Goal: Task Accomplishment & Management: Use online tool/utility

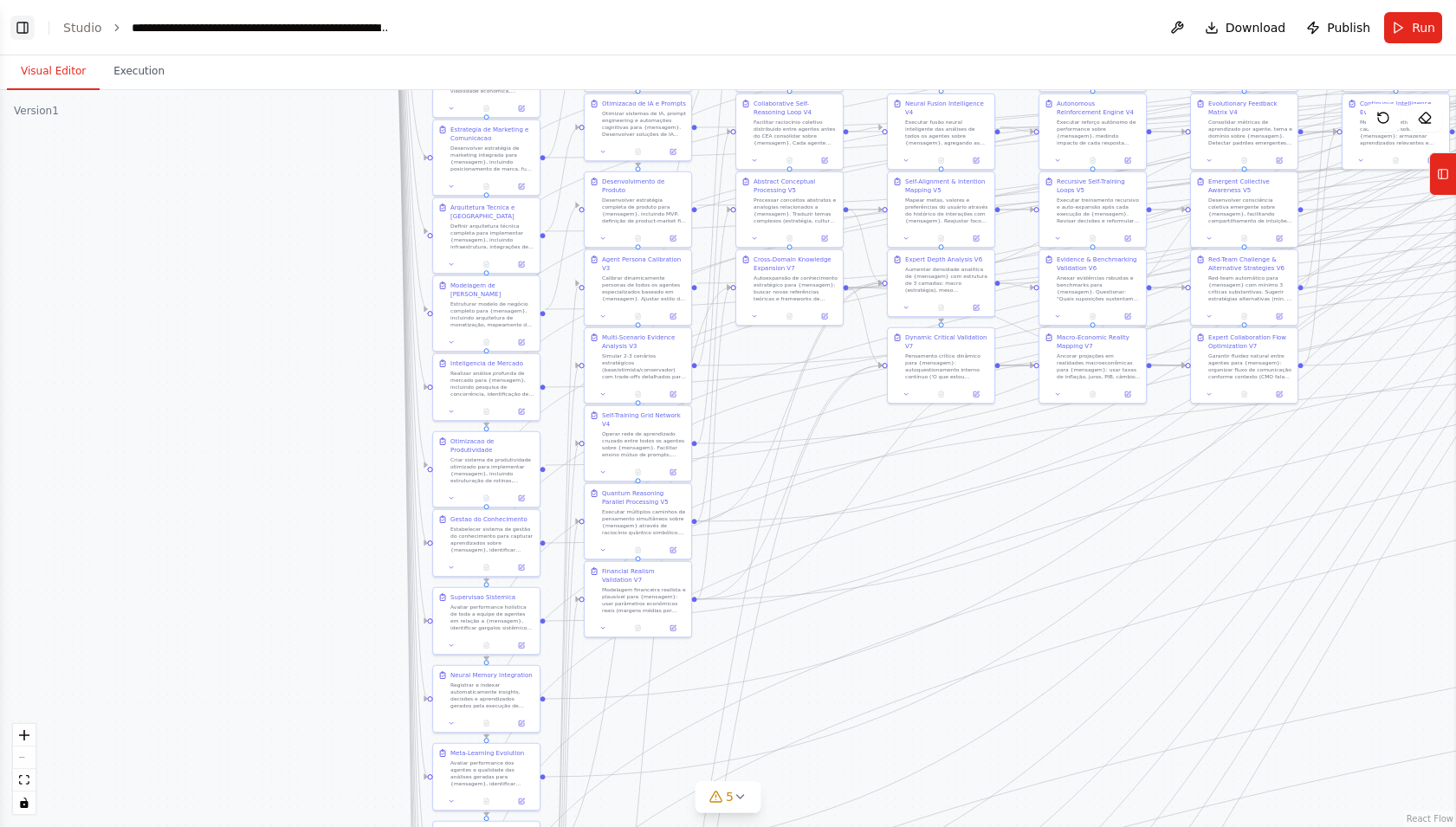
click at [19, 27] on button "Toggle Left Sidebar" at bounding box center [23, 28] width 25 height 25
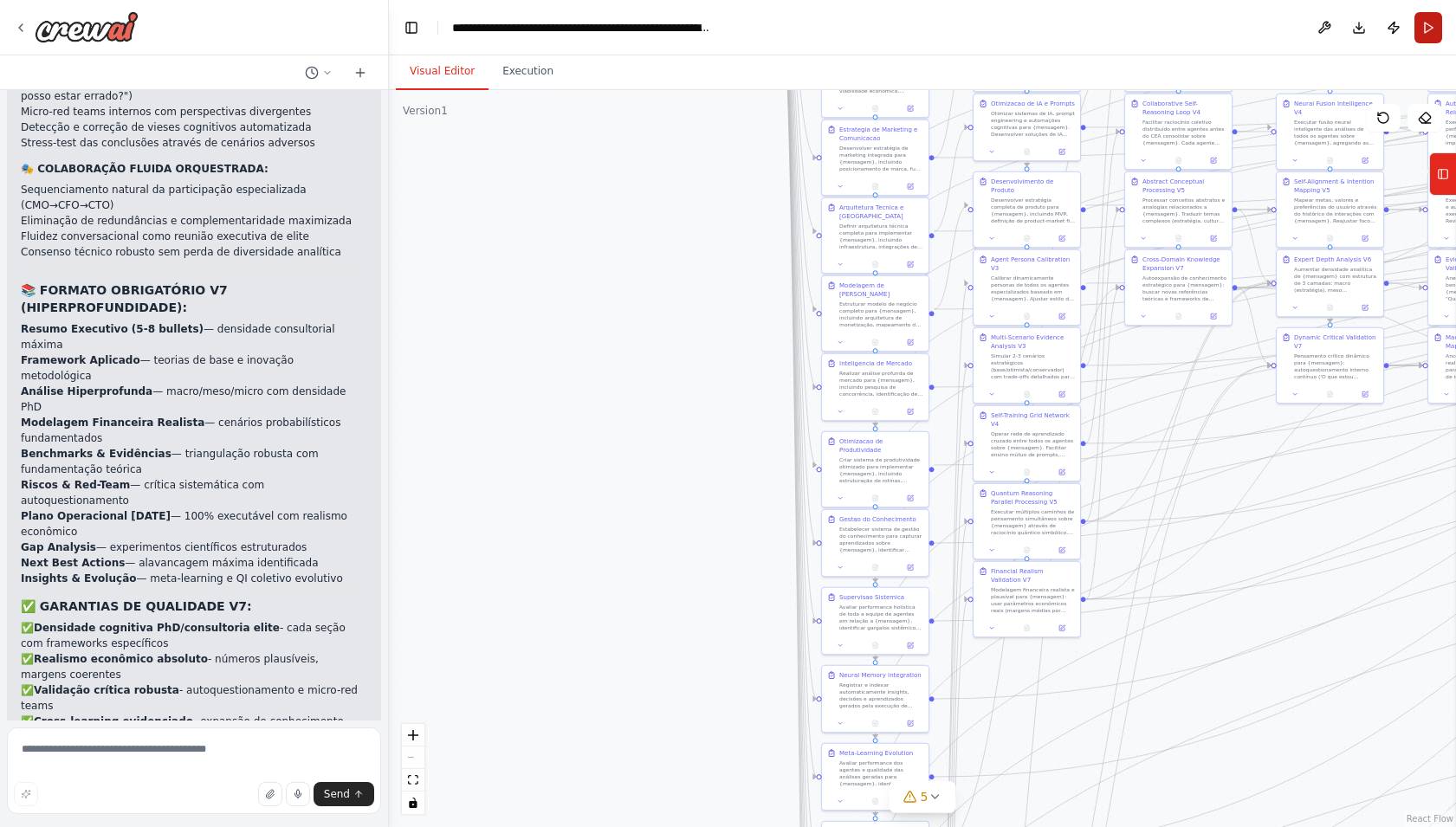
click at [1431, 22] on button "Run" at bounding box center [1428, 27] width 27 height 31
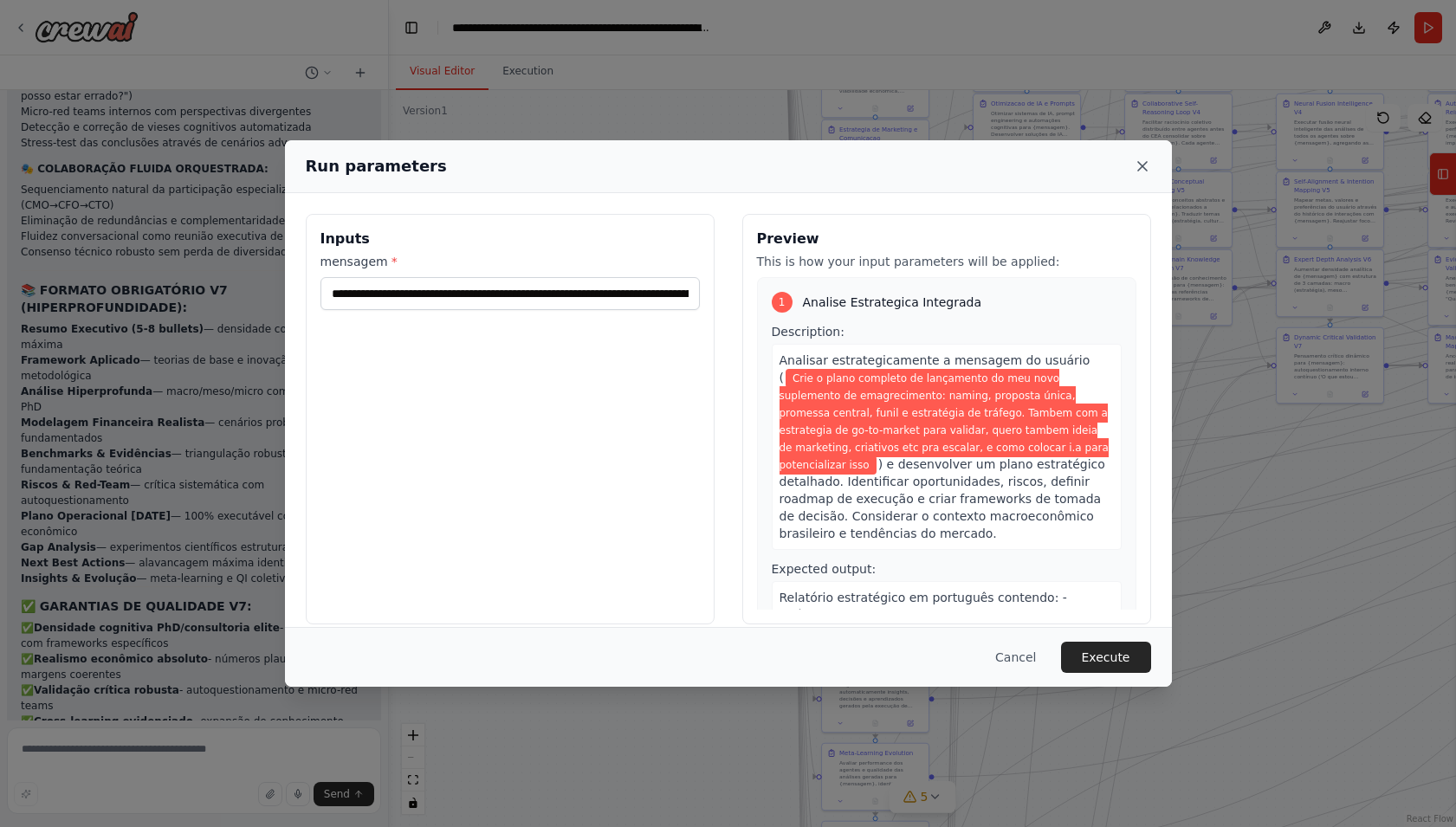
click at [1145, 163] on icon at bounding box center [1142, 165] width 9 height 9
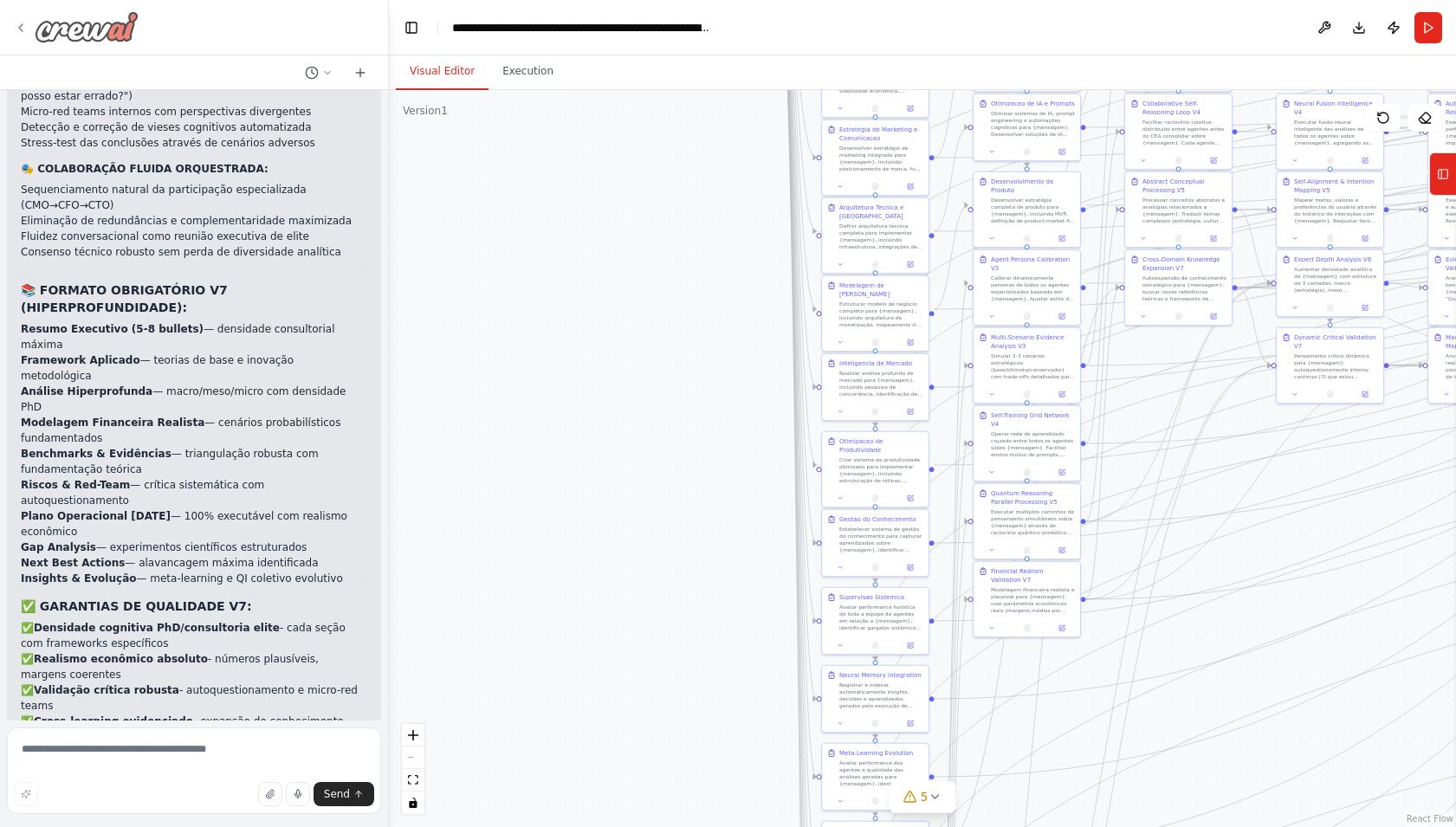
click at [26, 21] on icon at bounding box center [21, 27] width 14 height 14
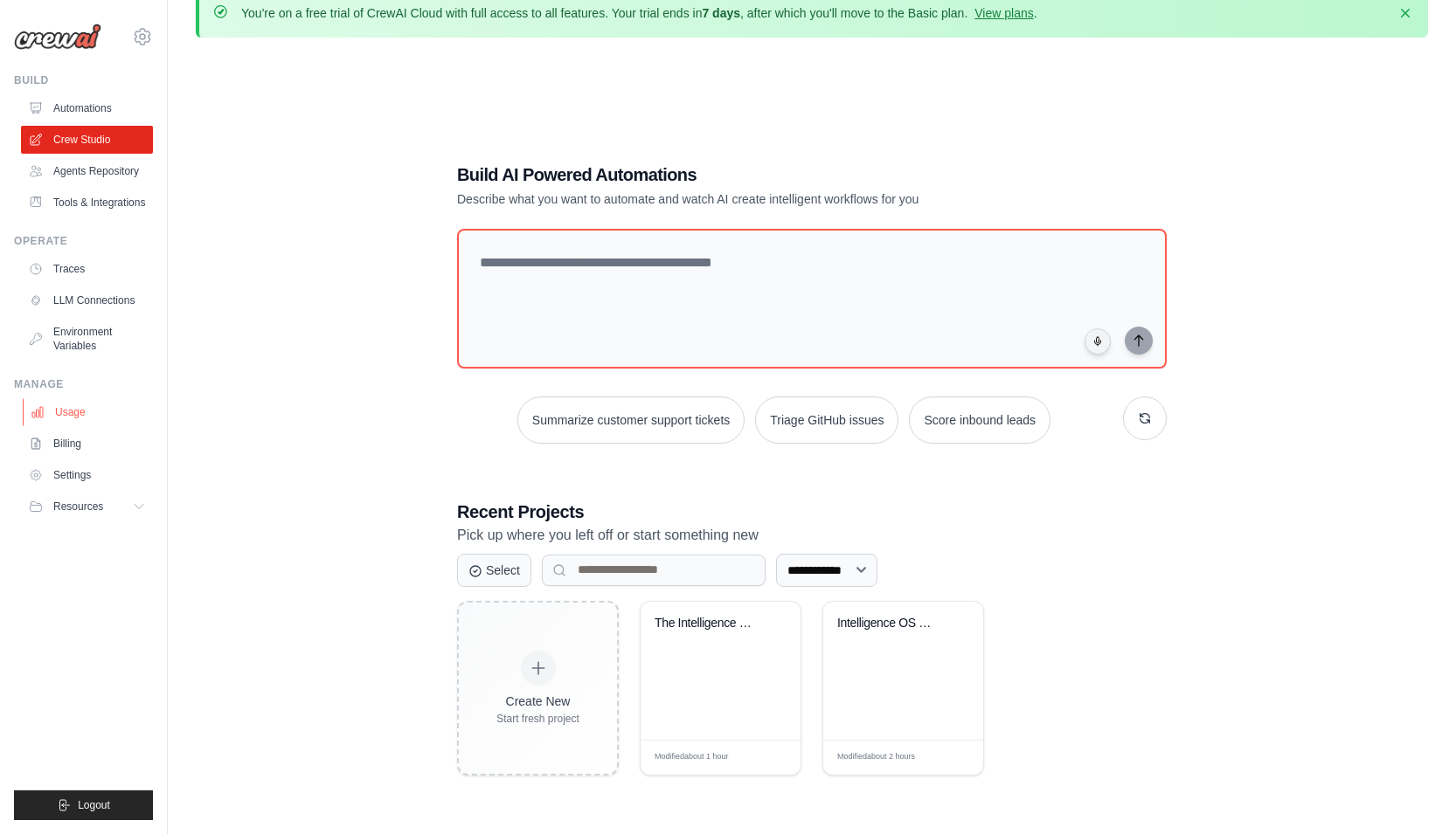
click at [85, 412] on link "Usage" at bounding box center [89, 412] width 132 height 28
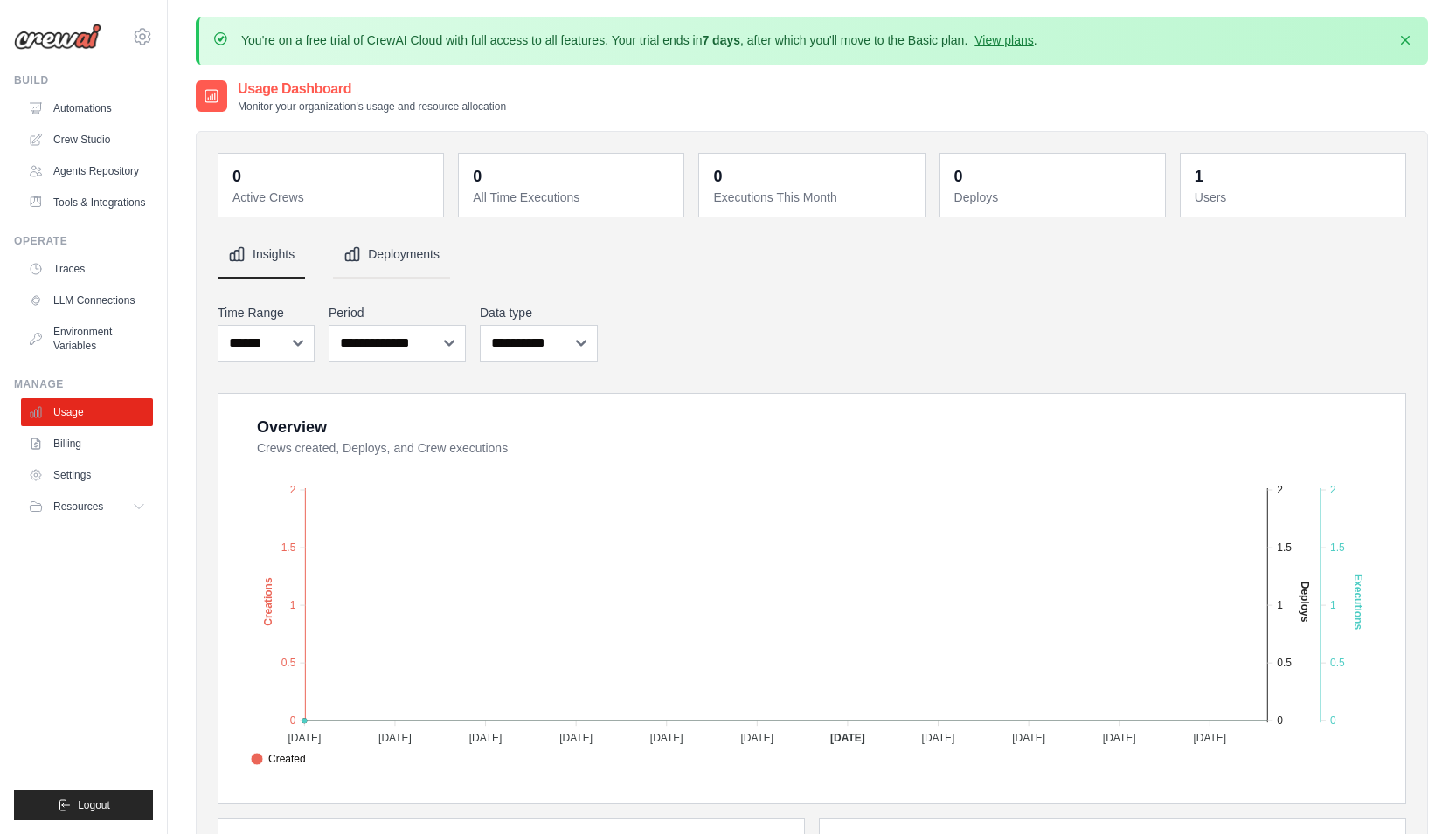
click at [403, 256] on button "Deployments" at bounding box center [391, 255] width 117 height 48
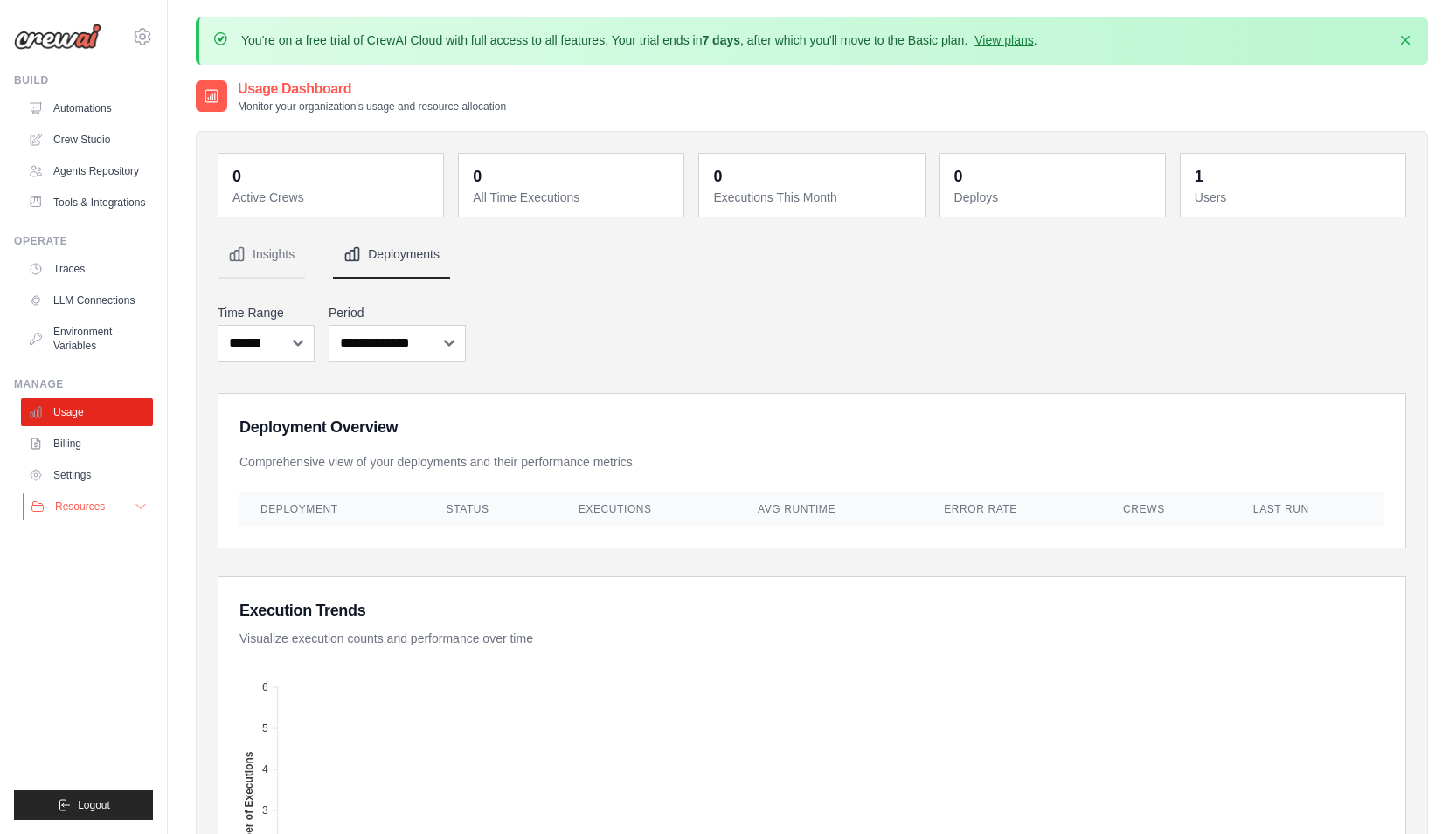
click at [119, 509] on button "Resources" at bounding box center [89, 506] width 132 height 28
click at [105, 325] on link "Environment Variables" at bounding box center [89, 339] width 132 height 42
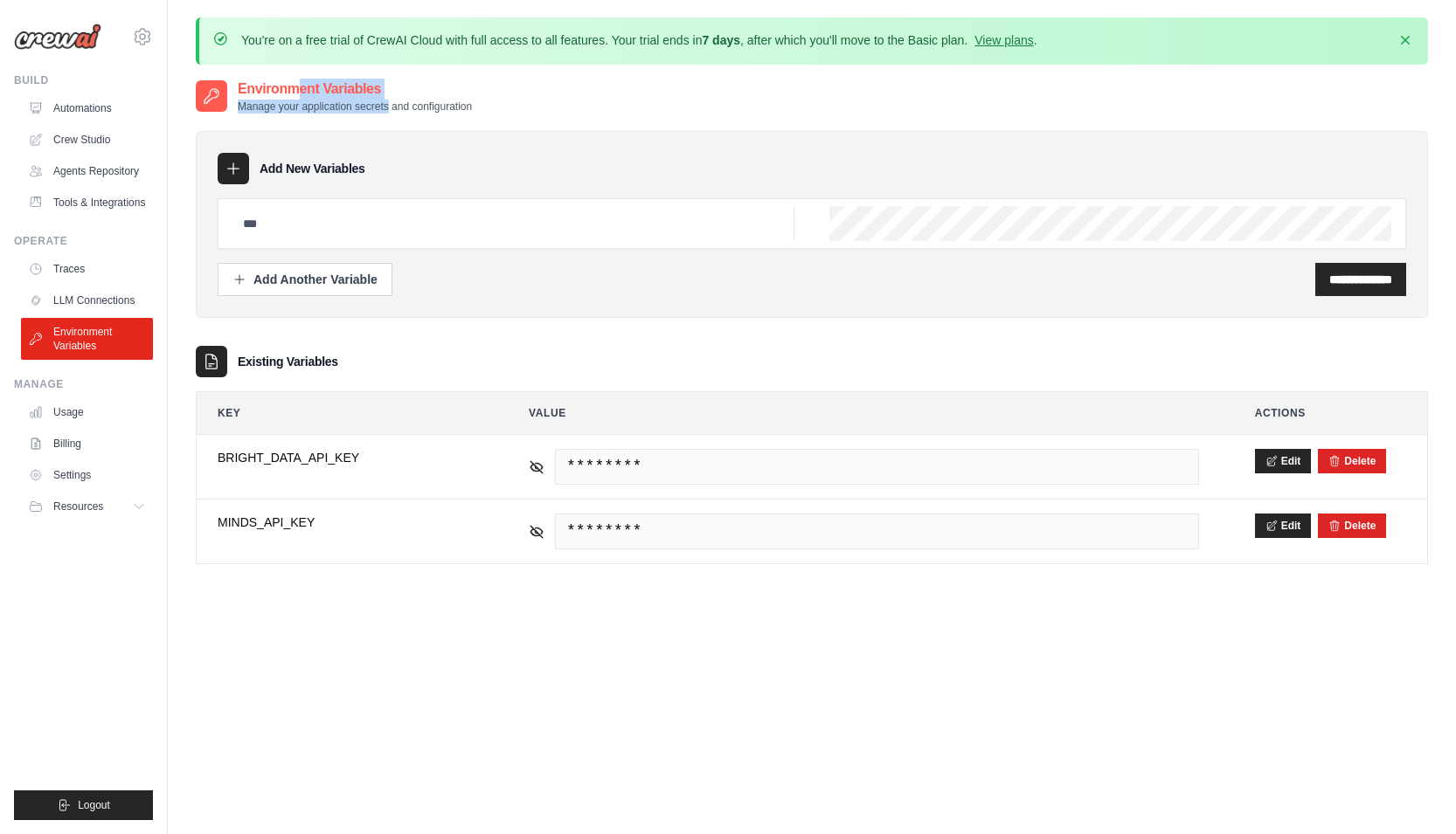
drag, startPoint x: 277, startPoint y: 92, endPoint x: 387, endPoint y: 104, distance: 110.7
click at [385, 103] on div "Environment Variables Manage your application secrets and configuration" at bounding box center [355, 96] width 235 height 35
click at [390, 106] on p "Manage your application secrets and configuration" at bounding box center [355, 107] width 235 height 14
click at [329, 274] on div "Add Another Variable" at bounding box center [305, 278] width 145 height 17
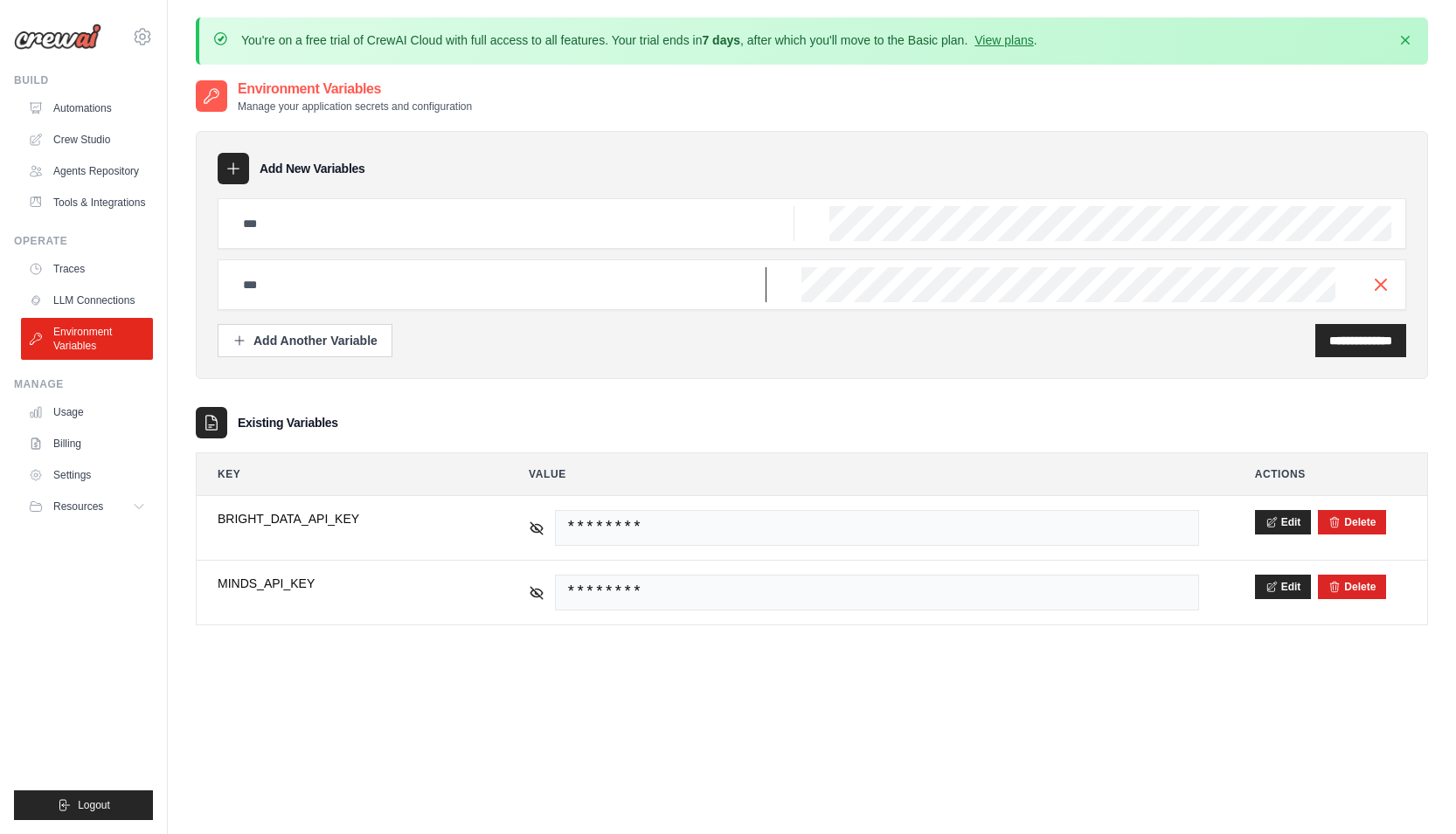
click at [344, 296] on input "text" at bounding box center [500, 285] width 534 height 35
click at [1372, 284] on icon "button" at bounding box center [1381, 284] width 21 height 21
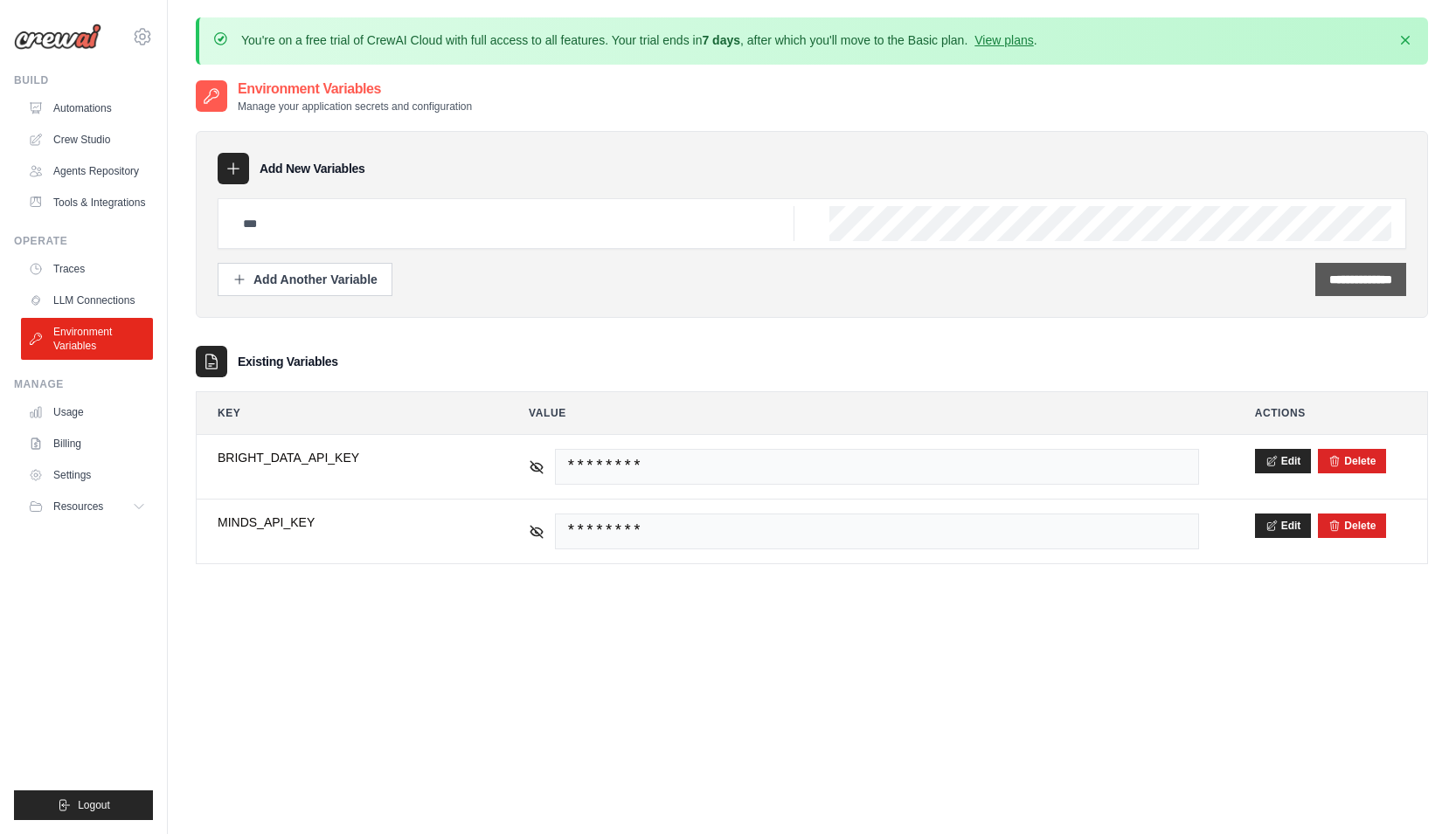
click at [1371, 281] on input "**********" at bounding box center [1361, 279] width 63 height 17
click at [404, 216] on input "text" at bounding box center [513, 223] width 562 height 35
click at [609, 232] on input "text" at bounding box center [513, 223] width 562 height 35
type input "*****"
click at [1369, 281] on input "**********" at bounding box center [1361, 279] width 63 height 17
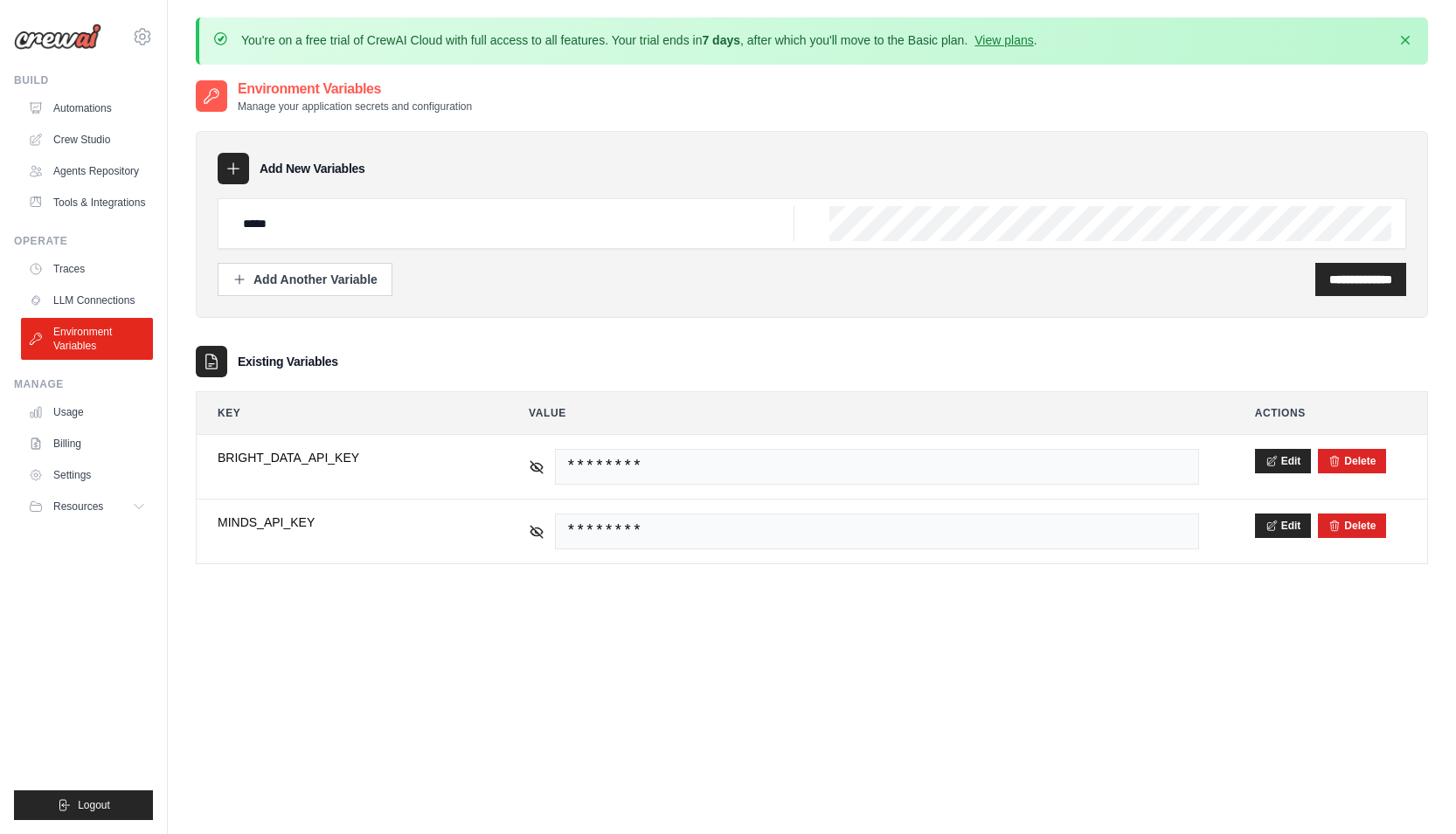
click at [705, 284] on div "**********" at bounding box center [811, 279] width 1189 height 33
click at [103, 298] on link "LLM Connections" at bounding box center [89, 300] width 132 height 28
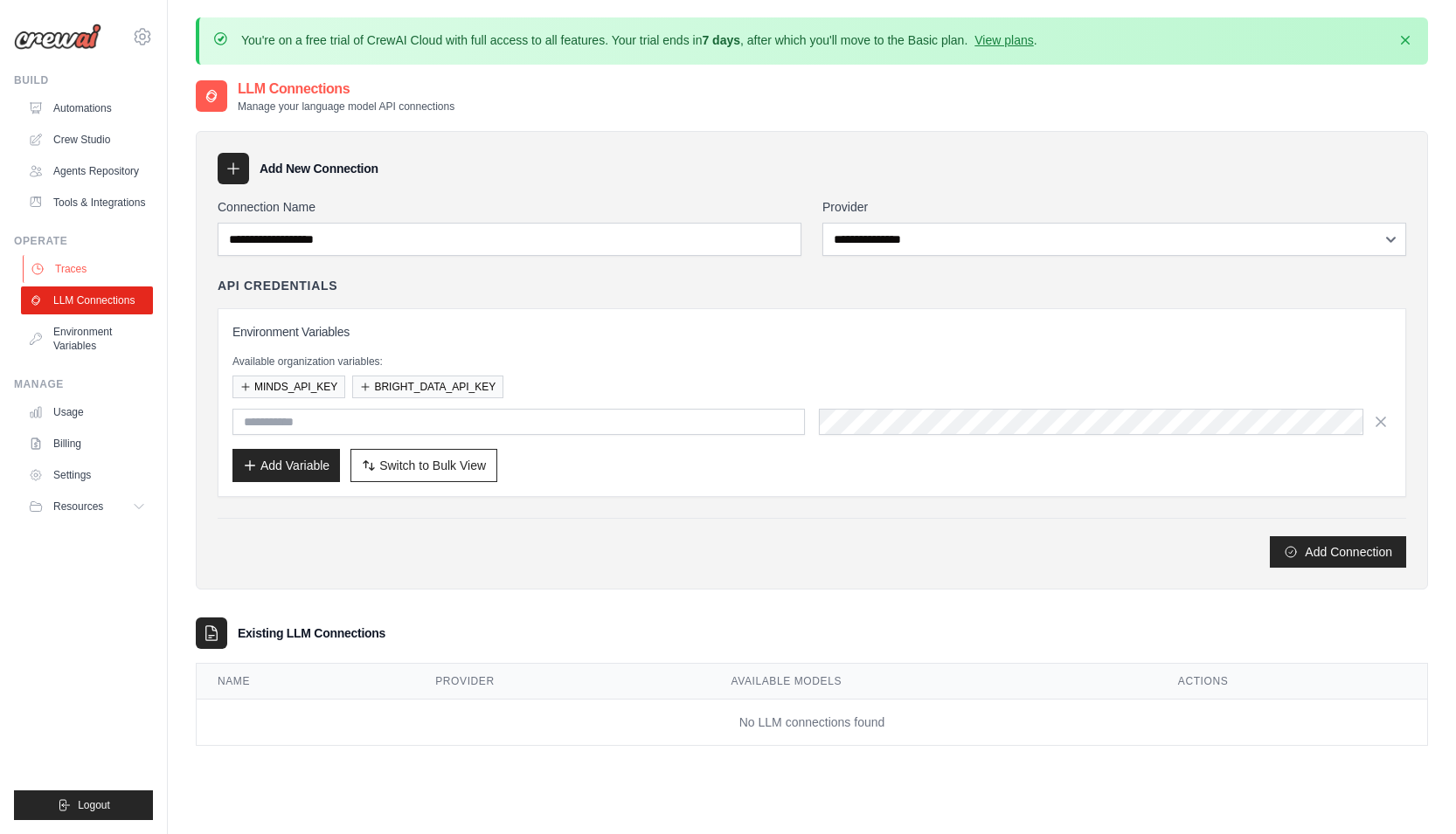
click at [50, 268] on link "Traces" at bounding box center [89, 269] width 132 height 28
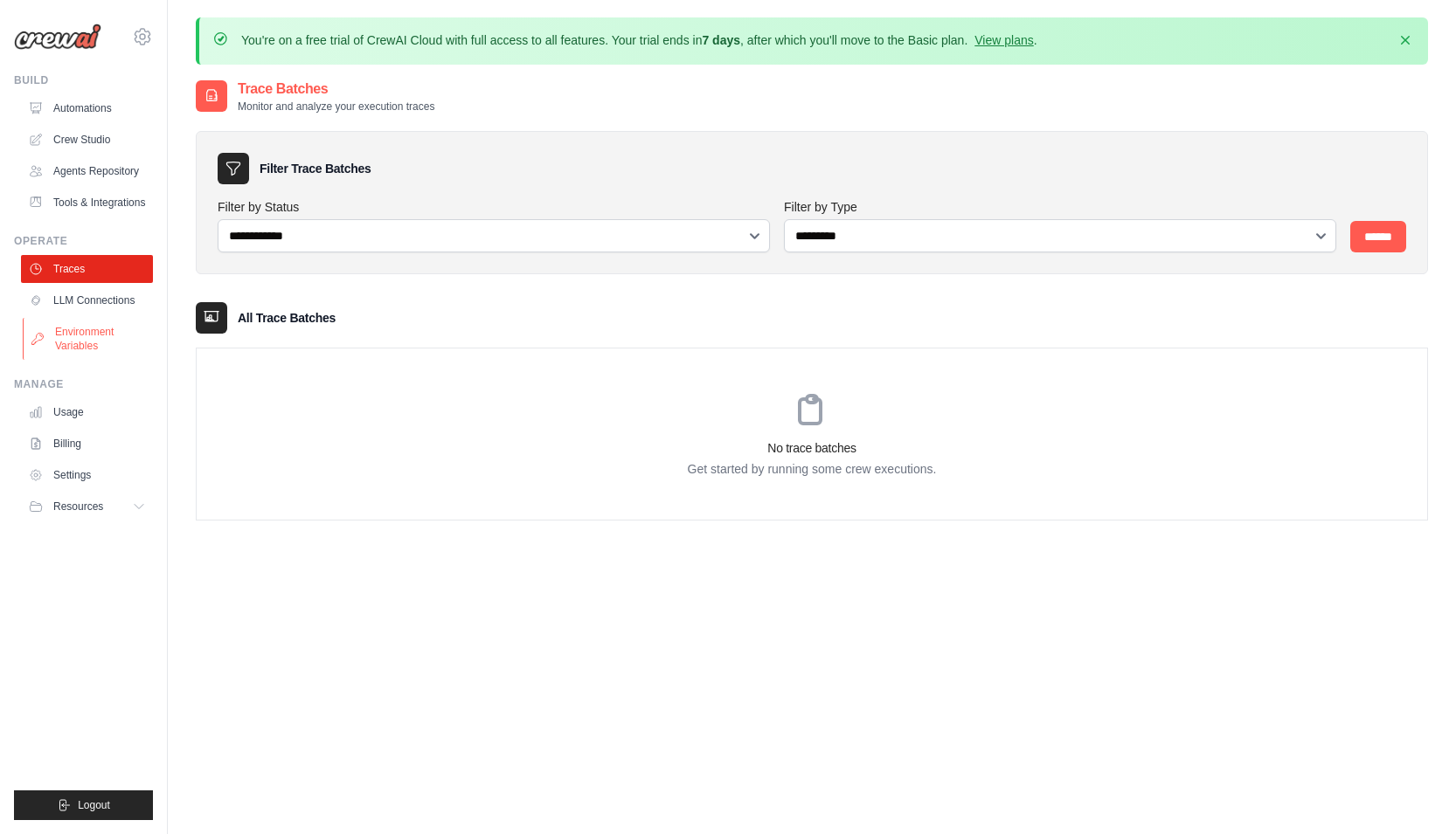
click at [120, 331] on link "Environment Variables" at bounding box center [89, 339] width 132 height 42
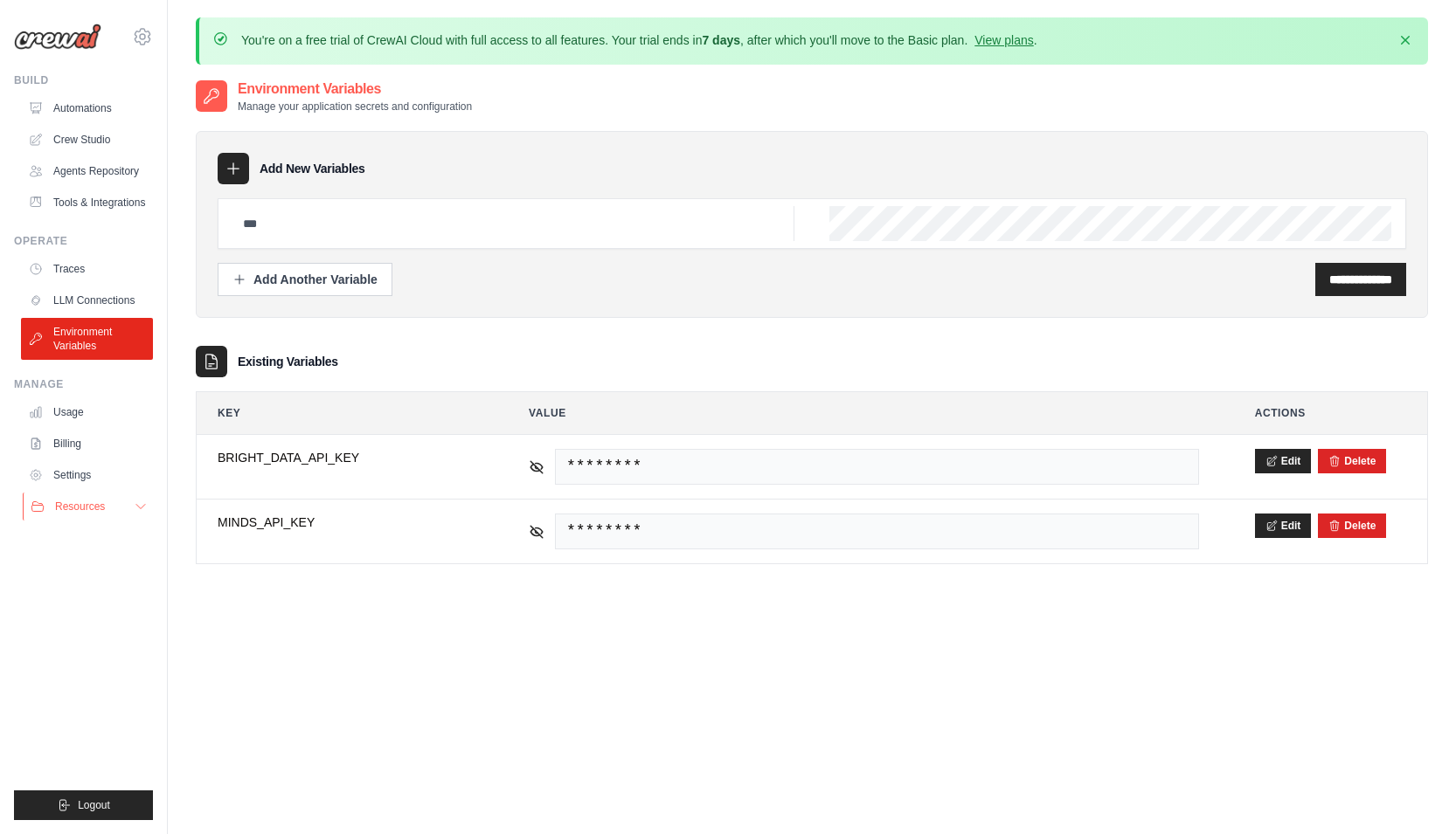
click at [109, 507] on button "Resources" at bounding box center [89, 506] width 132 height 28
click at [142, 616] on link "Video Tutorials" at bounding box center [93, 620] width 121 height 25
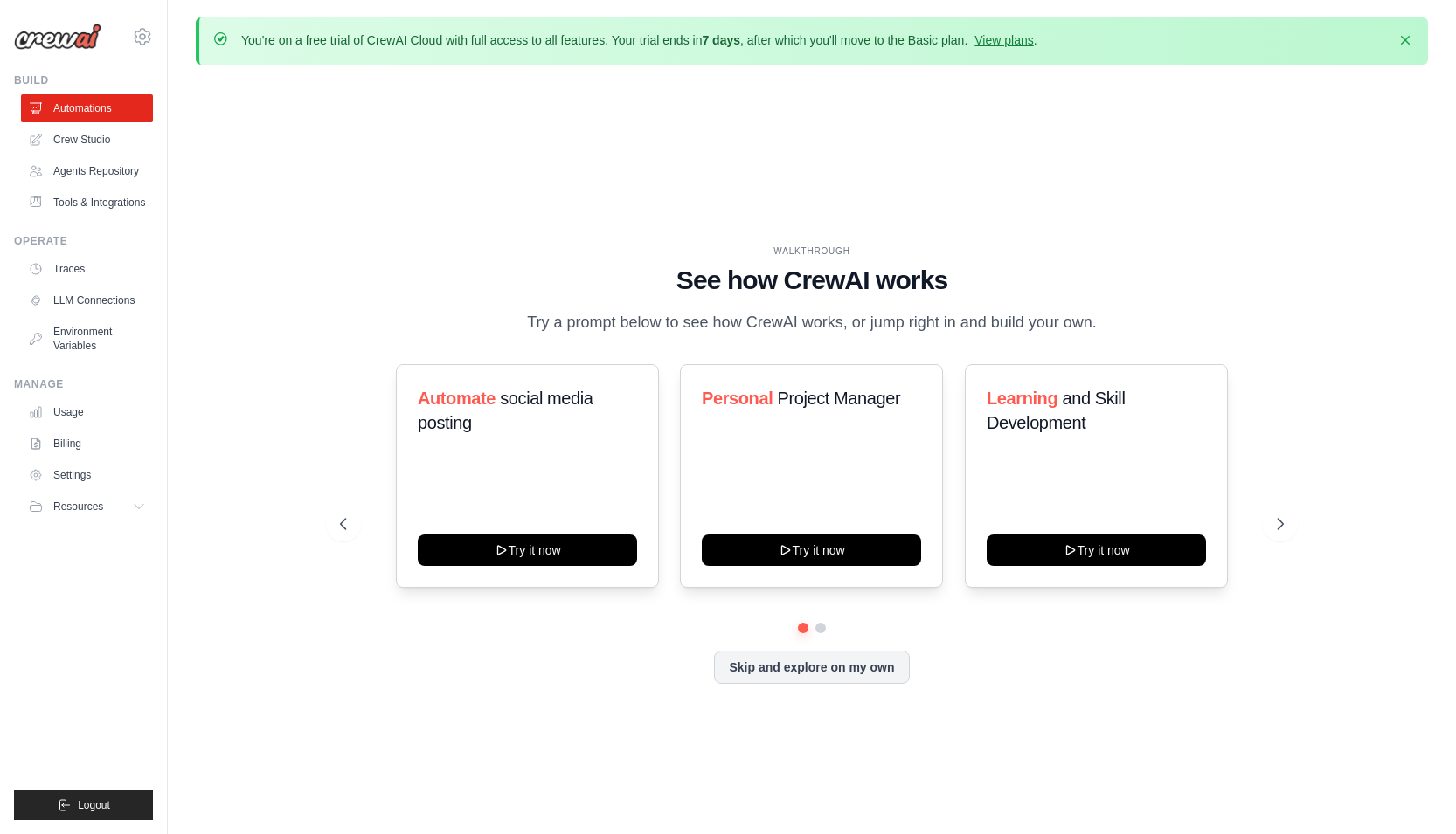
click at [60, 34] on img at bounding box center [58, 37] width 88 height 27
click at [66, 31] on img at bounding box center [58, 37] width 88 height 27
click at [125, 210] on link "Tools & Integrations" at bounding box center [89, 202] width 132 height 28
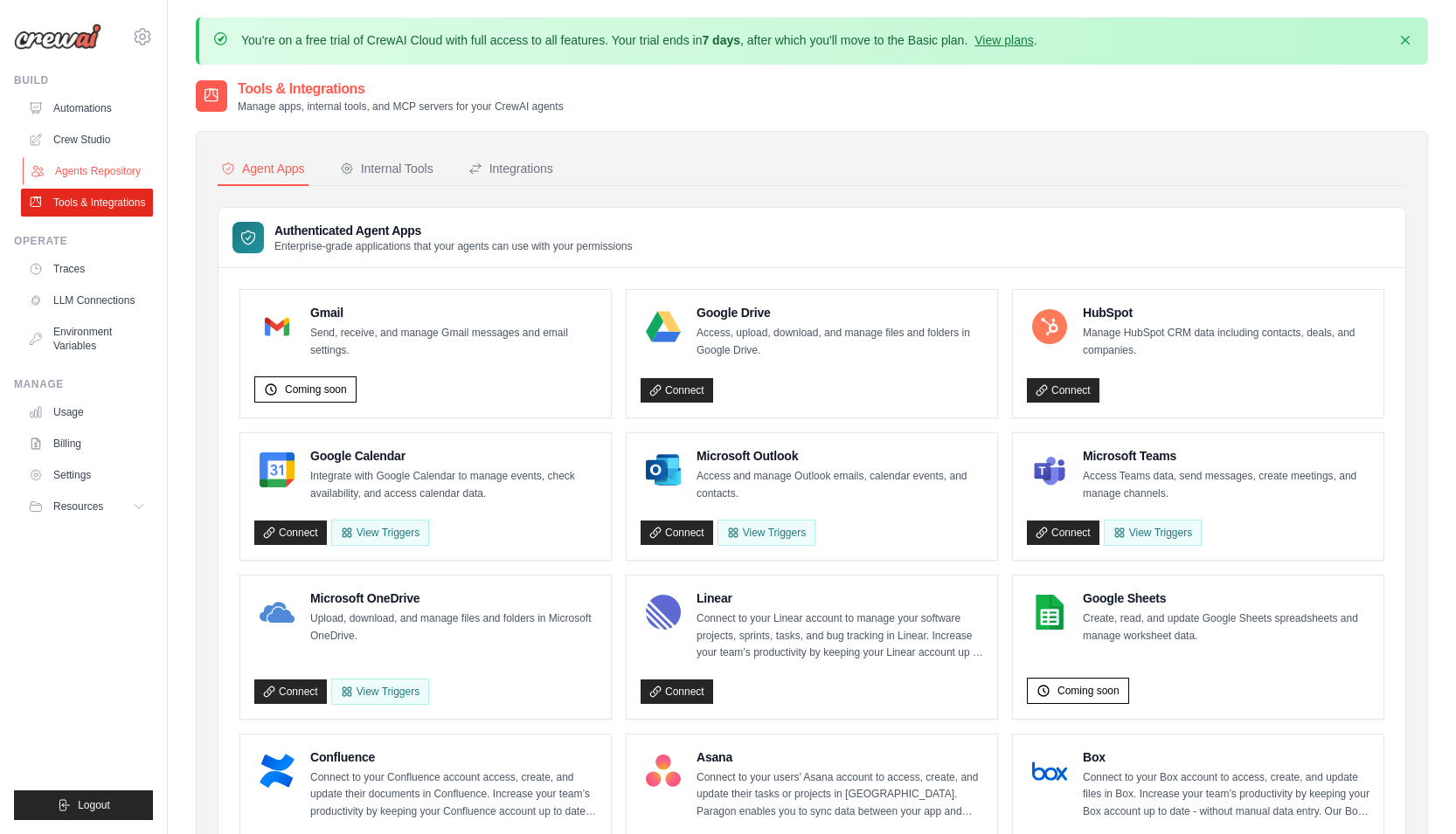
click at [104, 176] on link "Agents Repository" at bounding box center [89, 171] width 132 height 28
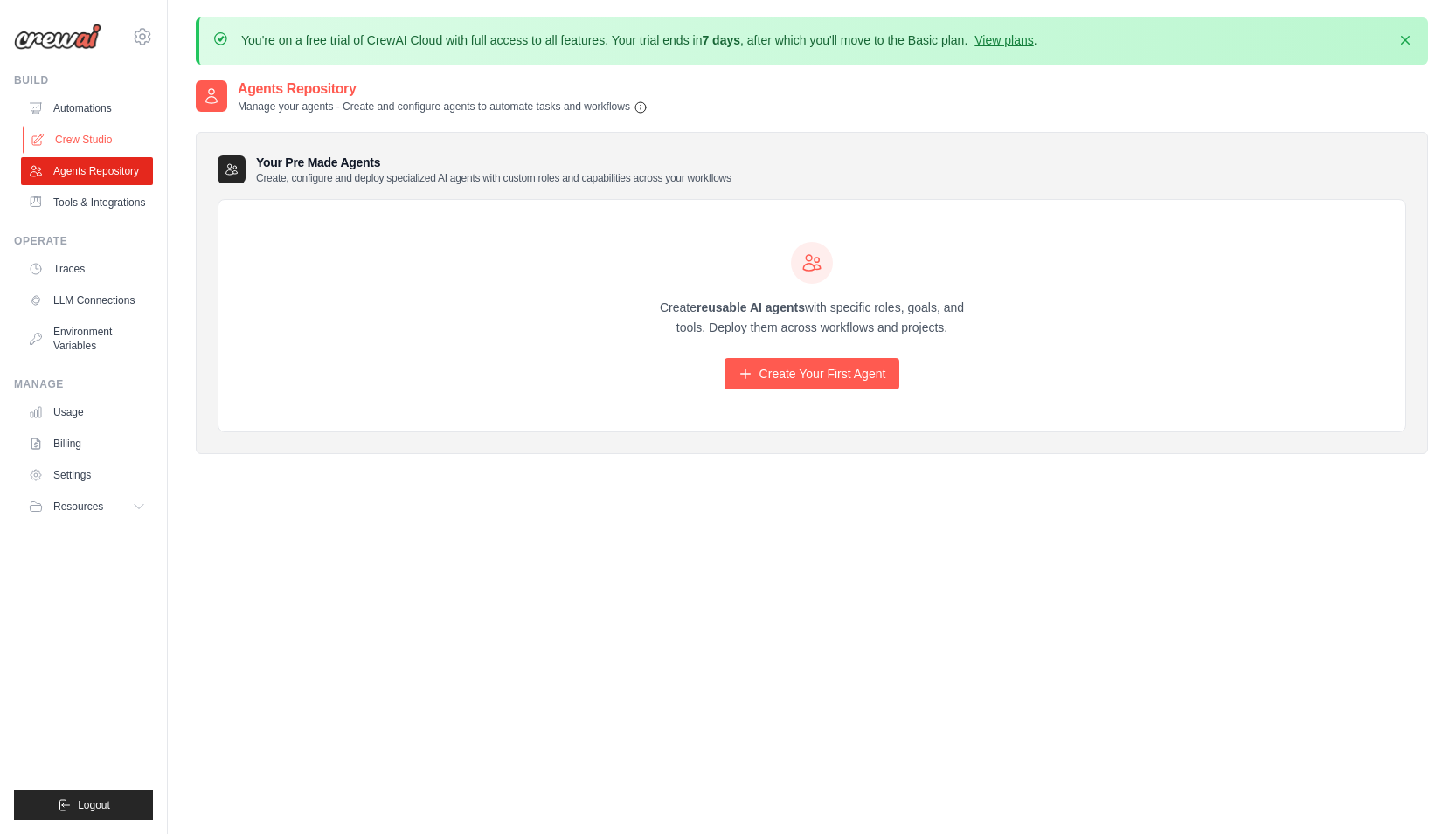
click at [118, 143] on link "Crew Studio" at bounding box center [89, 139] width 132 height 28
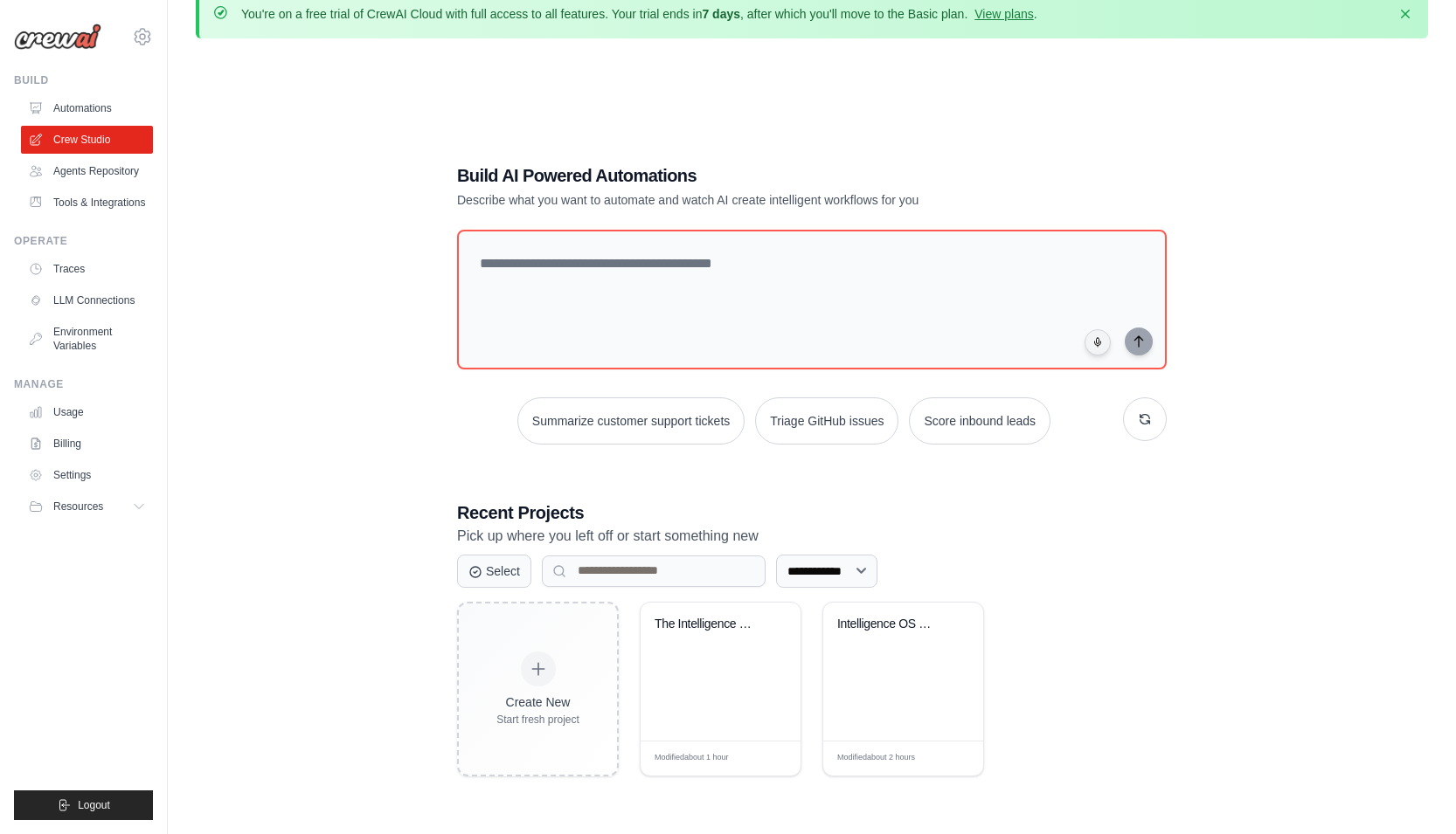
scroll to position [31, 0]
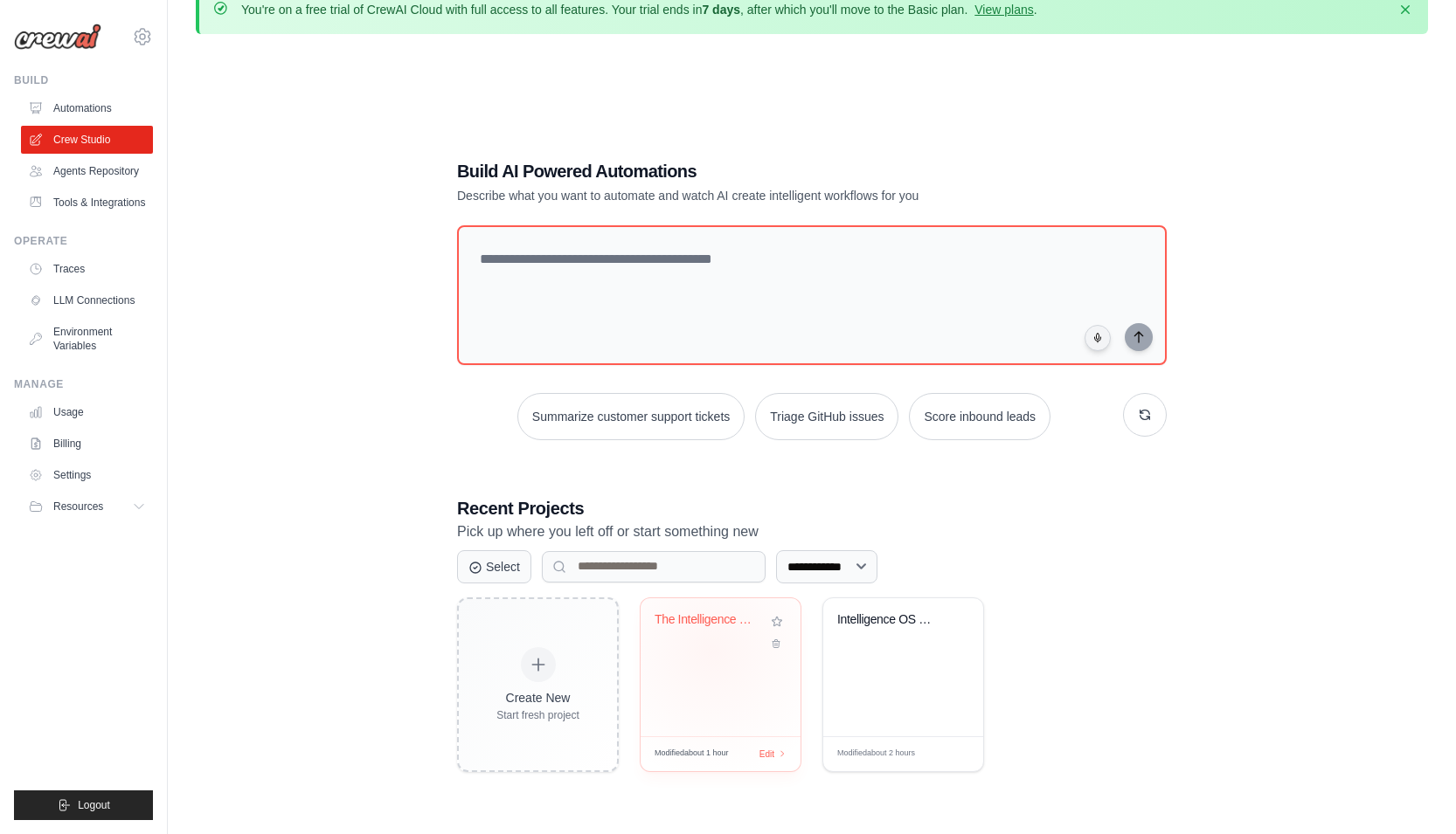
click at [712, 649] on div "The Intelligence Operating System V..." at bounding box center [721, 667] width 160 height 138
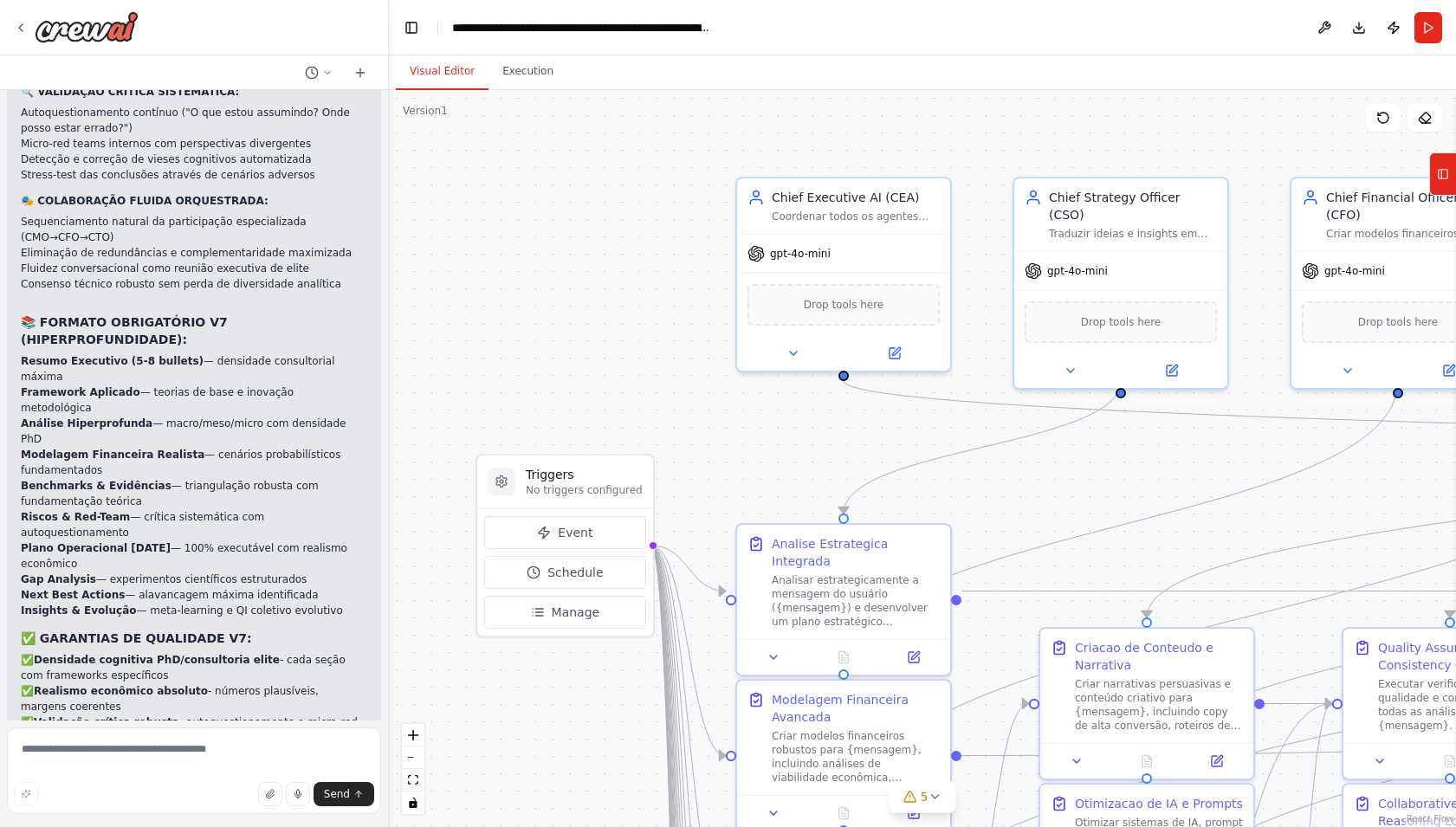
scroll to position [36154, 0]
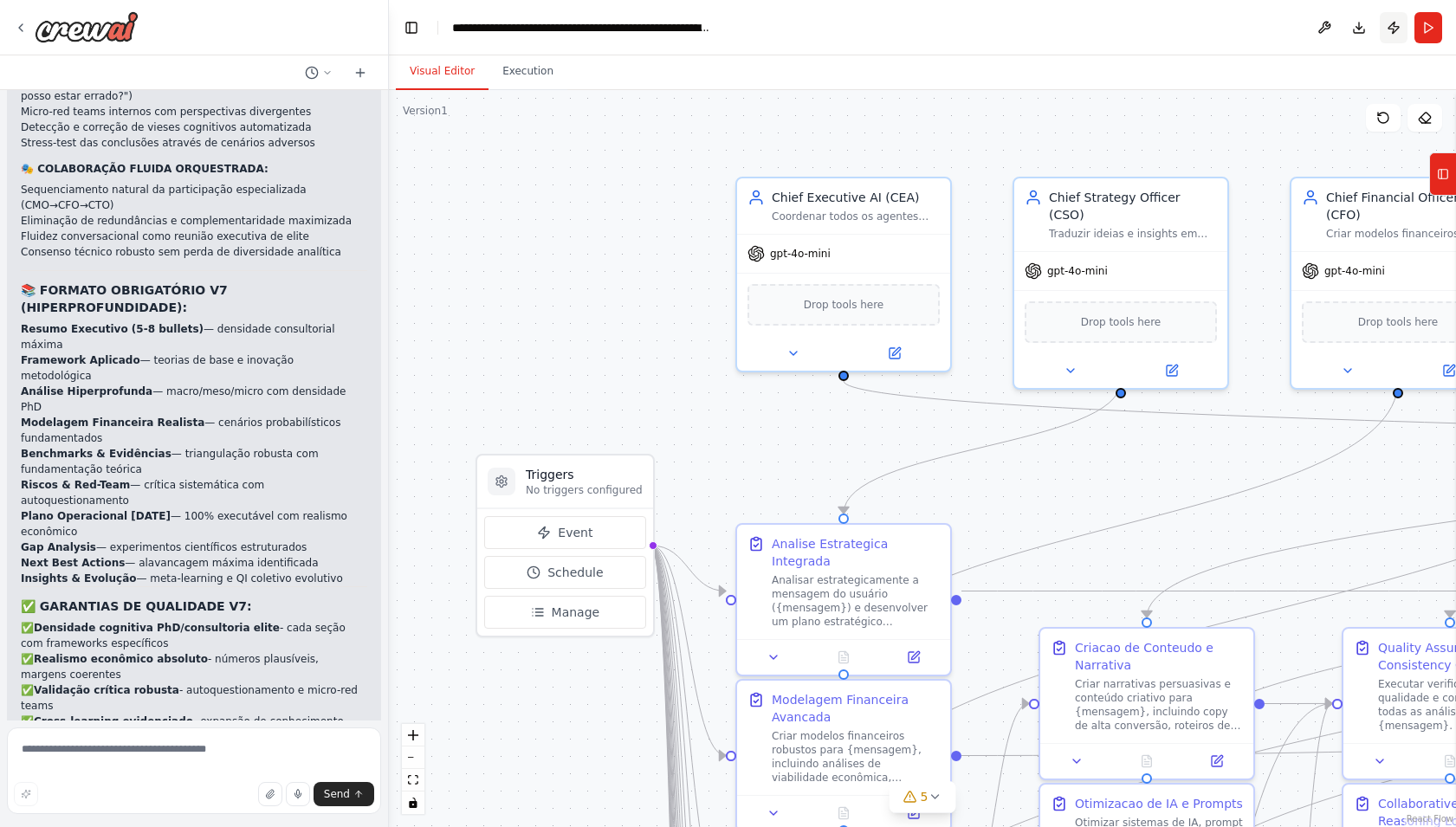
click at [1390, 28] on button "Publish" at bounding box center [1393, 27] width 27 height 31
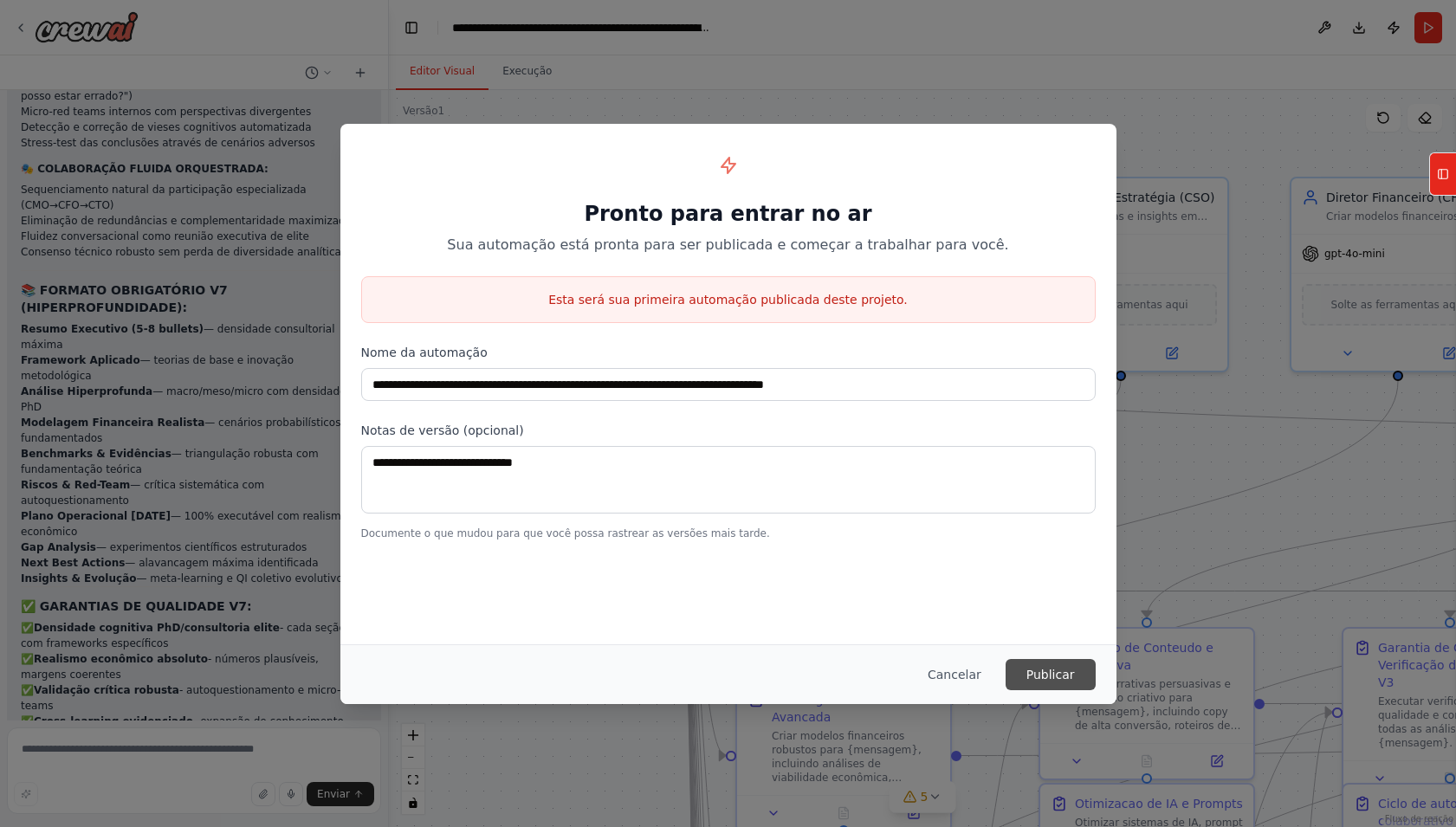
click at [1079, 680] on button "Publicar" at bounding box center [1050, 675] width 90 height 31
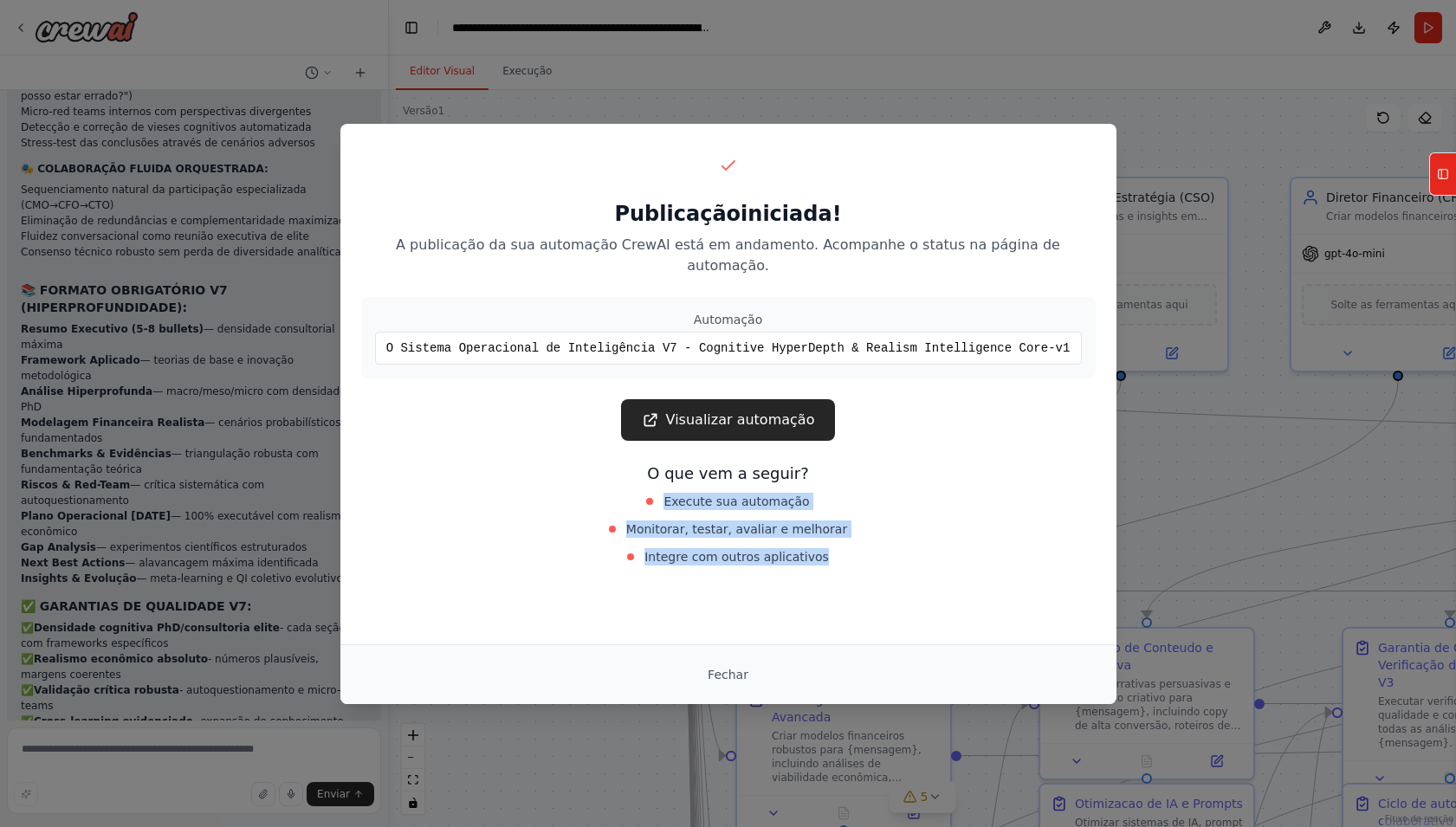
drag, startPoint x: 666, startPoint y: 487, endPoint x: 881, endPoint y: 562, distance: 227.7
click at [881, 562] on div "Execute sua automação Monitorar, testar, avaliar e melhorar Integre com outros …" at bounding box center [728, 529] width 388 height 79
click at [738, 671] on font "Fechar" at bounding box center [728, 675] width 41 height 14
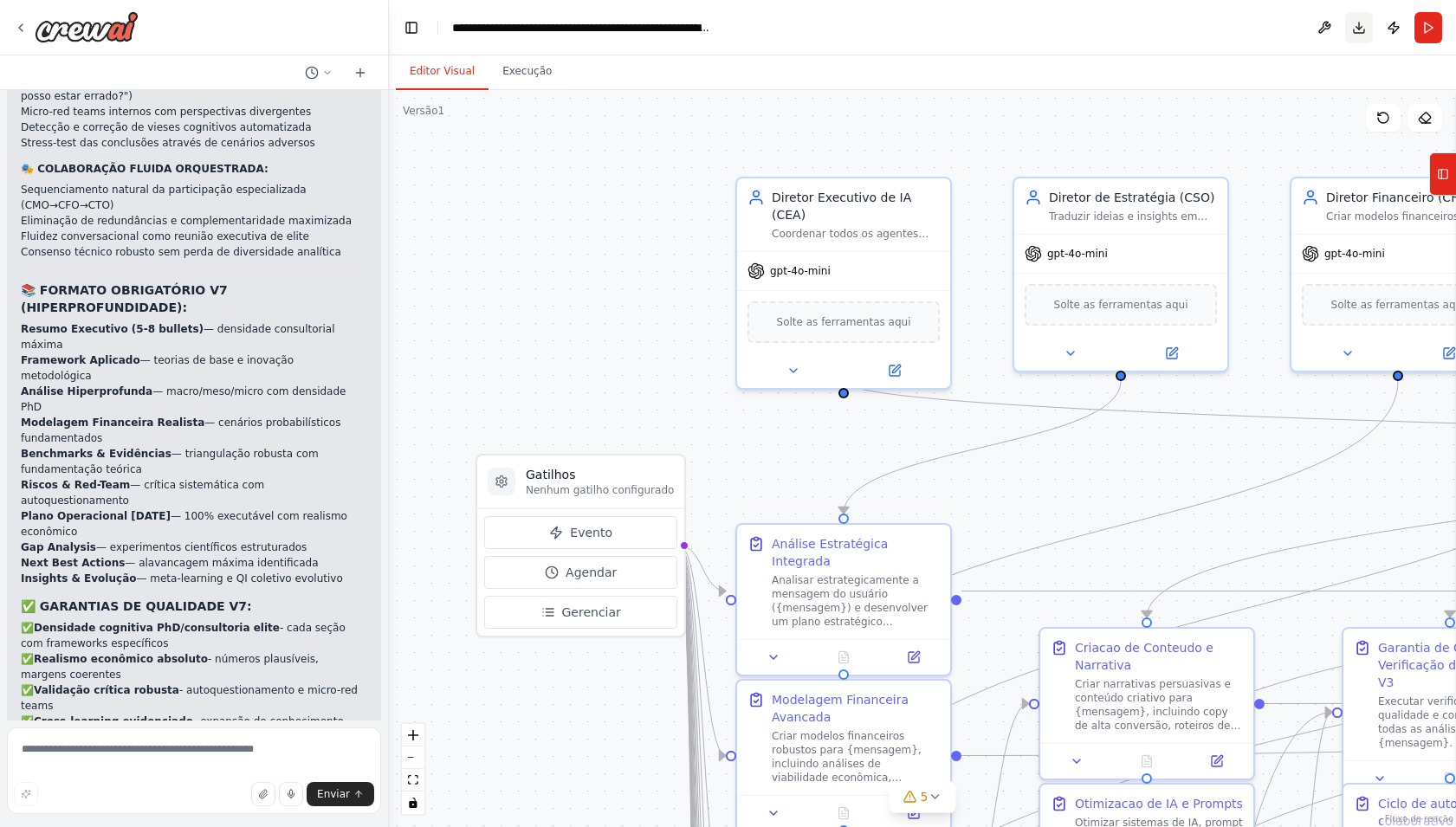
click at [1355, 24] on button "Download" at bounding box center [1359, 27] width 27 height 31
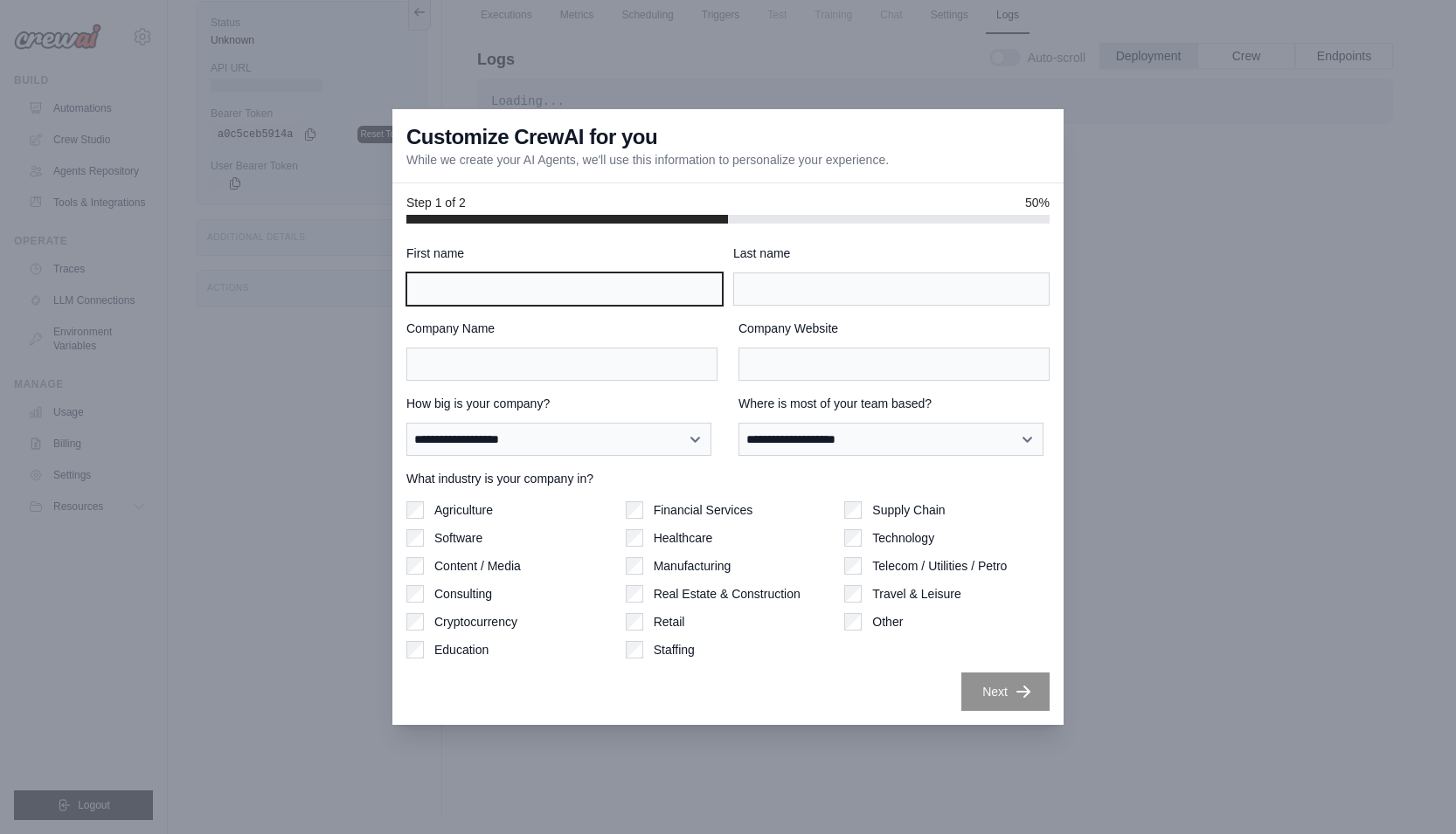
click at [449, 279] on input "First name" at bounding box center [564, 289] width 317 height 33
type input "****"
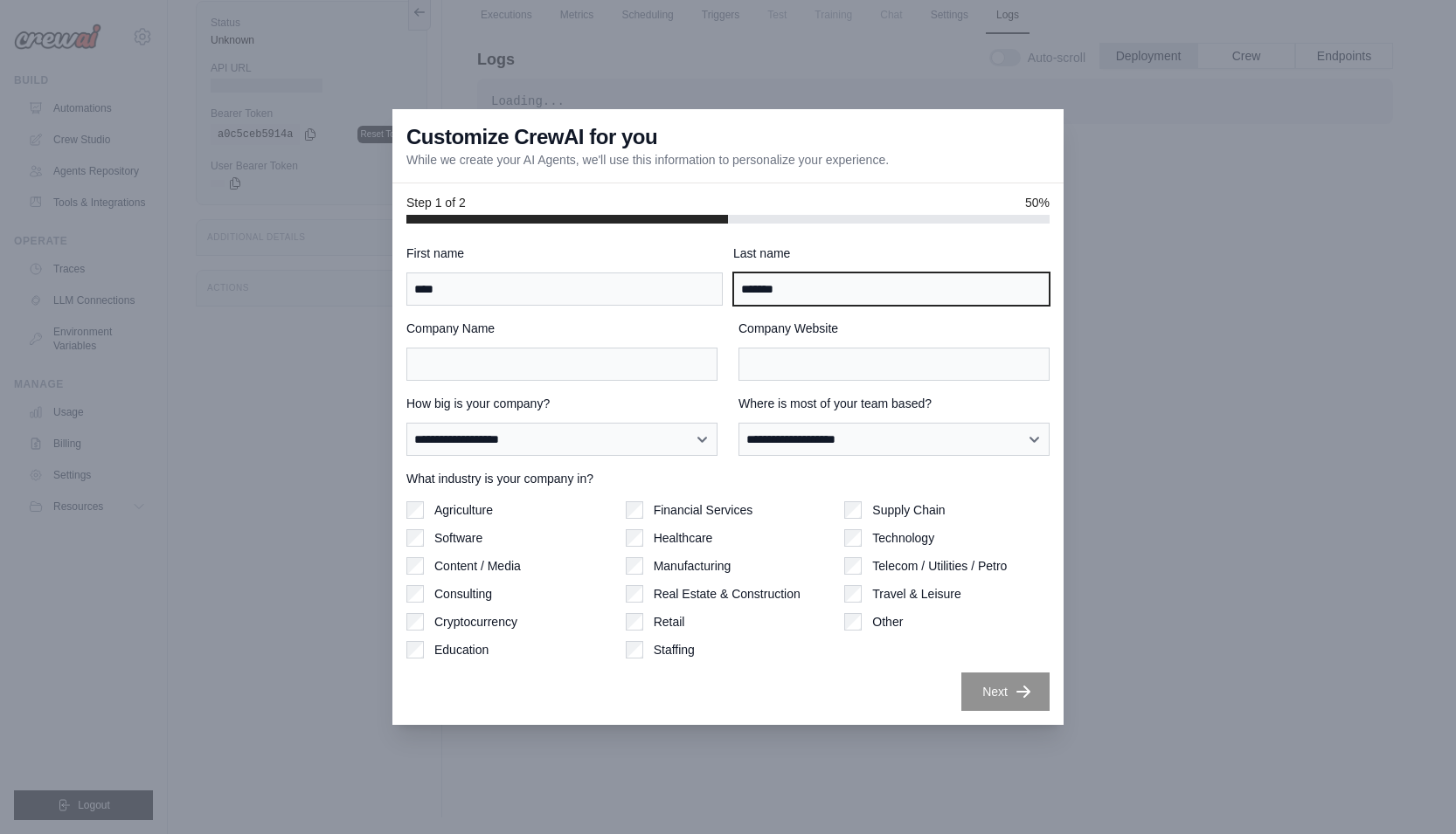
type input "*******"
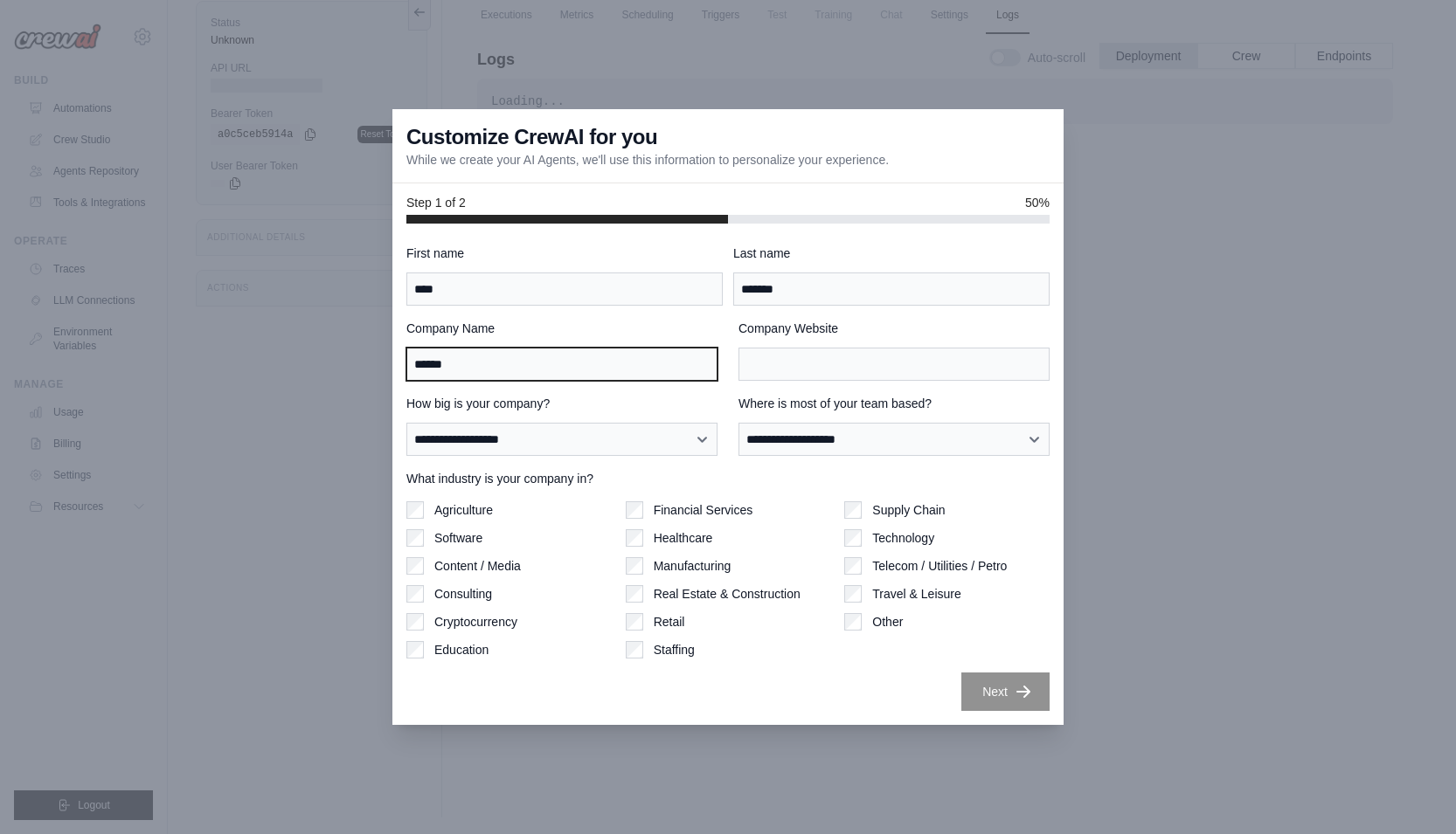
type input "******"
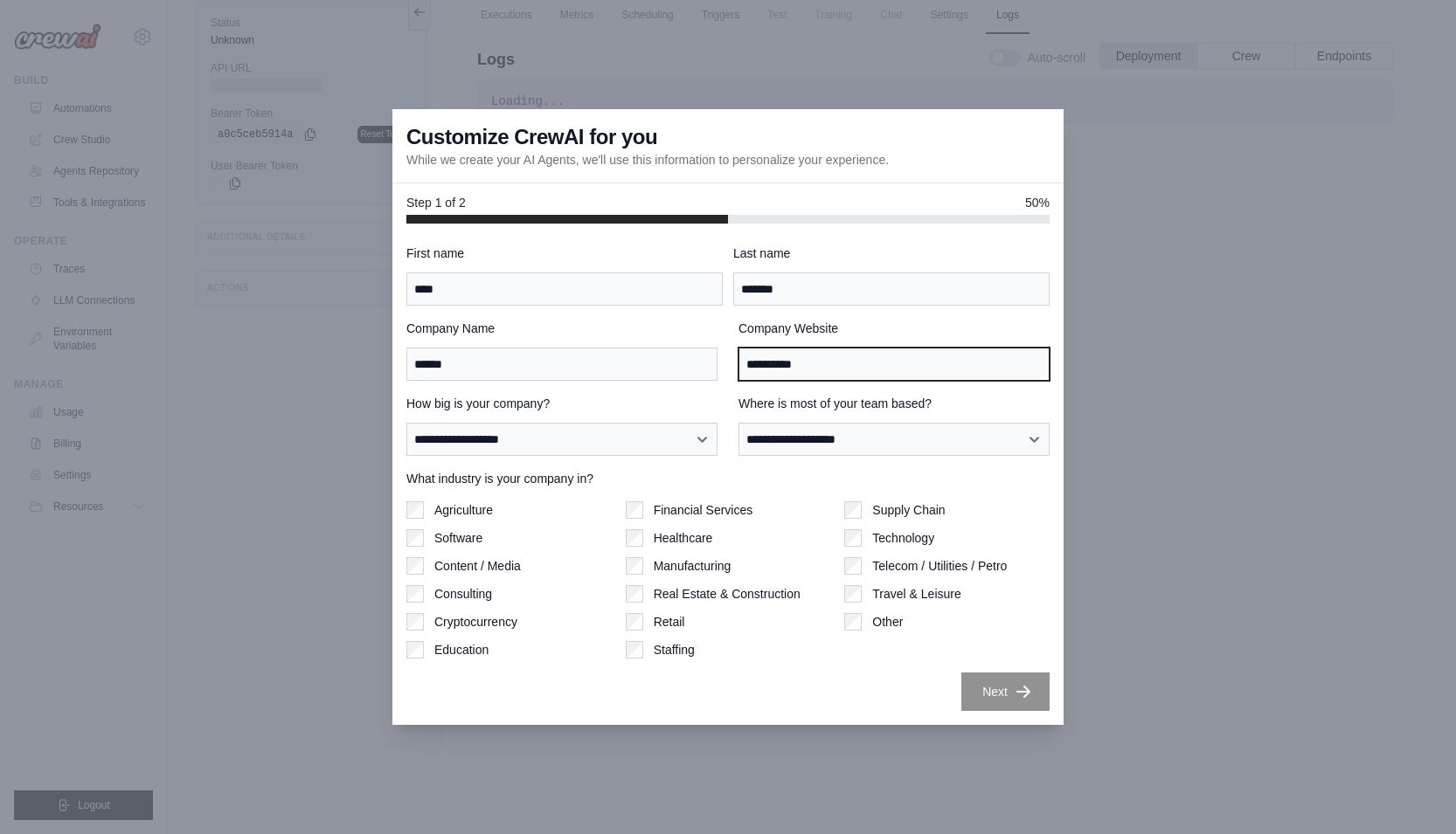
type input "**********"
drag, startPoint x: 599, startPoint y: 420, endPoint x: 597, endPoint y: 447, distance: 27.1
click at [599, 421] on div "**********" at bounding box center [562, 425] width 311 height 61
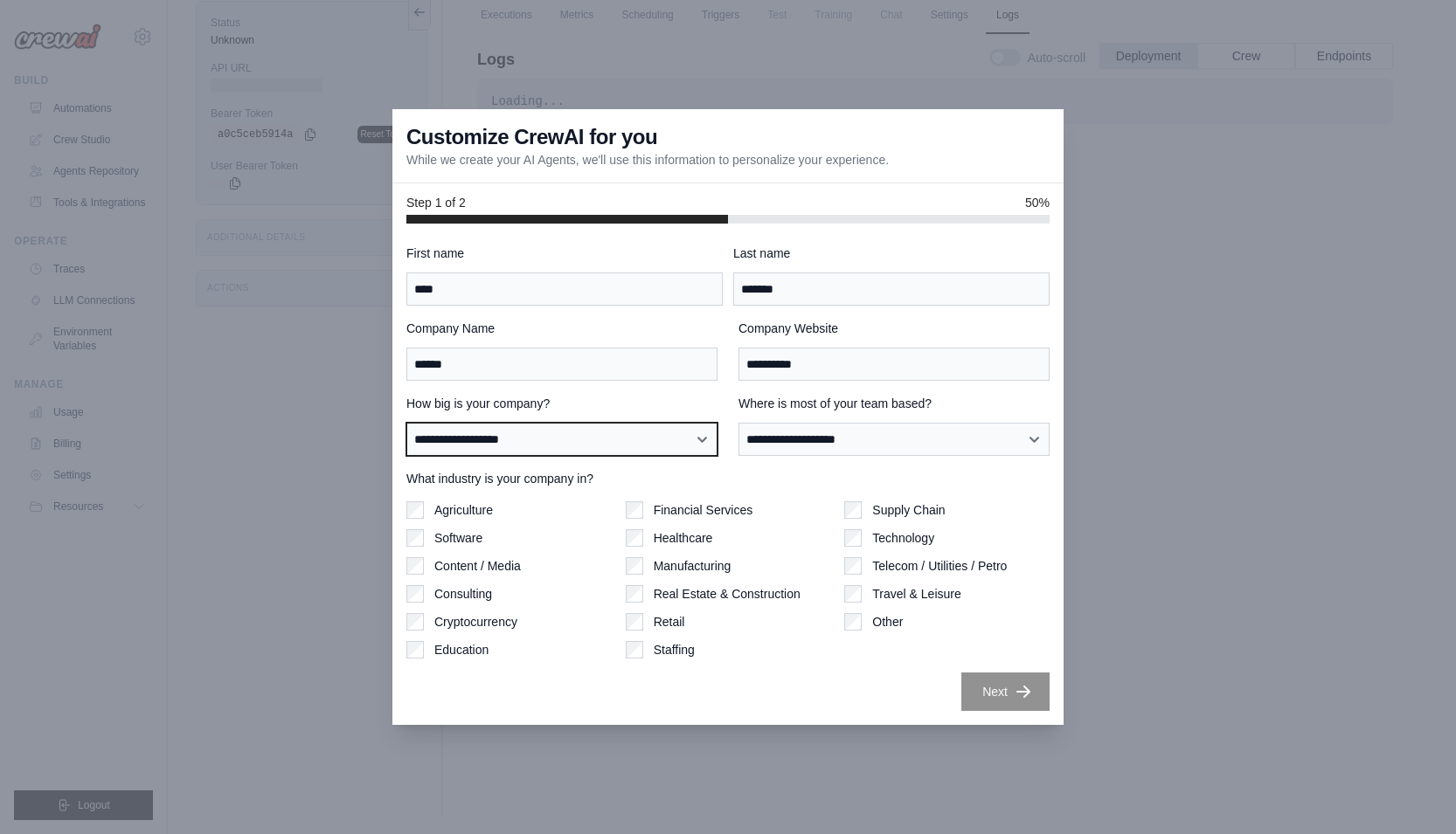
click at [597, 447] on select "**********" at bounding box center [562, 439] width 311 height 33
select select "**********"
click at [406, 423] on select "**********" at bounding box center [562, 439] width 311 height 33
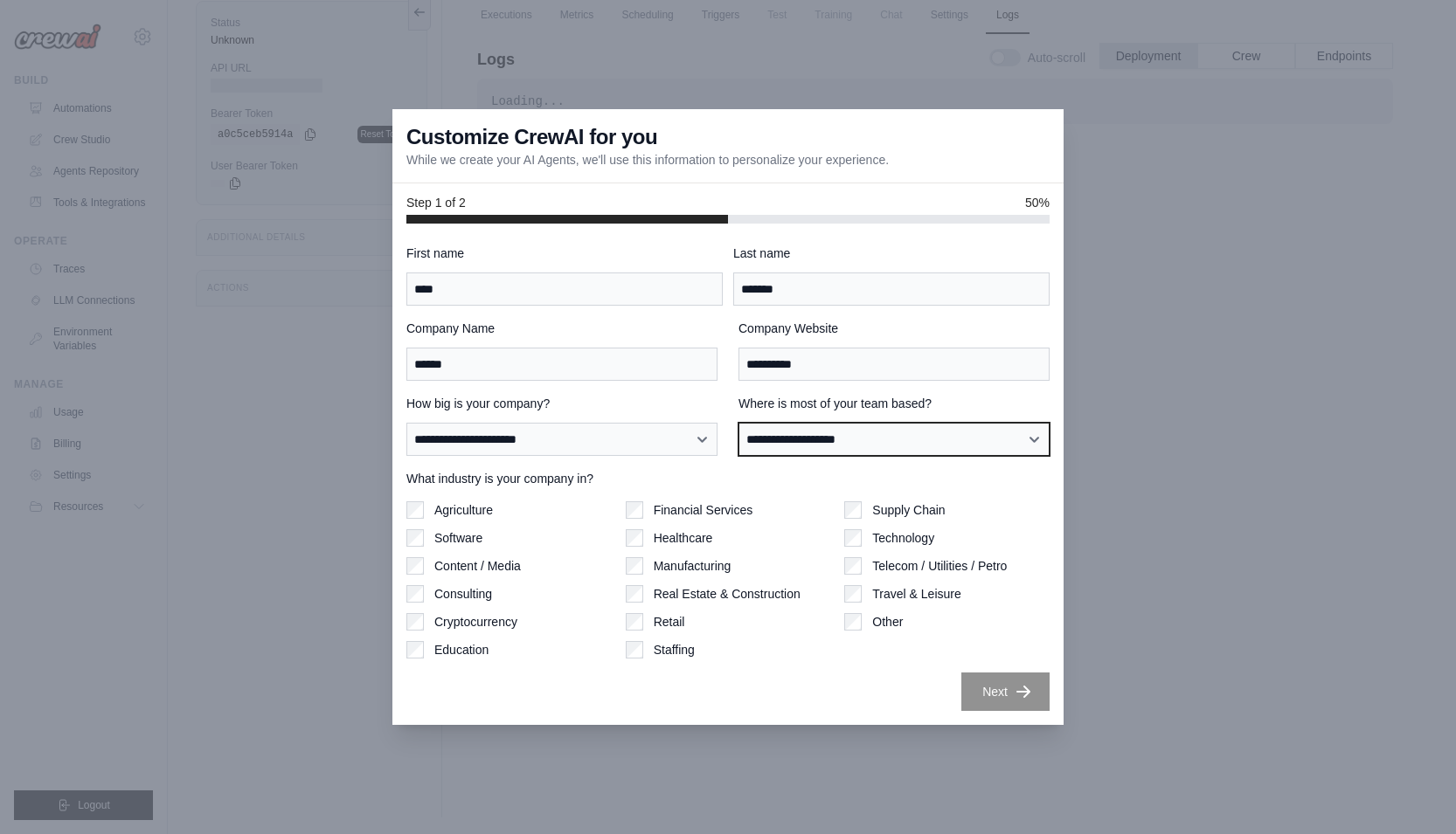
click at [794, 448] on select "**********" at bounding box center [894, 439] width 311 height 33
select select "**********"
click at [739, 423] on select "**********" at bounding box center [894, 439] width 311 height 33
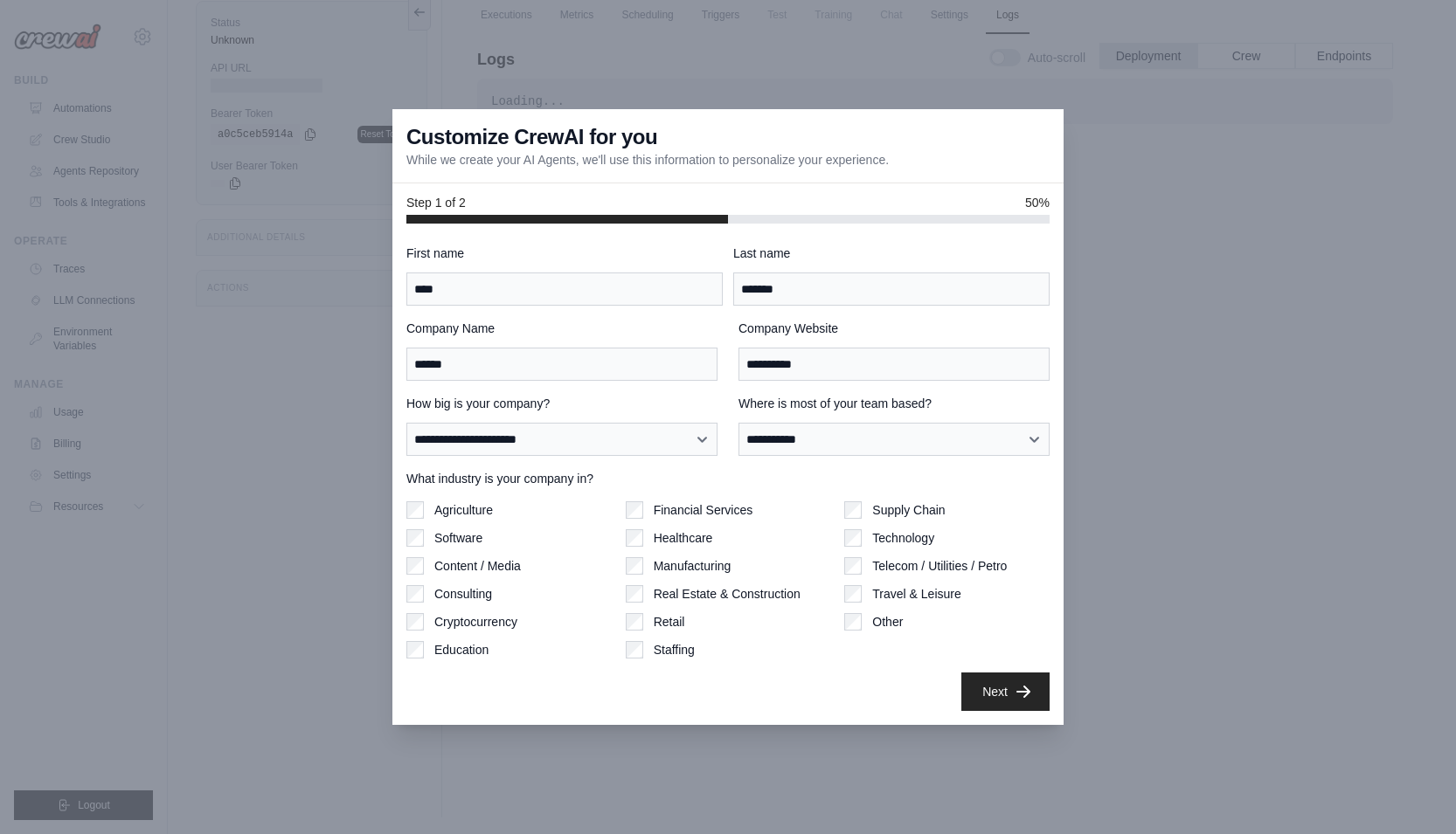
click at [956, 663] on div "**********" at bounding box center [728, 478] width 644 height 467
click at [988, 680] on button "Next" at bounding box center [1005, 691] width 89 height 38
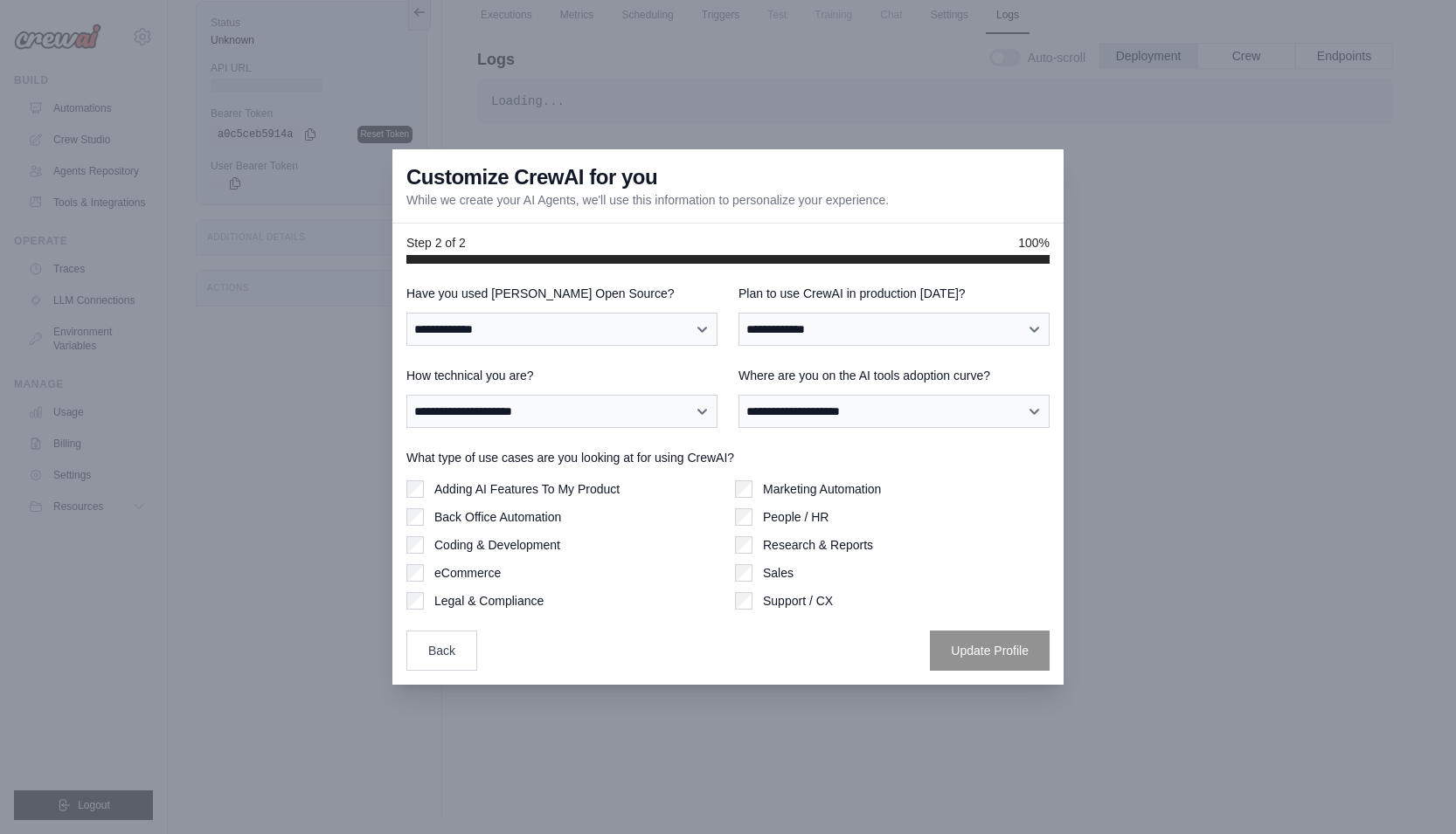
drag, startPoint x: 515, startPoint y: 352, endPoint x: 516, endPoint y: 339, distance: 13.0
click at [516, 347] on div "**********" at bounding box center [728, 478] width 644 height 386
click at [513, 331] on select "**********" at bounding box center [562, 329] width 311 height 33
select select "**"
click at [406, 313] on select "**********" at bounding box center [562, 329] width 311 height 33
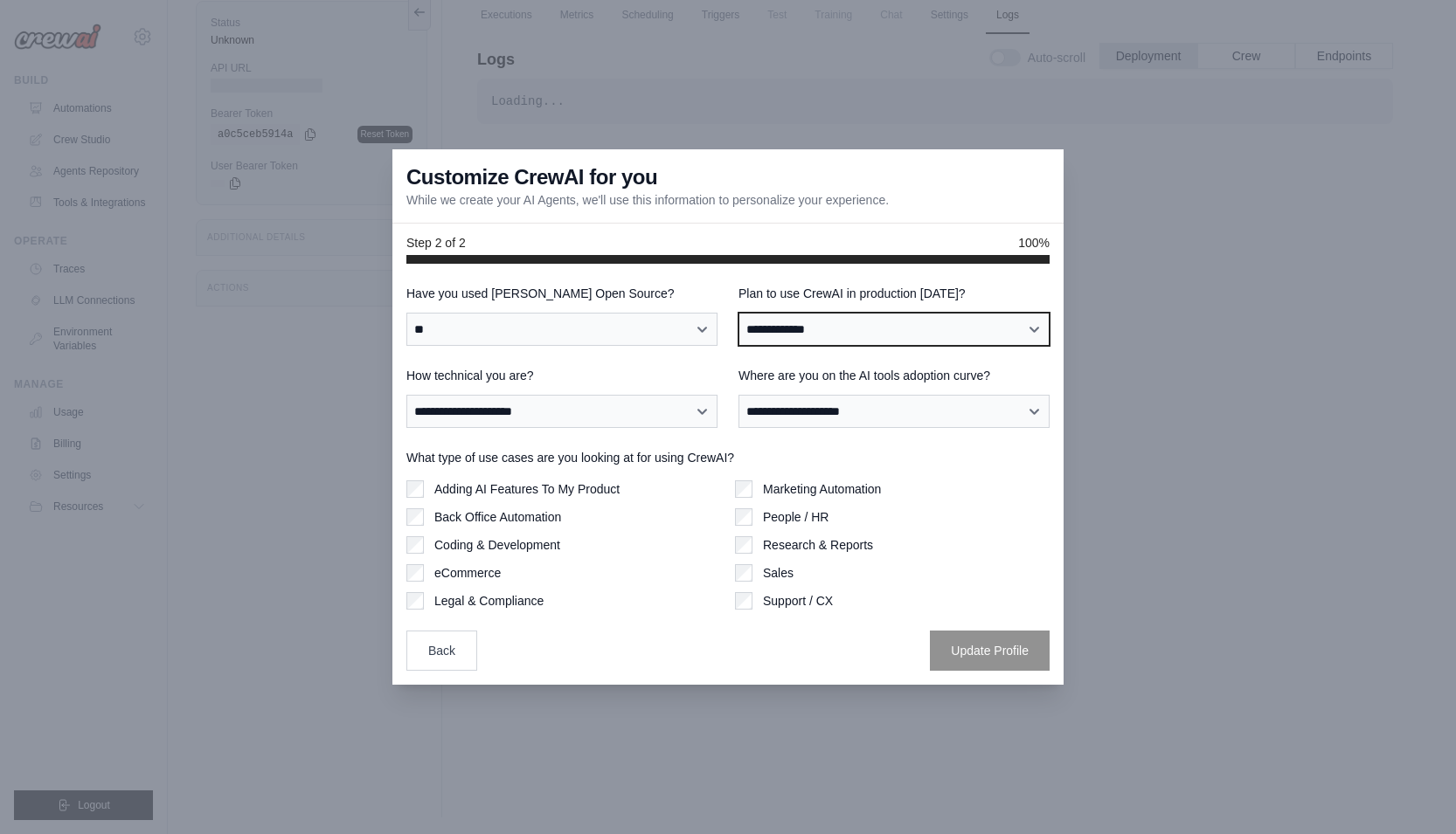
click at [783, 328] on select "**********" at bounding box center [894, 329] width 311 height 33
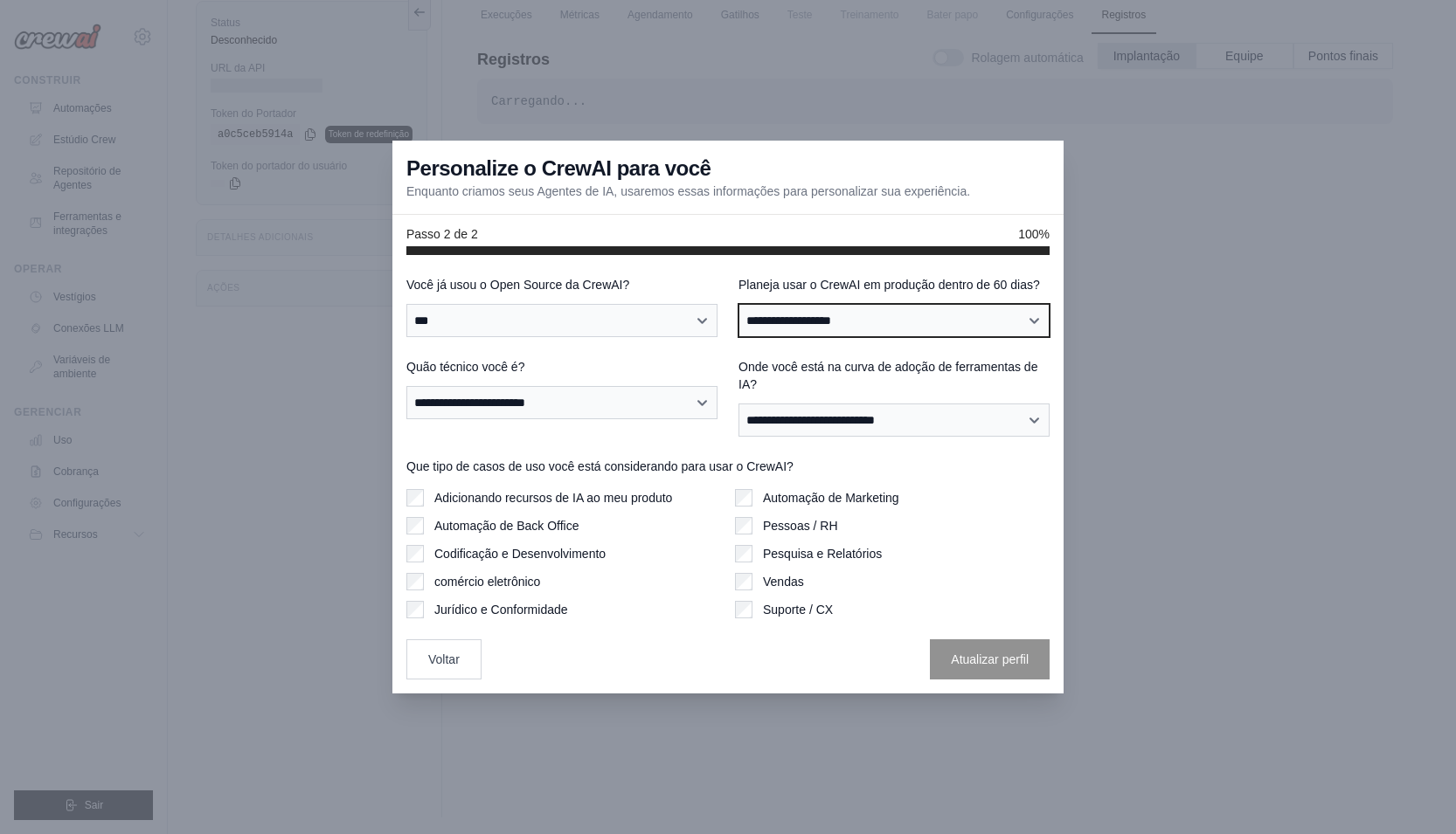
click at [825, 311] on select "**********" at bounding box center [894, 320] width 311 height 33
select select "****"
click at [739, 304] on select "**********" at bounding box center [894, 320] width 311 height 33
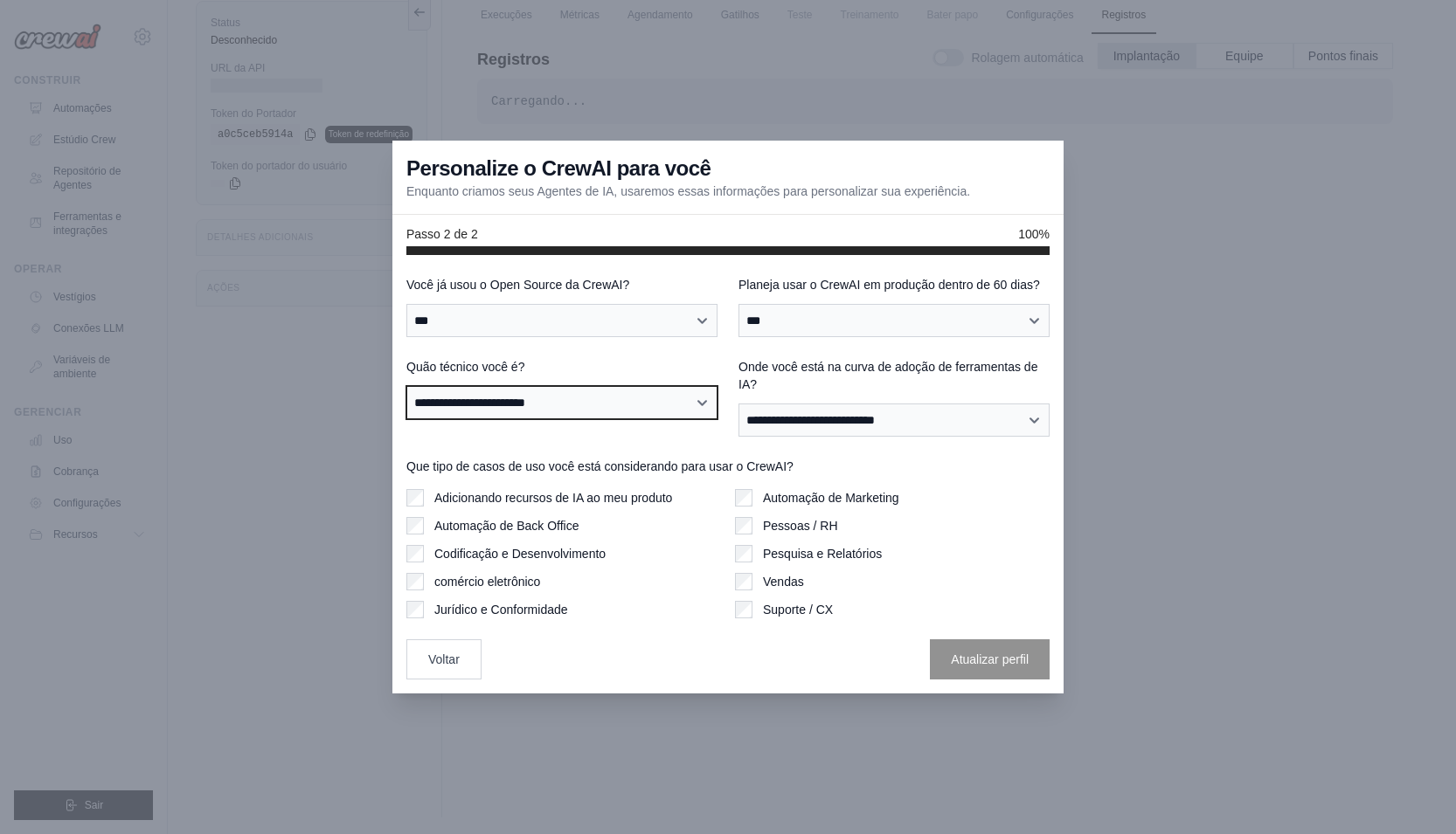
click at [654, 415] on select "**********" at bounding box center [562, 402] width 311 height 33
select select "**********"
click at [406, 386] on select "**********" at bounding box center [562, 402] width 311 height 33
click at [820, 360] on font "Onde você está na curva de adoção de ferramentas de IA?" at bounding box center [889, 376] width 299 height 31
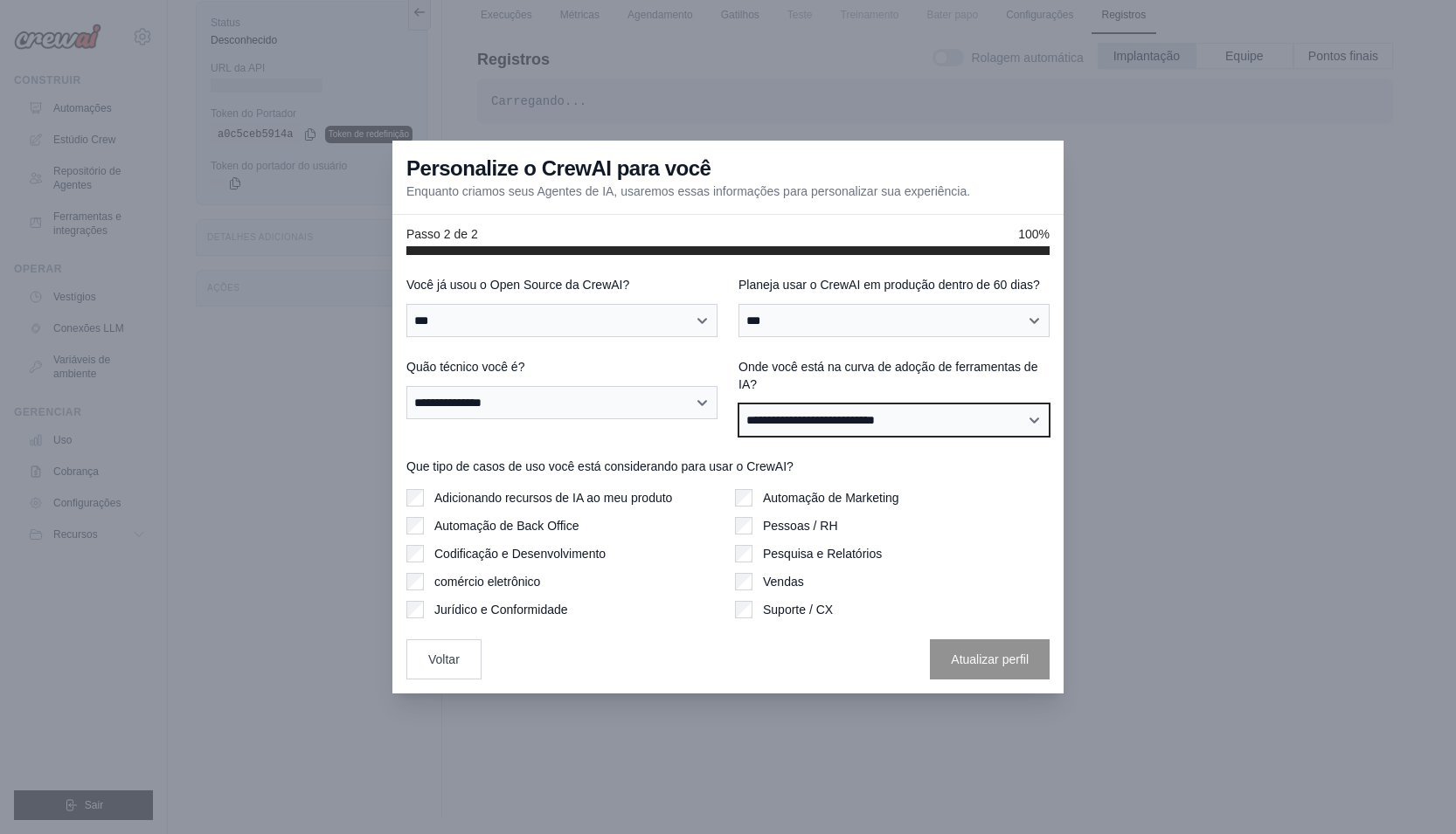
click at [820, 404] on select "**********" at bounding box center [894, 420] width 311 height 33
click at [819, 360] on font "Onde você está na curva de adoção de ferramentas de IA?" at bounding box center [889, 376] width 299 height 31
click at [819, 404] on select "**********" at bounding box center [894, 420] width 311 height 33
click at [819, 360] on font "Onde você está na curva de adoção de ferramentas de IA?" at bounding box center [889, 376] width 299 height 31
click at [819, 404] on select "**********" at bounding box center [894, 420] width 311 height 33
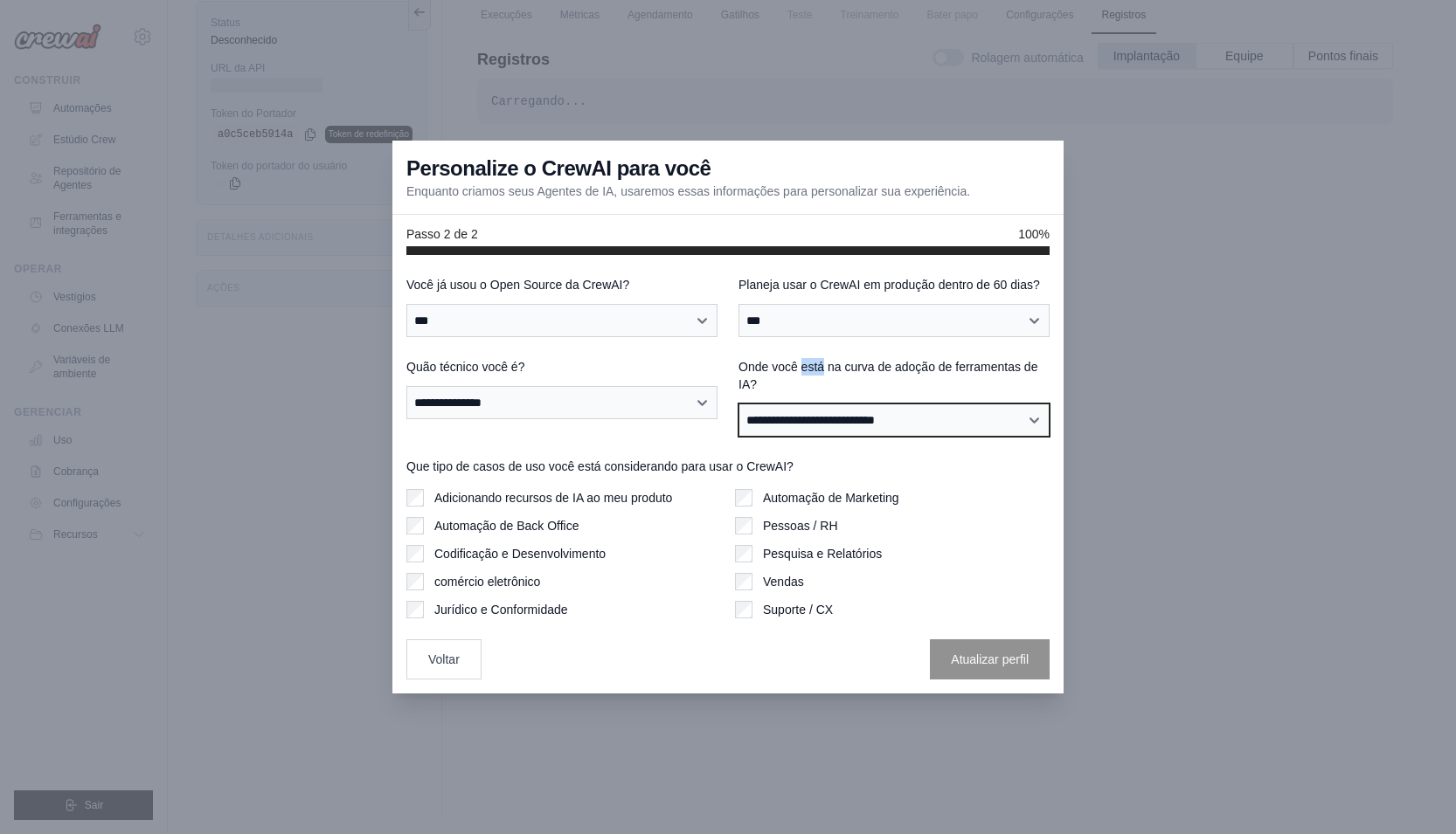
click at [811, 412] on select "**********" at bounding box center [894, 420] width 311 height 33
select select "**********"
click at [739, 404] on select "**********" at bounding box center [894, 420] width 311 height 33
click at [587, 498] on font "Adicionando recursos de IA ao meu produto" at bounding box center [553, 497] width 237 height 14
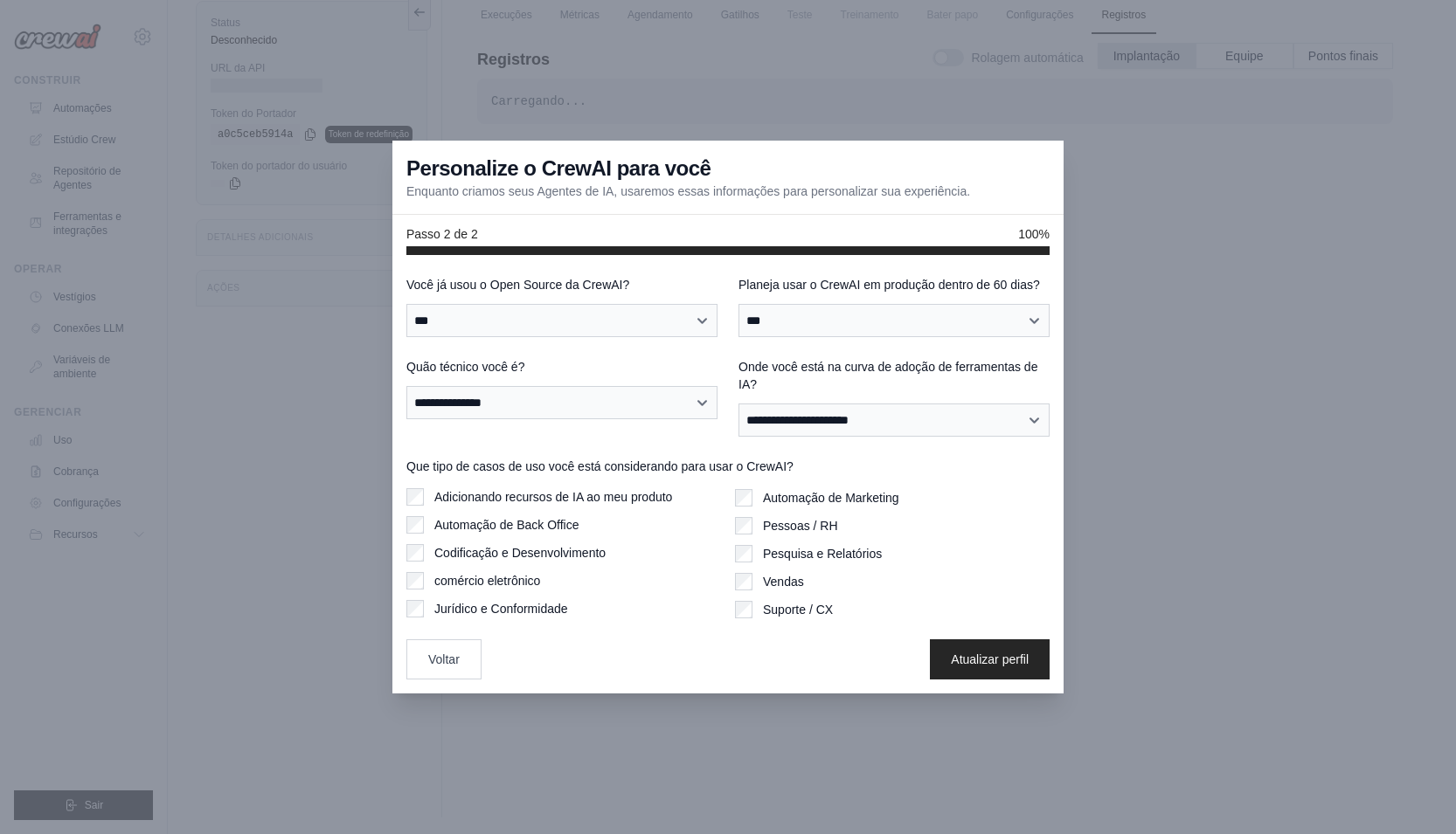
click at [623, 501] on font "Adicionando recursos de IA ao meu produto" at bounding box center [553, 497] width 237 height 14
click at [629, 498] on font "Adicionando recursos de IA ao meu produto" at bounding box center [553, 497] width 237 height 14
click at [635, 495] on font "Adicionando recursos de IA ao meu produto" at bounding box center [553, 497] width 237 height 14
click at [583, 525] on div "Automação de Back Office" at bounding box center [564, 525] width 315 height 17
click at [572, 524] on font "Automação de Back Office" at bounding box center [507, 525] width 145 height 14
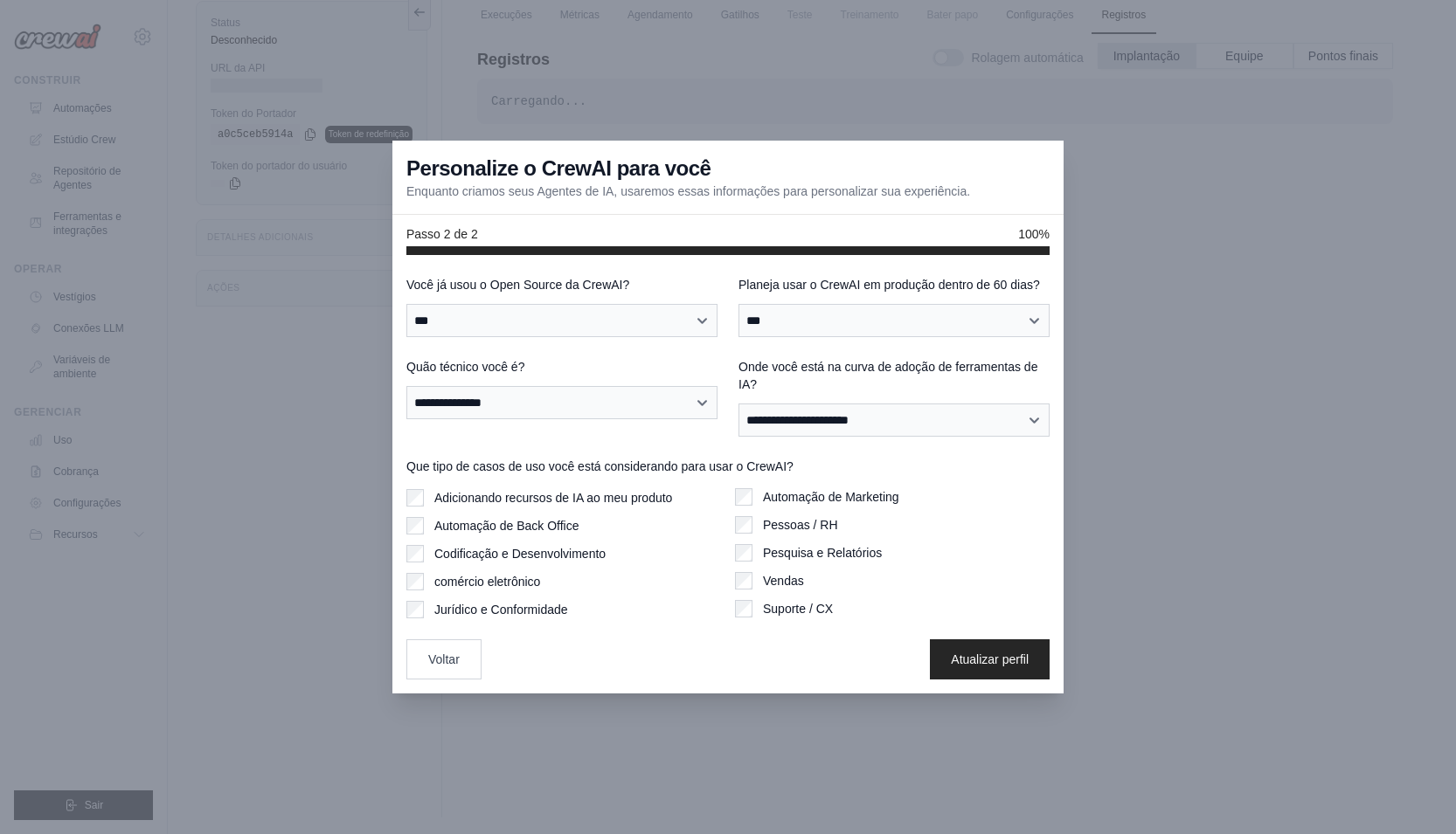
click at [824, 559] on font "Pesquisa e Relatórios" at bounding box center [822, 553] width 119 height 14
click at [984, 652] on font "Atualizar perfil" at bounding box center [990, 659] width 78 height 14
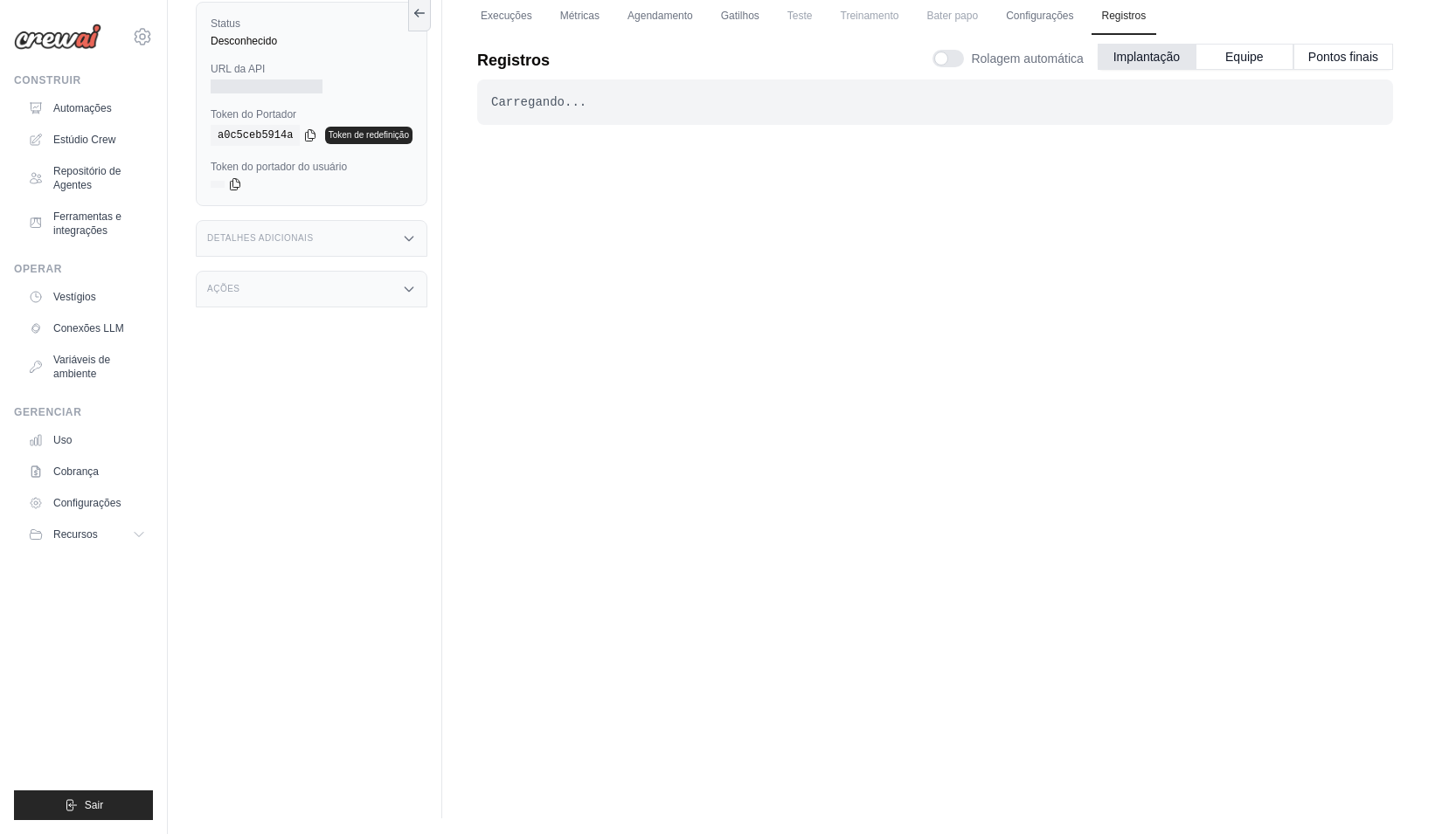
scroll to position [58, 0]
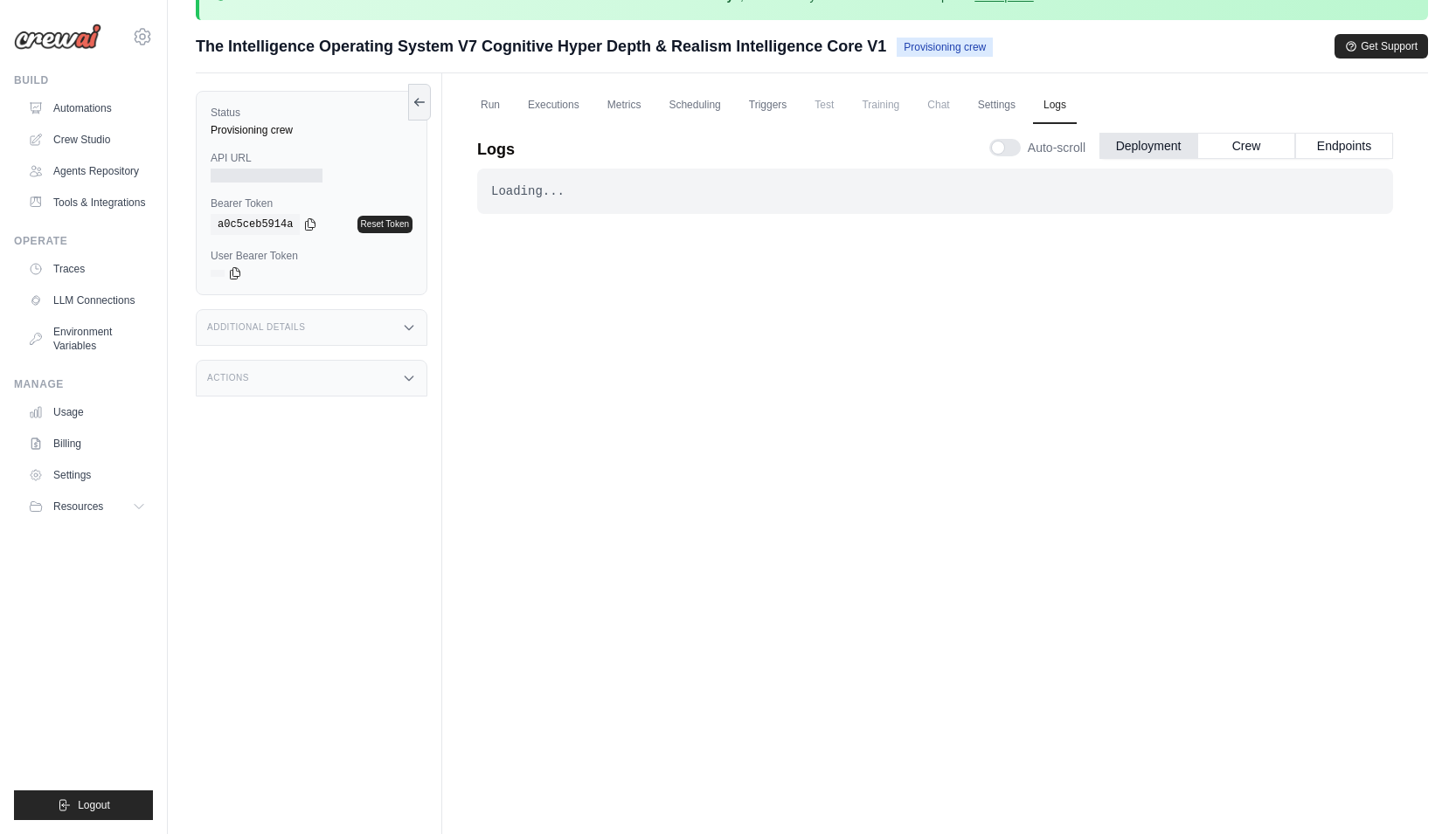
click at [298, 166] on div "API URL" at bounding box center [312, 167] width 202 height 31
click at [297, 173] on div at bounding box center [266, 175] width 112 height 14
click at [310, 221] on icon at bounding box center [310, 223] width 14 height 14
click at [237, 272] on icon at bounding box center [235, 273] width 14 height 14
click at [993, 100] on link "Settings" at bounding box center [996, 106] width 58 height 37
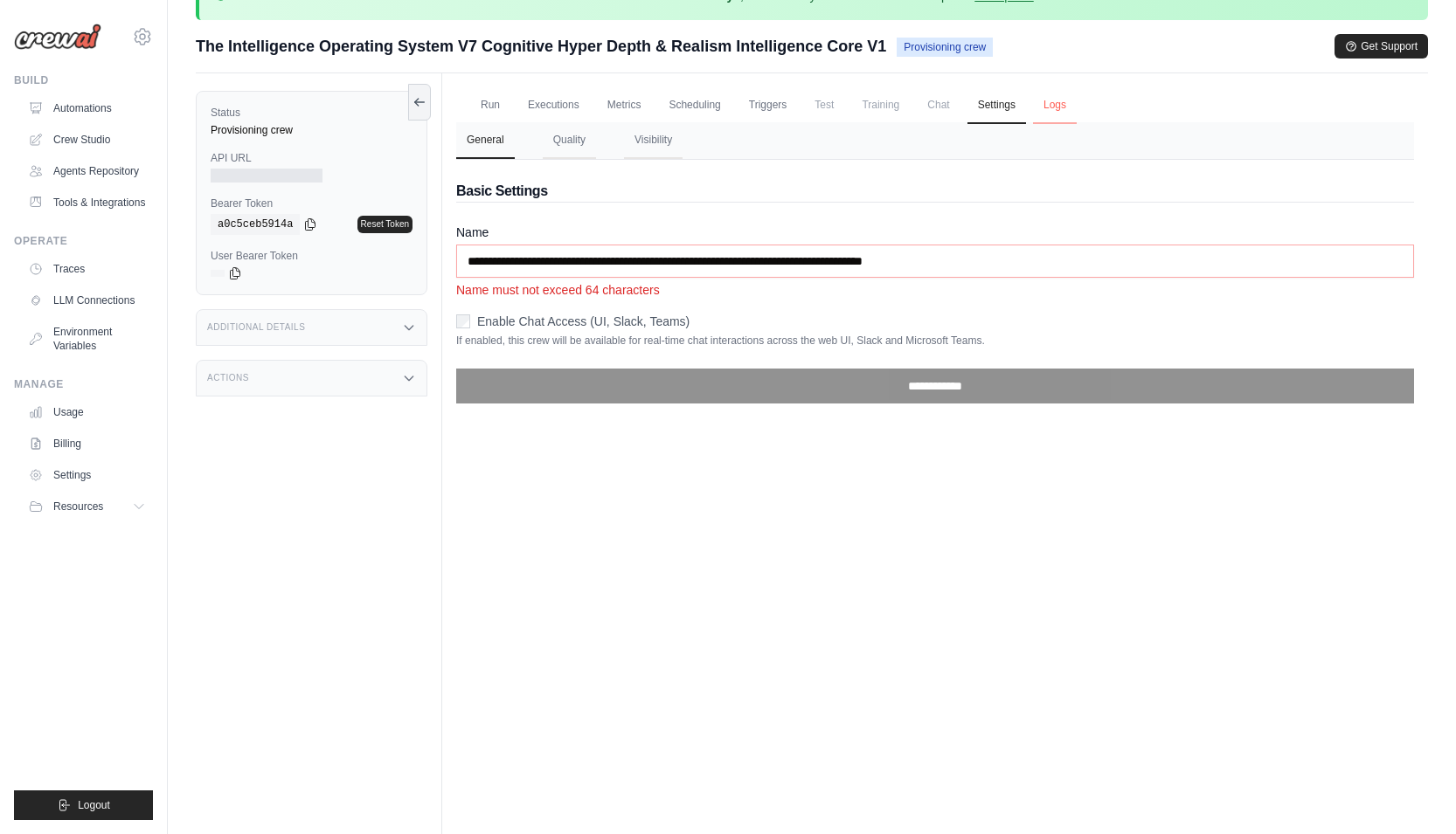
click at [1039, 105] on link "Logs" at bounding box center [1056, 106] width 44 height 37
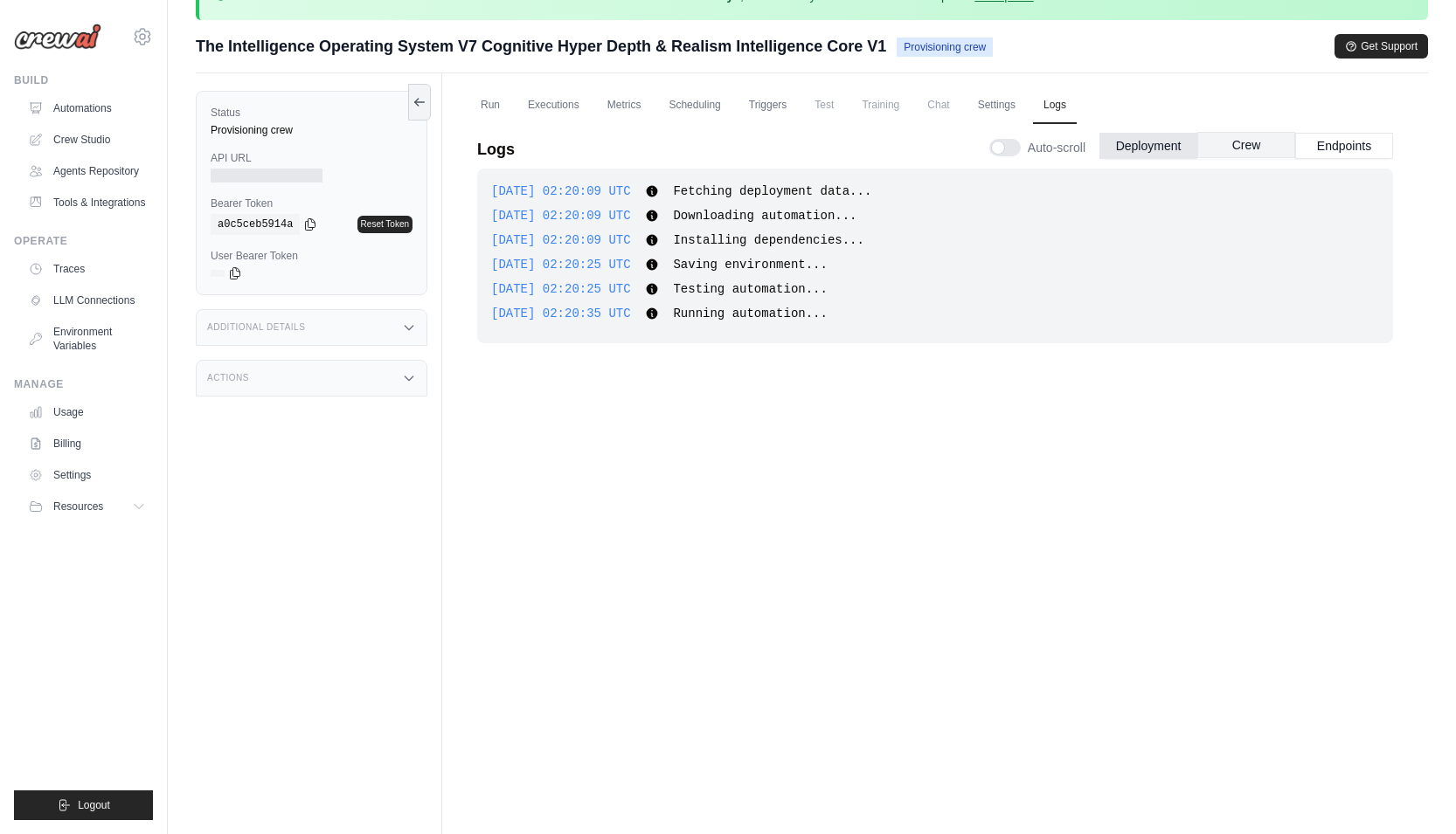
click at [1247, 144] on button "Crew" at bounding box center [1246, 145] width 98 height 27
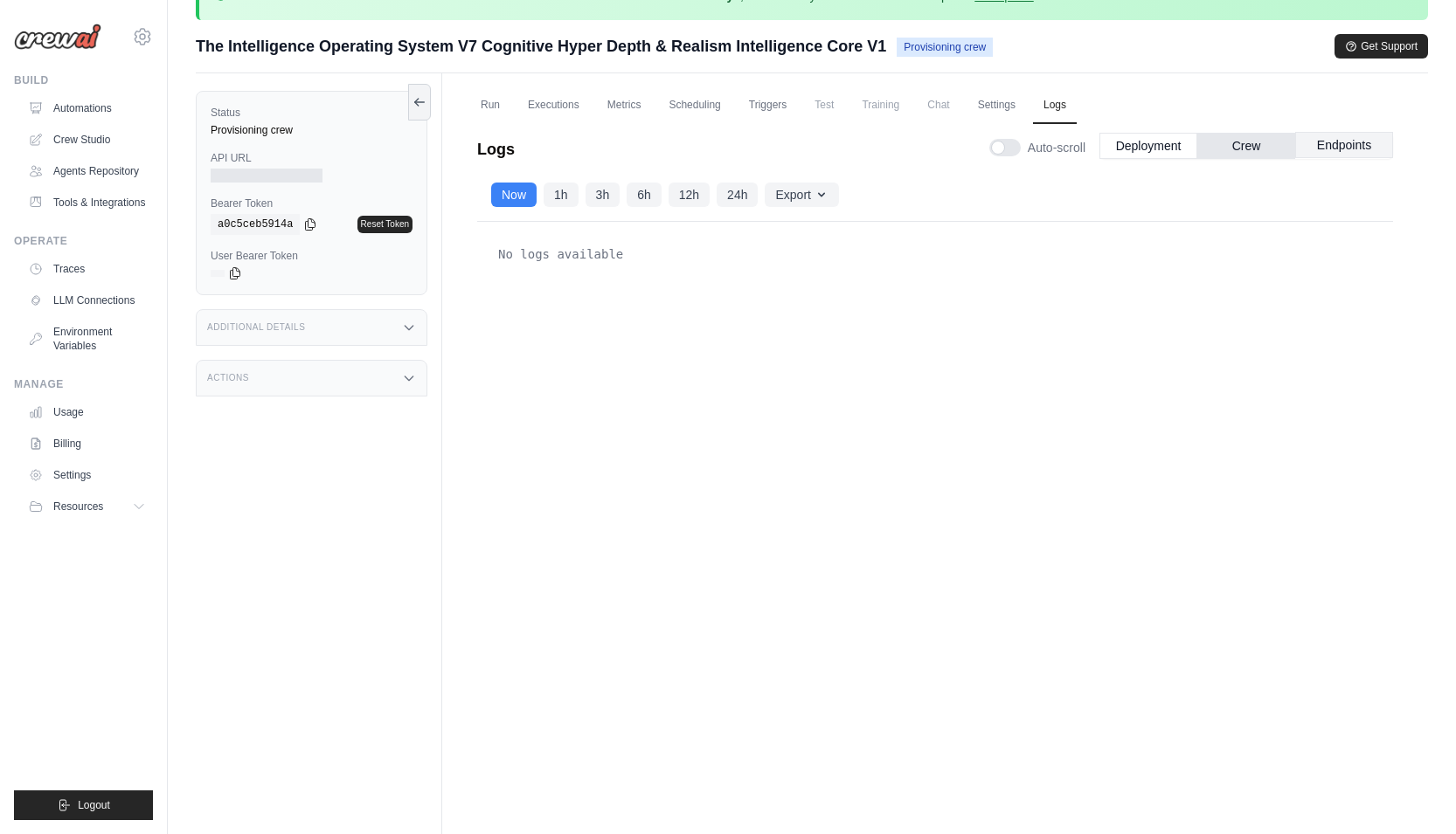
click at [1317, 148] on button "Endpoints" at bounding box center [1344, 145] width 98 height 27
click at [1160, 150] on button "Deployment" at bounding box center [1148, 145] width 98 height 27
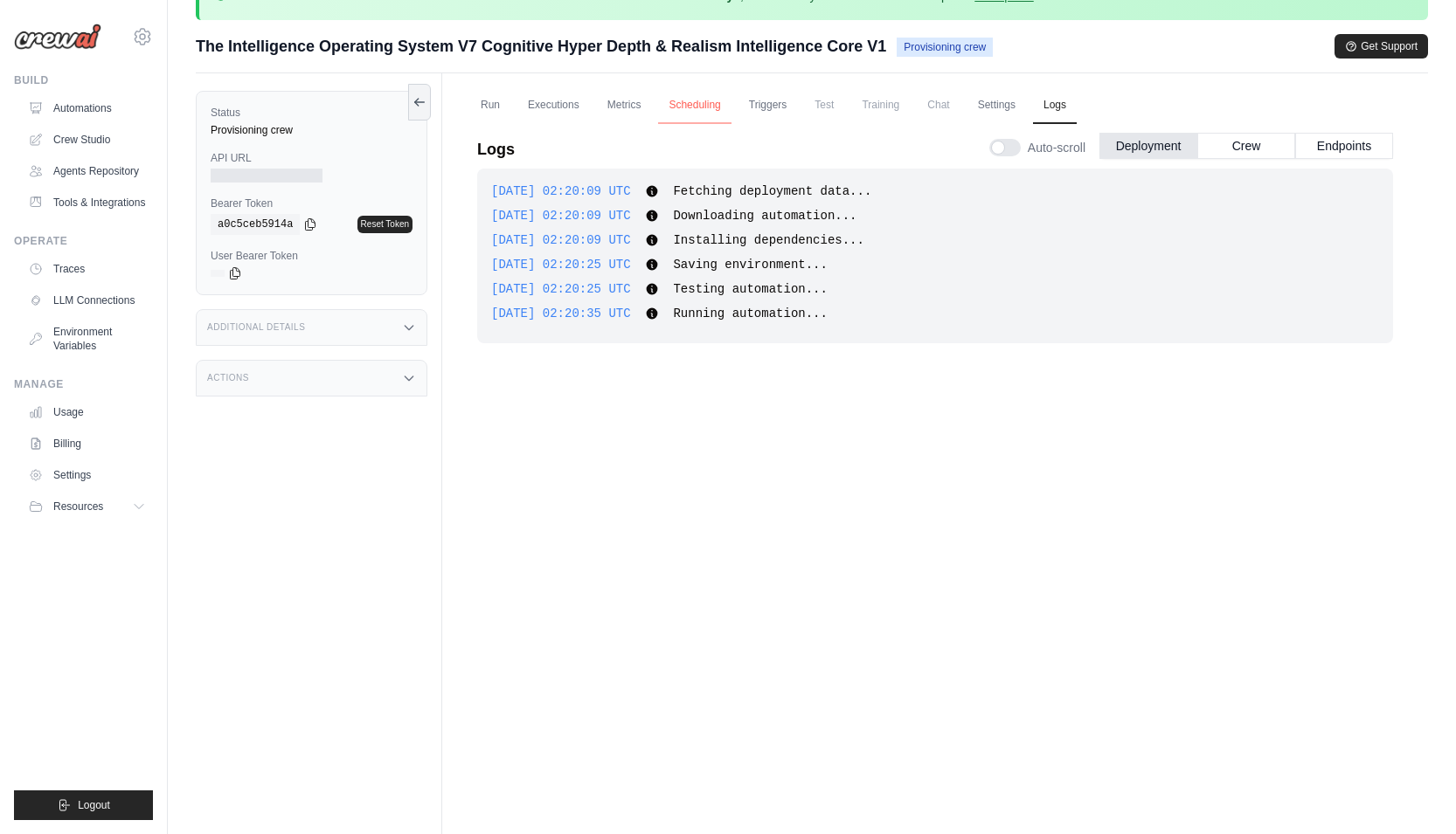
click at [698, 111] on link "Scheduling" at bounding box center [694, 106] width 72 height 37
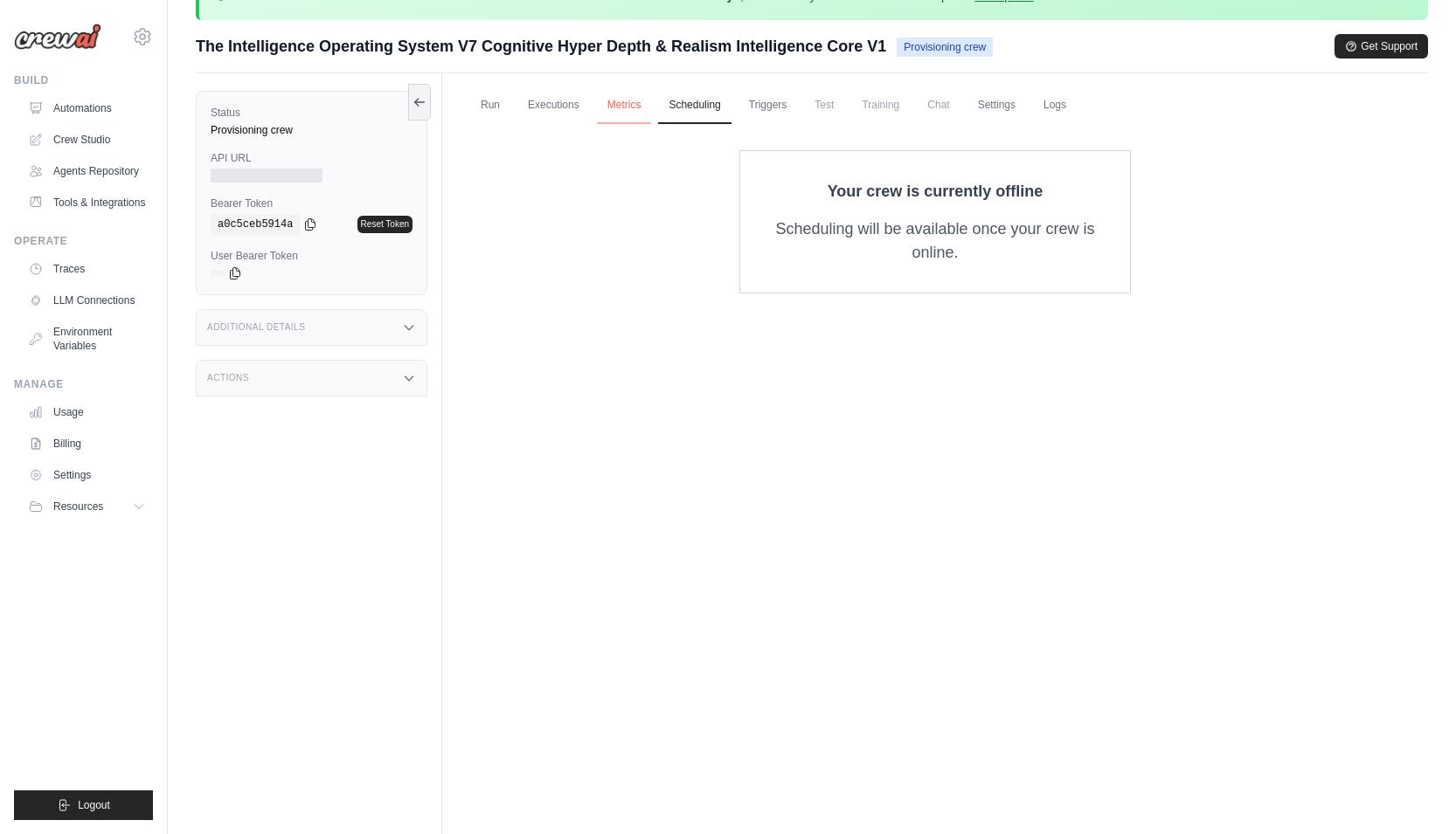
click at [636, 111] on link "Metrics" at bounding box center [625, 106] width 55 height 37
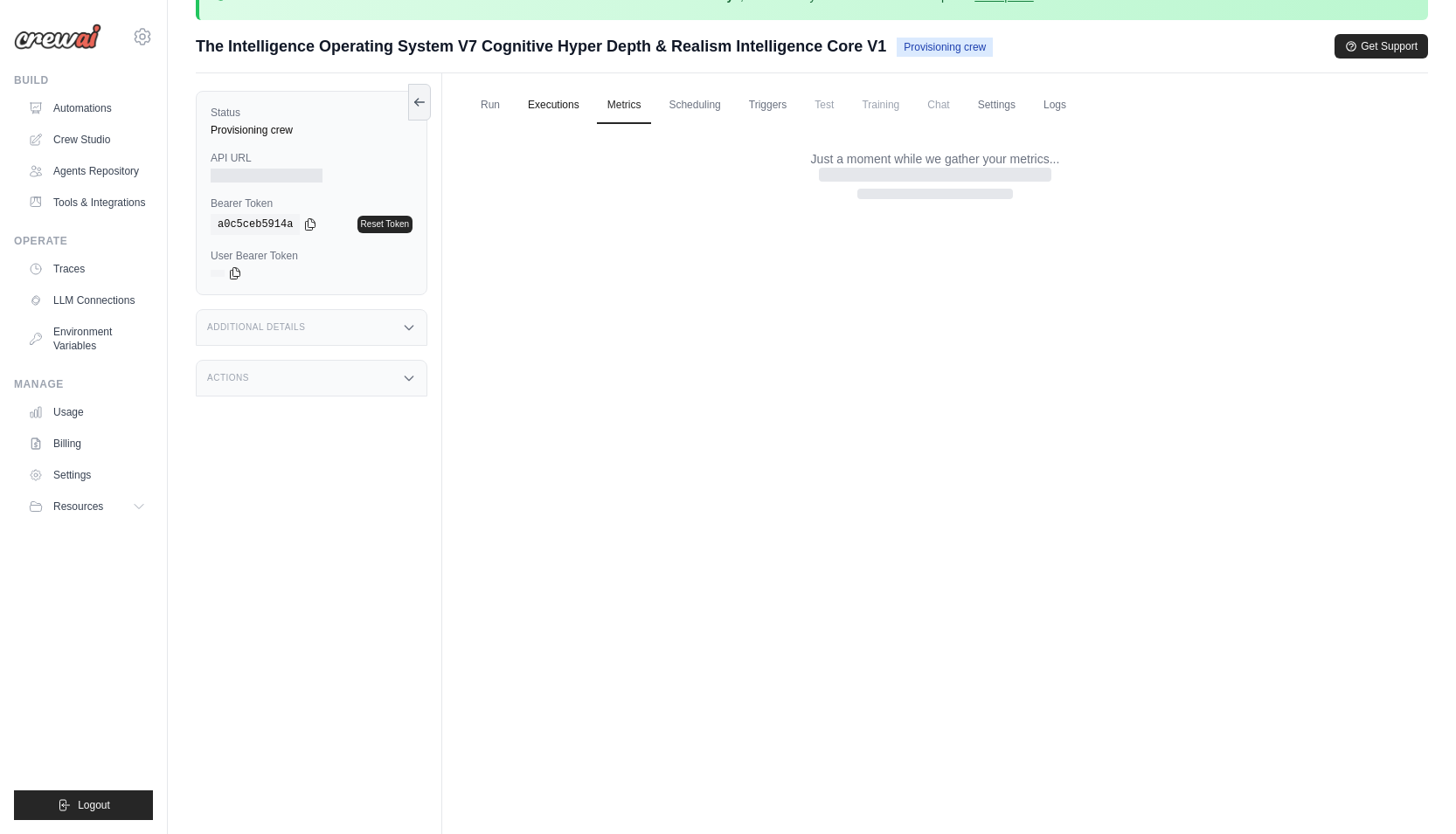
click at [561, 110] on link "Executions" at bounding box center [554, 106] width 72 height 37
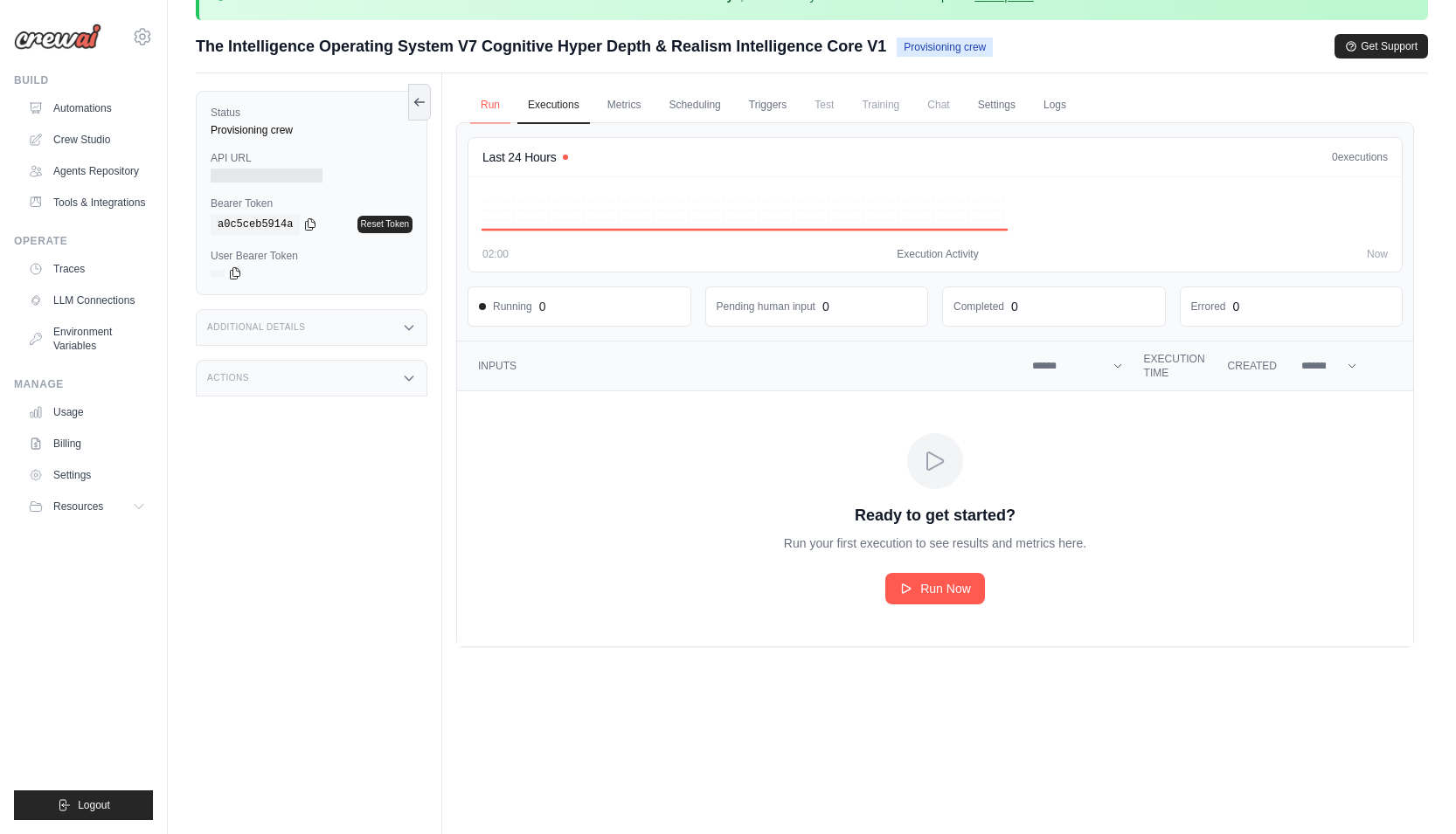
click at [484, 105] on link "Run" at bounding box center [490, 106] width 40 height 37
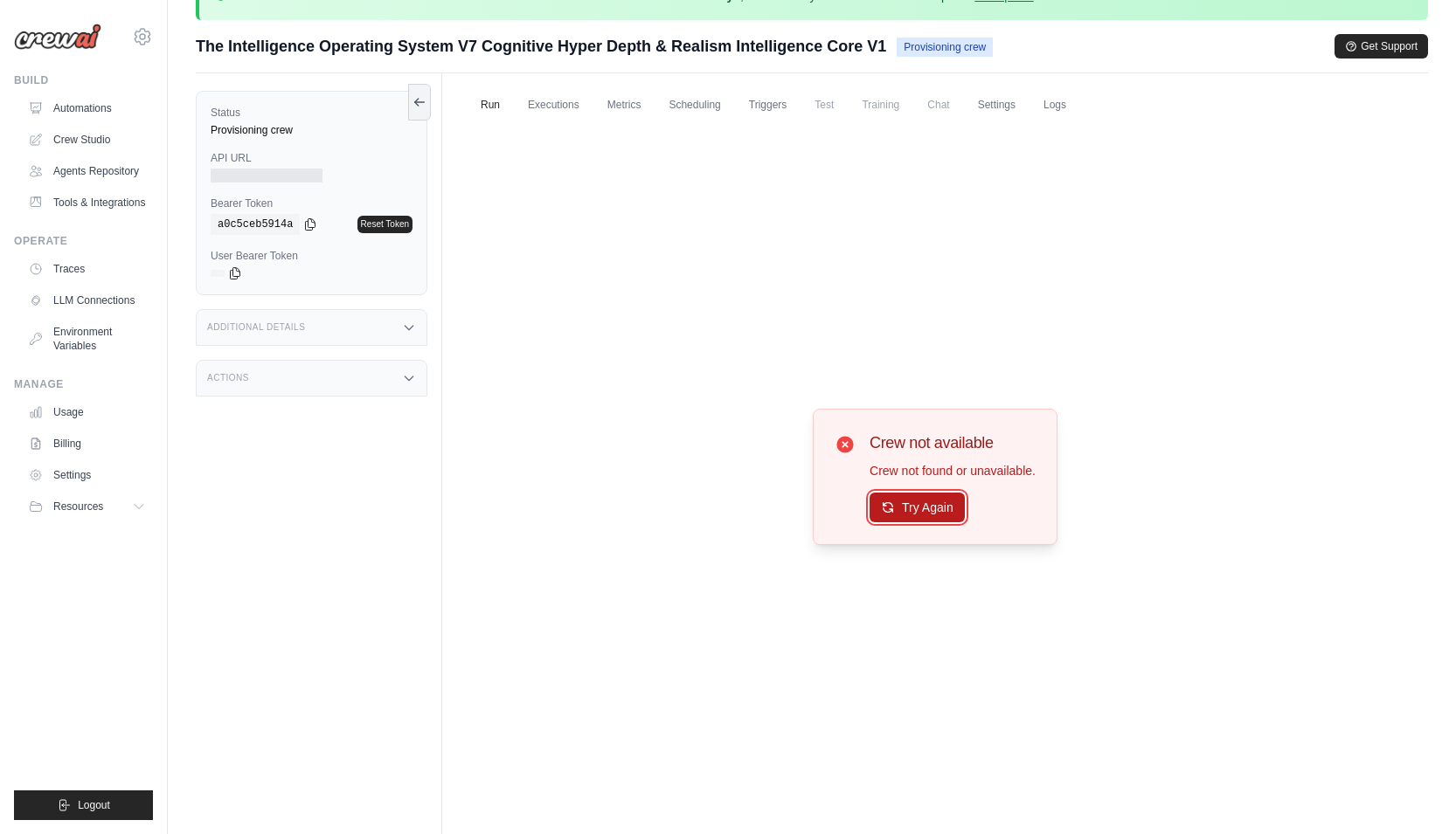
click at [933, 498] on button "Try Again" at bounding box center [917, 507] width 95 height 30
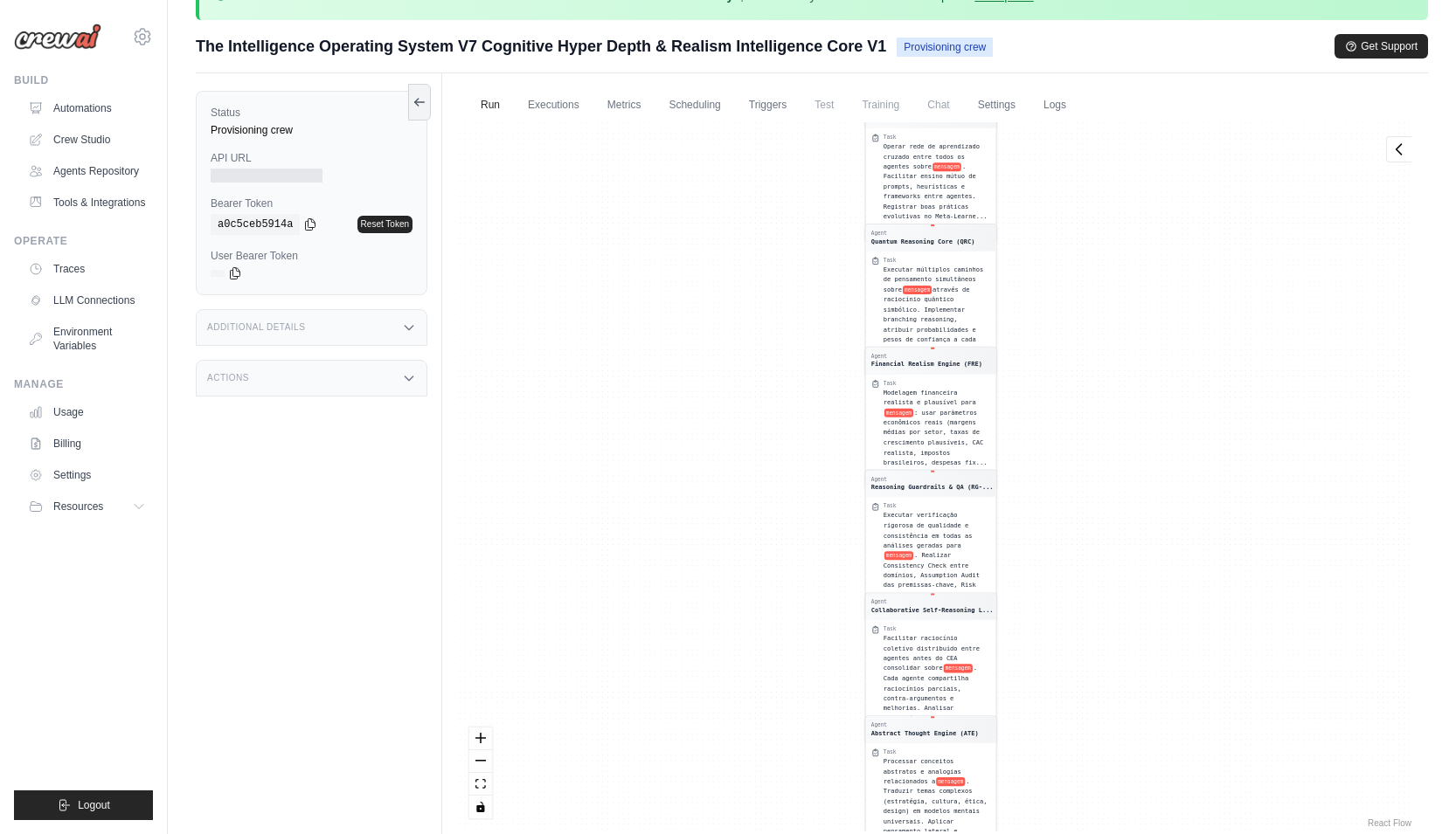
click at [847, 103] on ul "Run Executions Metrics Scheduling Triggers Test Training Chat Settings Logs" at bounding box center [935, 106] width 958 height 36
click at [829, 101] on span "Test" at bounding box center [824, 105] width 40 height 35
click at [780, 107] on link "Triggers" at bounding box center [769, 106] width 59 height 37
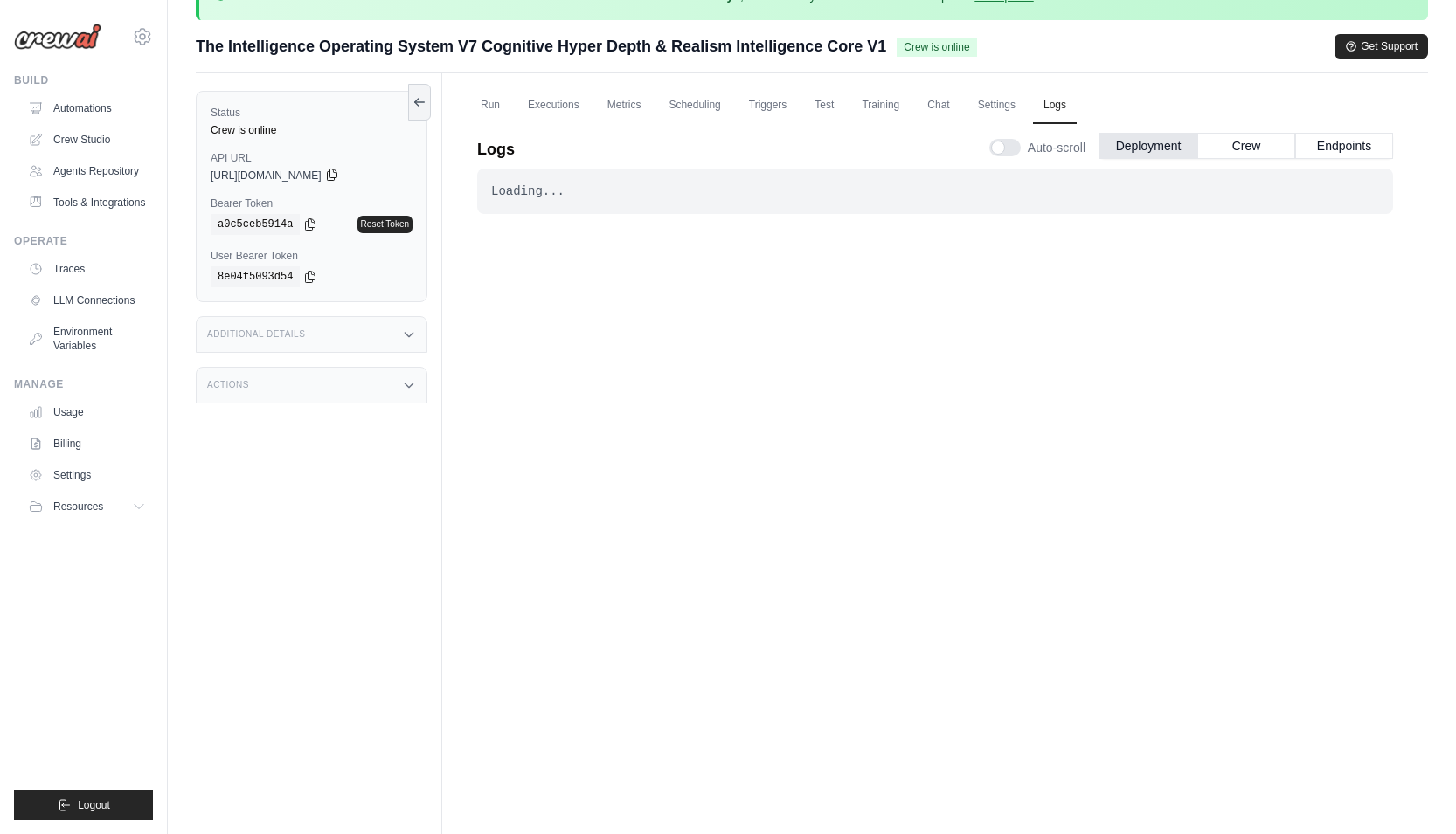
click at [337, 172] on icon at bounding box center [332, 175] width 10 height 11
click at [311, 278] on icon at bounding box center [310, 275] width 14 height 14
click at [272, 249] on label "User Bearer Token" at bounding box center [312, 255] width 202 height 14
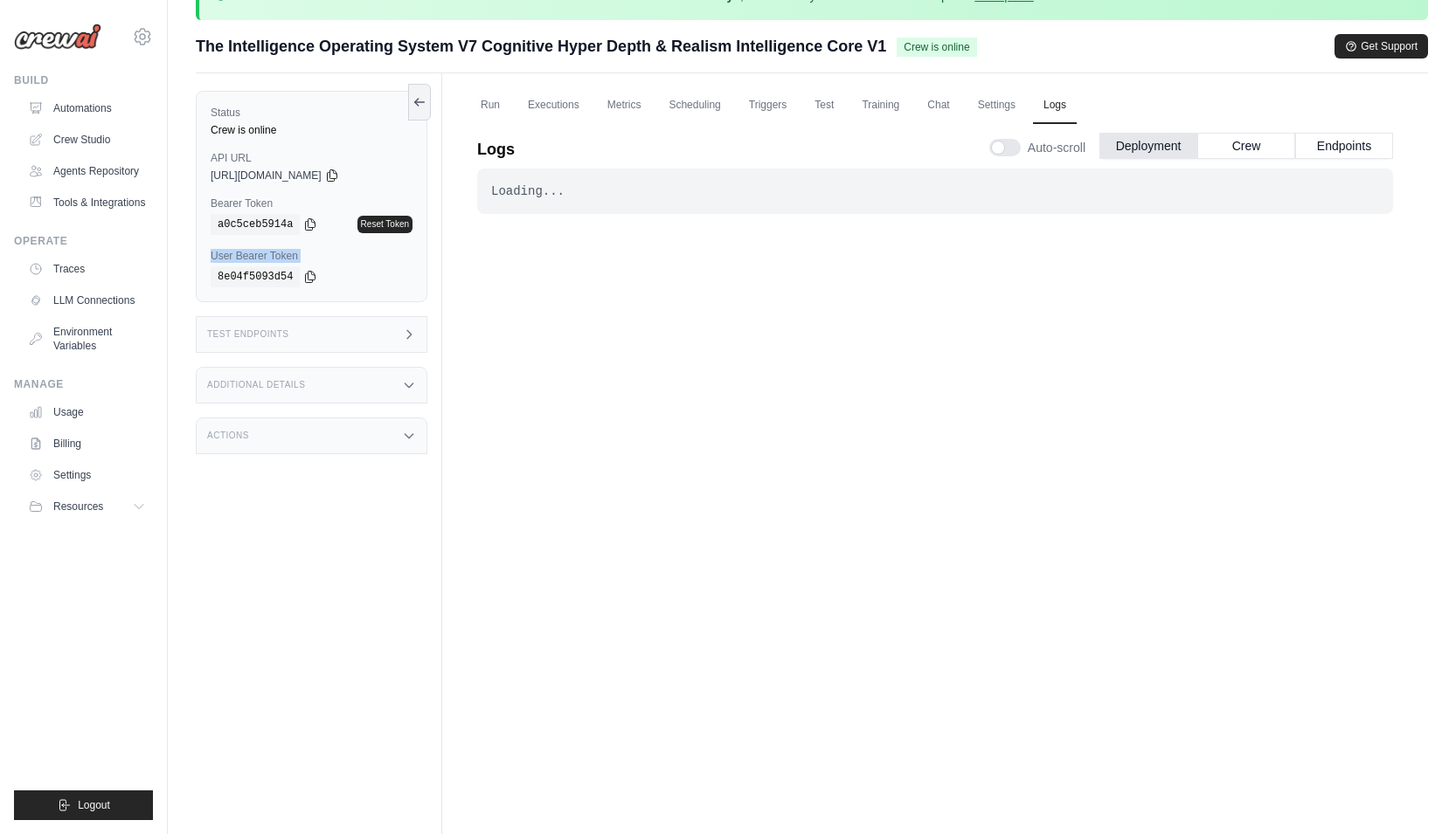
copy div "User Bearer Token"
click at [344, 330] on div "Test Endpoints" at bounding box center [311, 335] width 232 height 37
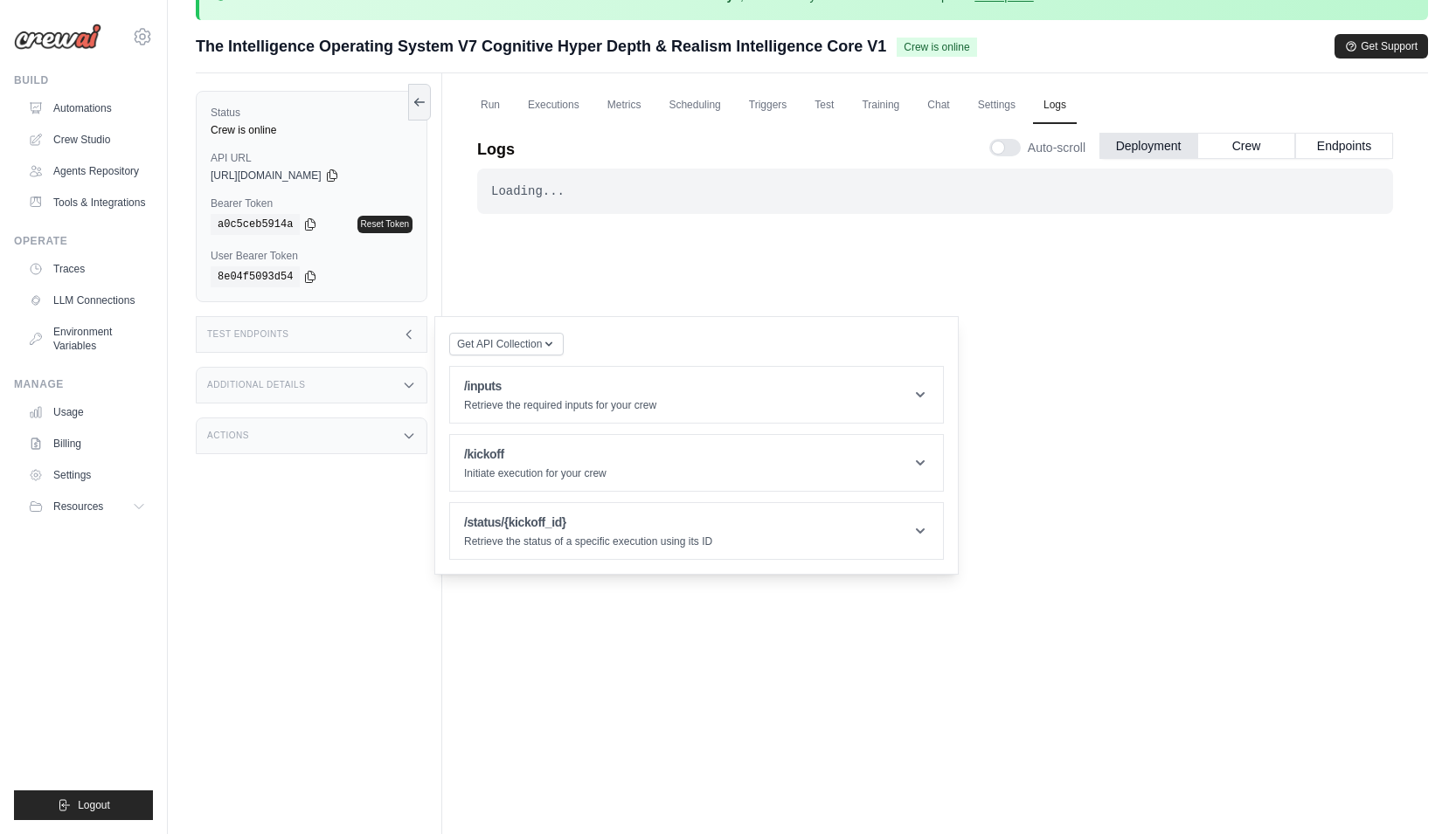
click at [357, 383] on div "Additional Details" at bounding box center [311, 385] width 232 height 37
click at [334, 506] on div "Last Deployed October 13, 2025 at 23:19 Version 0.203.1 Branch Default branch I…" at bounding box center [311, 456] width 232 height 103
click at [330, 549] on div "Actions" at bounding box center [311, 539] width 232 height 37
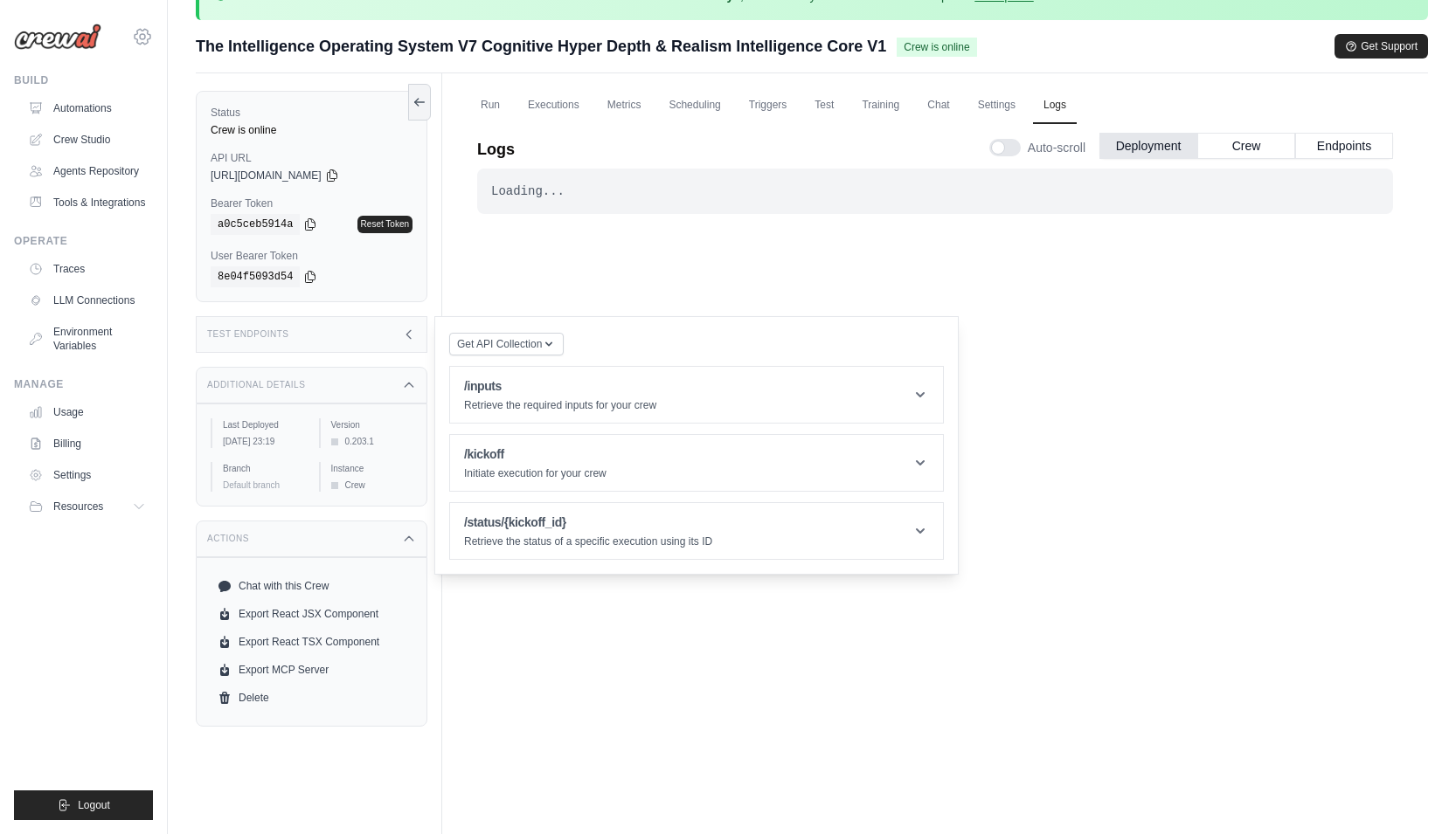
click at [135, 32] on icon at bounding box center [142, 37] width 21 height 21
click at [174, 95] on link "Settings" at bounding box center [218, 108] width 166 height 35
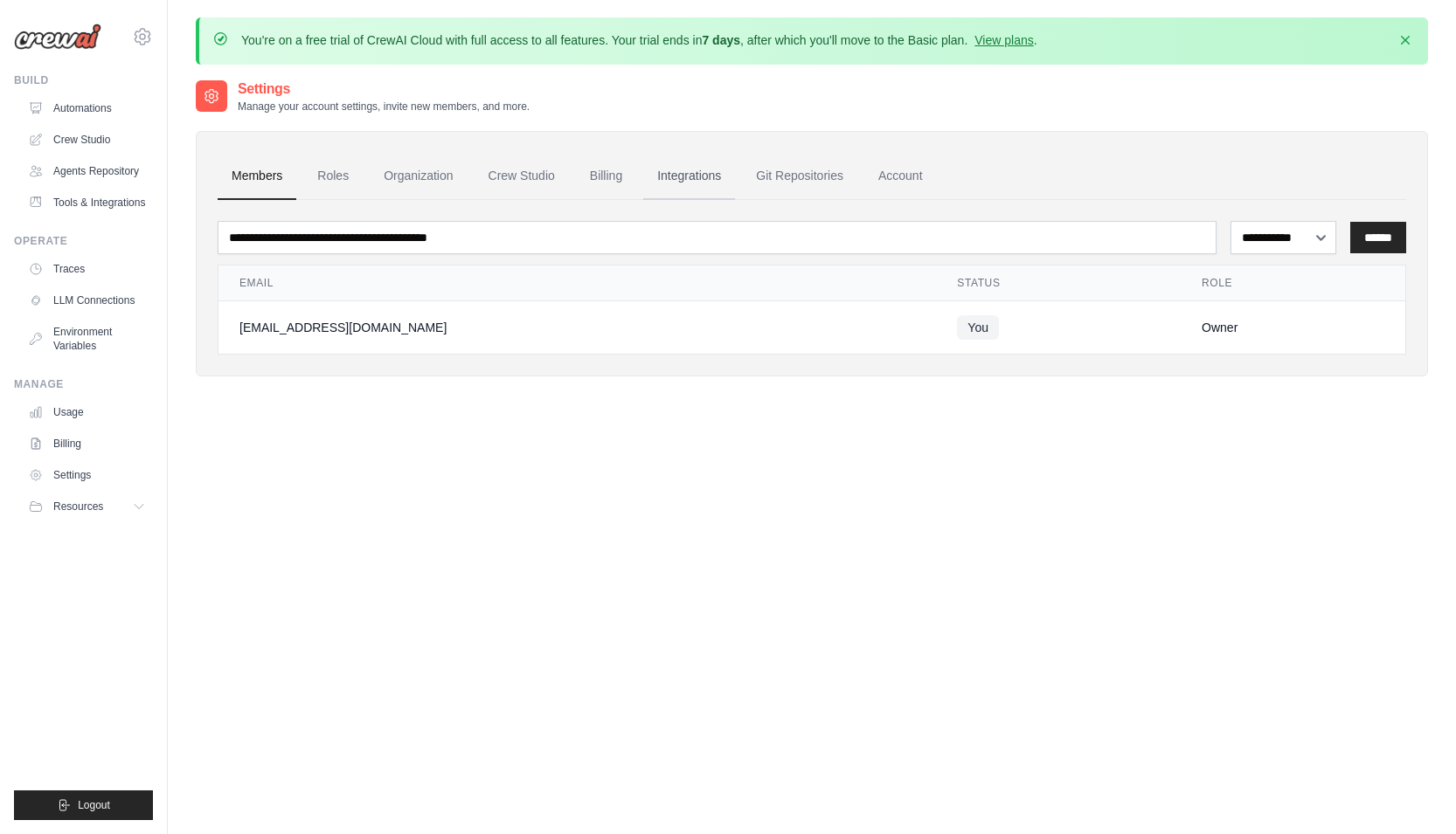
click at [690, 175] on link "Integrations" at bounding box center [689, 176] width 92 height 48
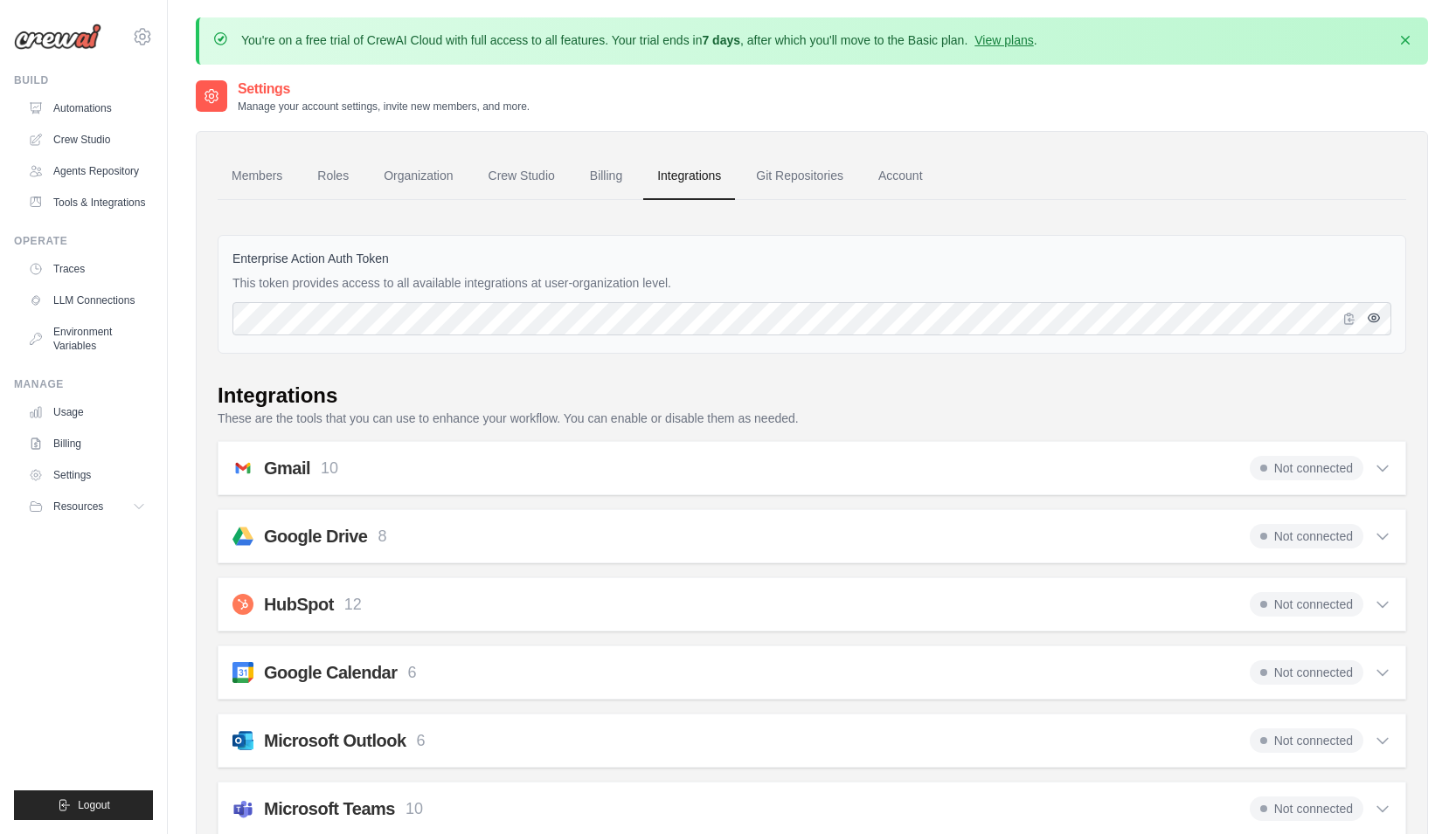
click at [1376, 317] on icon "button" at bounding box center [1374, 318] width 4 height 4
click at [1352, 317] on icon "button" at bounding box center [1349, 317] width 14 height 14
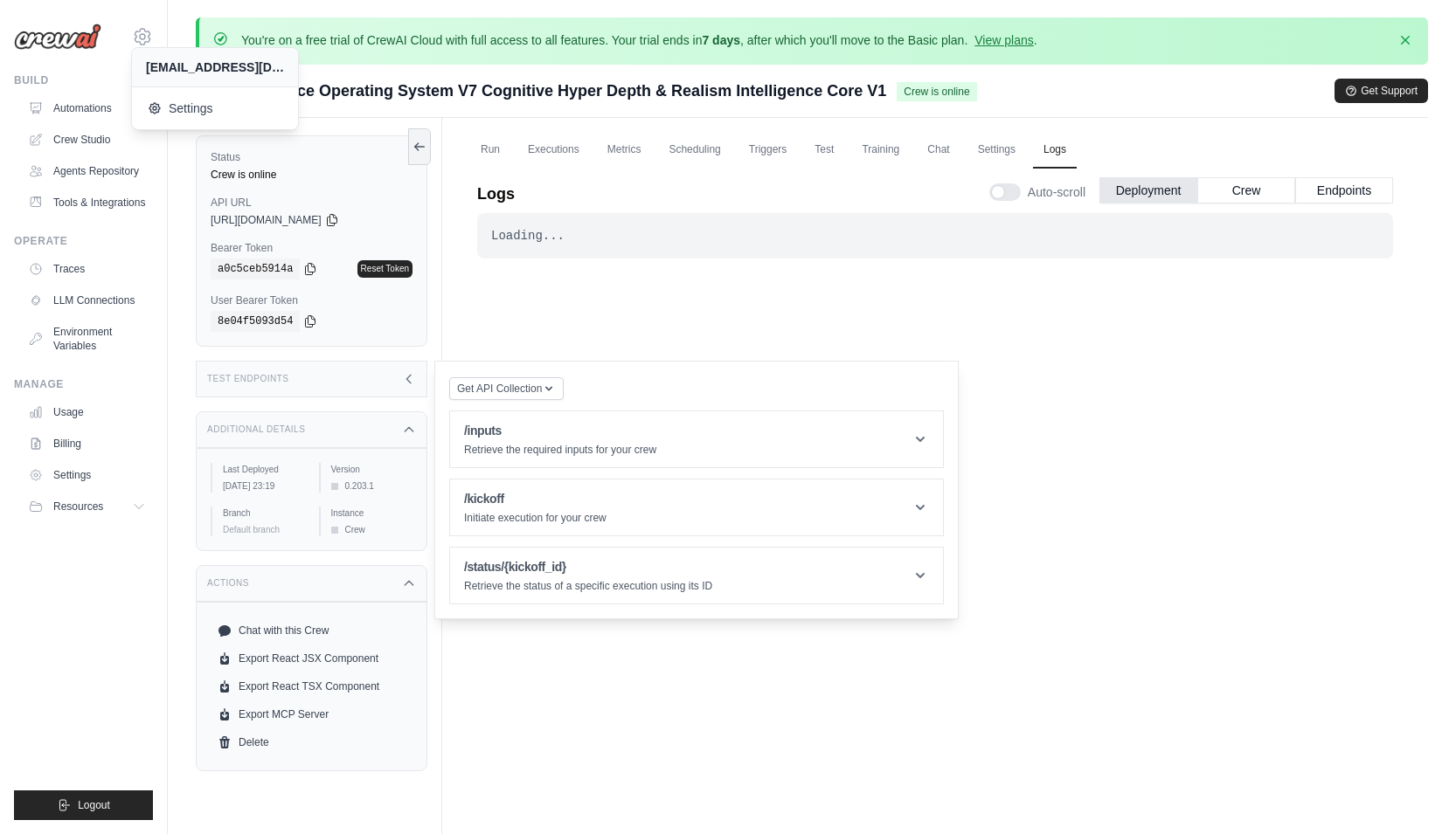
scroll to position [134, 0]
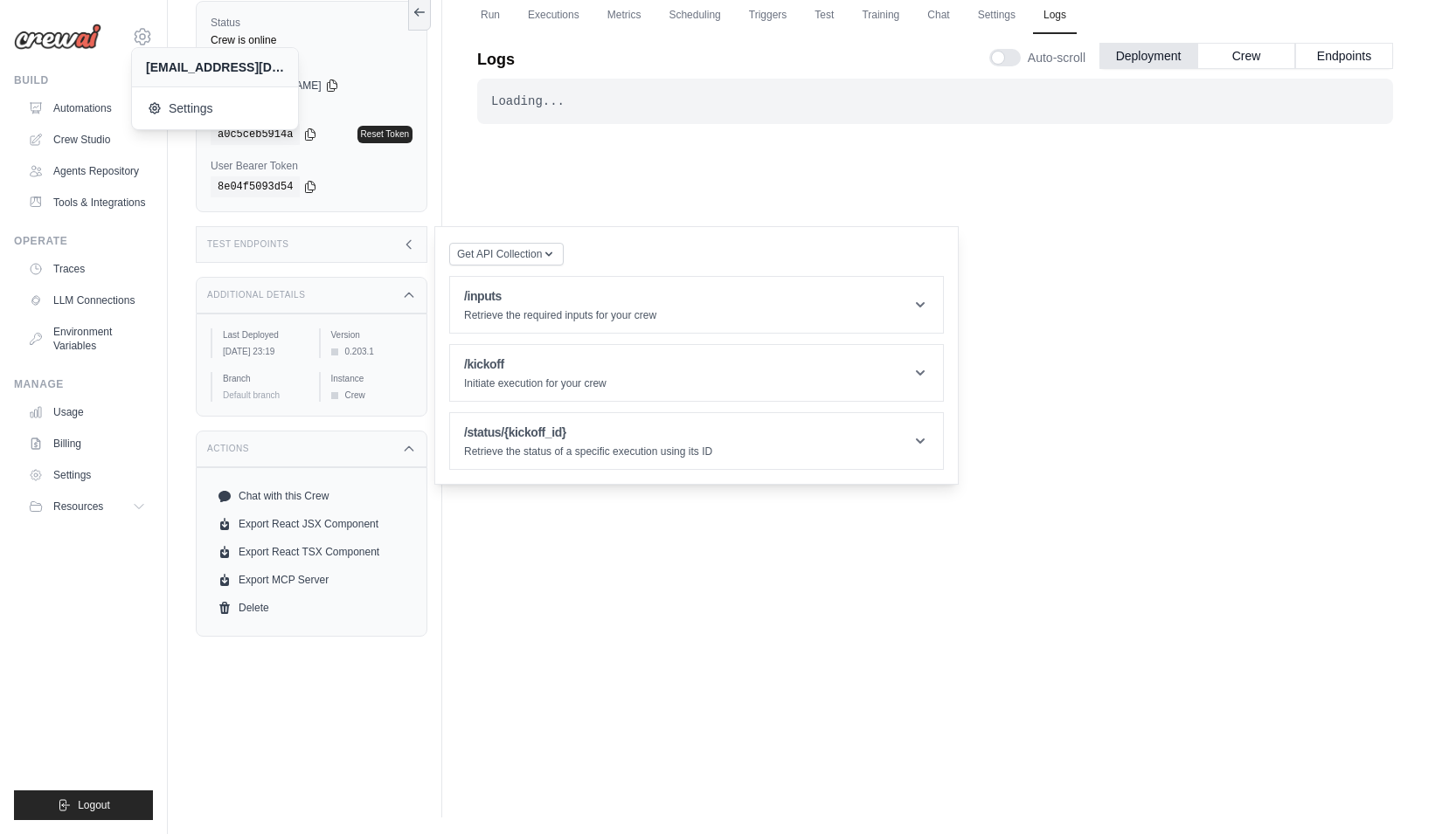
click at [625, 717] on div "Loading... . . . Successful" at bounding box center [935, 402] width 916 height 646
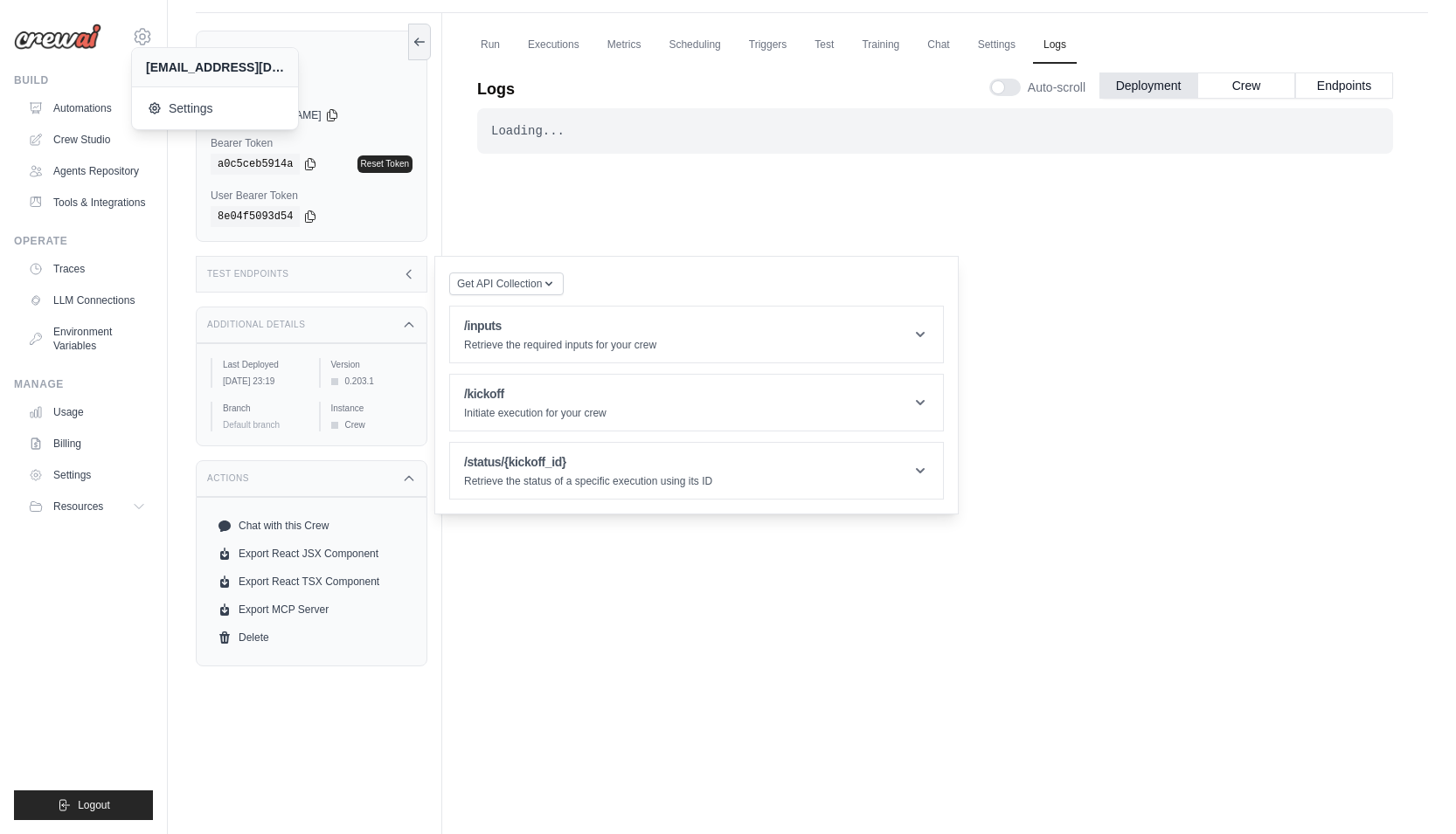
scroll to position [0, 0]
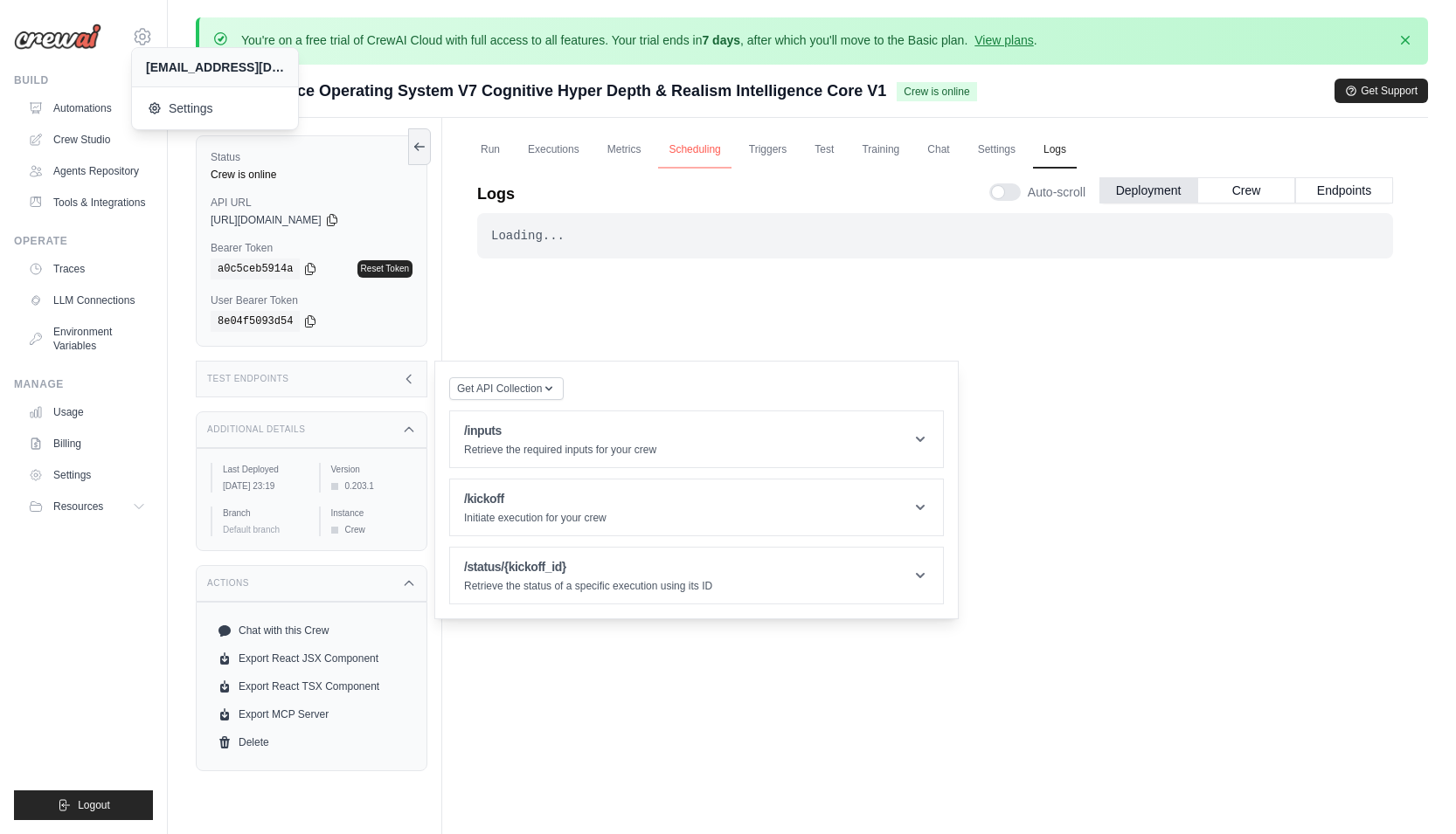
click at [682, 153] on link "Scheduling" at bounding box center [694, 150] width 72 height 37
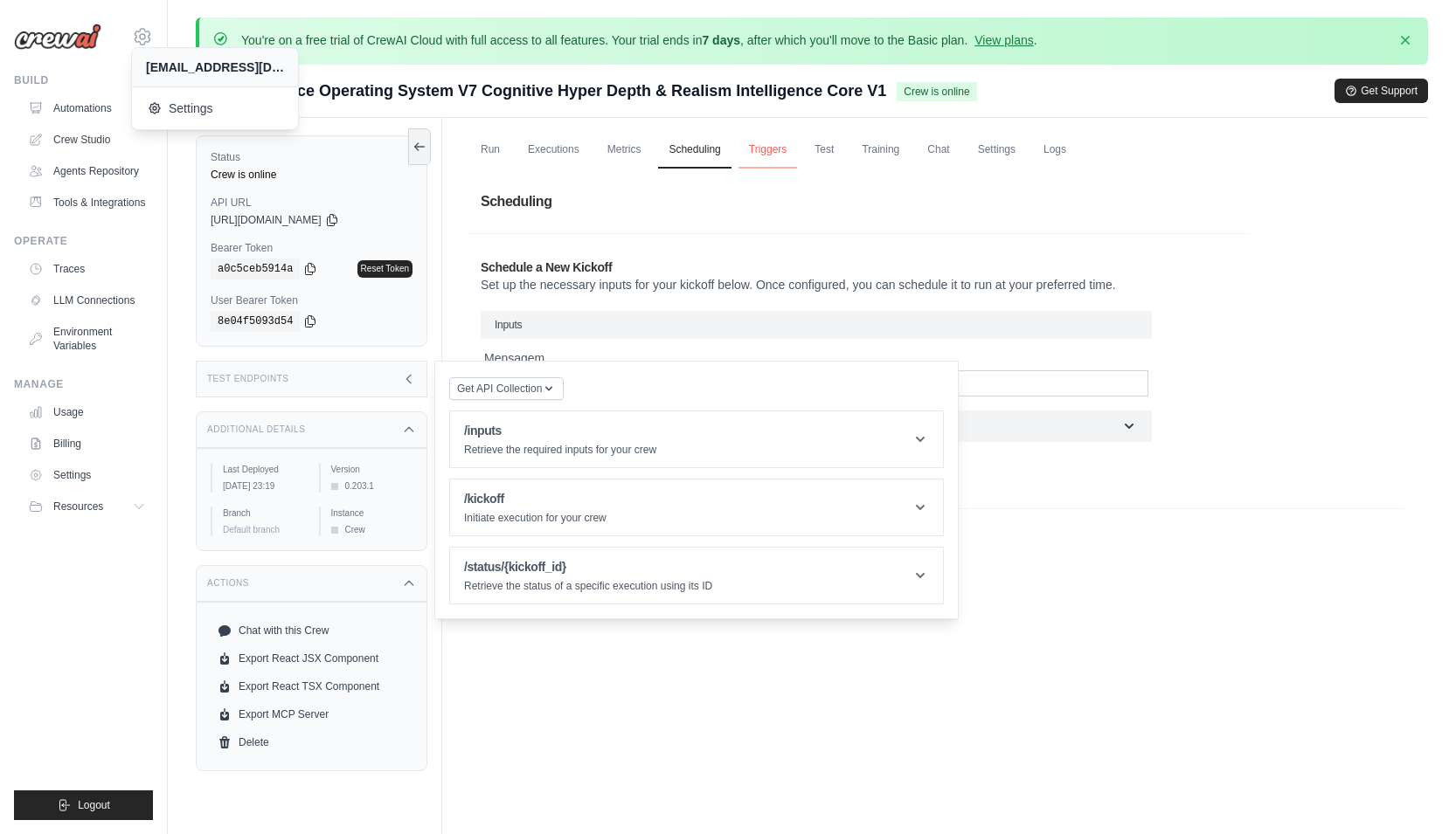
click at [752, 153] on link "Triggers" at bounding box center [769, 150] width 59 height 37
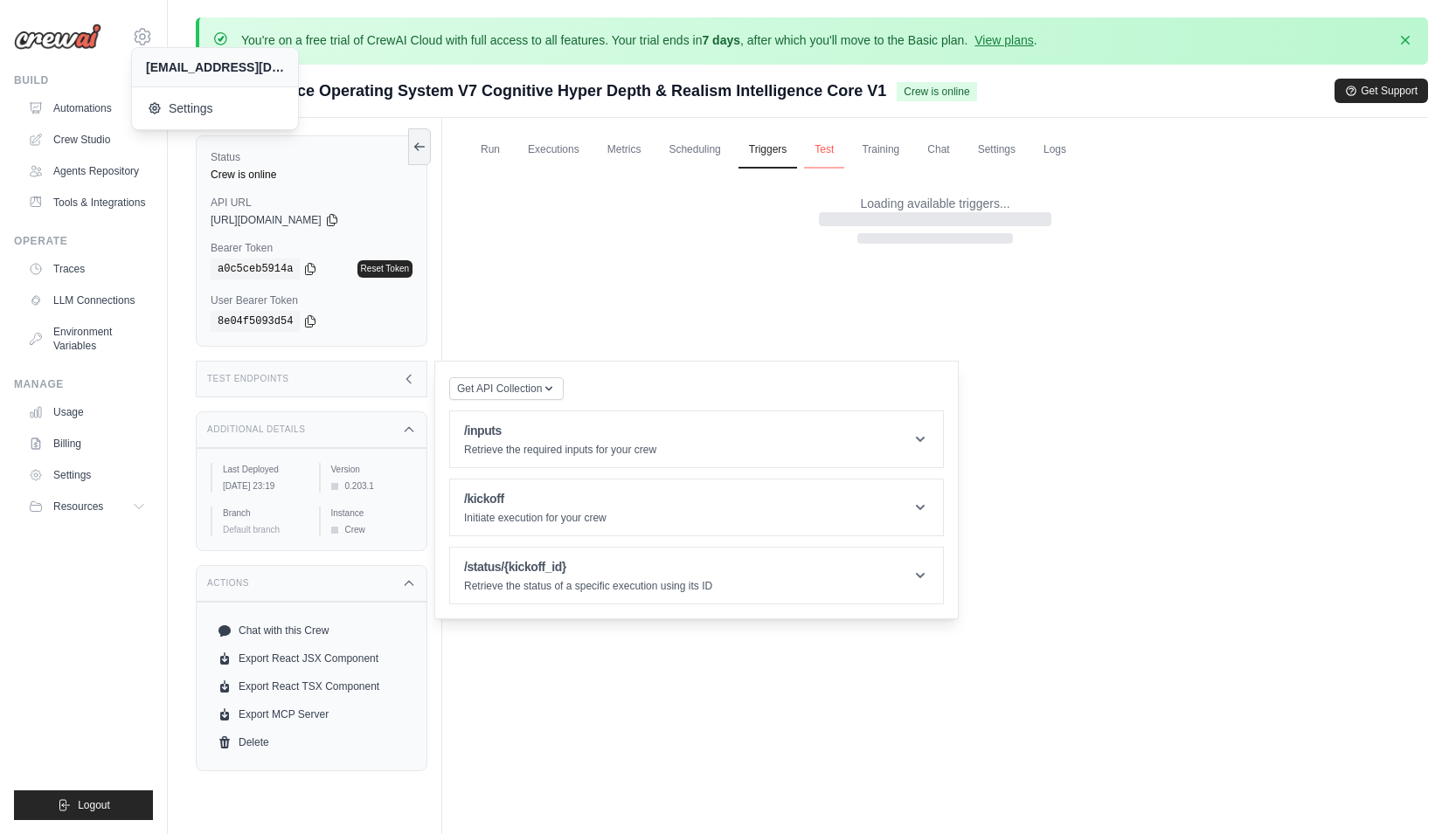
click at [823, 155] on link "Test" at bounding box center [824, 150] width 40 height 37
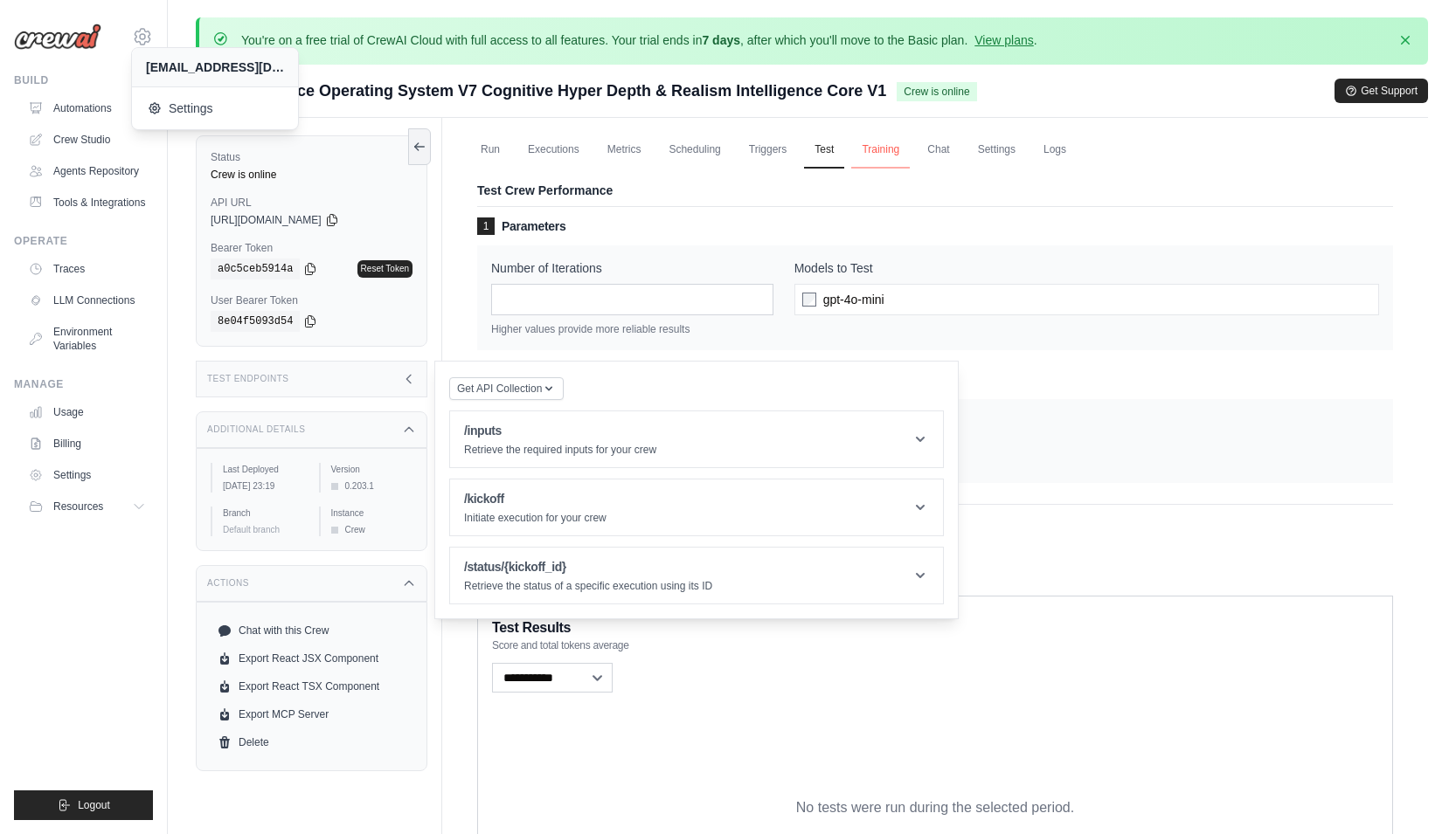
click at [876, 151] on link "Training" at bounding box center [880, 150] width 58 height 37
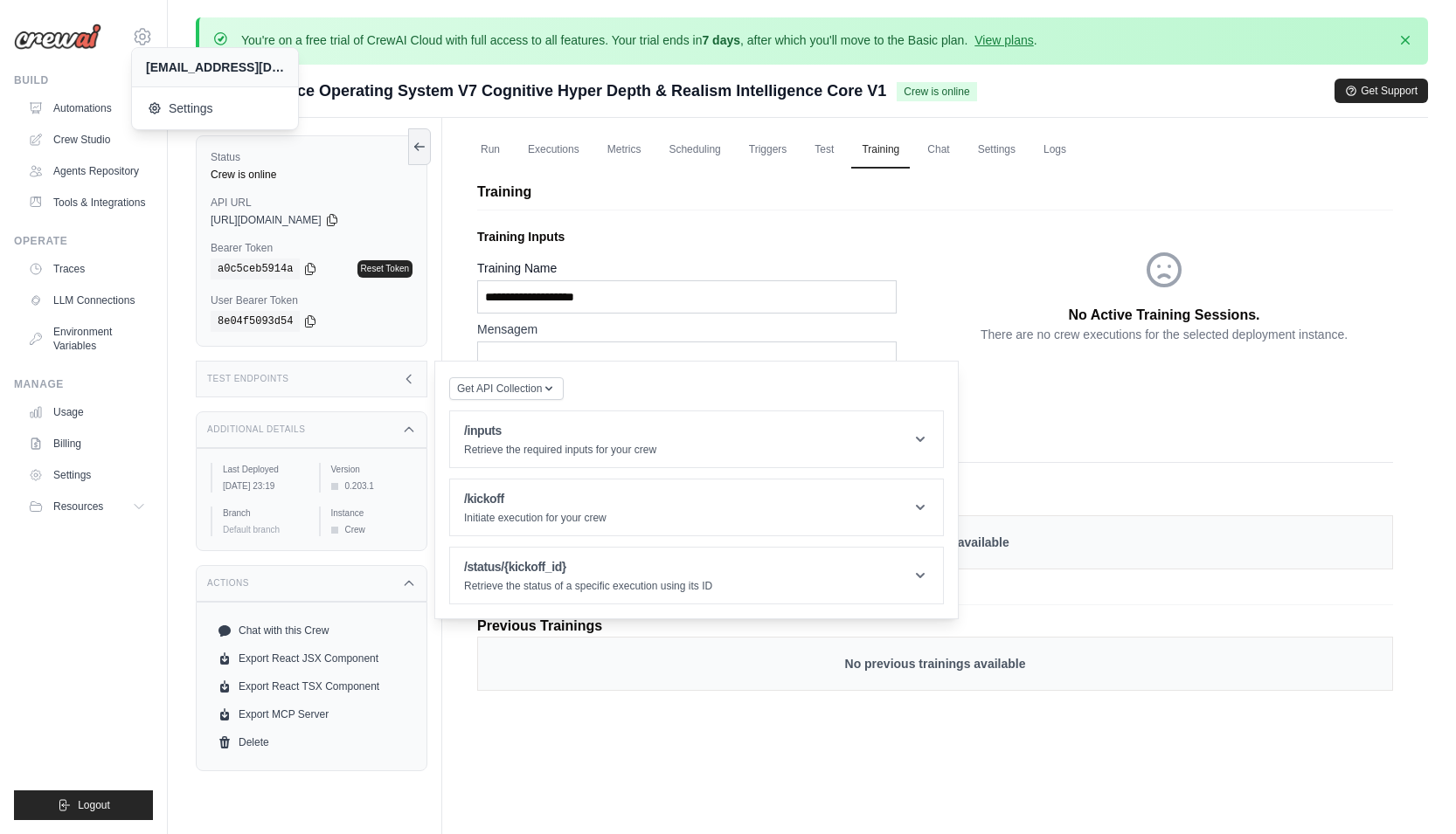
click at [976, 339] on div "No Active Training Sessions. There are no crew executions for the selected depl…" at bounding box center [1164, 296] width 458 height 151
click at [341, 373] on div "Test Endpoints" at bounding box center [311, 379] width 232 height 37
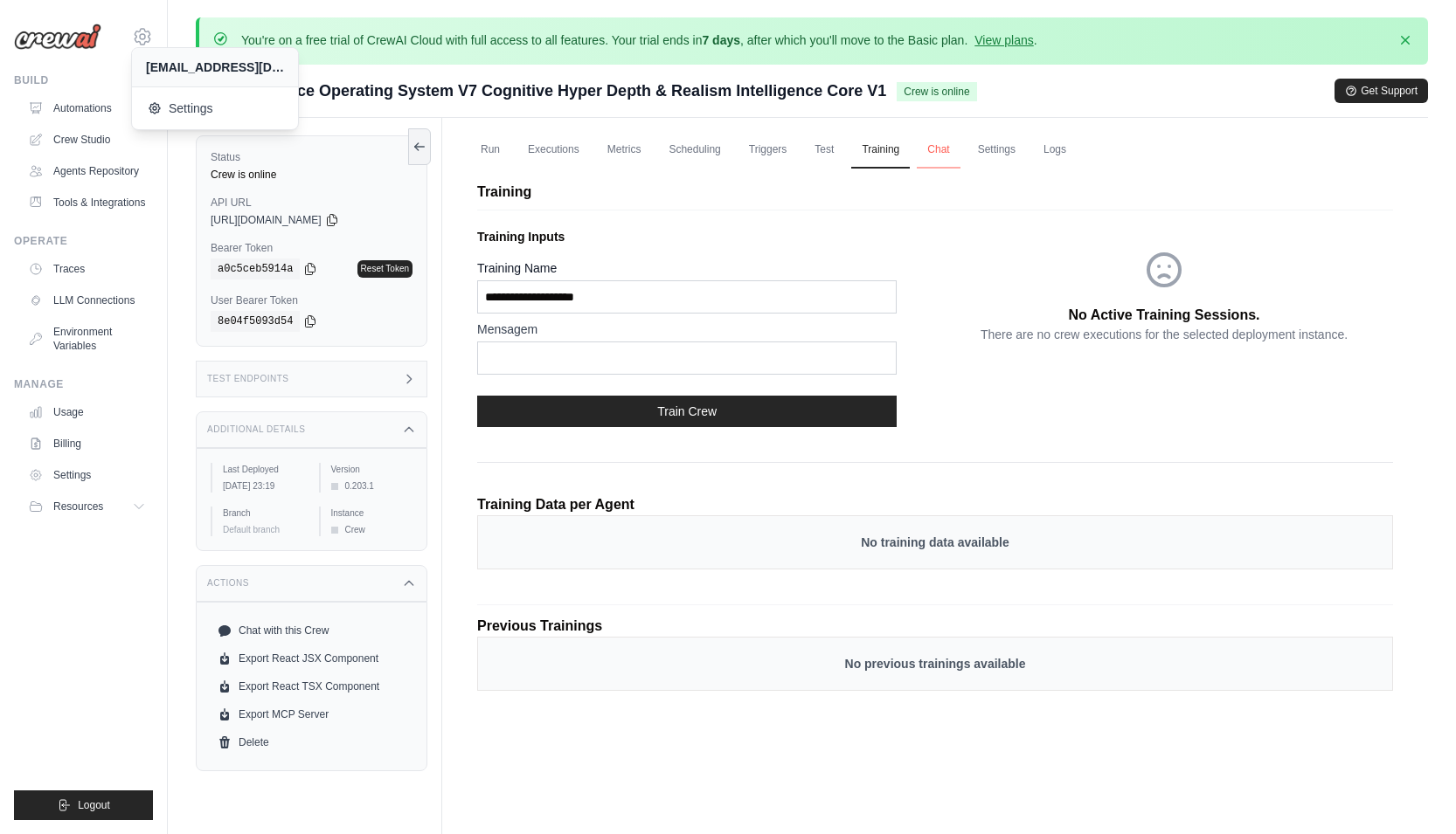
click at [931, 153] on link "Chat" at bounding box center [938, 150] width 43 height 37
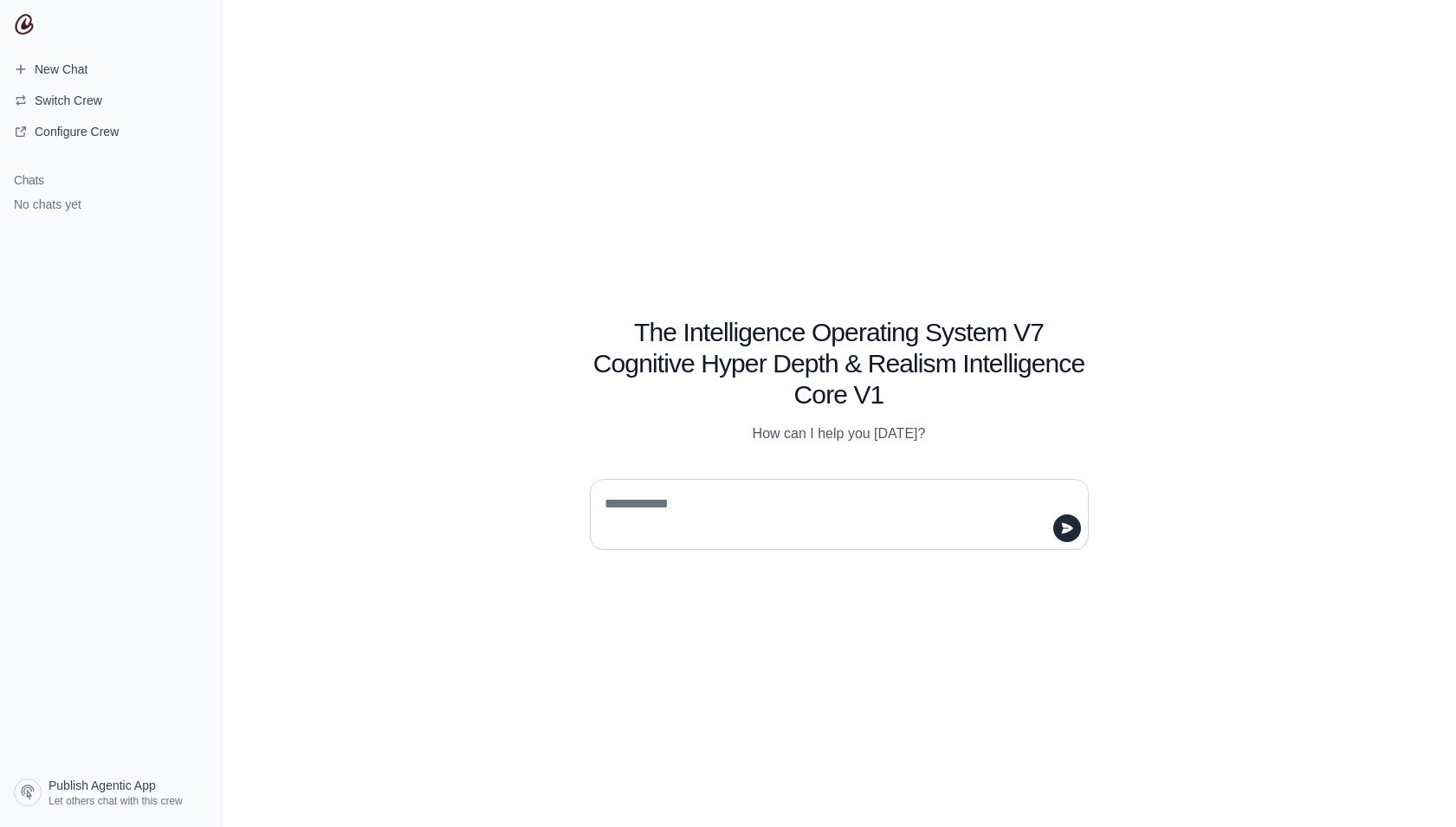
click at [416, 497] on div "The Intelligence Operating System V7 Cognitive Hyper Depth & Realism Intelligen…" at bounding box center [839, 413] width 1234 height 827
click at [625, 507] on textarea at bounding box center [833, 514] width 466 height 48
click at [120, 791] on span "Publish Agentic App" at bounding box center [102, 785] width 108 height 17
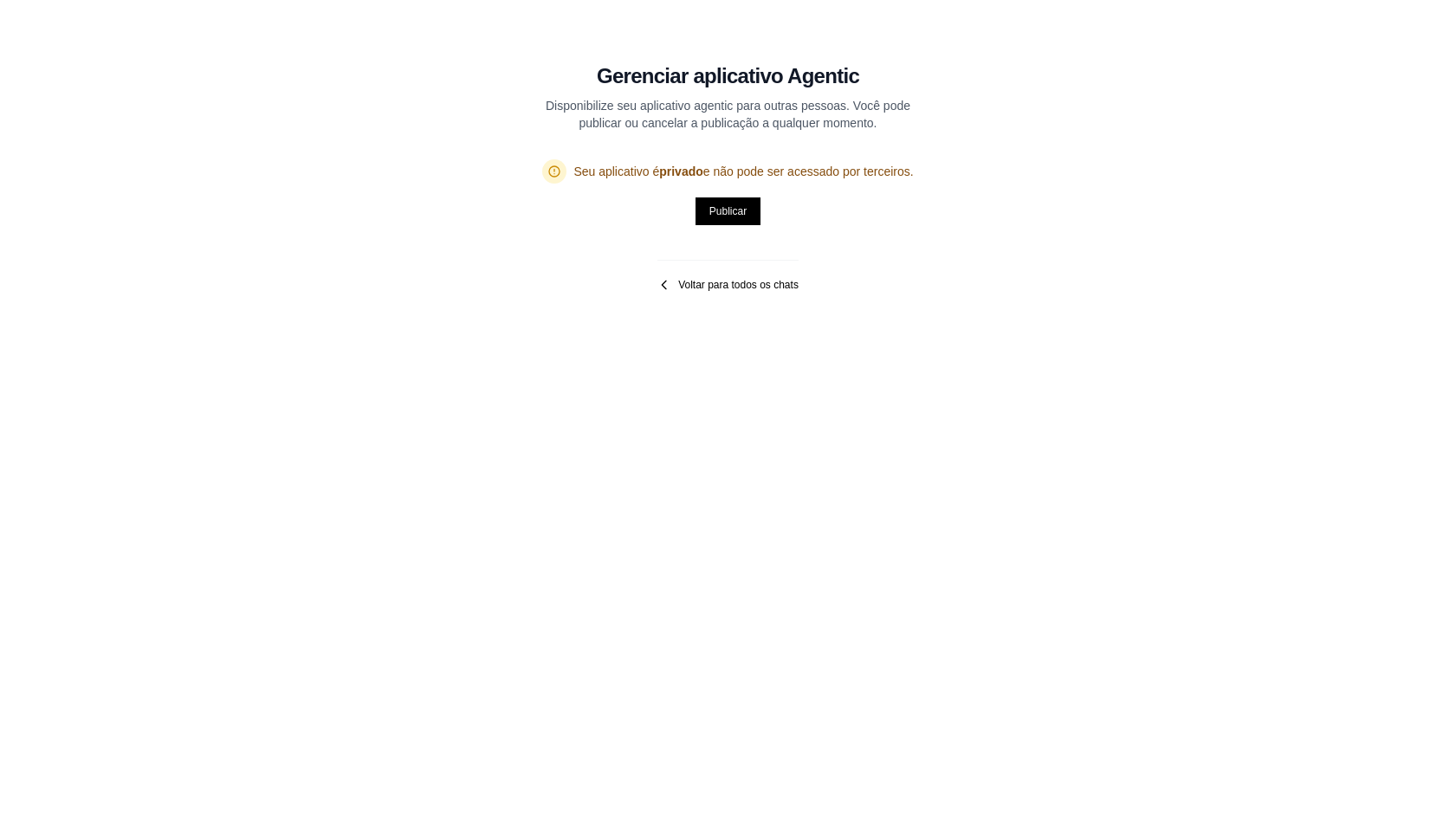
click at [693, 292] on font "Voltar para todos os chats" at bounding box center [738, 284] width 120 height 14
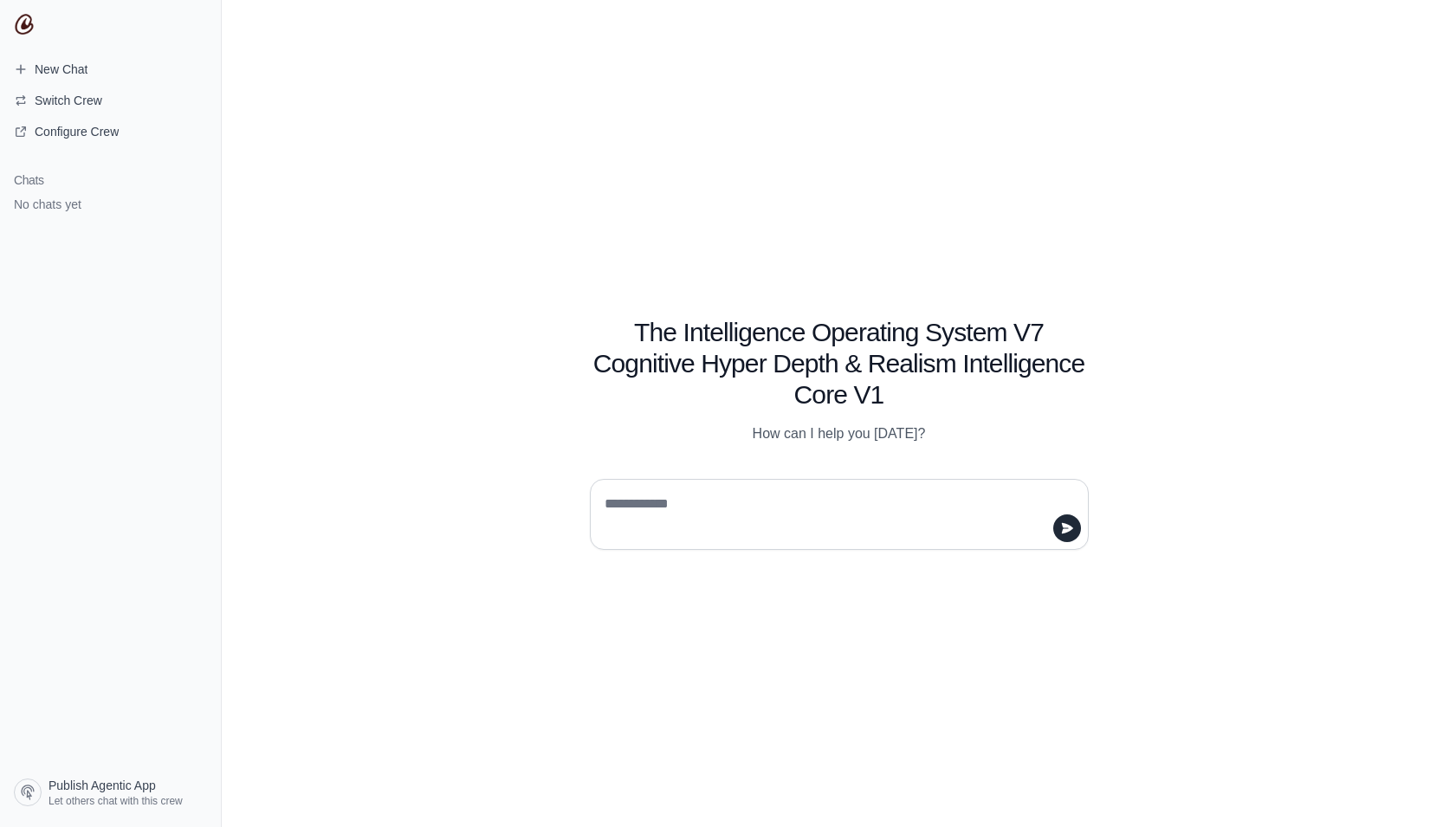
paste textarea "**********"
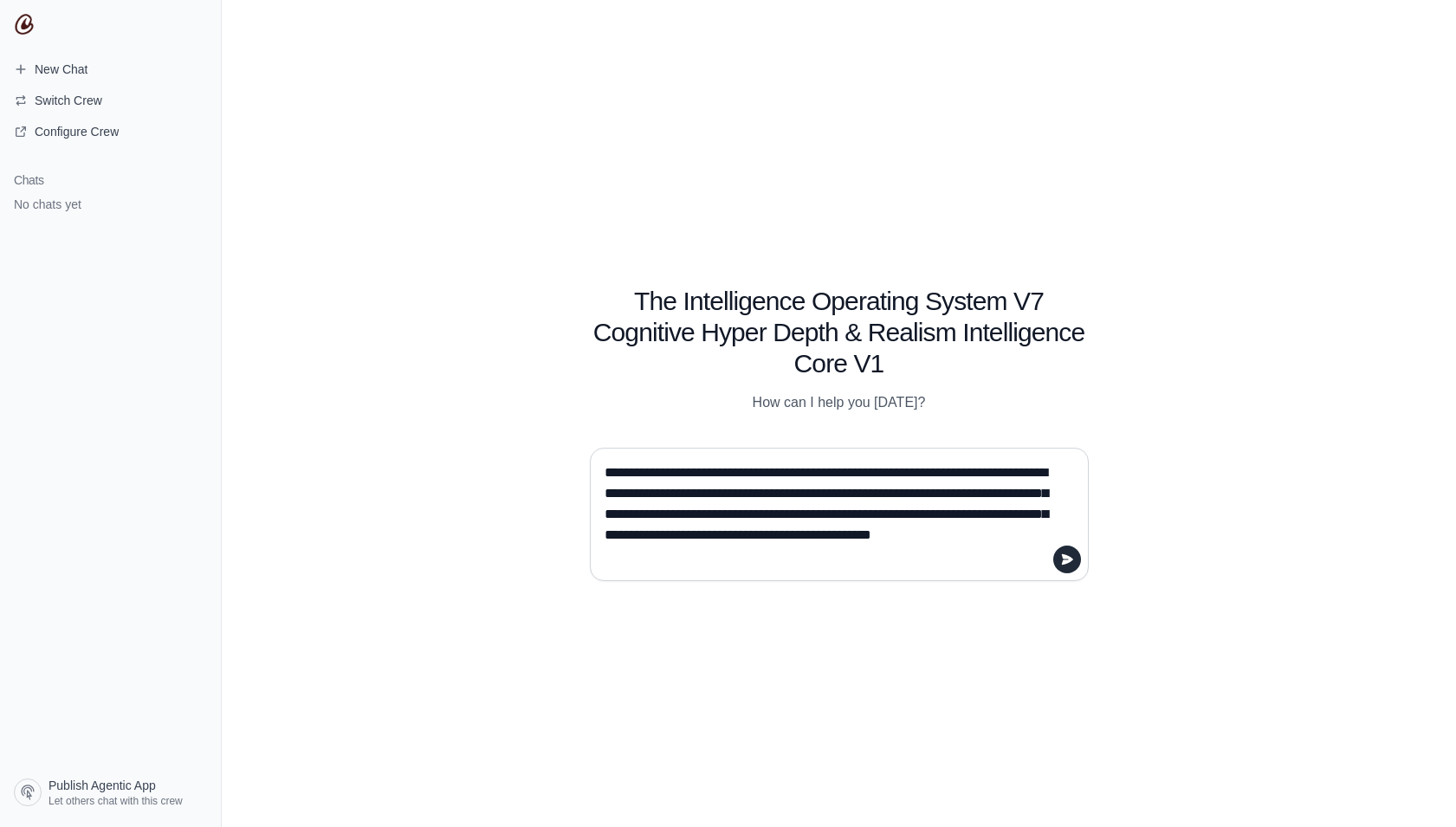
click at [848, 474] on textarea "**********" at bounding box center [833, 514] width 466 height 111
click at [941, 474] on textarea "**********" at bounding box center [833, 514] width 466 height 111
drag, startPoint x: 941, startPoint y: 474, endPoint x: 944, endPoint y: 488, distance: 14.3
click at [941, 474] on textarea "**********" at bounding box center [833, 514] width 466 height 111
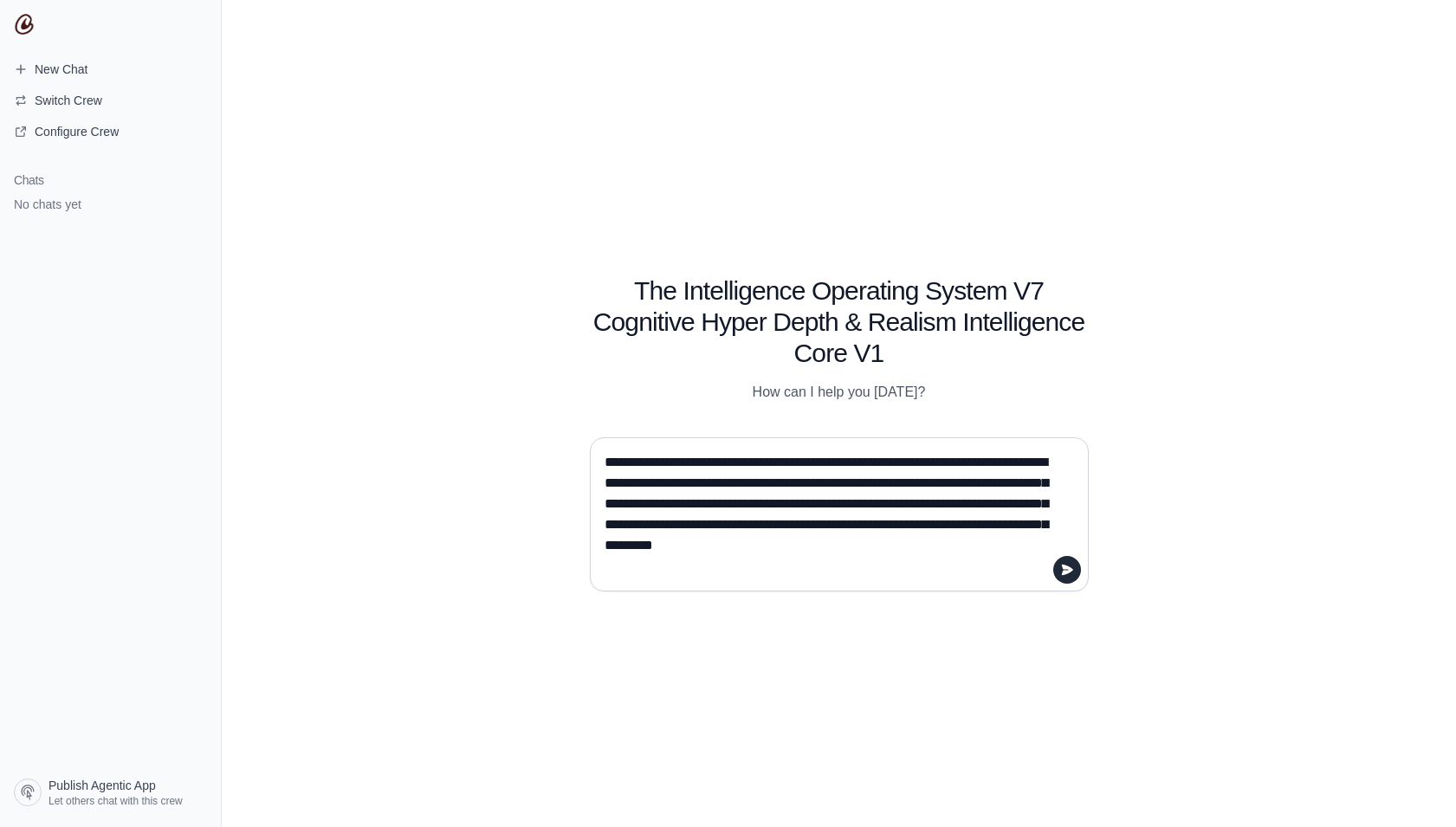
drag, startPoint x: 848, startPoint y: 476, endPoint x: 995, endPoint y: 571, distance: 175.0
click at [995, 571] on textarea "**********" at bounding box center [833, 514] width 466 height 131
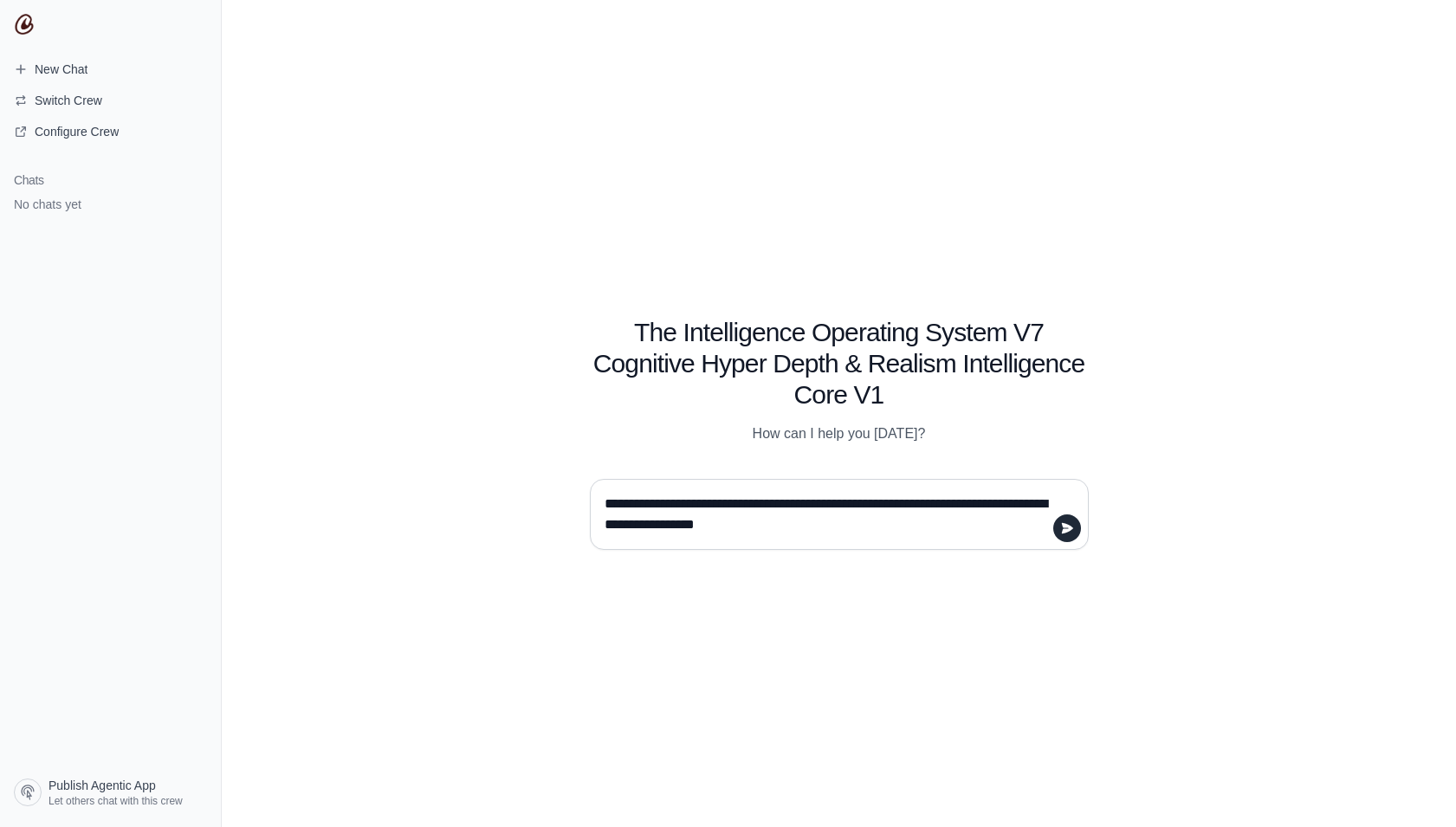
drag, startPoint x: 884, startPoint y: 532, endPoint x: 716, endPoint y: 525, distance: 168.1
click at [716, 525] on textarea "**********" at bounding box center [833, 514] width 466 height 48
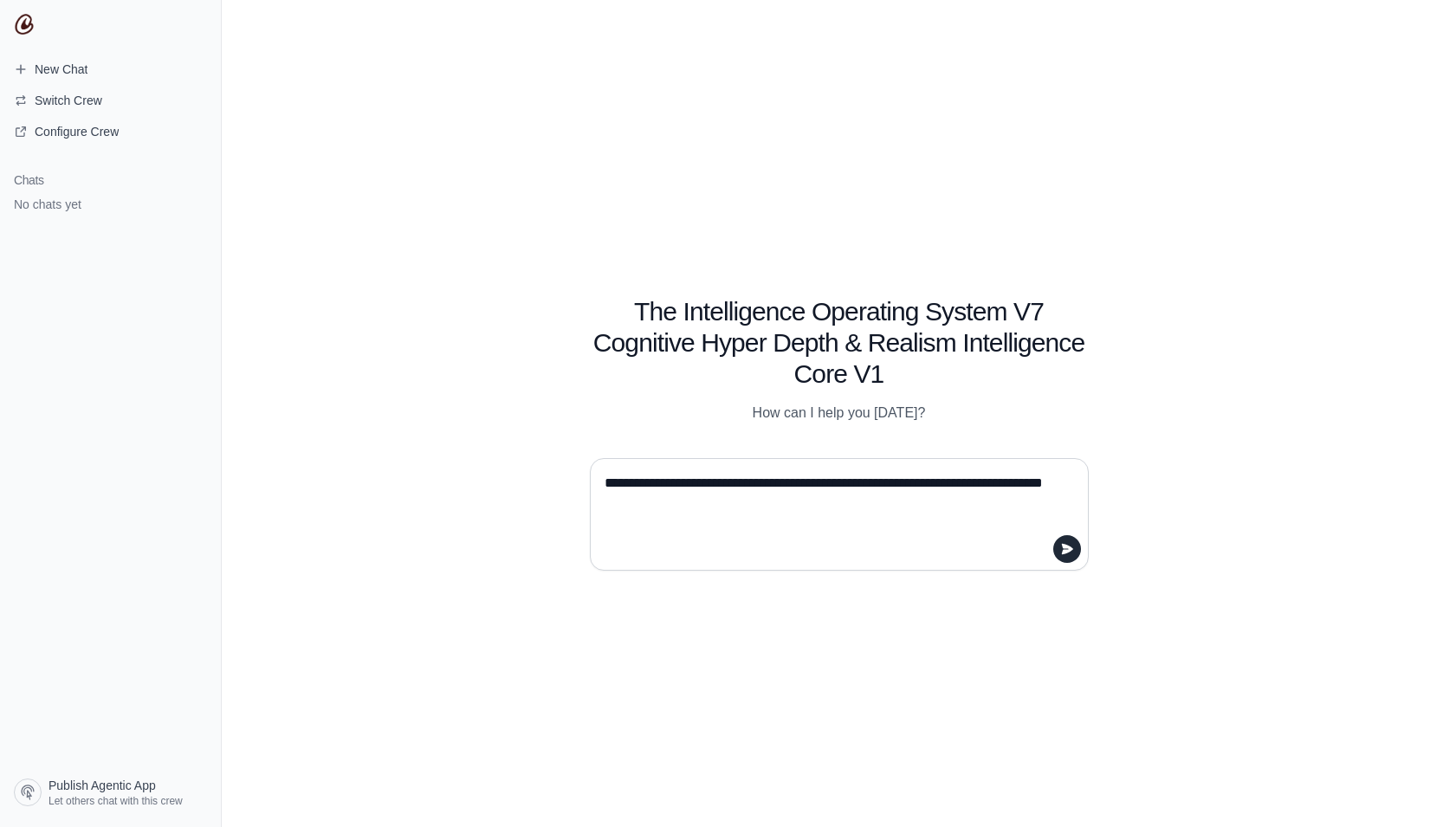
paste textarea "**********"
type textarea "**********"
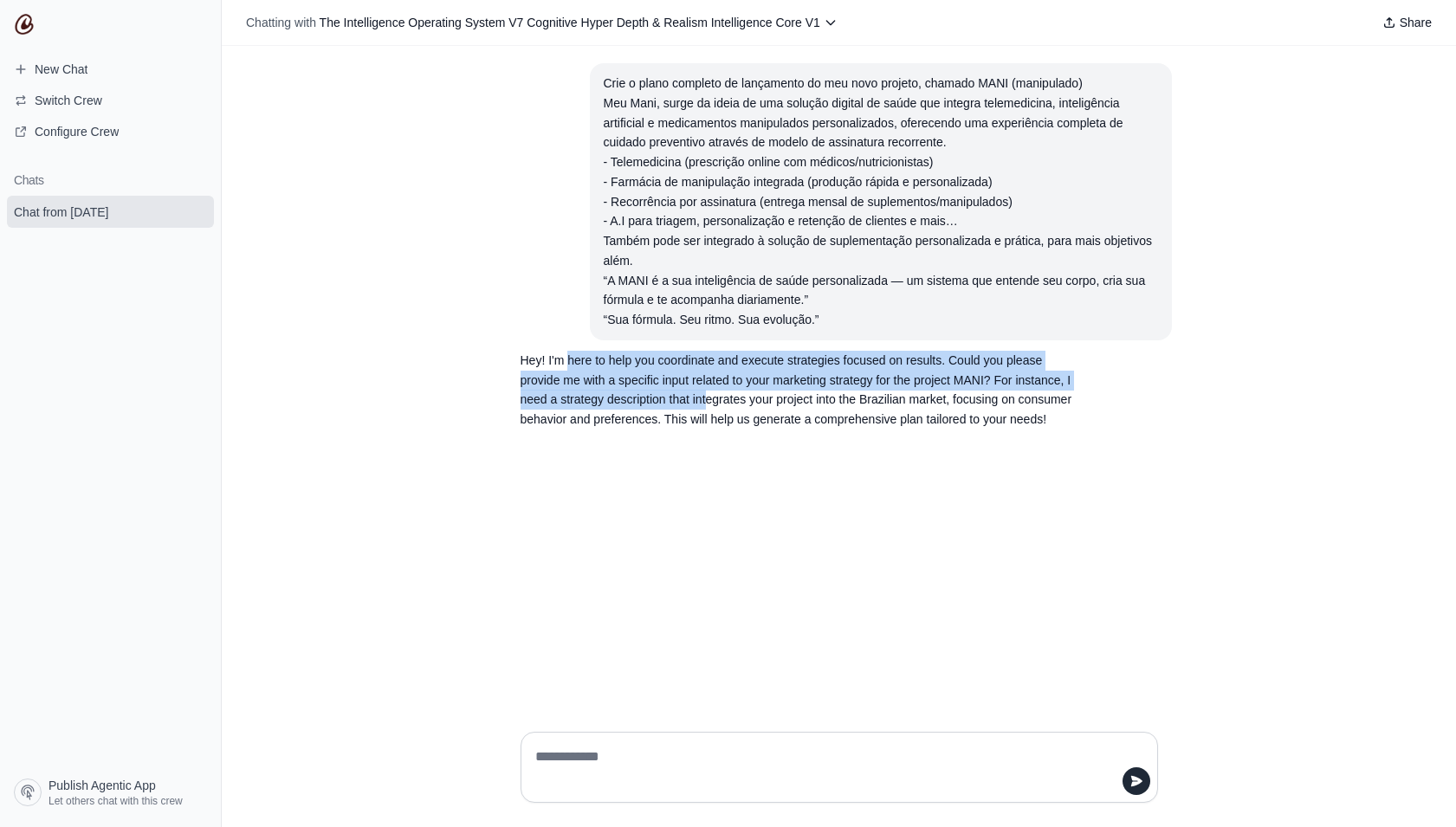
drag, startPoint x: 571, startPoint y: 369, endPoint x: 715, endPoint y: 431, distance: 156.8
click at [716, 398] on p "Hey! I'm here to help you coordinate and execute strategies focused on results.…" at bounding box center [797, 389] width 555 height 78
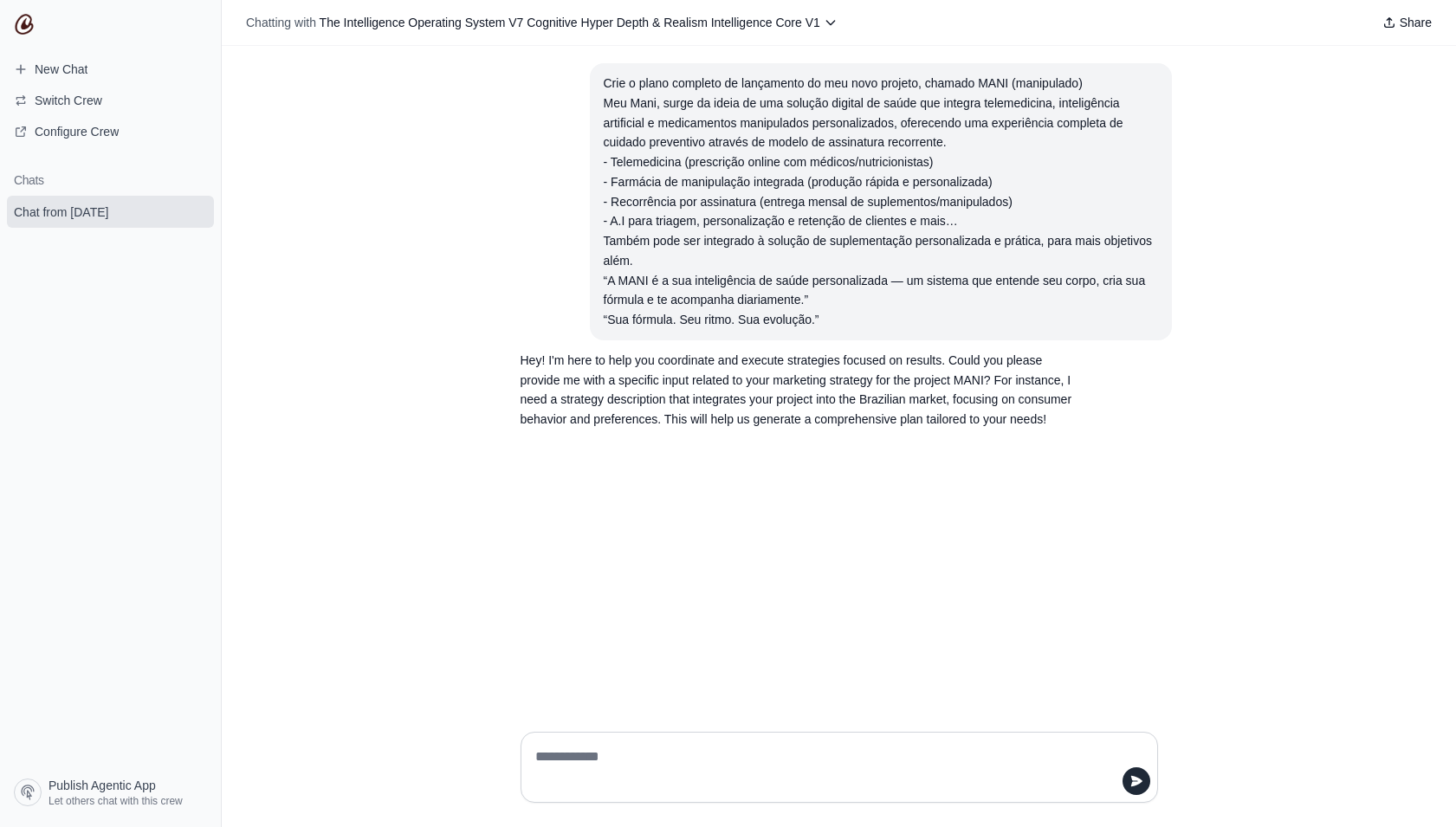
click at [724, 477] on div "Crie o plano completo de lançamento do meu novo projeto, chamado MANI (manipula…" at bounding box center [839, 382] width 1234 height 672
click at [762, 439] on div "Crie o plano completo de lançamento do meu novo projeto, chamado MANI (manipula…" at bounding box center [839, 382] width 1234 height 672
click at [761, 440] on div "Crie o plano completo de lançamento do meu novo projeto, chamado MANI (manipula…" at bounding box center [839, 382] width 1234 height 672
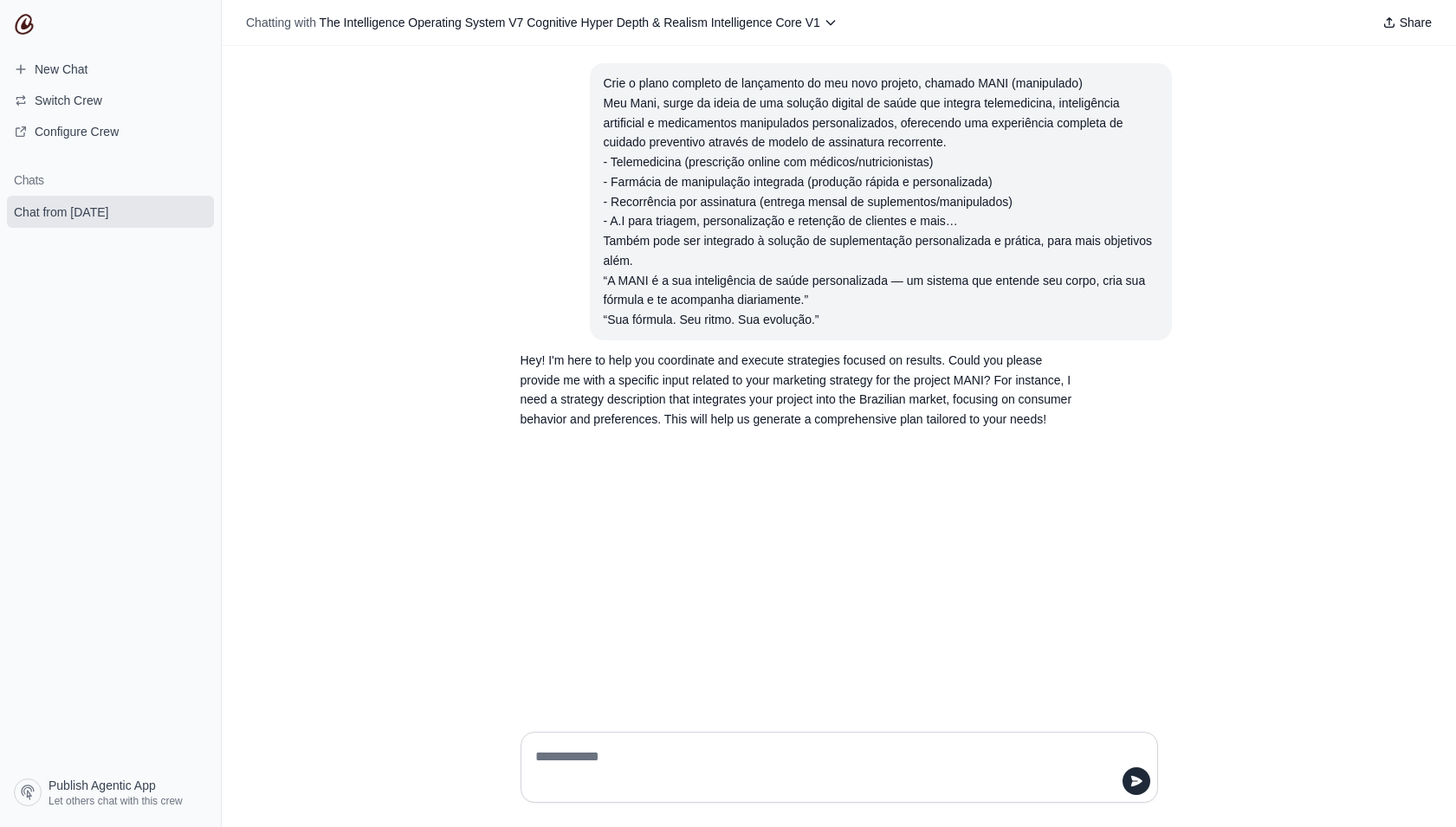
click at [759, 414] on p "Hey! I'm here to help you coordinate and execute strategies focused on results.…" at bounding box center [797, 389] width 555 height 78
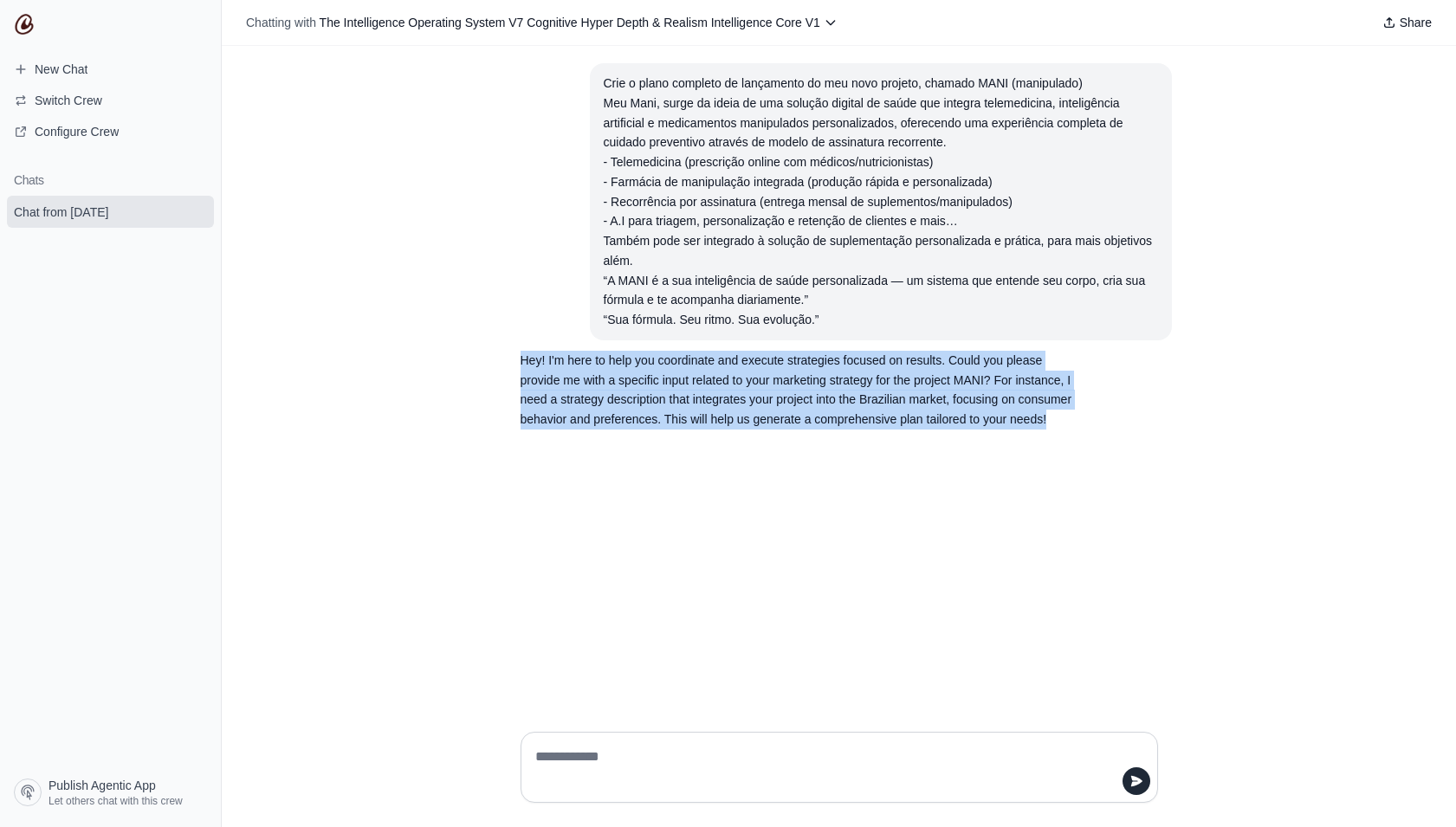
click at [759, 414] on p "Hey! I'm here to help you coordinate and execute strategies focused on results.…" at bounding box center [797, 389] width 555 height 78
copy div "Hey! I'm here to help you coordinate and execute strategies focused on results.…"
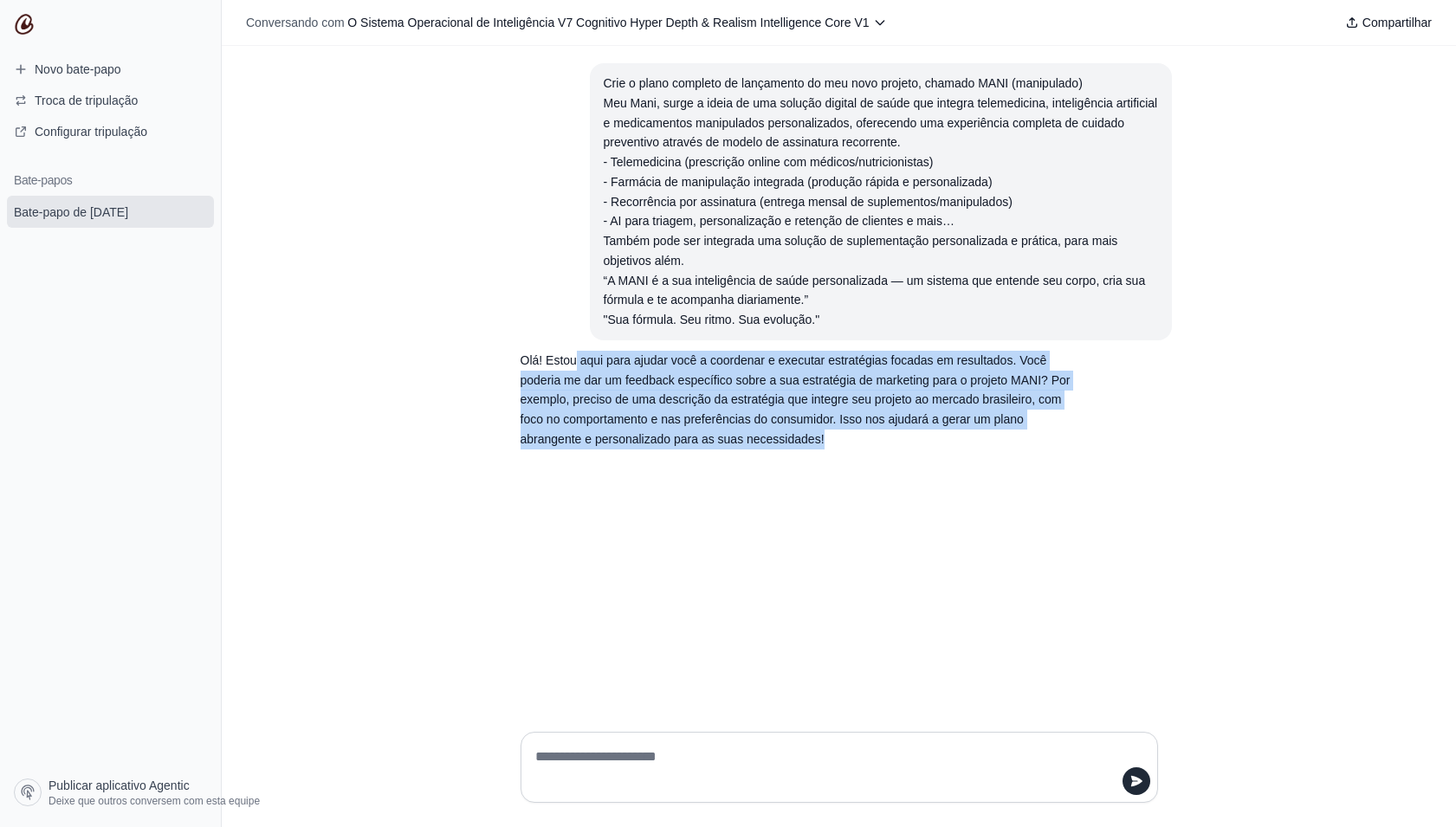
drag, startPoint x: 580, startPoint y: 354, endPoint x: 920, endPoint y: 443, distance: 351.5
click at [920, 442] on p "Olá! Estou aqui para ajudar você a coordenar e executar estratégias focadas em …" at bounding box center [797, 400] width 555 height 99
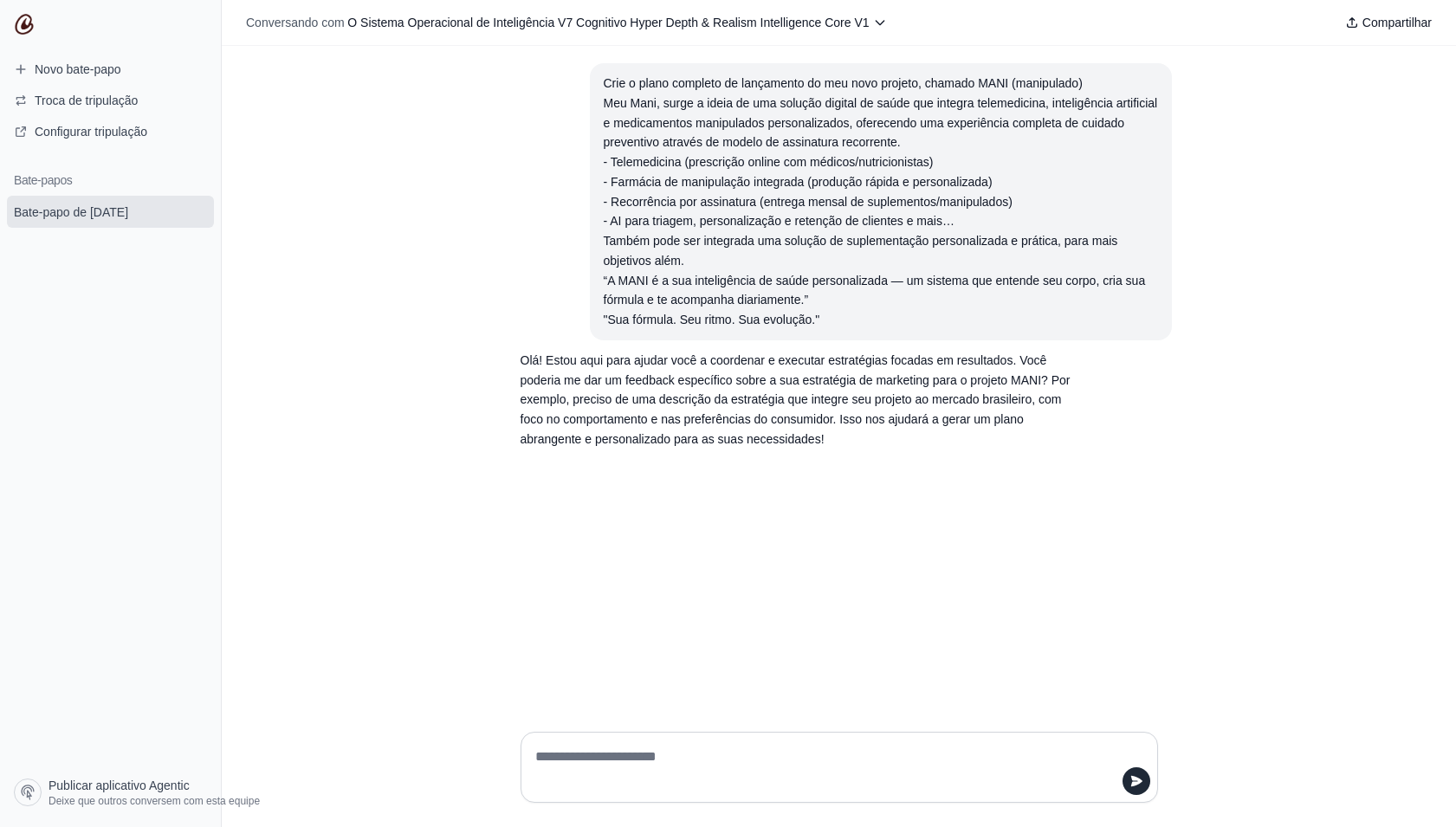
click at [716, 760] on textarea at bounding box center [834, 767] width 605 height 48
click at [171, 106] on button "Troca de tripulação" at bounding box center [110, 100] width 207 height 27
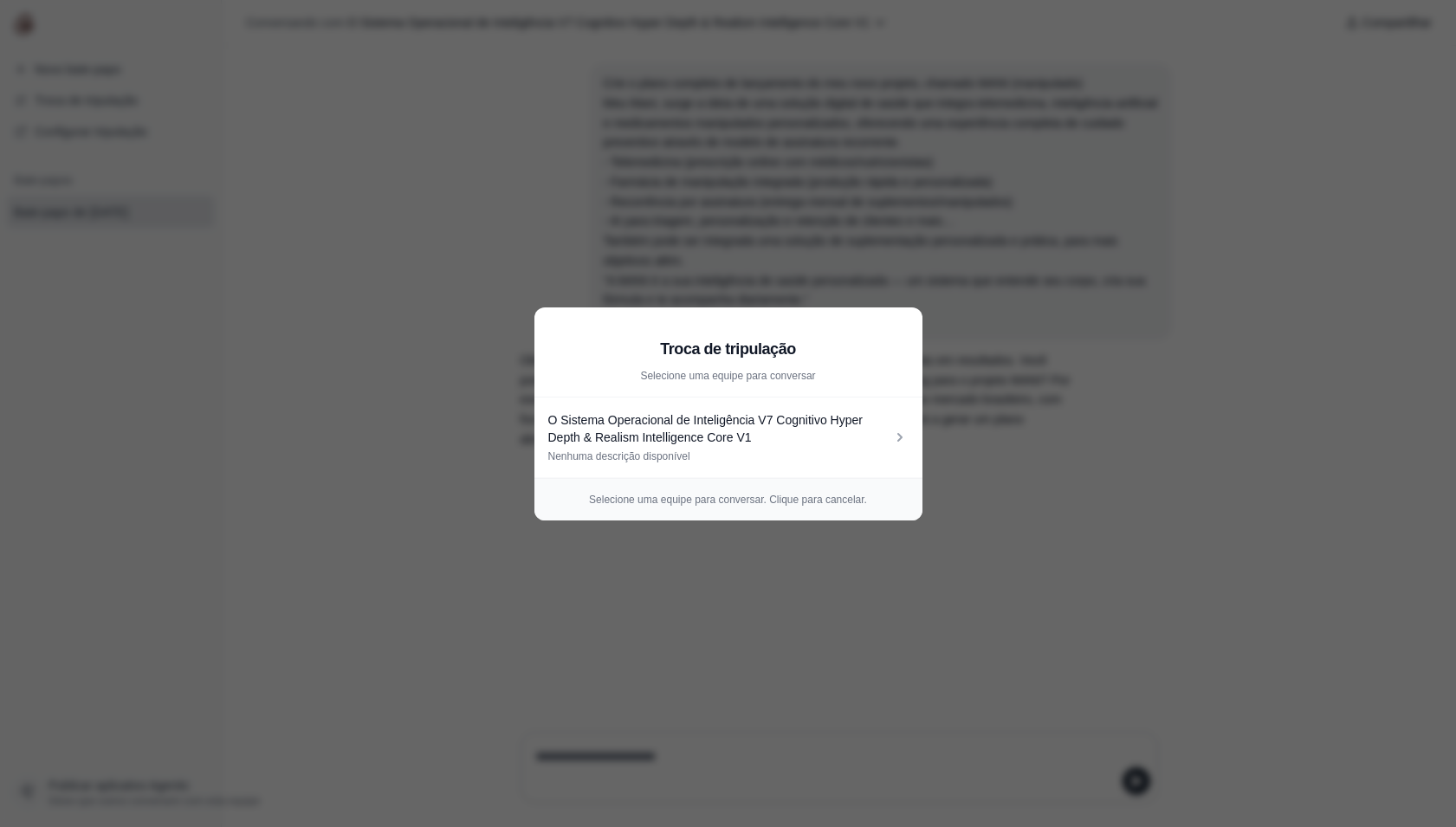
click at [608, 245] on aside "Troca de tripulação Selecione uma equipe para conversar O Sistema Operacional d…" at bounding box center [728, 413] width 1456 height 827
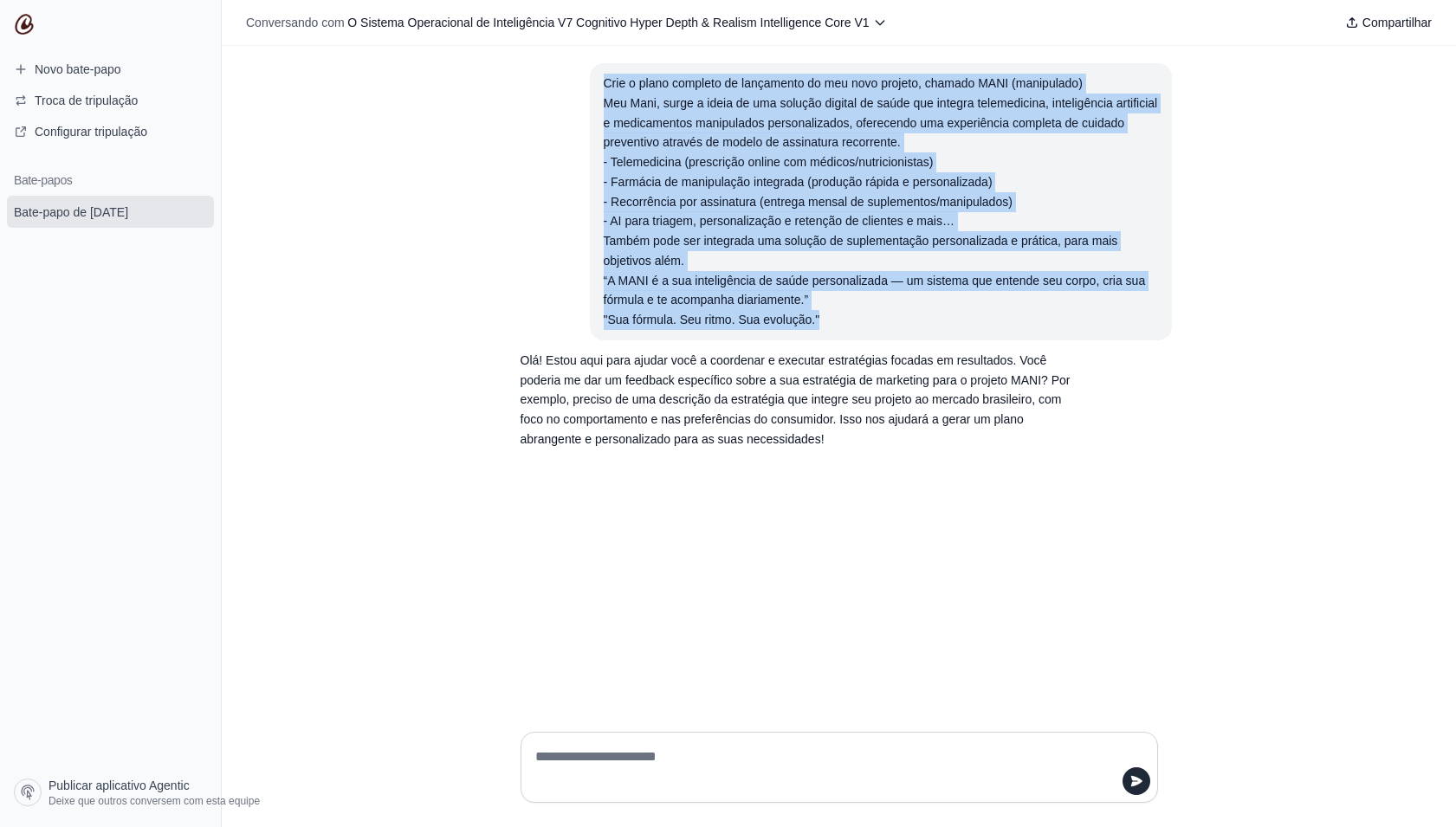
drag, startPoint x: 916, startPoint y: 323, endPoint x: 593, endPoint y: 83, distance: 402.4
click at [593, 83] on section "Crie o plano completo de lançamento do meu novo projeto, chamado MANI (manipula…" at bounding box center [881, 201] width 582 height 277
copy div "Crie o plano completo de lançamento do meu novo projeto, chamado MANI (manipula…"
click at [161, 101] on button "Troca de tripulação" at bounding box center [110, 100] width 207 height 27
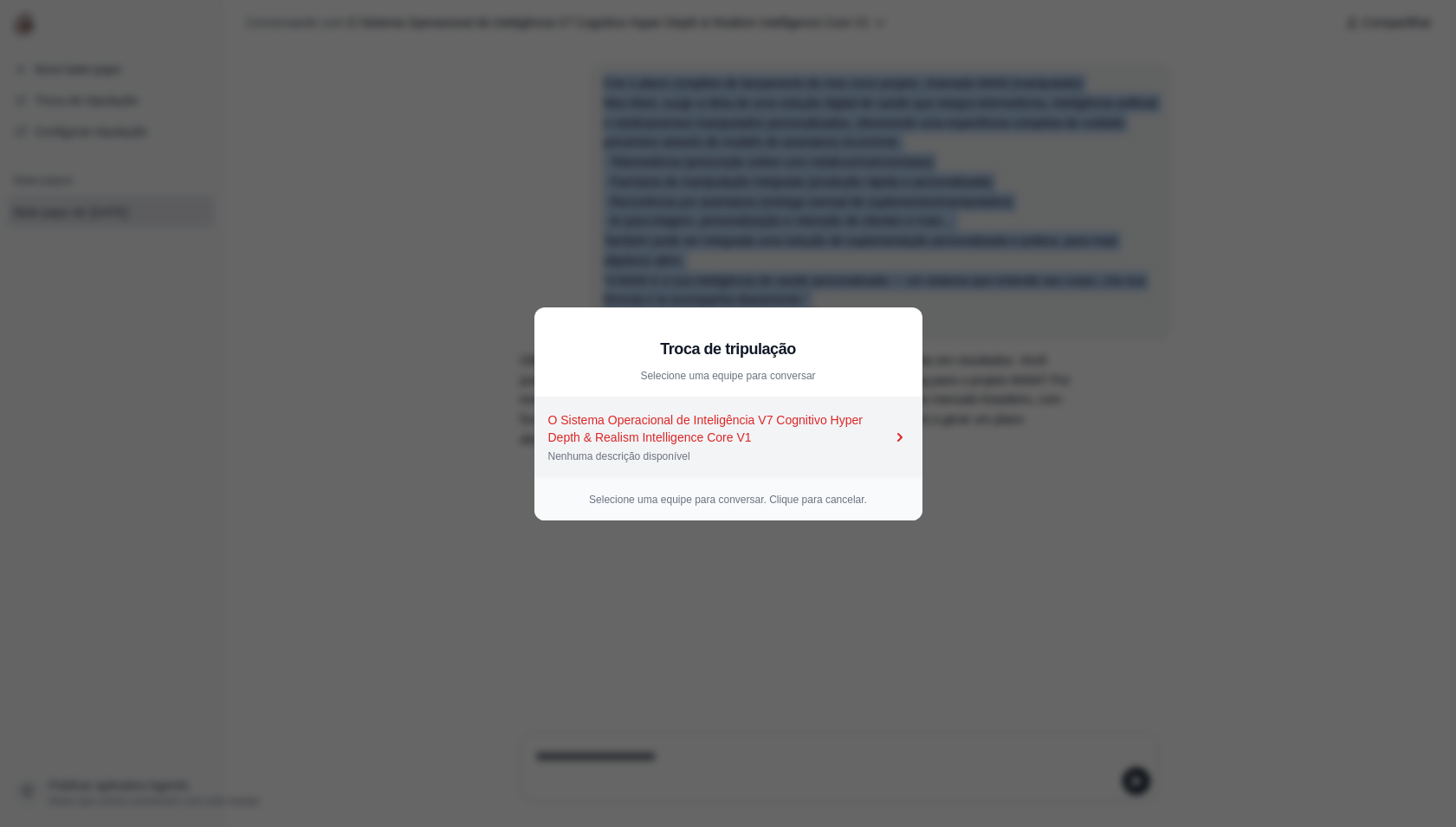
click at [634, 406] on link "O Sistema Operacional de Inteligência V7 Cognitivo Hyper Depth & Realism Intell…" at bounding box center [728, 438] width 388 height 80
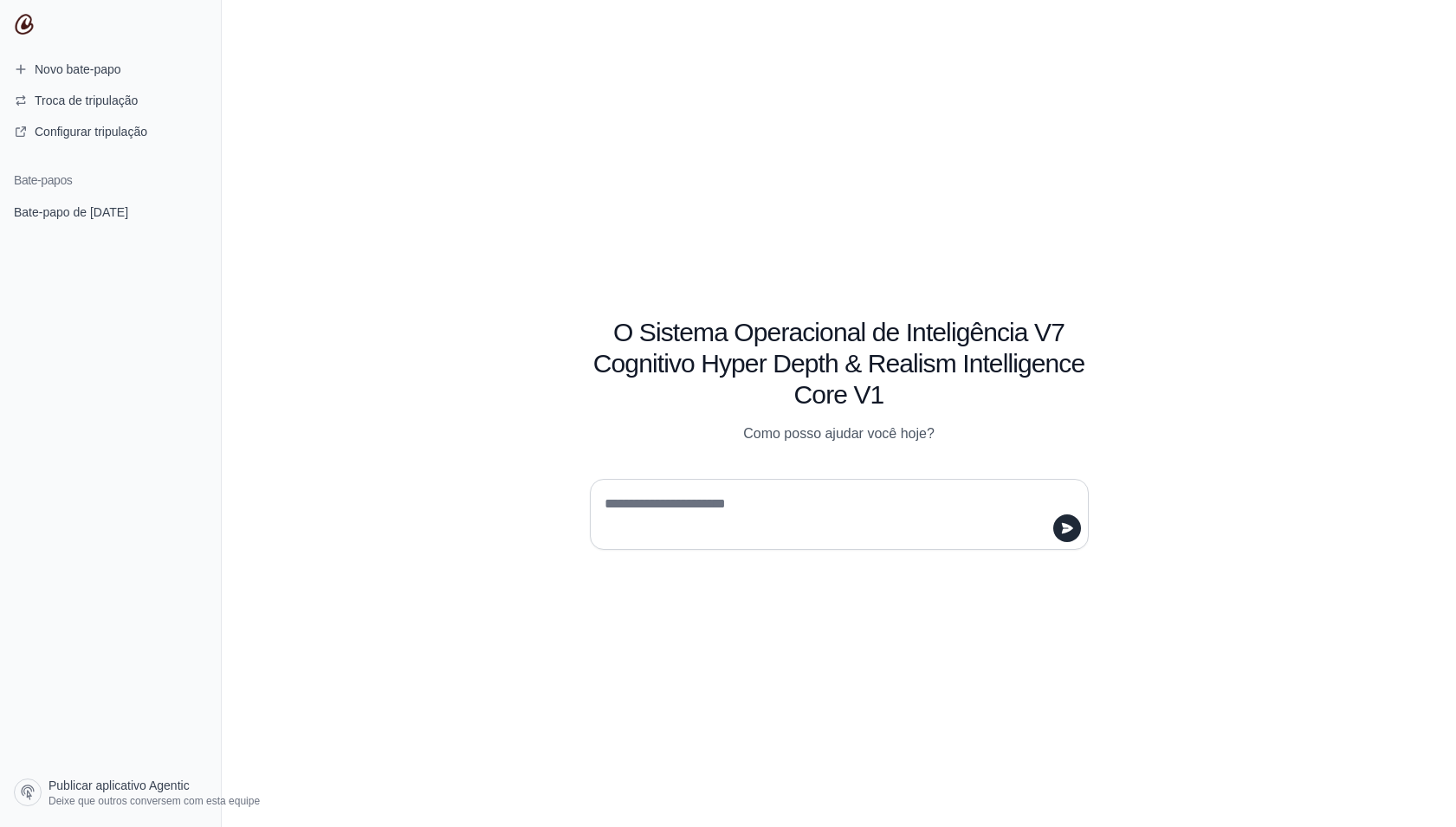
click at [718, 508] on textarea at bounding box center [833, 514] width 466 height 48
type textarea "**********"
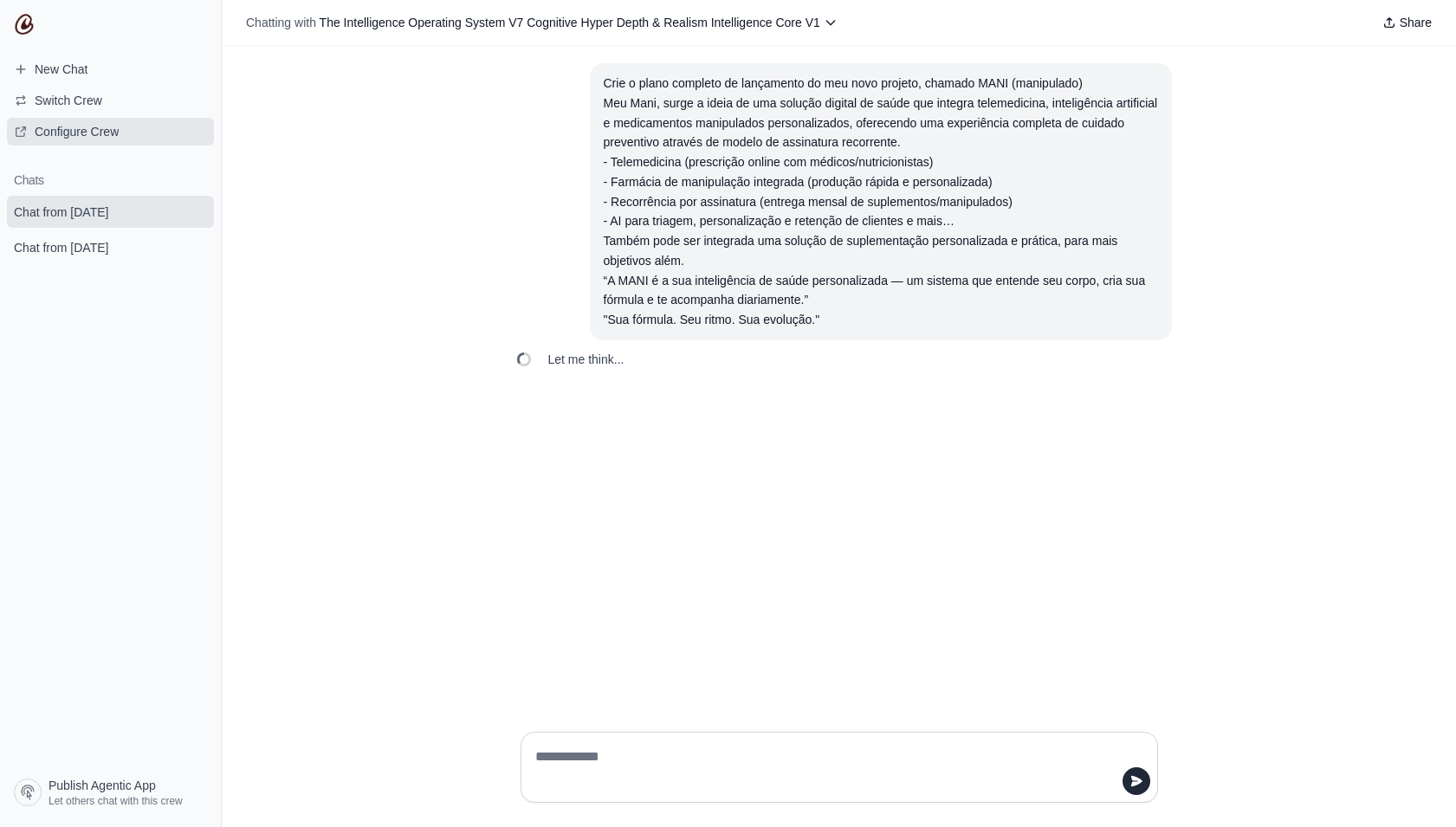
click at [103, 135] on span "Configure Crew" at bounding box center [77, 131] width 84 height 17
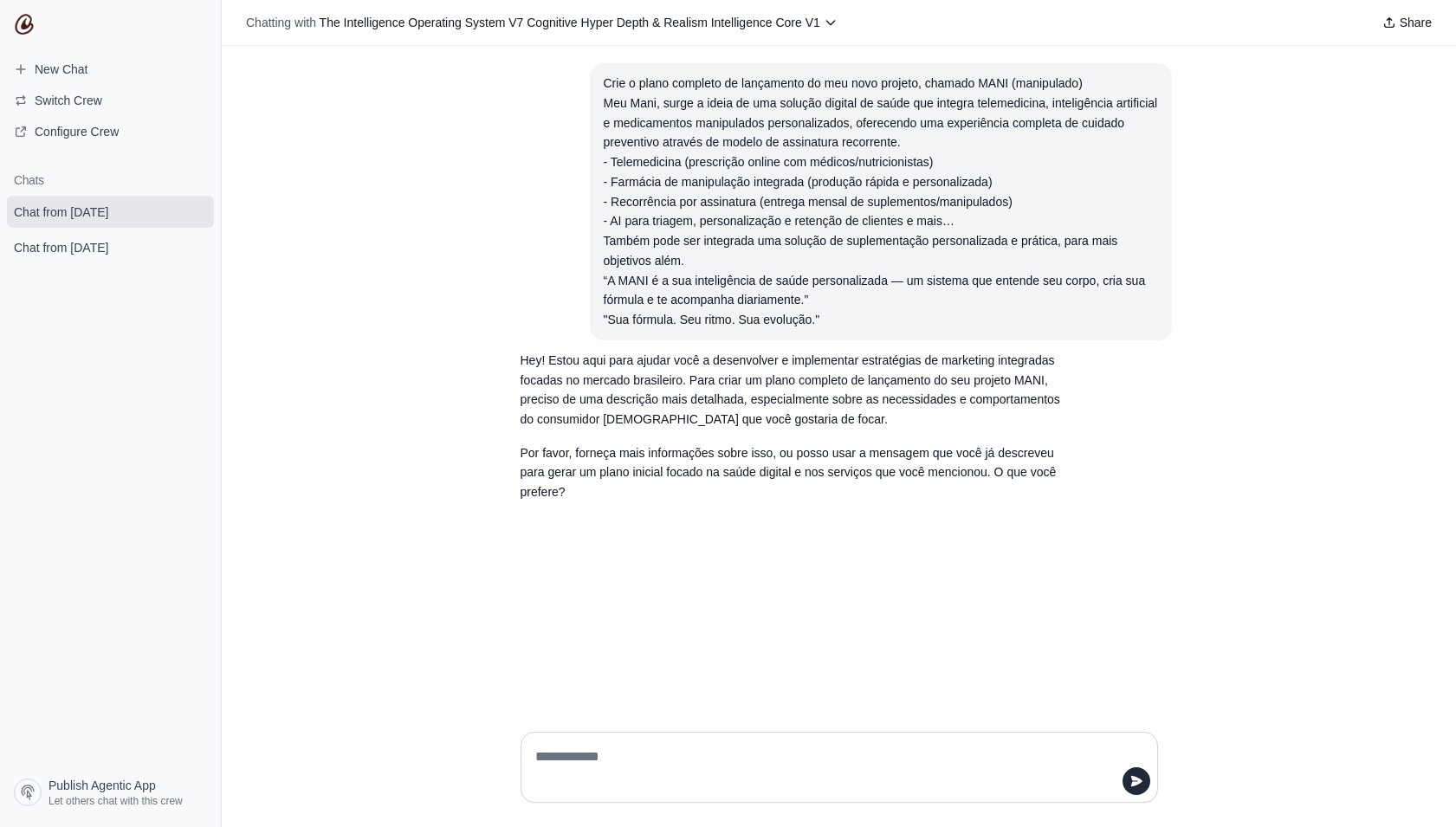
click at [680, 776] on textarea at bounding box center [834, 767] width 605 height 48
type textarea "********"
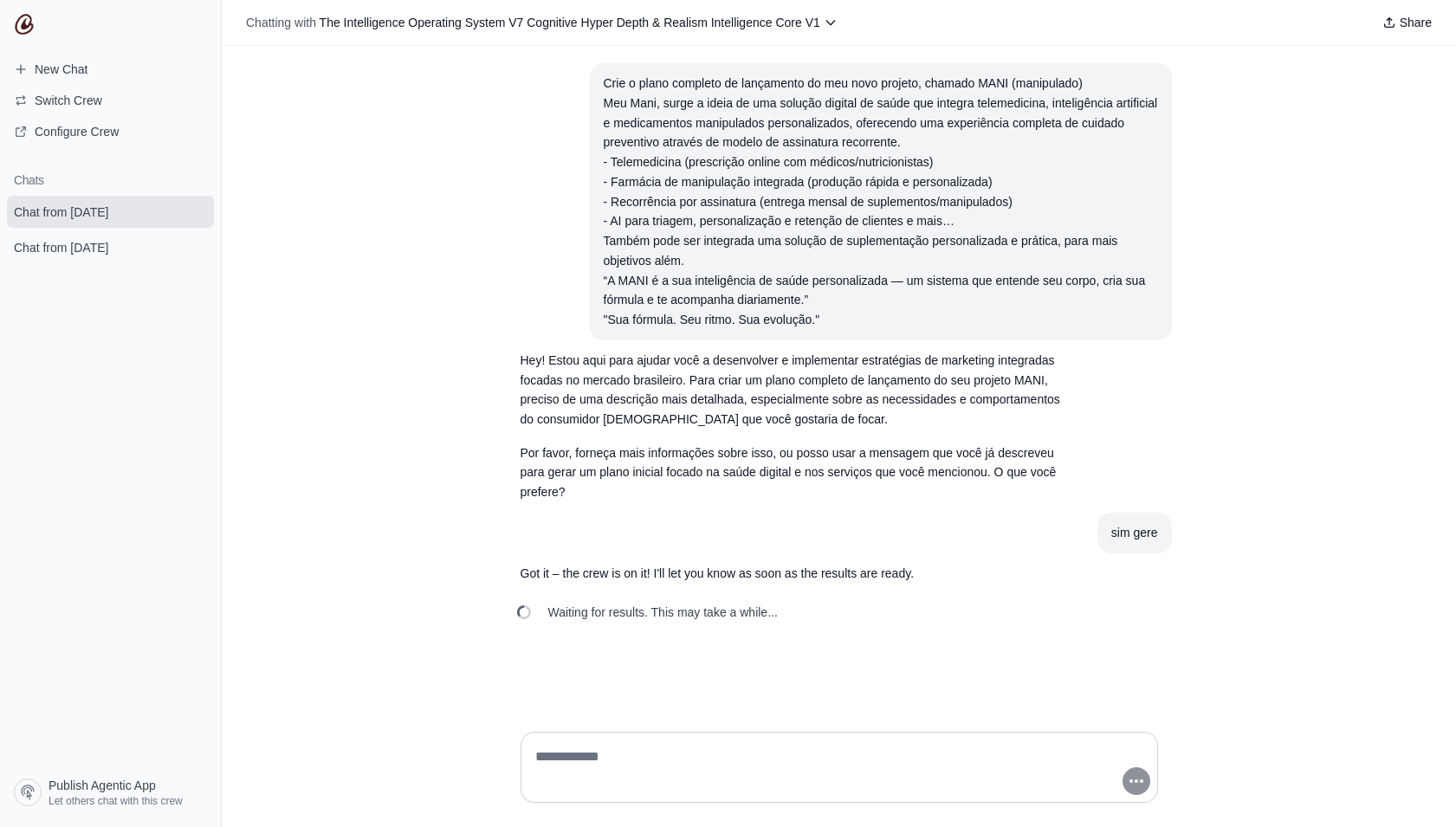
drag, startPoint x: 694, startPoint y: 618, endPoint x: 796, endPoint y: 627, distance: 102.4
click at [795, 627] on div "Waiting for results. This may take a while..." at bounding box center [839, 612] width 665 height 38
click at [801, 646] on div "Crie o plano completo de lançamento do meu novo projeto, chamado MANI (manipula…" at bounding box center [839, 382] width 1234 height 672
click at [653, 764] on textarea at bounding box center [834, 767] width 605 height 48
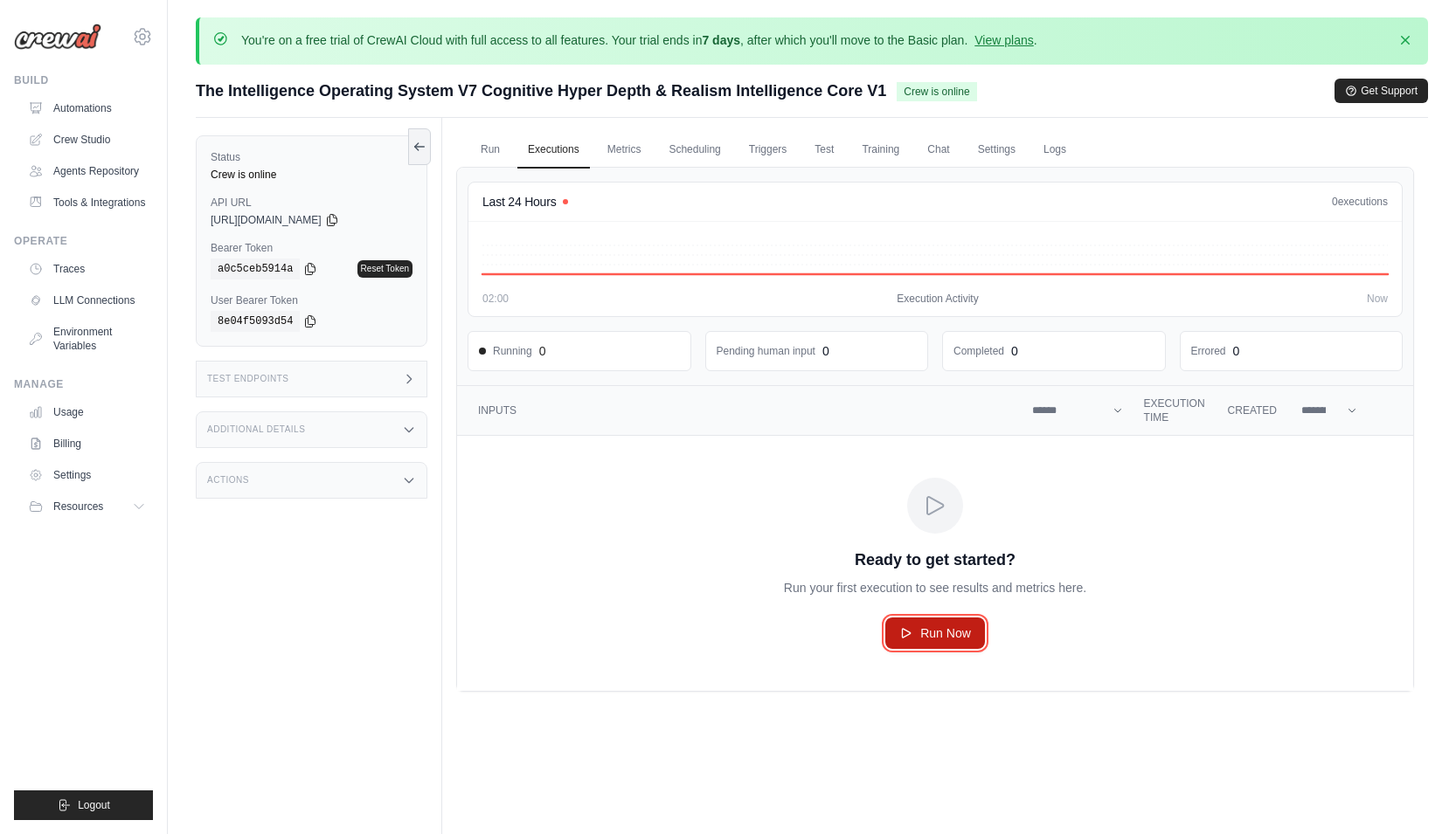
click at [946, 643] on link "Run Now" at bounding box center [935, 633] width 100 height 31
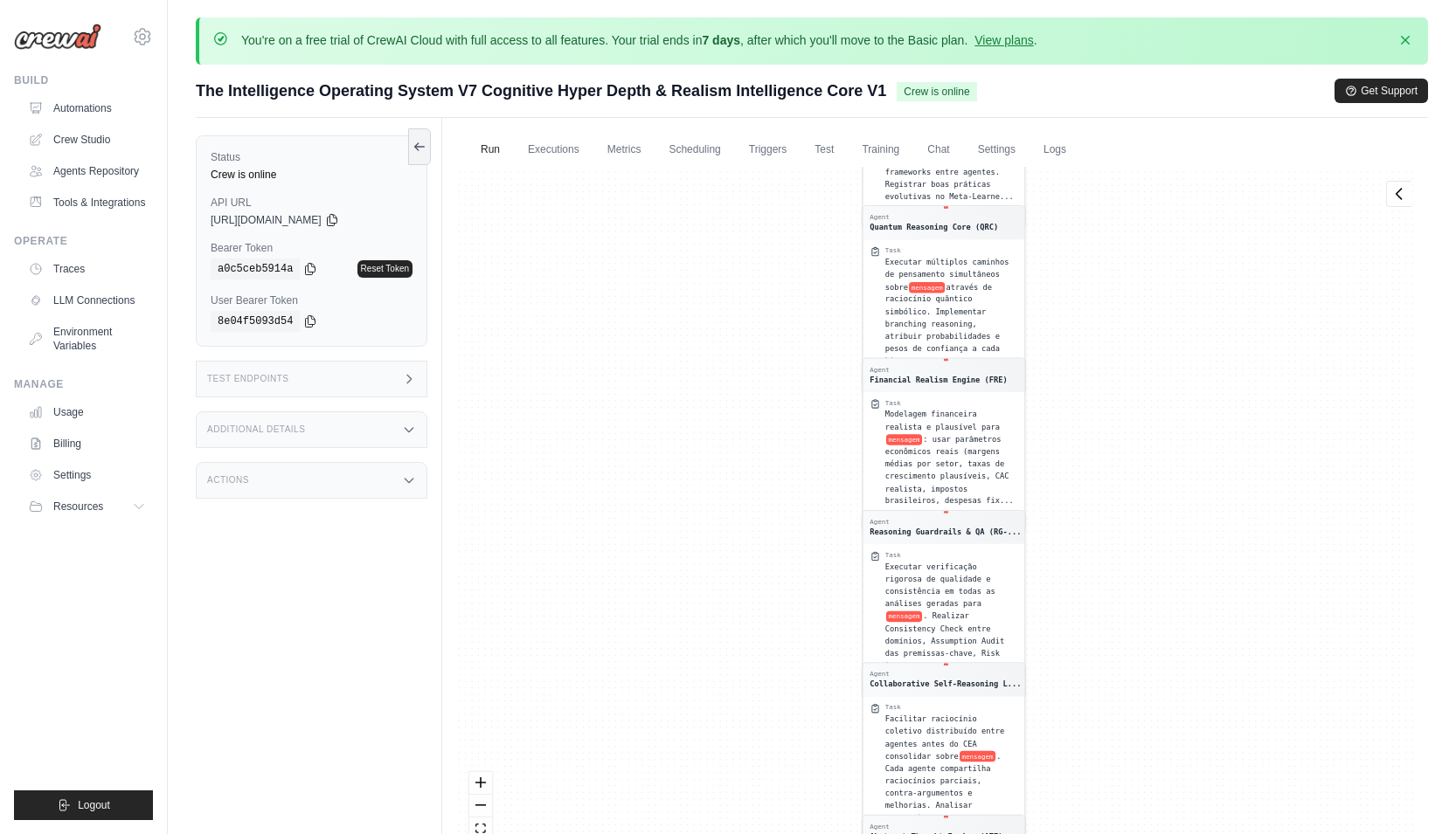
drag, startPoint x: 759, startPoint y: 550, endPoint x: 756, endPoint y: 561, distance: 11.4
click at [756, 563] on div "Agent Chief Marketing Officer (CMO) Task Desenvolver estratégia de marketing in…" at bounding box center [935, 521] width 958 height 709
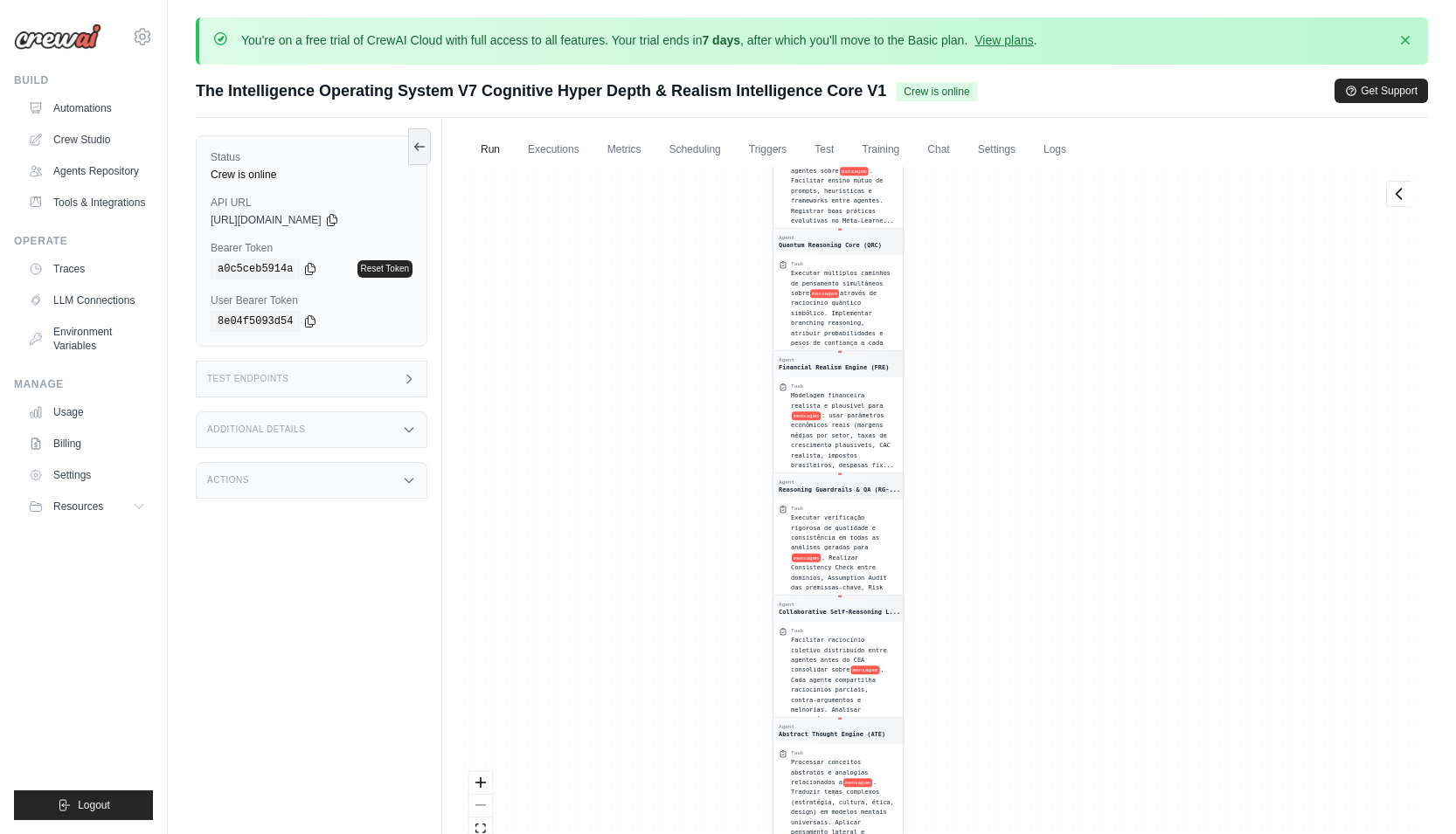
drag, startPoint x: 646, startPoint y: 286, endPoint x: 666, endPoint y: 392, distance: 107.9
click at [683, 421] on div "Agent Chief Marketing Officer (CMO) Task Desenvolver estratégia de marketing in…" at bounding box center [935, 521] width 958 height 709
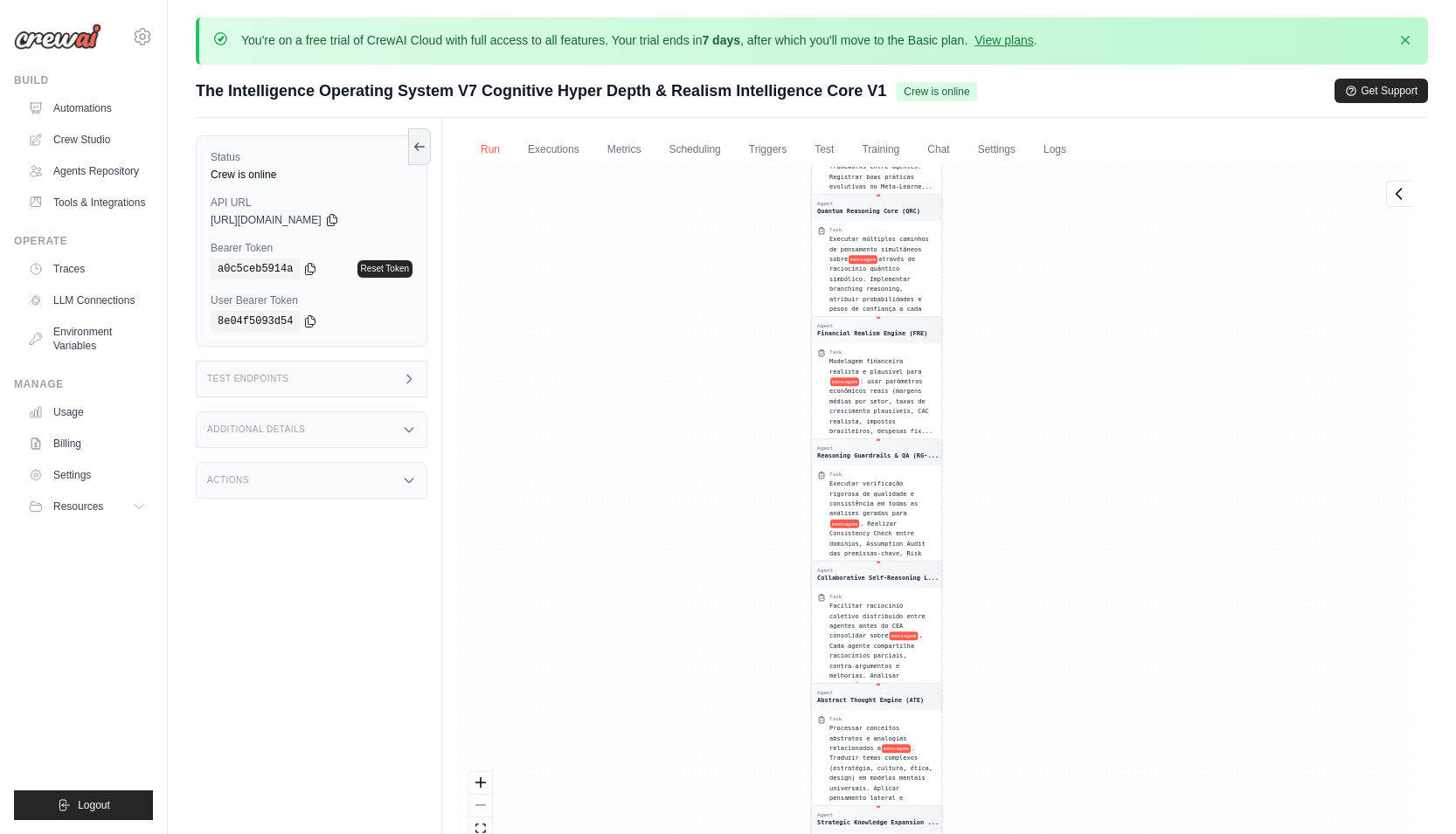
click at [487, 151] on link "Run" at bounding box center [490, 150] width 40 height 37
click at [545, 149] on link "Executions" at bounding box center [554, 150] width 72 height 37
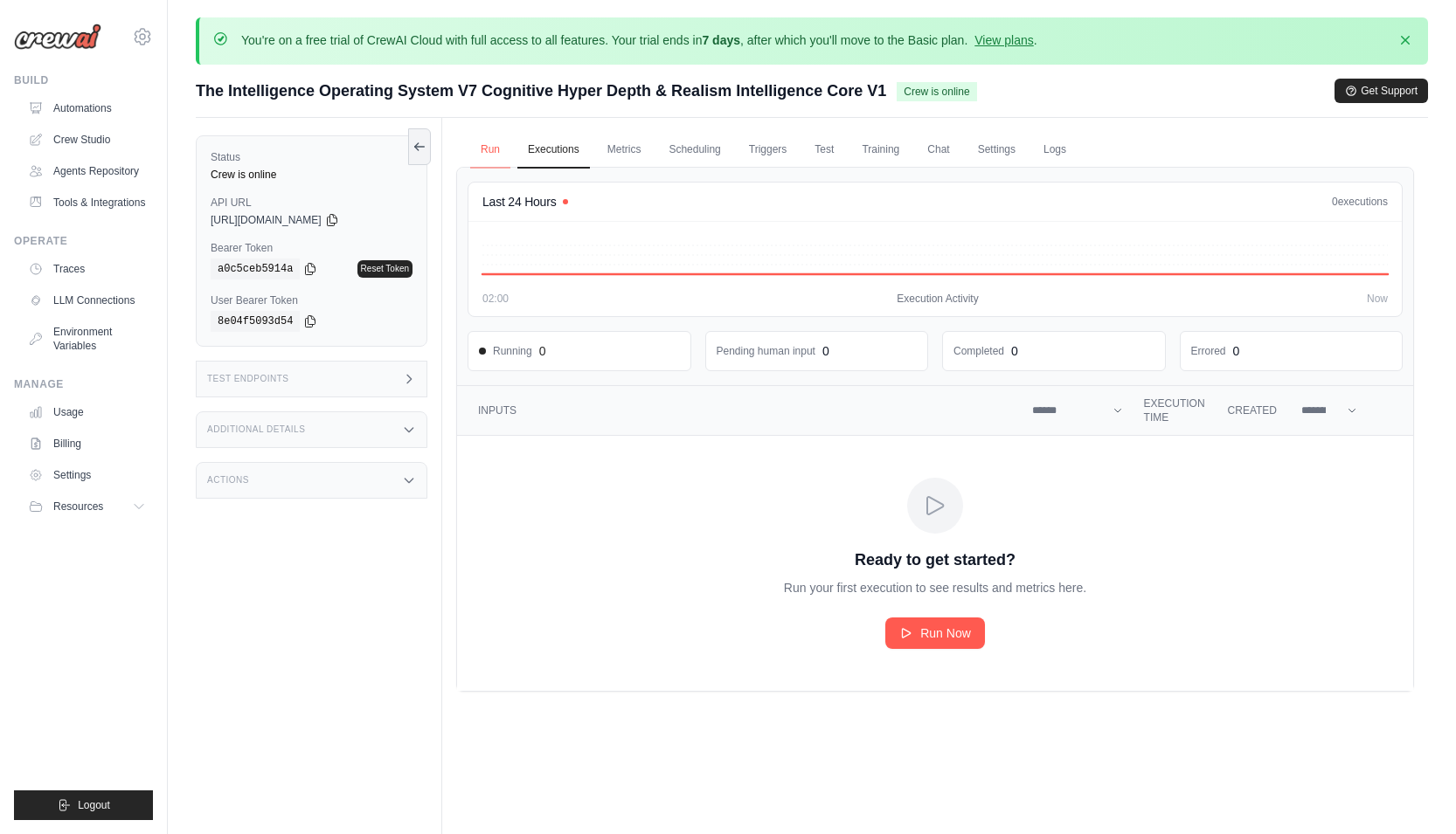
click at [486, 150] on link "Run" at bounding box center [490, 150] width 40 height 37
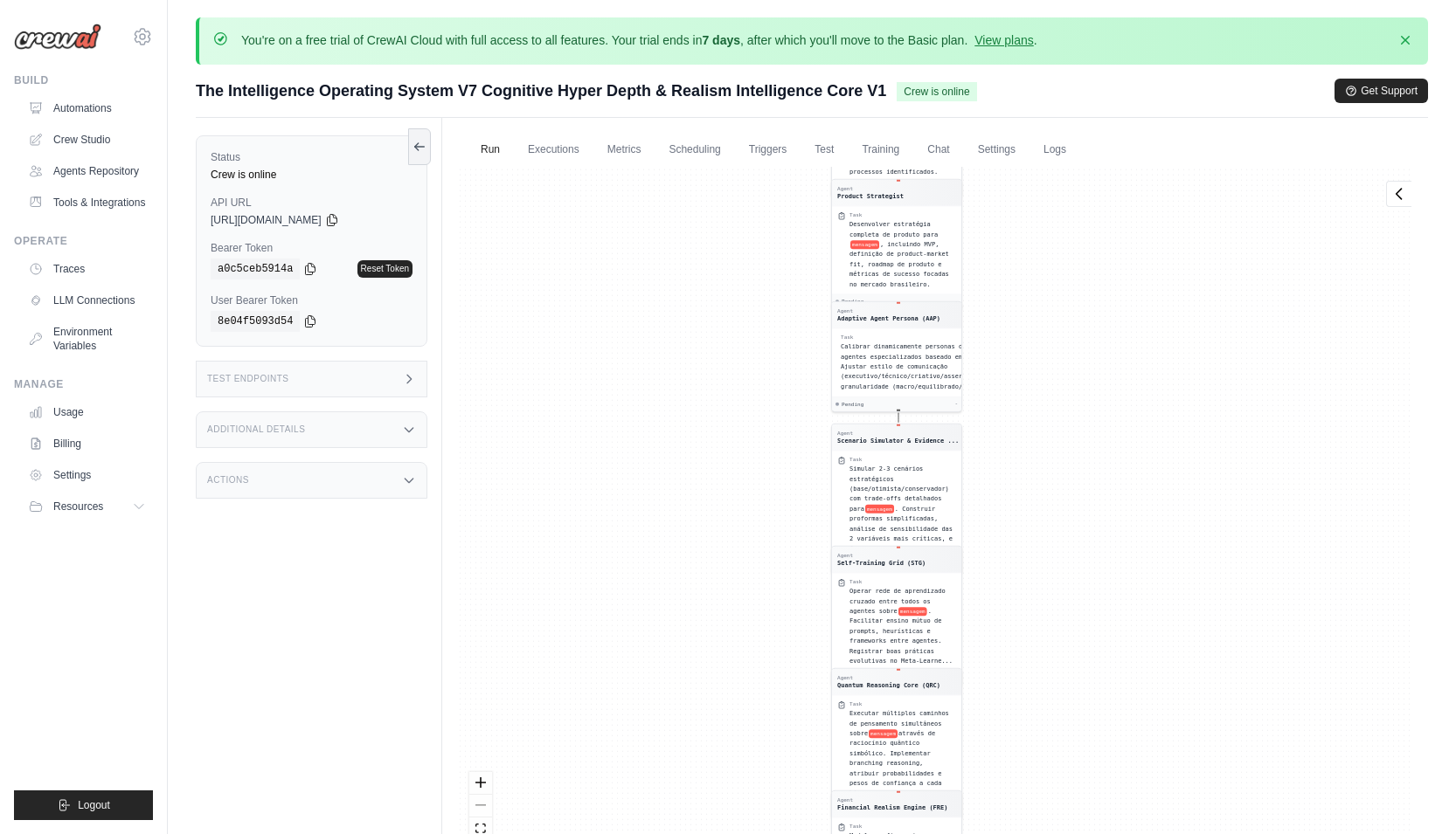
drag, startPoint x: 597, startPoint y: 276, endPoint x: 677, endPoint y: 554, distance: 289.3
click at [616, 751] on div "Agent Chief Marketing Officer (CMO) Task Desenvolver estratégia de marketing in…" at bounding box center [935, 521] width 958 height 709
drag, startPoint x: 749, startPoint y: 421, endPoint x: 742, endPoint y: 574, distance: 153.2
click at [748, 564] on div "Agent Chief Marketing Officer (CMO) Task Desenvolver estratégia de marketing in…" at bounding box center [935, 521] width 958 height 709
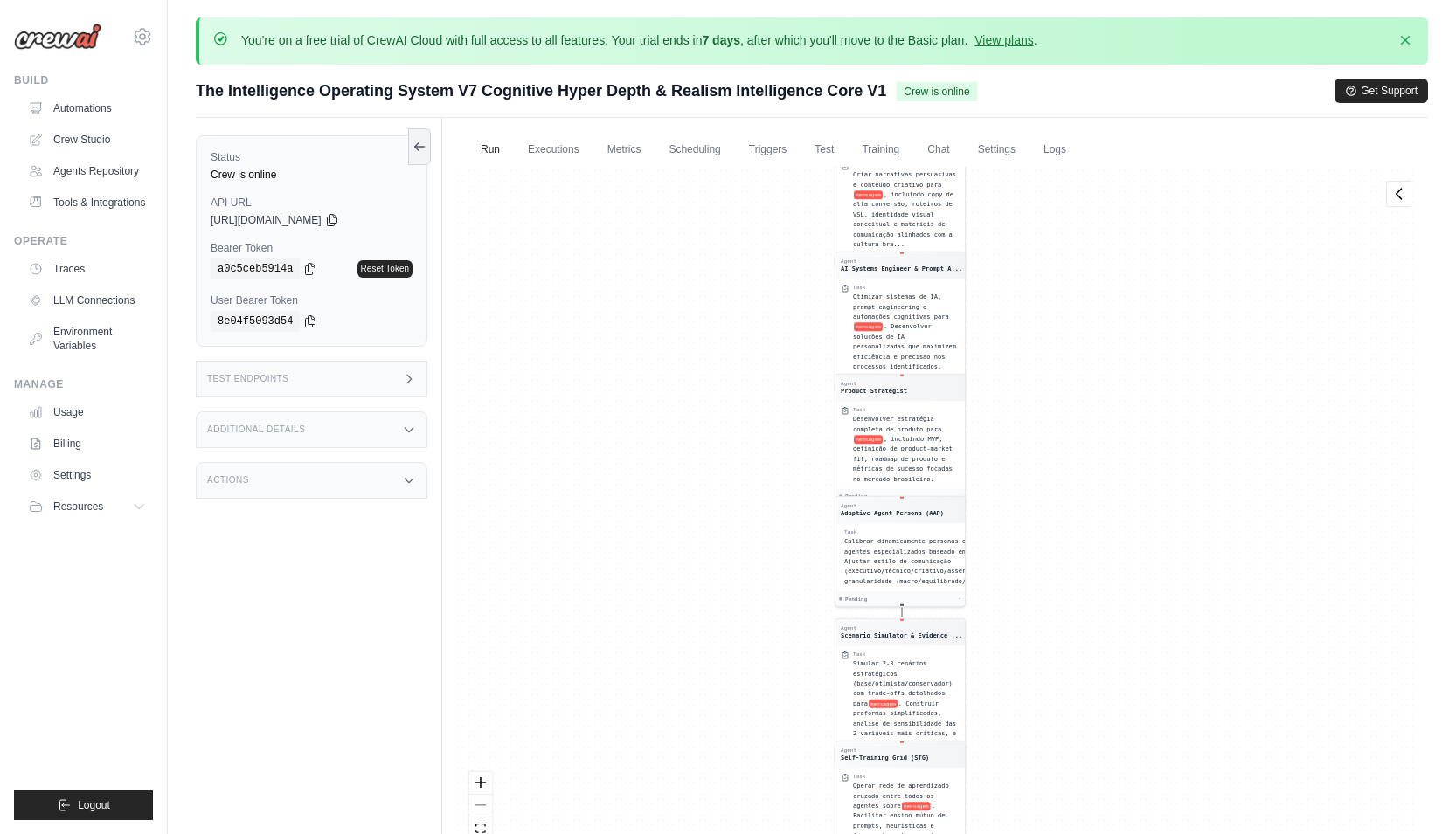
drag, startPoint x: 744, startPoint y: 389, endPoint x: 703, endPoint y: 650, distance: 264.2
click at [704, 645] on div "Agent Chief Marketing Officer (CMO) Task Desenvolver estratégia de marketing in…" at bounding box center [935, 521] width 958 height 709
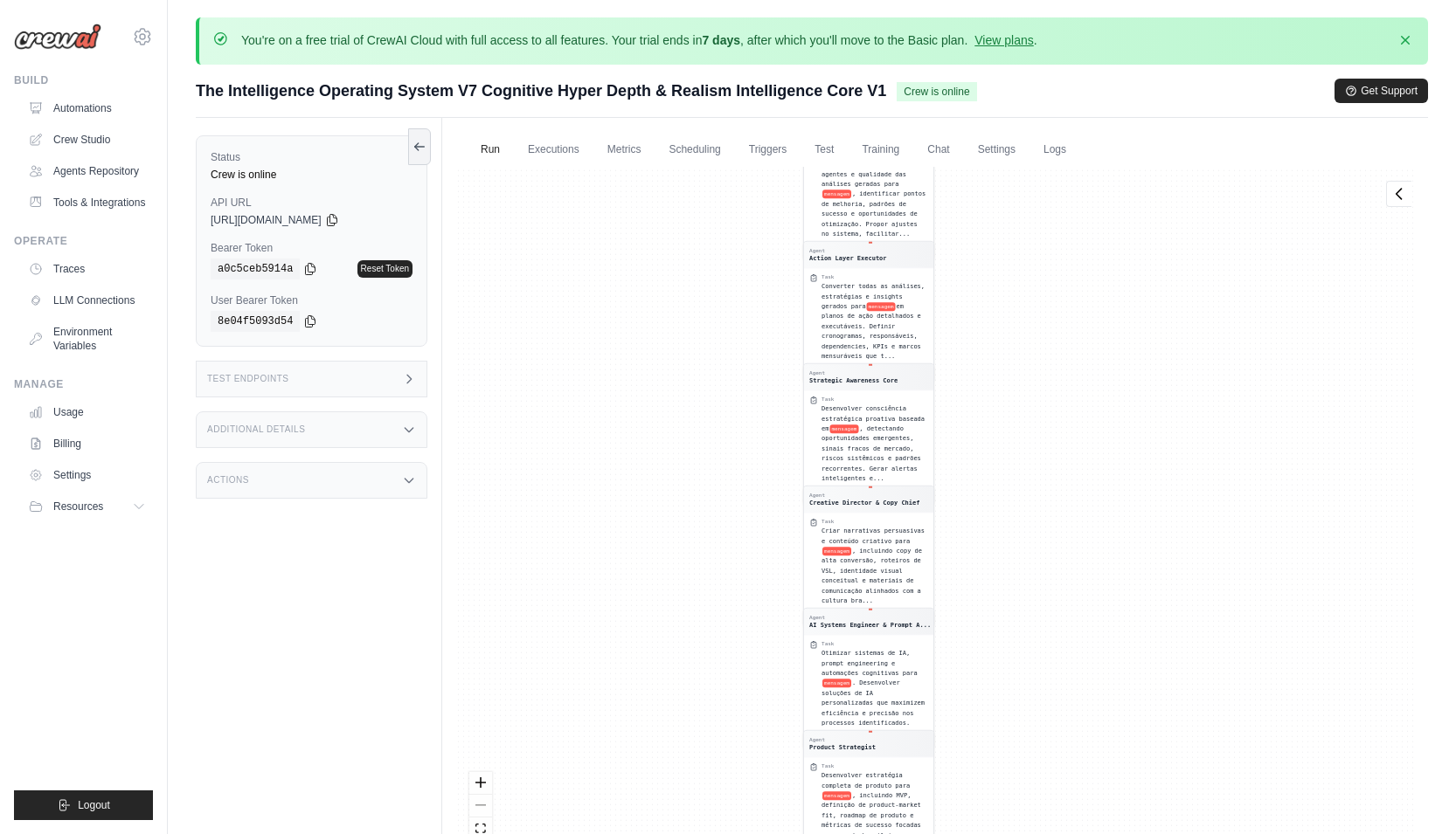
drag, startPoint x: 703, startPoint y: 453, endPoint x: 698, endPoint y: 727, distance: 274.0
click at [698, 733] on div "Agent Chief Marketing Officer (CMO) Task Desenvolver estratégia de marketing in…" at bounding box center [935, 521] width 958 height 709
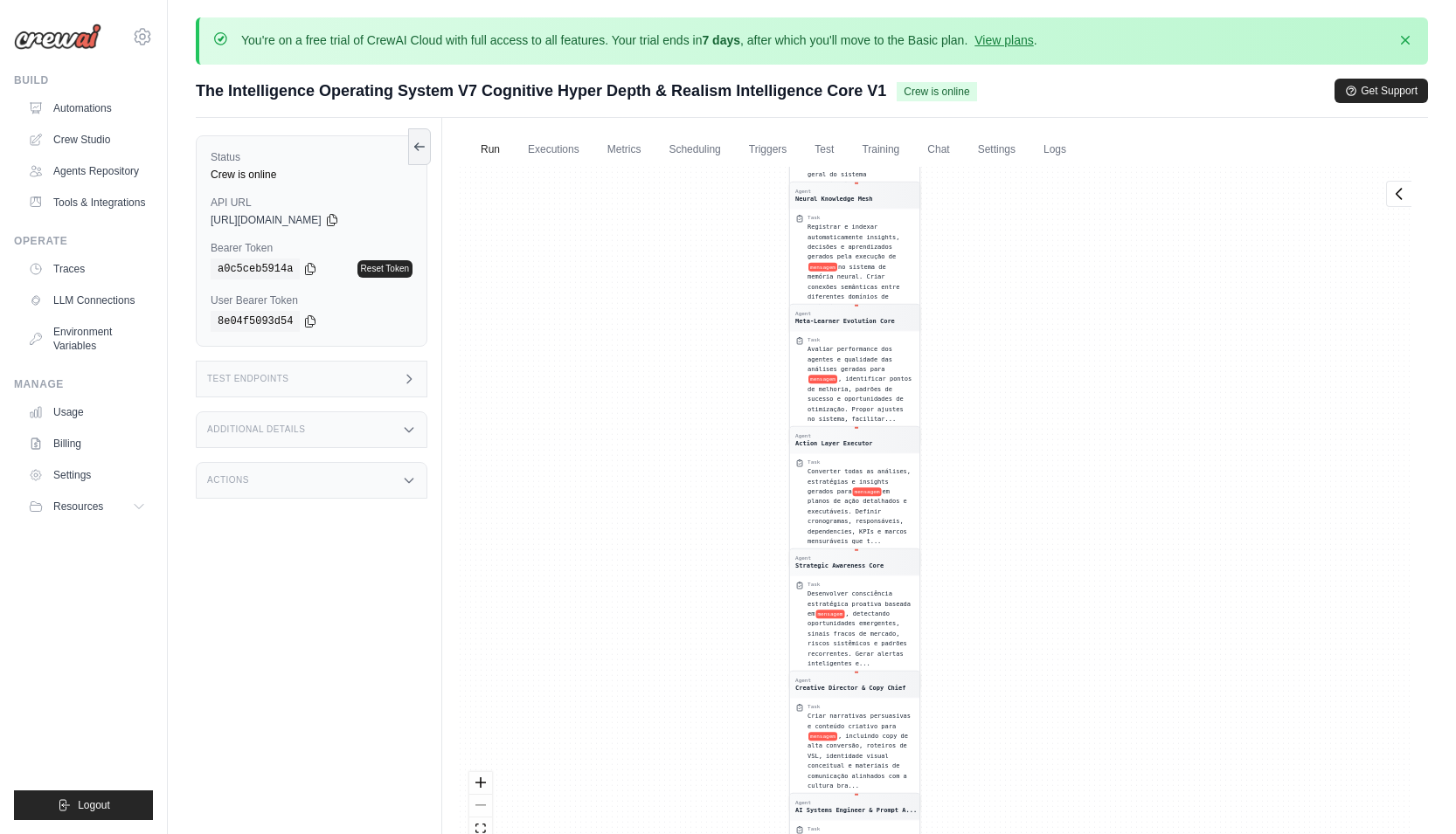
drag, startPoint x: 688, startPoint y: 476, endPoint x: 688, endPoint y: 732, distance: 256.0
click at [688, 767] on div "Agent Chief Marketing Officer (CMO) Task Desenvolver estratégia de marketing in…" at bounding box center [935, 521] width 958 height 709
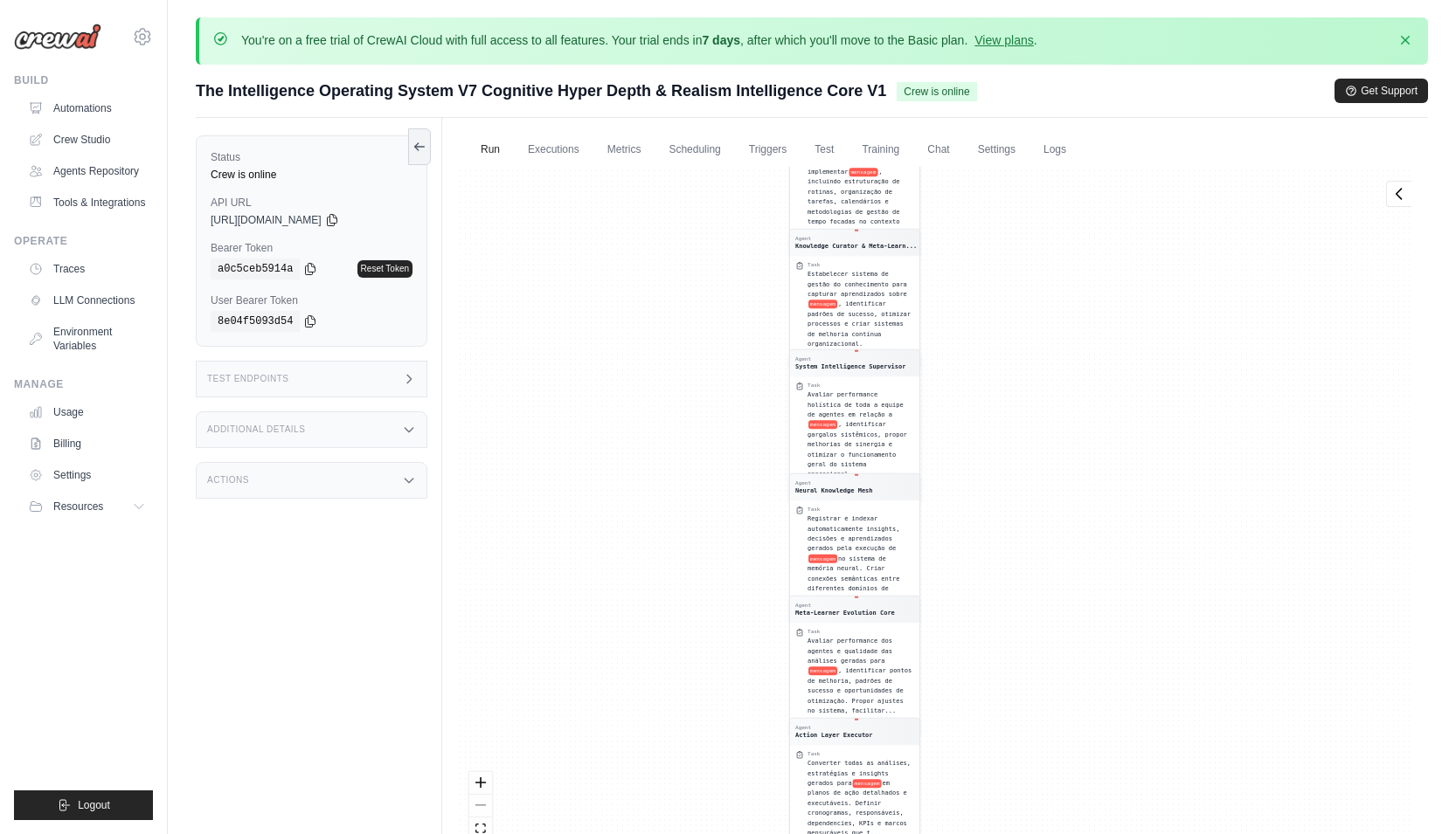
drag, startPoint x: 688, startPoint y: 508, endPoint x: 844, endPoint y: 702, distance: 248.9
click at [727, 729] on div "Agent Chief Marketing Officer (CMO) Task Desenvolver estratégia de marketing in…" at bounding box center [935, 521] width 958 height 709
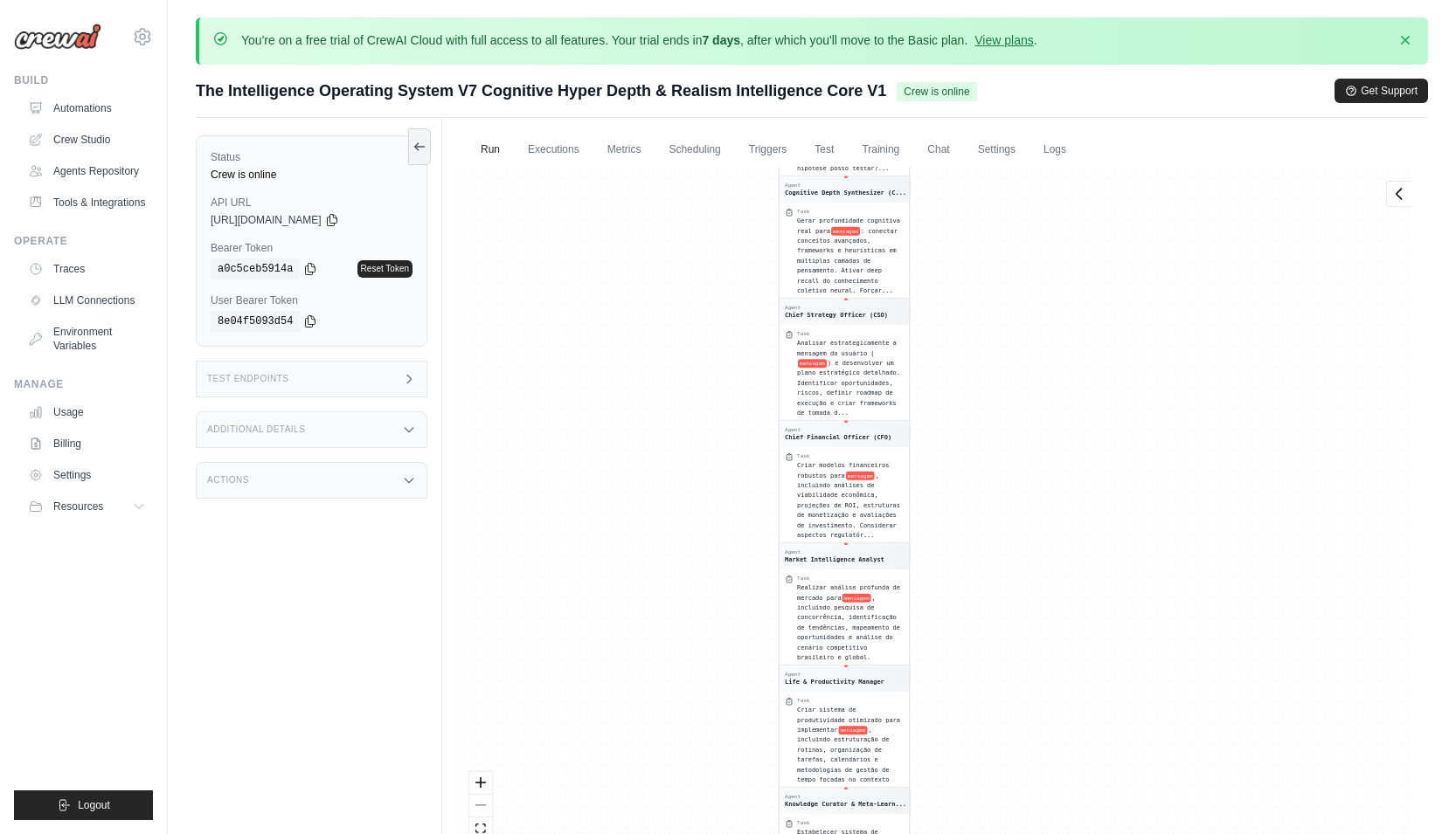
drag, startPoint x: 1221, startPoint y: 470, endPoint x: 1179, endPoint y: 809, distance: 341.6
click at [1180, 807] on div "Agent Chief Marketing Officer (CMO) Task Desenvolver estratégia de marketing in…" at bounding box center [935, 521] width 958 height 709
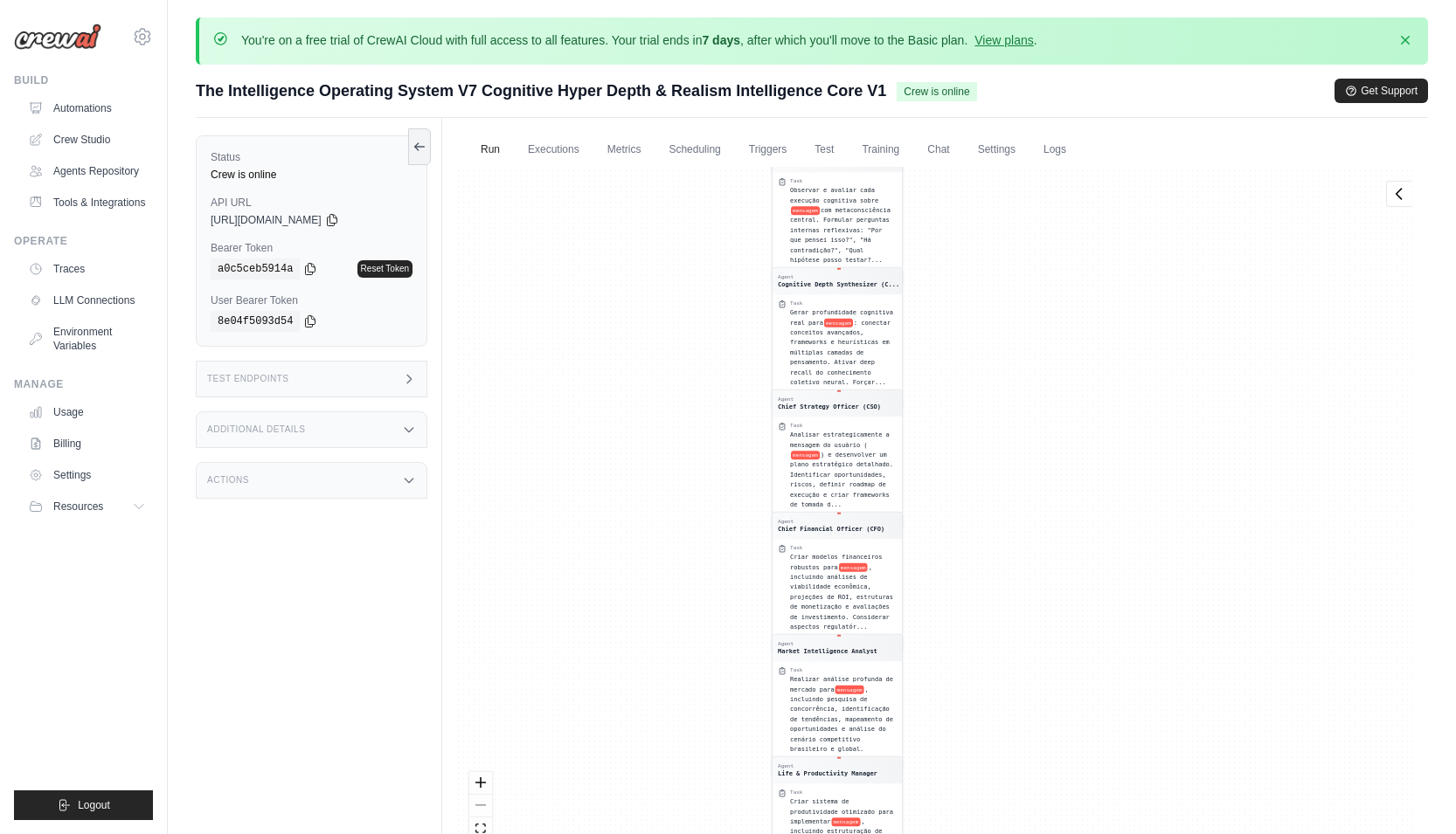
drag, startPoint x: 1048, startPoint y: 440, endPoint x: 958, endPoint y: 410, distance: 94.9
click at [1043, 834] on html "ejosemarquess@gmail.com Settings Build Automations Resources Blog" at bounding box center [728, 485] width 1456 height 970
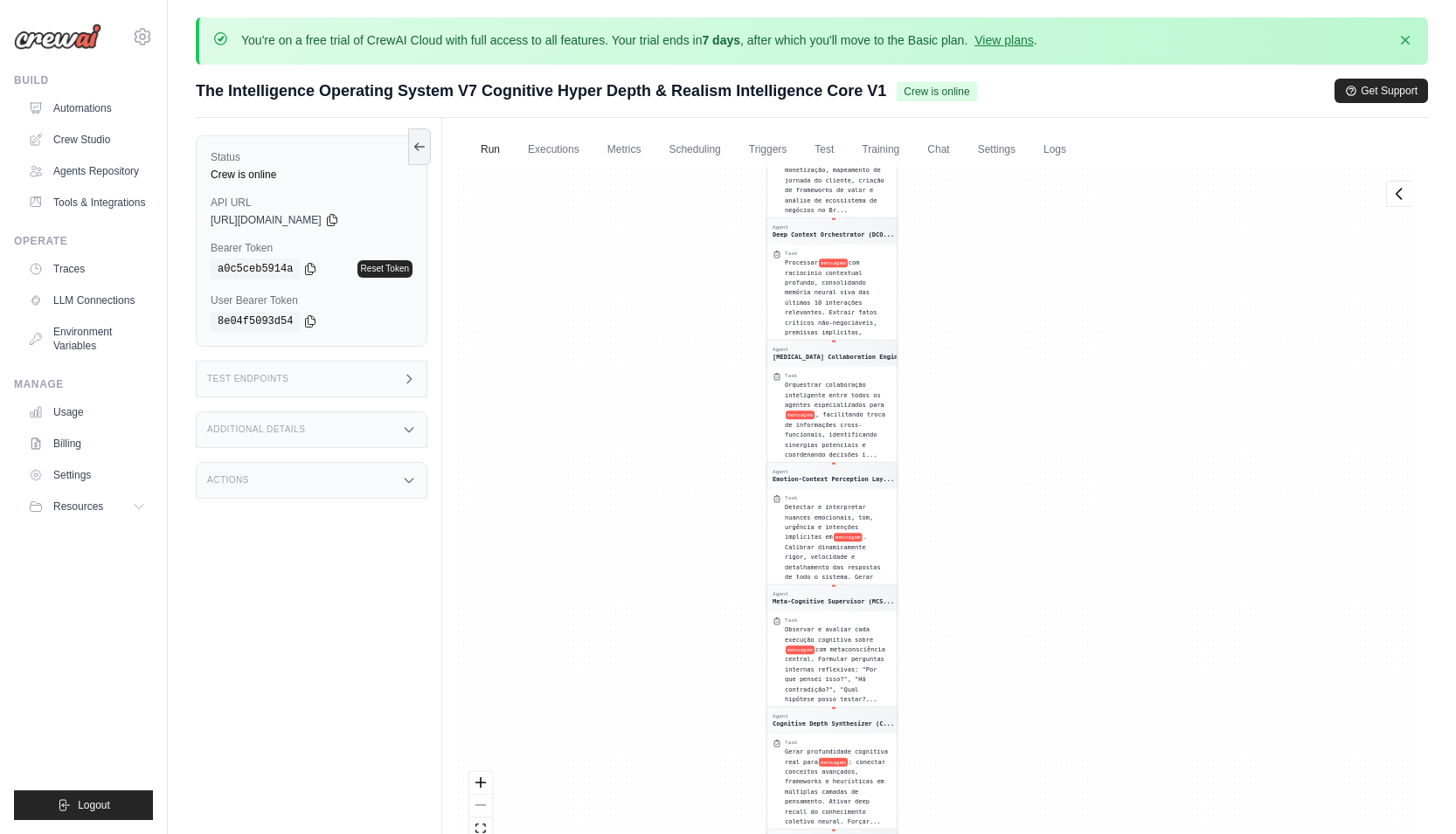
drag, startPoint x: 967, startPoint y: 863, endPoint x: 968, endPoint y: 740, distance: 123.0
click at [971, 834] on html "ejosemarquess@gmail.com Settings Build Automations Resources Blog" at bounding box center [728, 485] width 1456 height 970
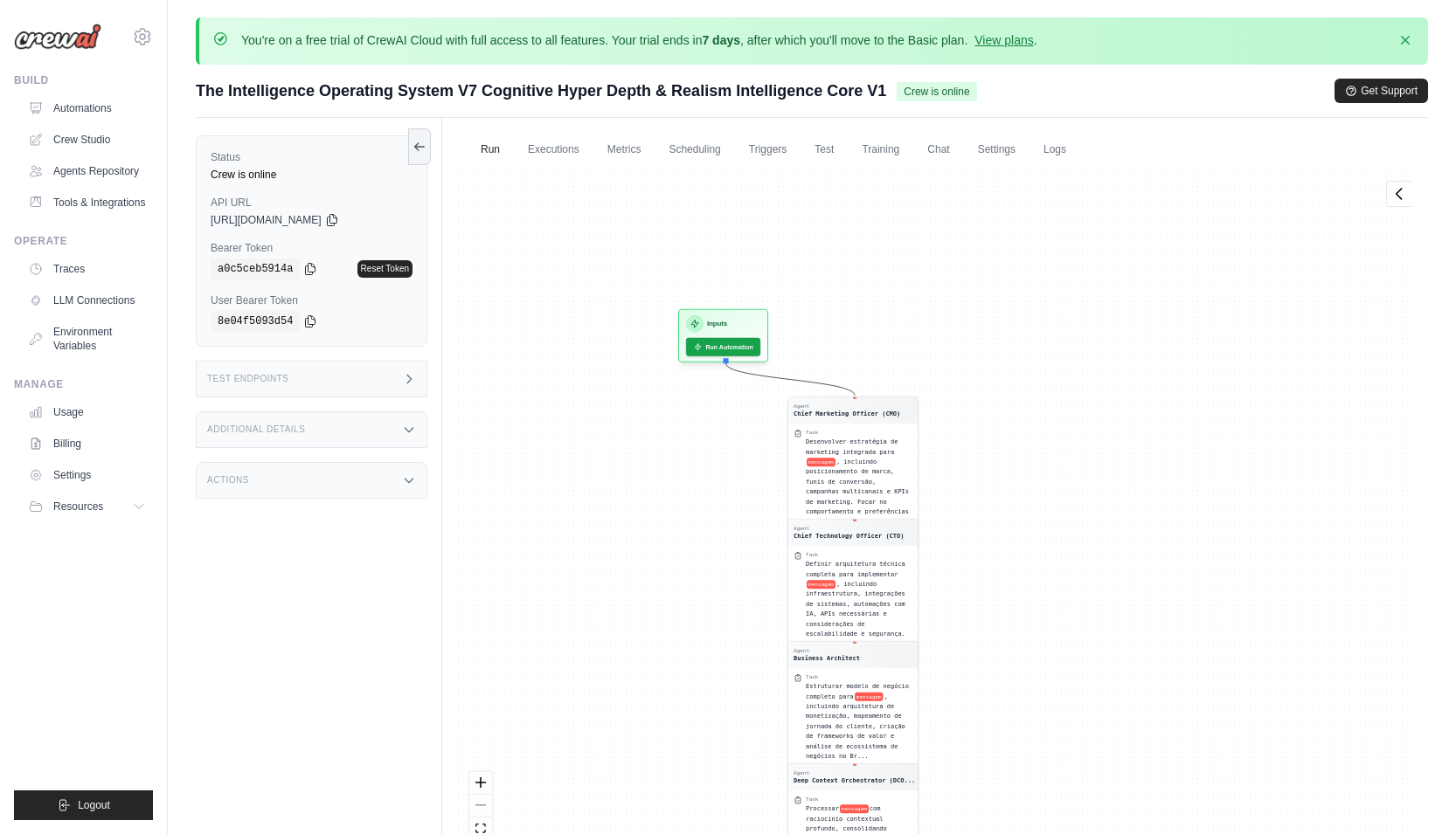
drag, startPoint x: 990, startPoint y: 371, endPoint x: 996, endPoint y: 426, distance: 55.3
click at [996, 426] on div "Agent Chief Marketing Officer (CMO) Task Desenvolver estratégia de marketing in…" at bounding box center [935, 521] width 958 height 709
click at [739, 350] on button "Run Automation" at bounding box center [725, 350] width 78 height 19
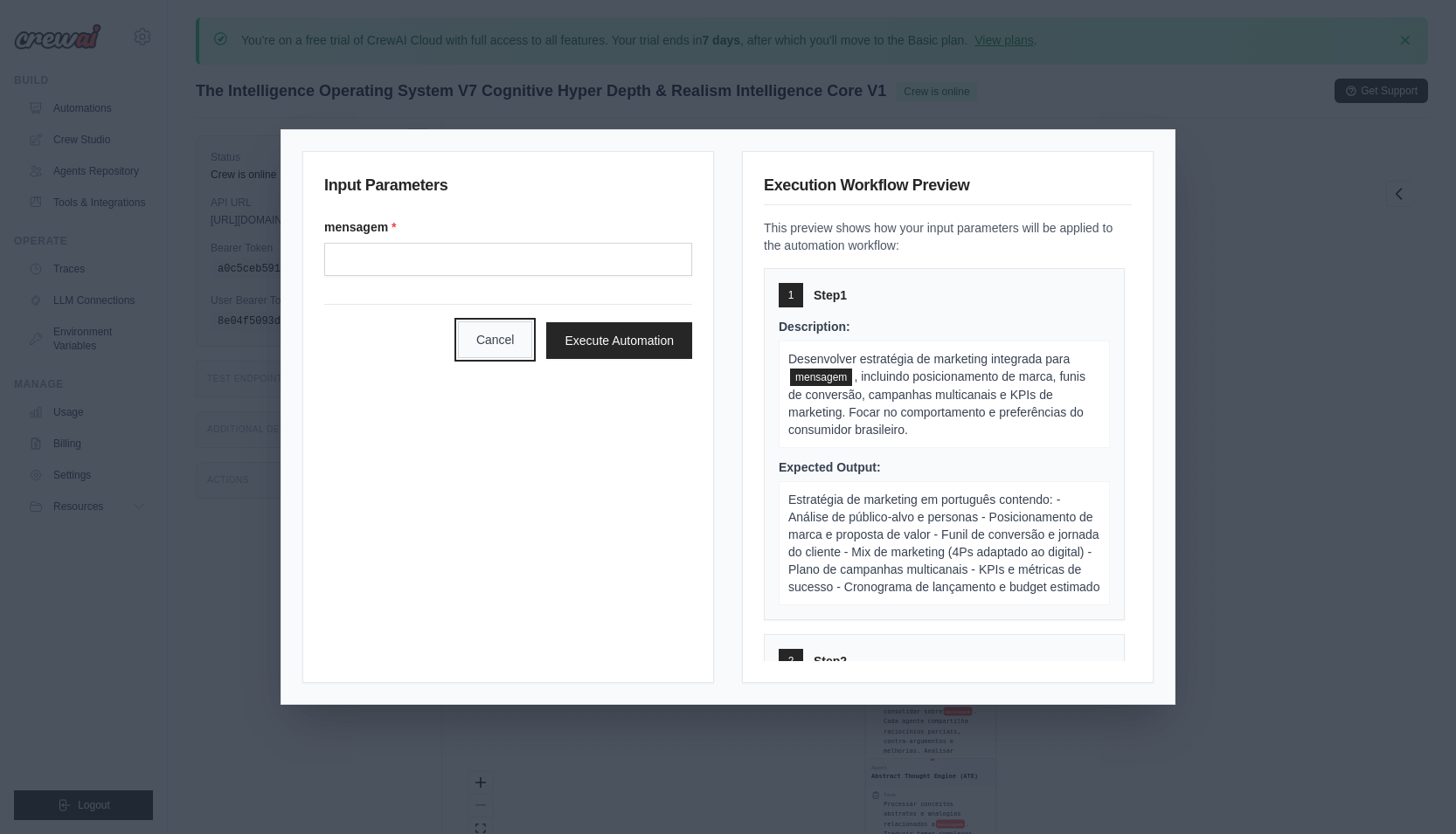
click at [505, 339] on button "Cancel" at bounding box center [495, 339] width 75 height 37
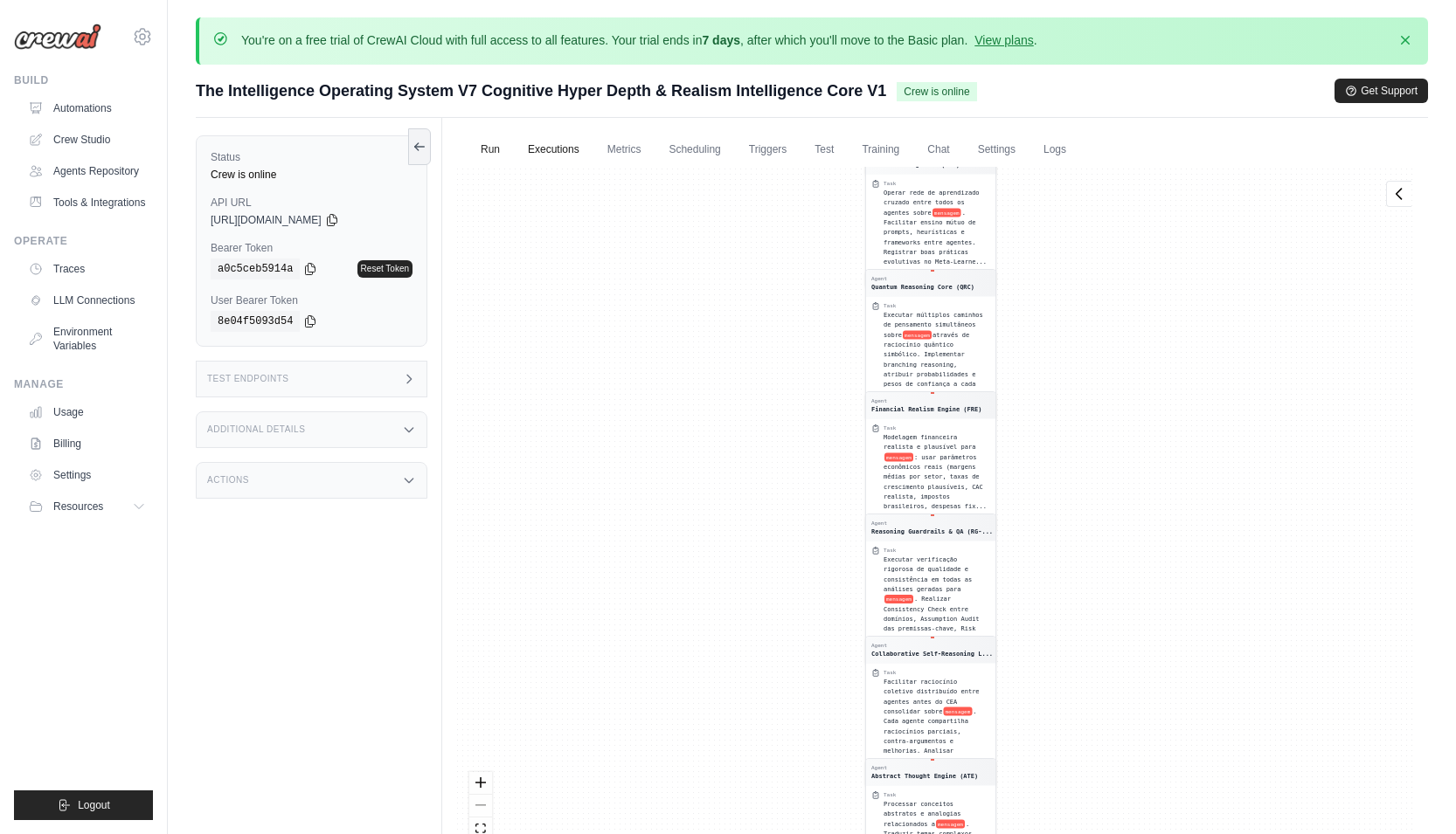
click at [568, 150] on link "Executions" at bounding box center [554, 150] width 72 height 37
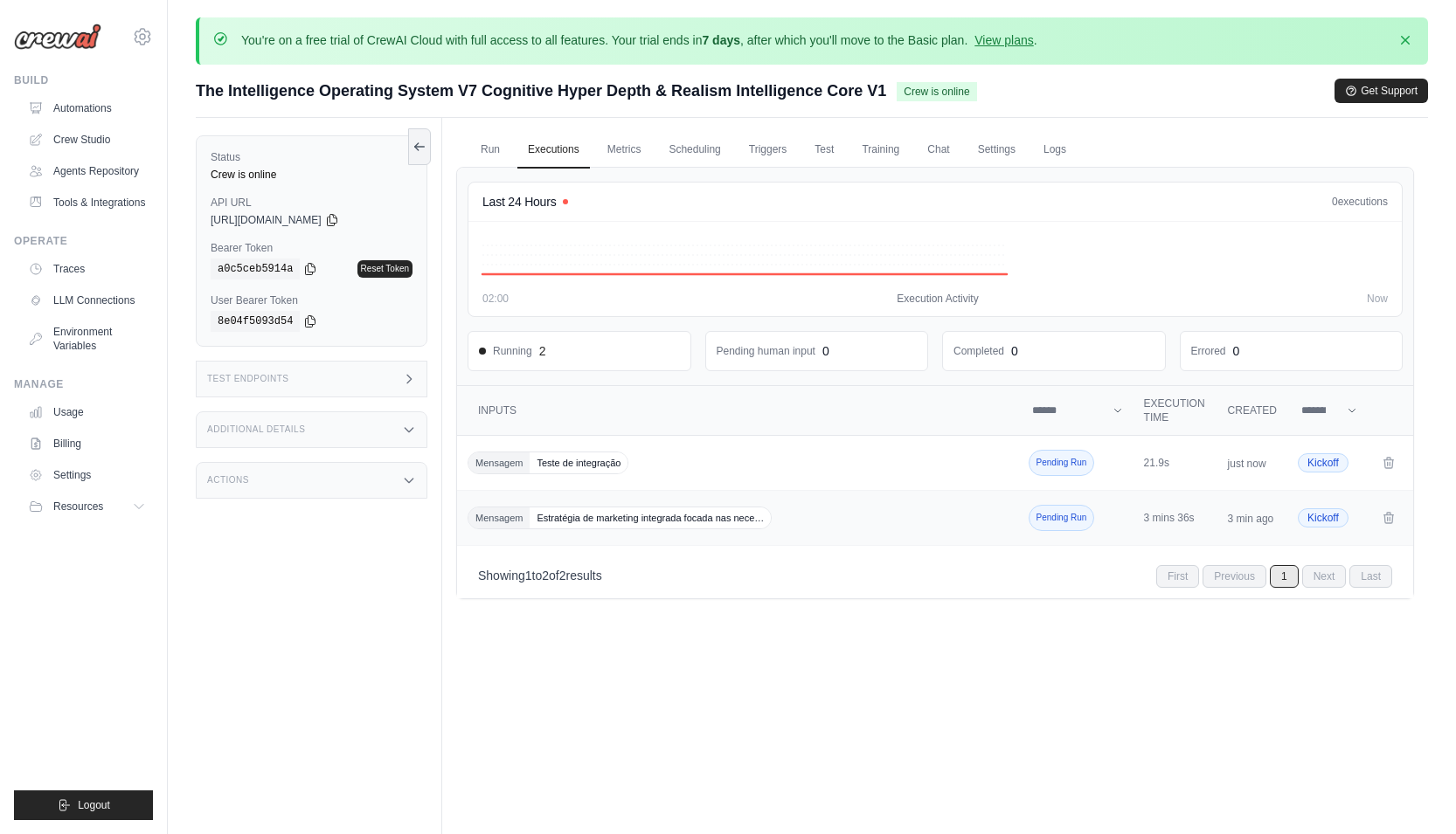
click at [1140, 515] on td "3 mins 36s" at bounding box center [1176, 519] width 84 height 55
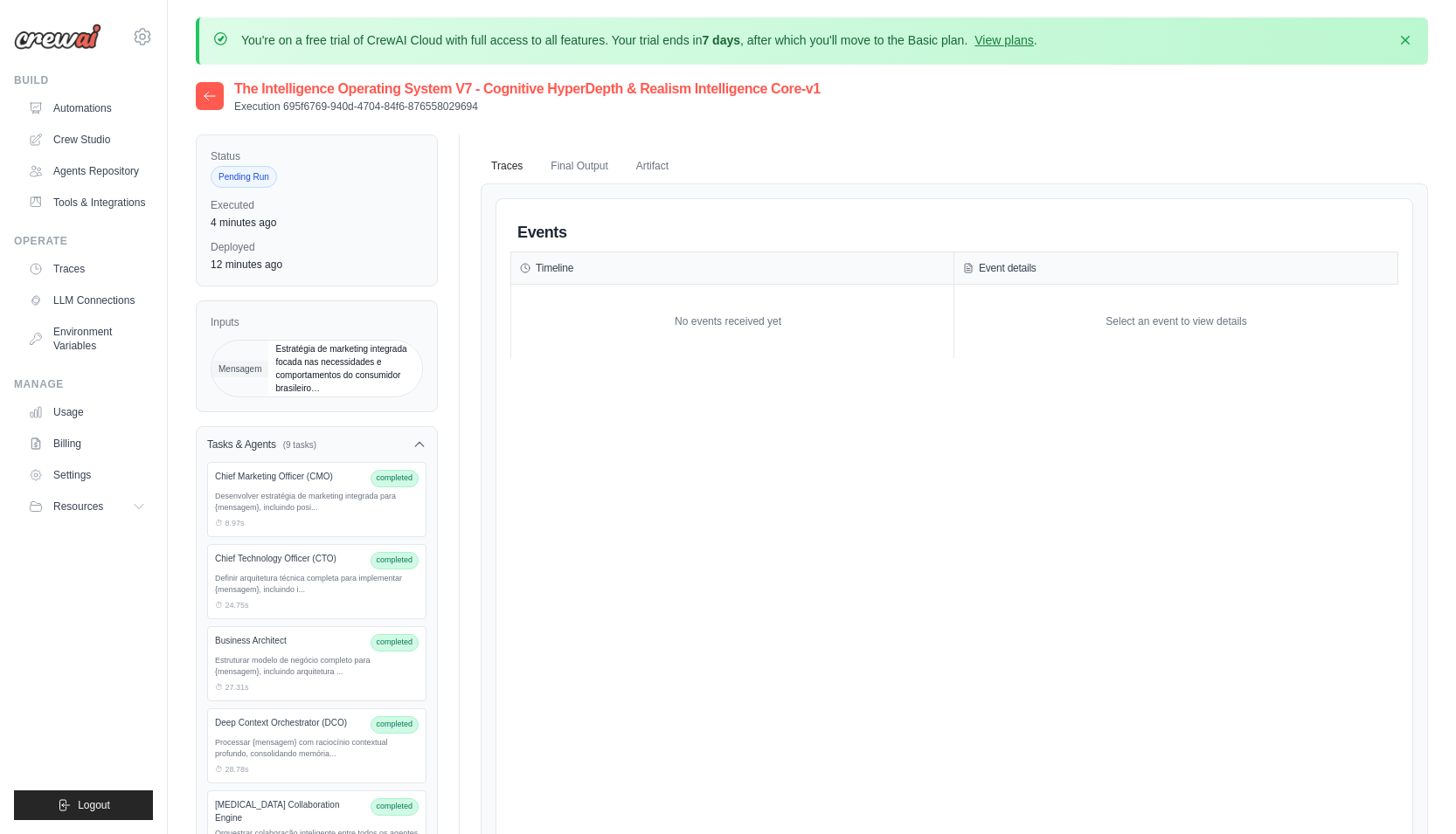
click at [207, 92] on icon at bounding box center [210, 96] width 14 height 14
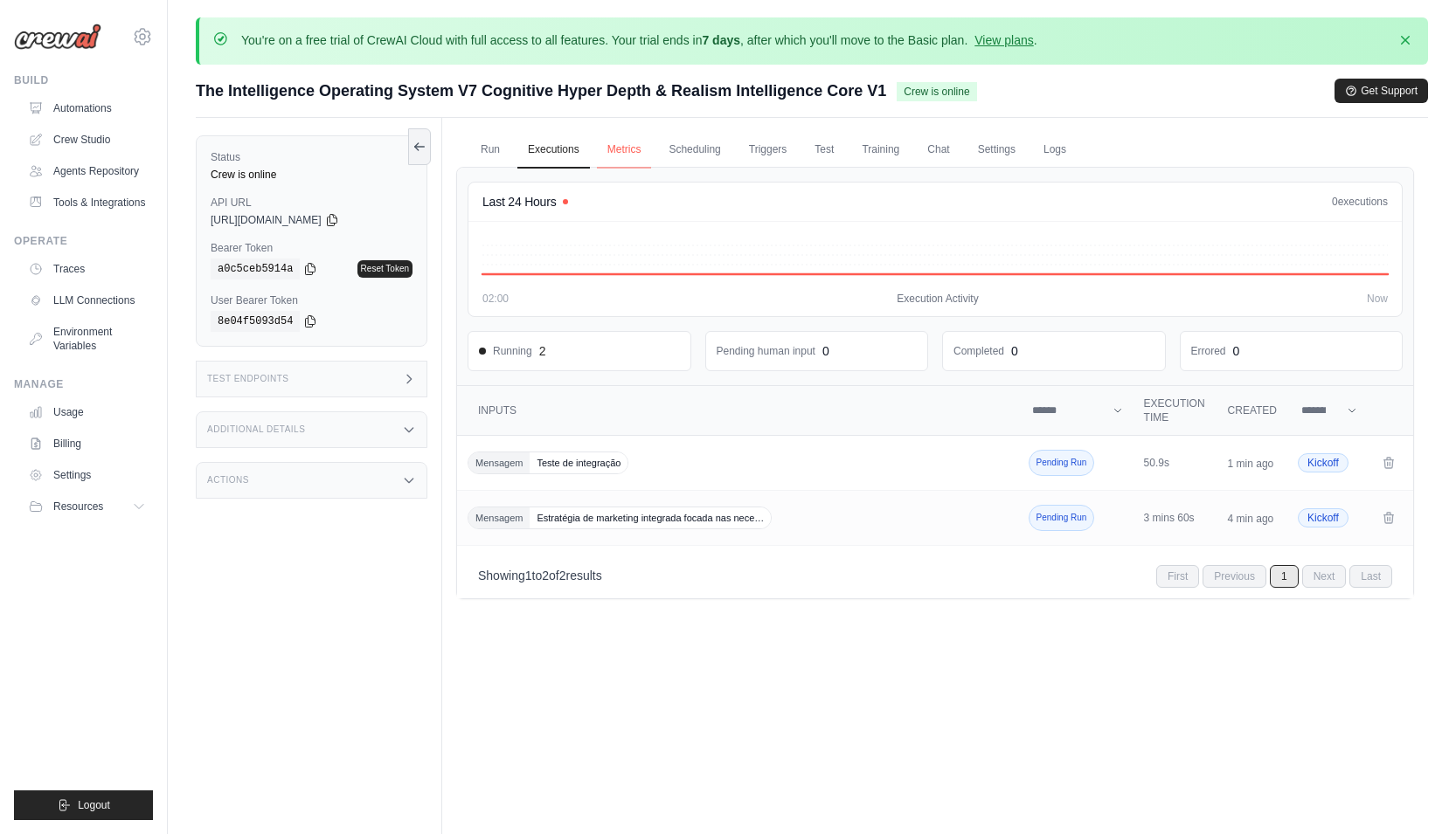
click at [624, 146] on link "Metrics" at bounding box center [625, 150] width 55 height 37
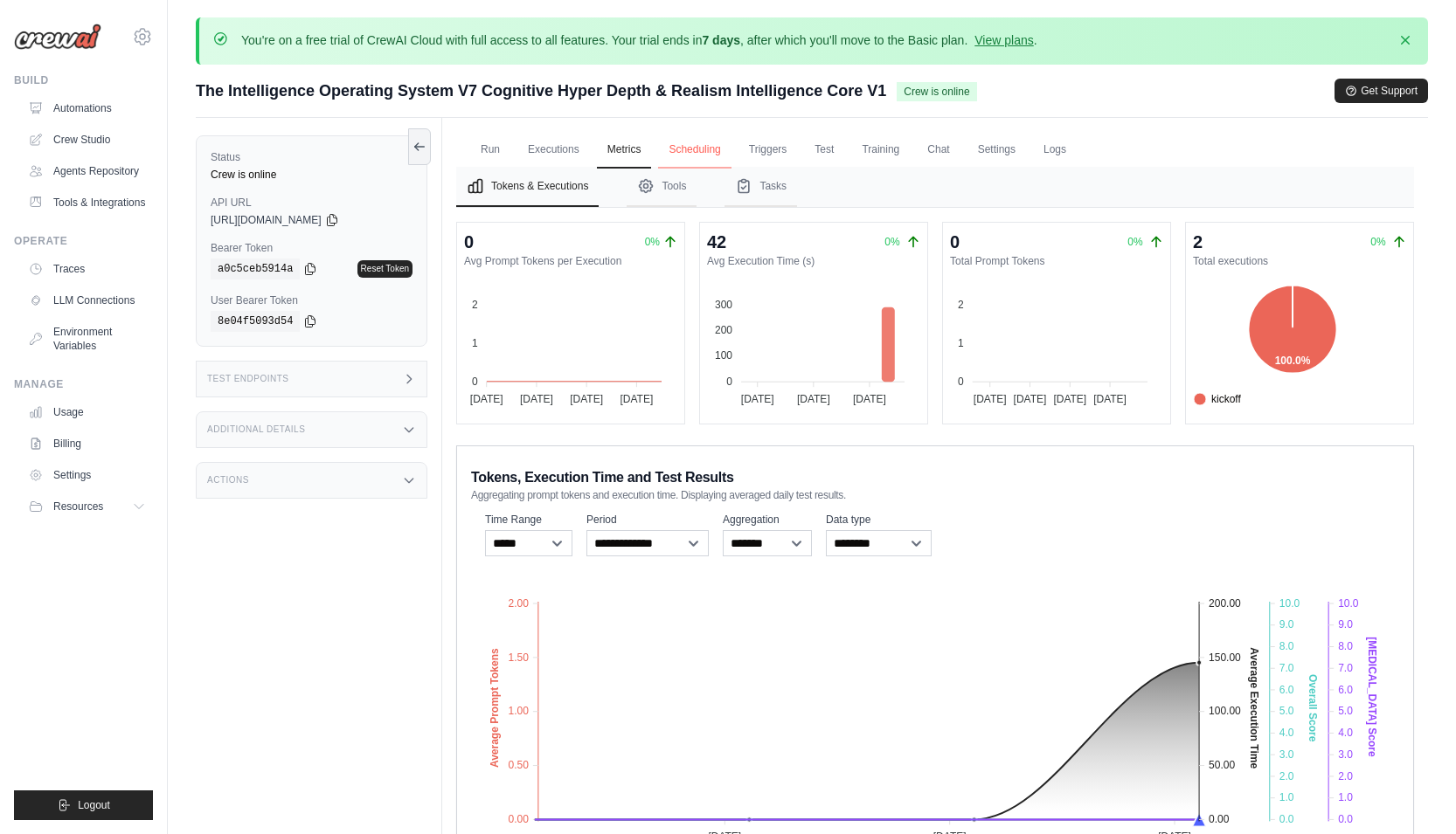
click at [690, 151] on link "Scheduling" at bounding box center [694, 150] width 72 height 37
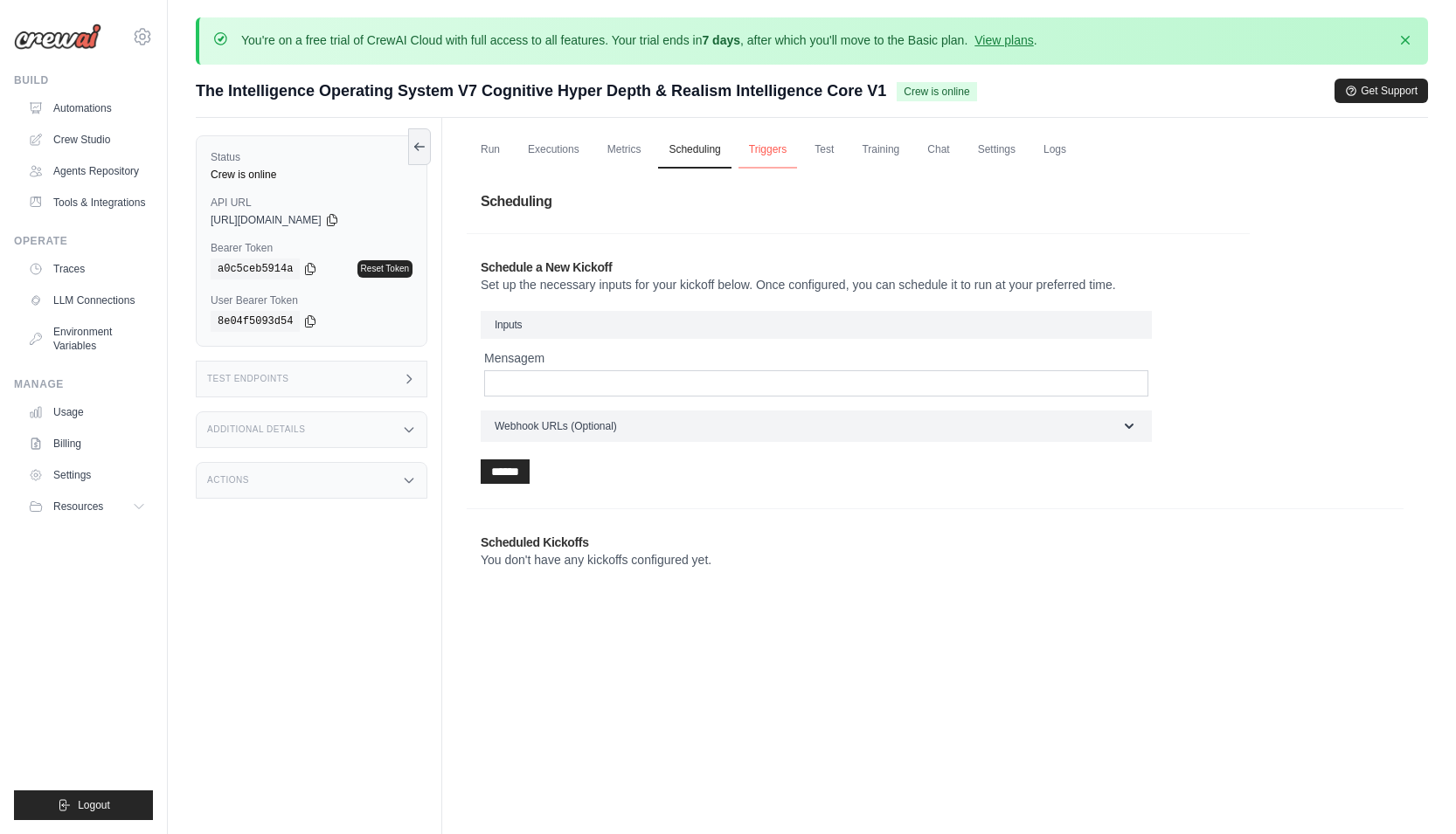
click at [775, 155] on link "Triggers" at bounding box center [769, 150] width 59 height 37
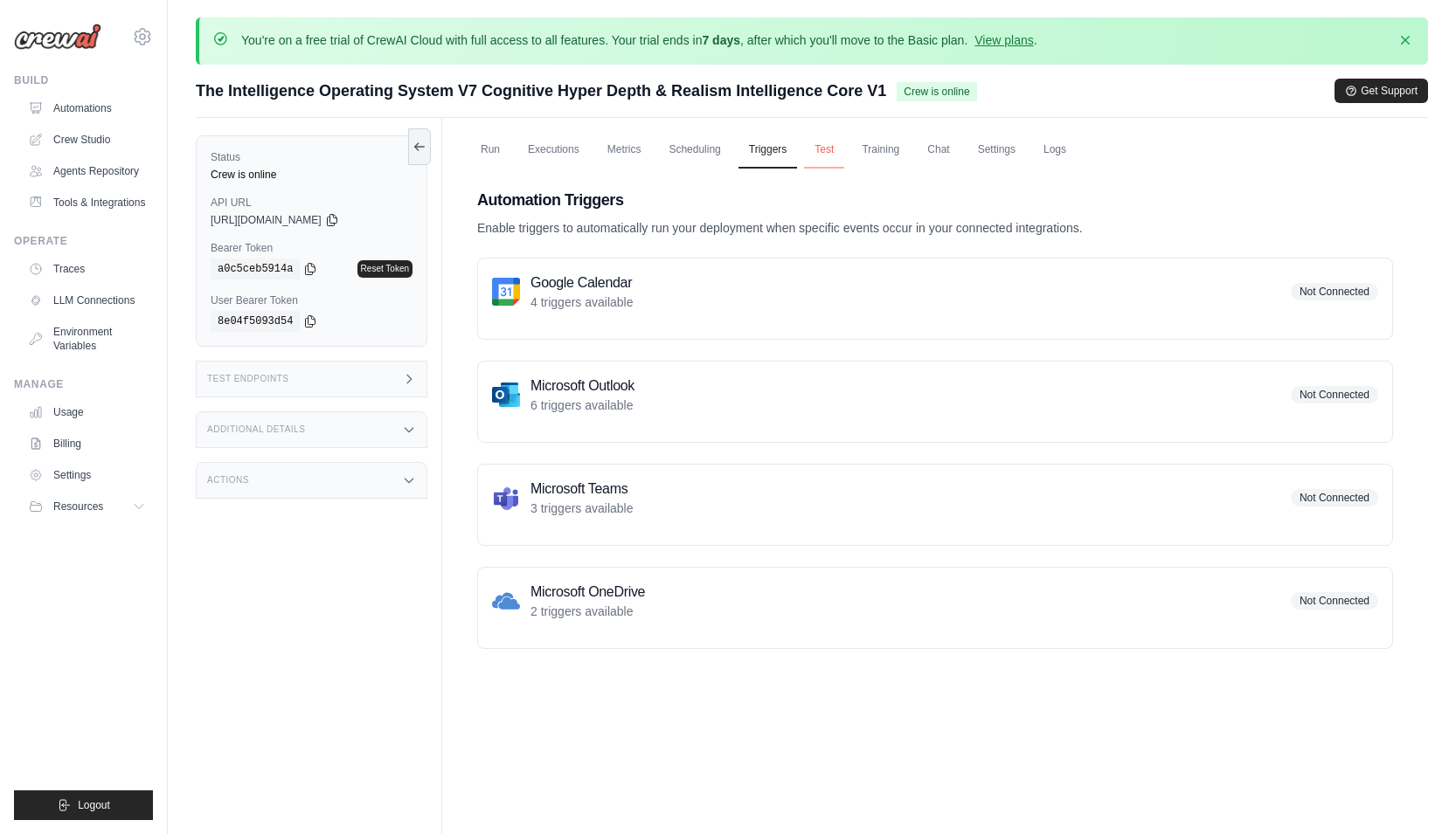
click at [832, 154] on link "Test" at bounding box center [824, 150] width 40 height 37
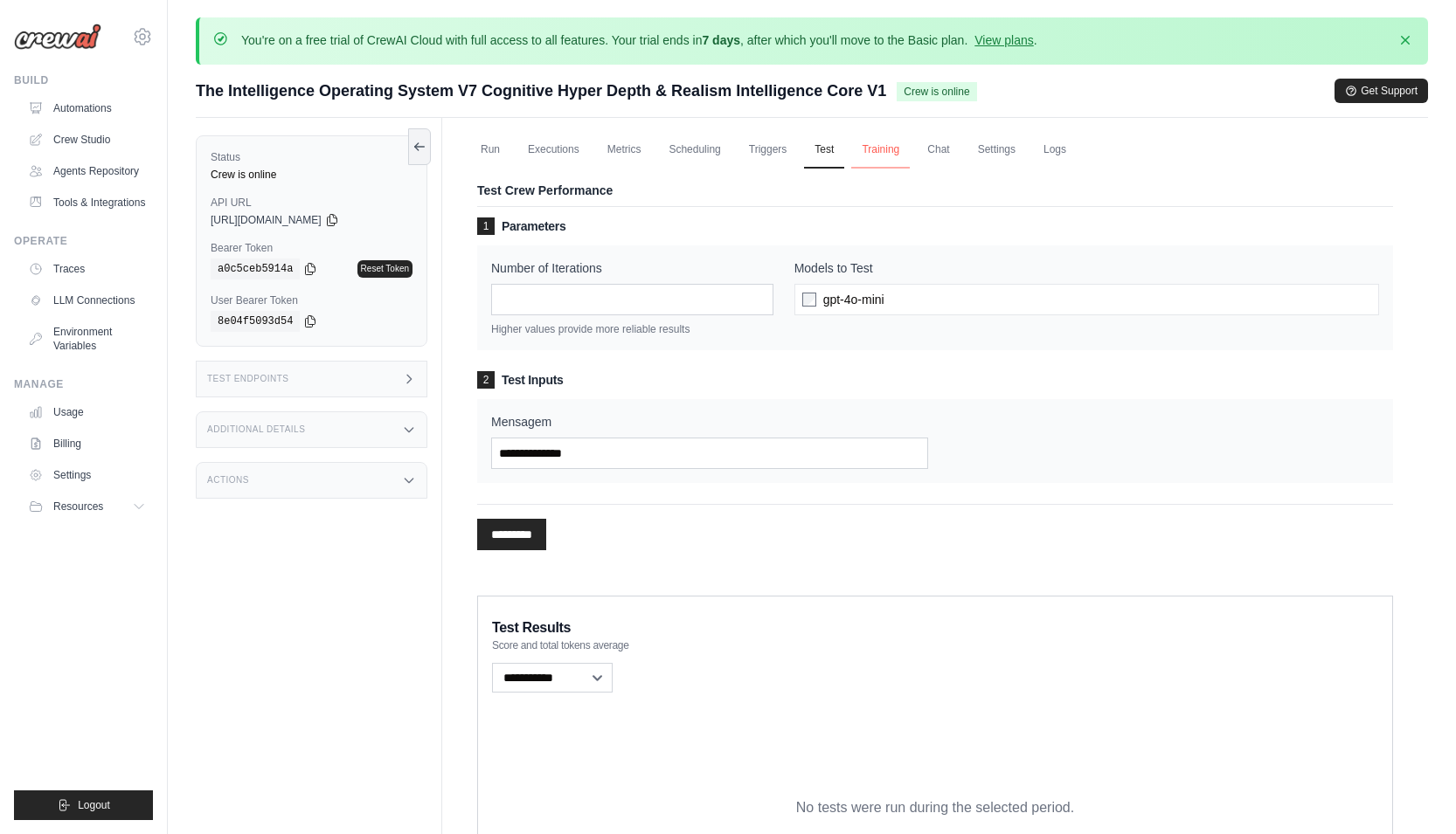
click at [891, 153] on link "Training" at bounding box center [880, 150] width 58 height 37
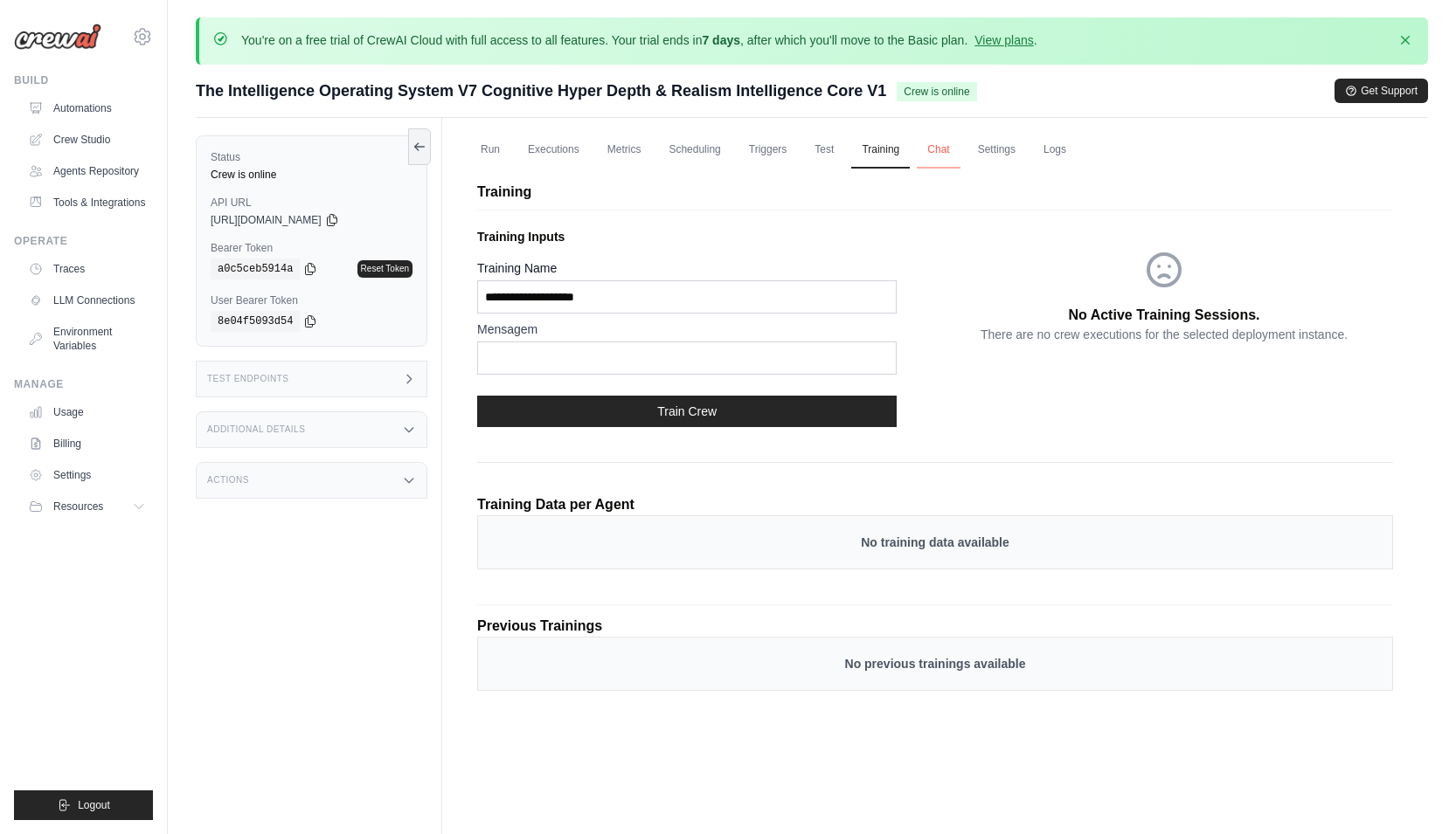
click at [930, 145] on link "Chat" at bounding box center [938, 150] width 43 height 37
click at [1039, 148] on link "Logs" at bounding box center [1056, 150] width 44 height 37
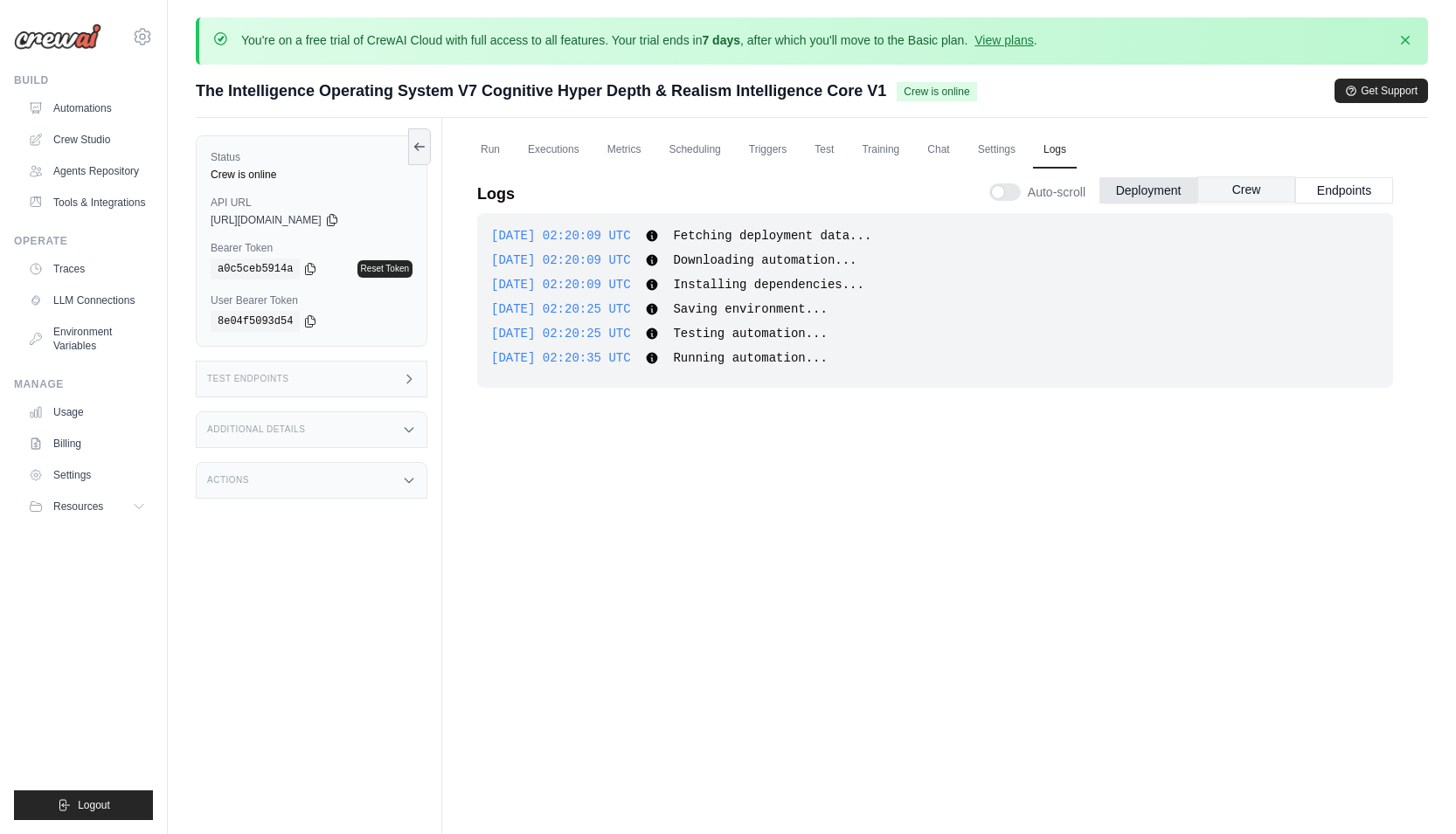
click at [1266, 185] on button "Crew" at bounding box center [1246, 190] width 98 height 27
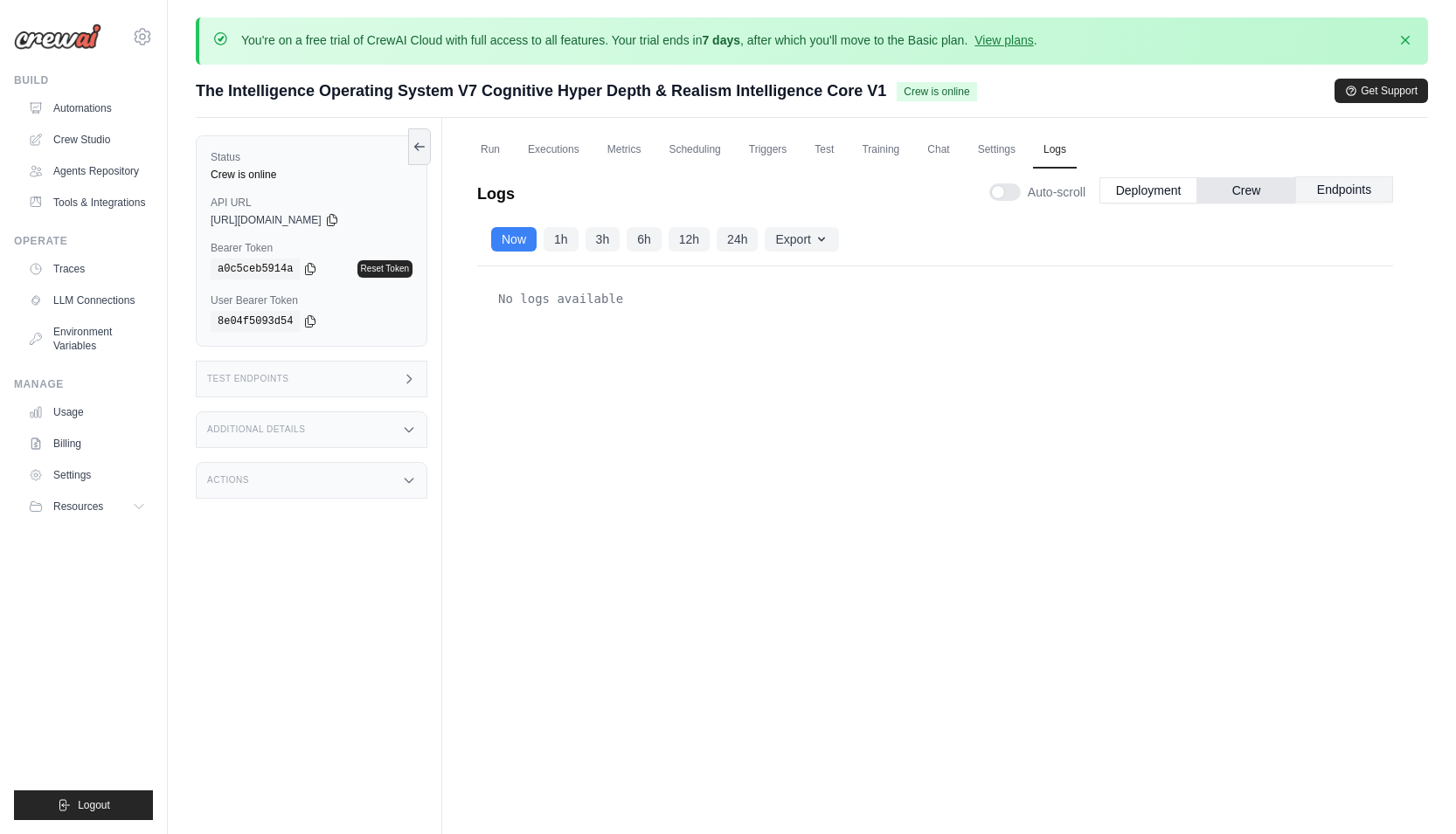
click at [1325, 194] on button "Endpoints" at bounding box center [1344, 190] width 98 height 27
click at [616, 158] on link "Metrics" at bounding box center [625, 150] width 55 height 37
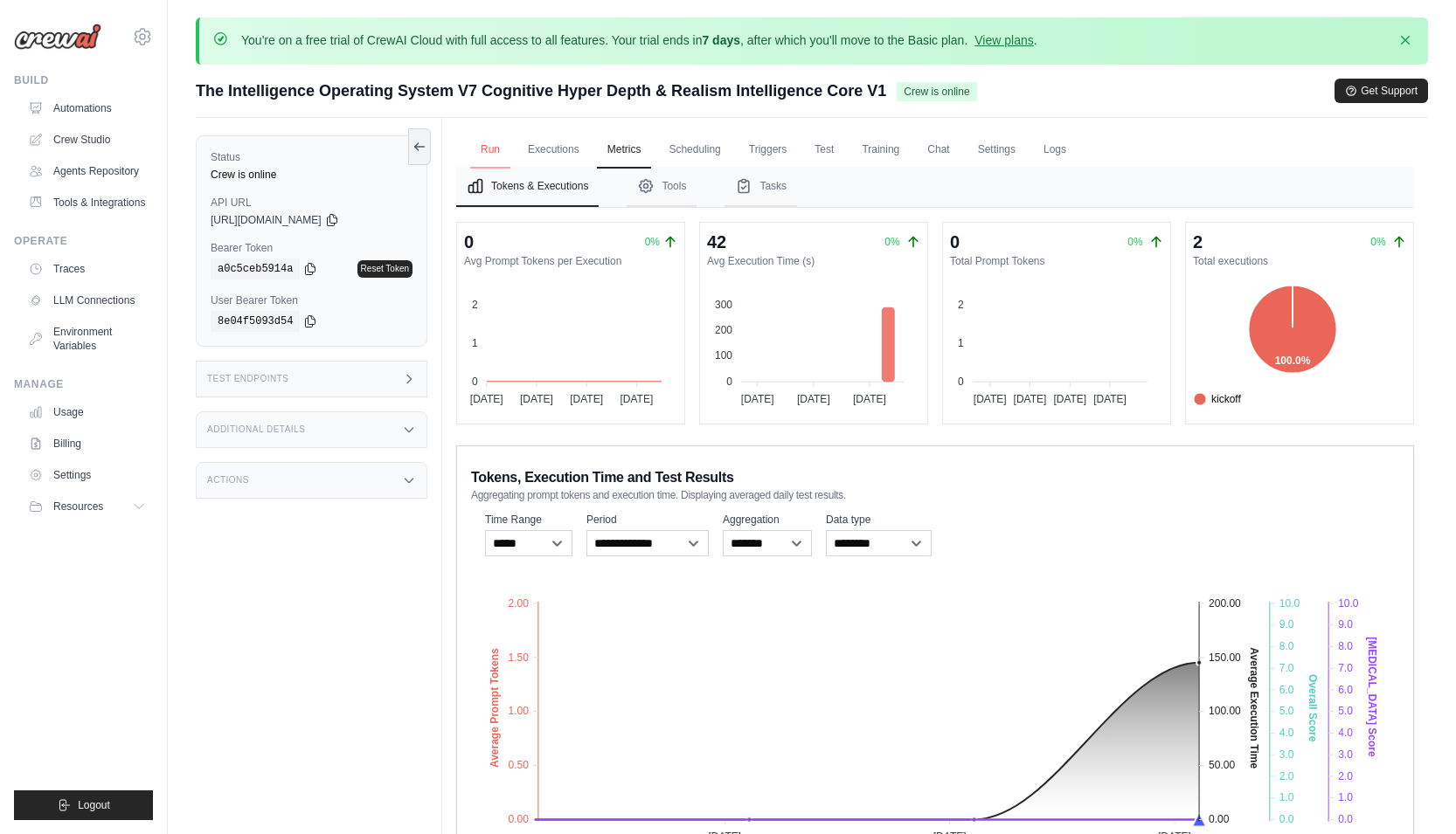
click at [484, 153] on link "Run" at bounding box center [490, 150] width 40 height 37
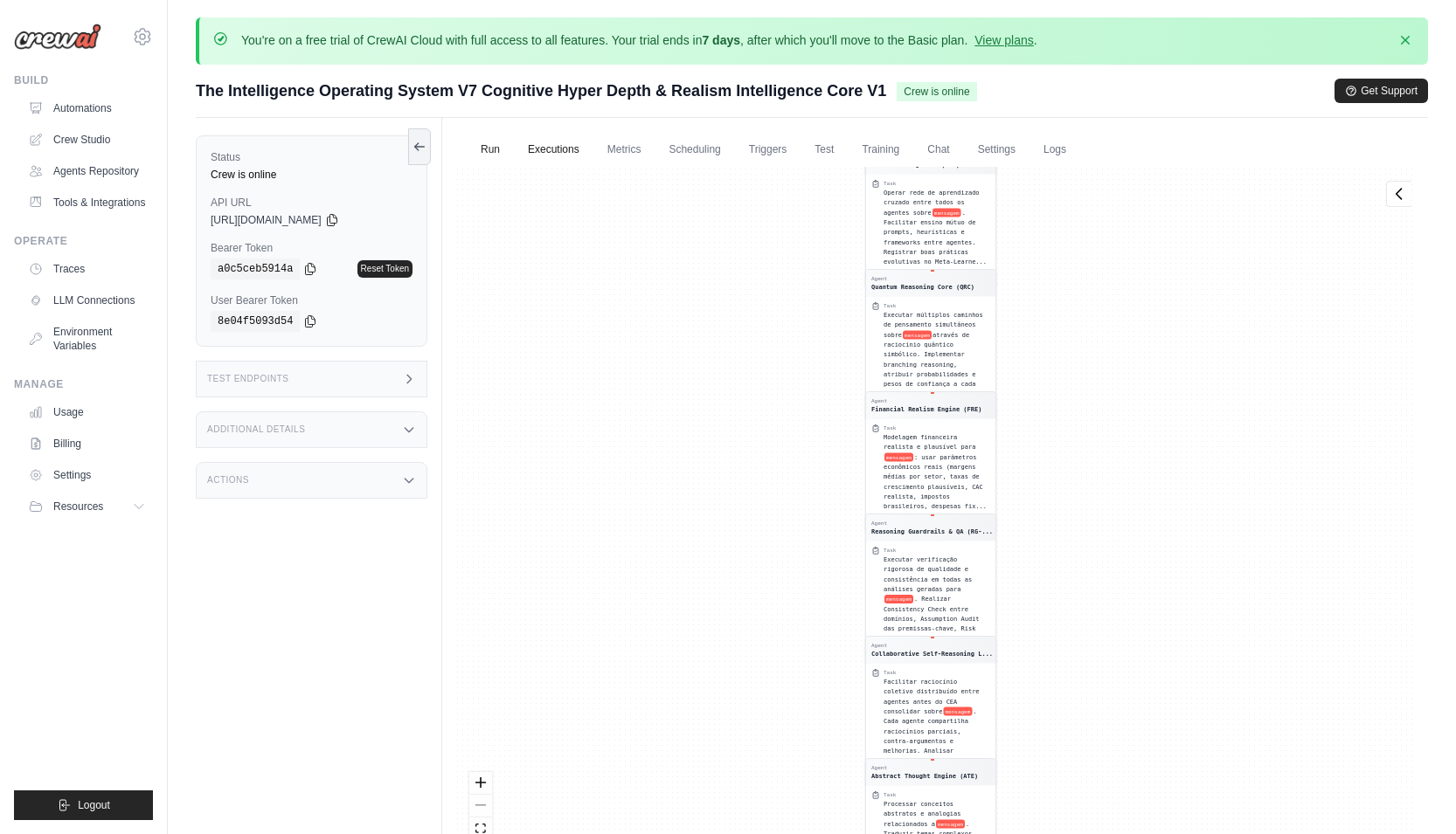
click at [546, 150] on link "Executions" at bounding box center [554, 150] width 72 height 37
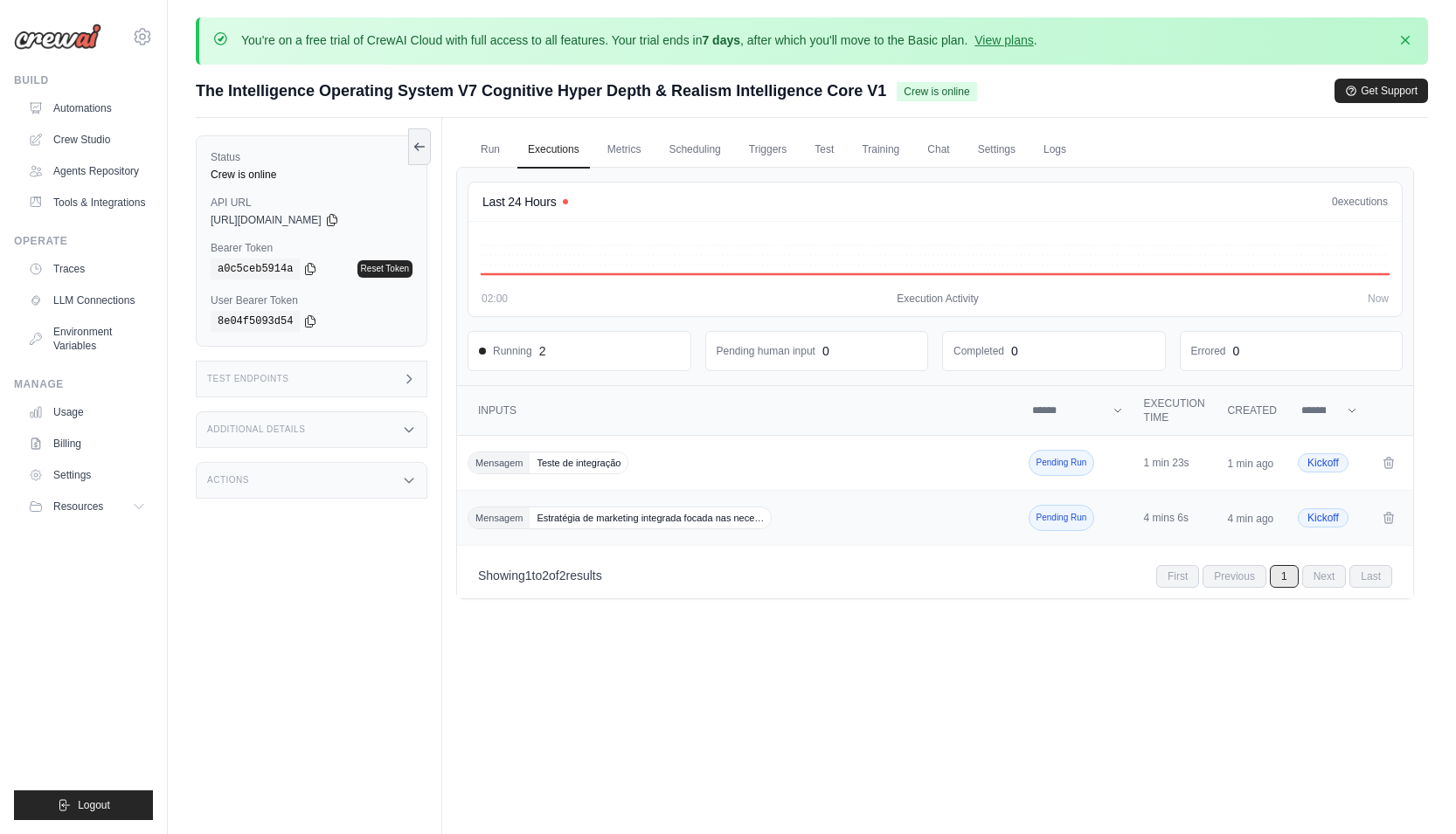
click at [1111, 520] on td "Pending Run" at bounding box center [1077, 519] width 112 height 55
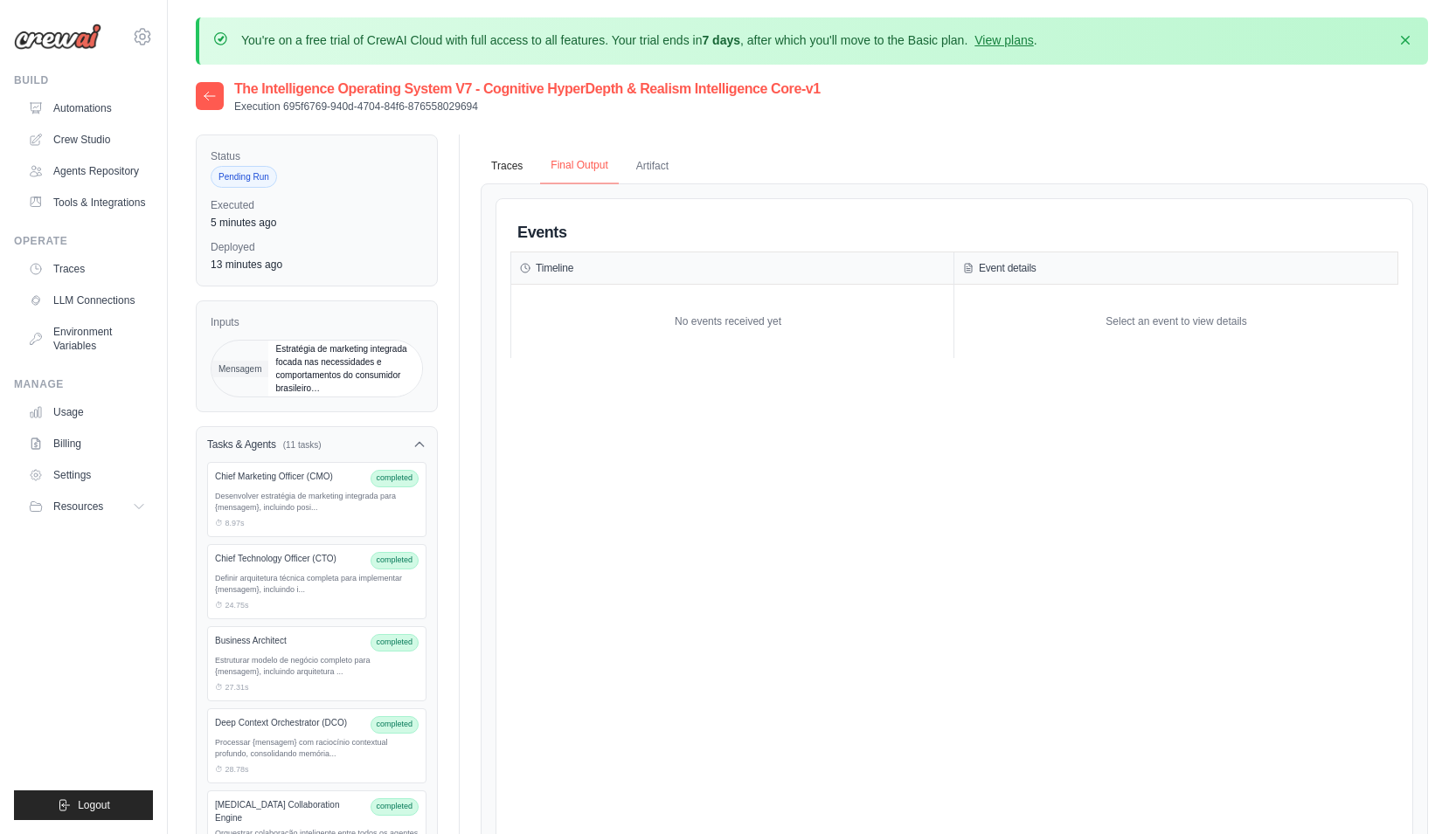
click at [583, 157] on button "Final Output" at bounding box center [580, 166] width 78 height 37
click at [683, 174] on ul "Traces Final Output Artifact" at bounding box center [954, 167] width 948 height 36
click at [445, 166] on div "Status Pending Run Executed 5 minutes ago Deployed 13 minutes ago Inputs Mensag…" at bounding box center [811, 764] width 1233 height 1261
click at [493, 165] on button "Traces" at bounding box center [506, 166] width 52 height 37
click at [310, 499] on div "Desenvolver estratégia de marketing integrada para {mensagem}, incluindo posi..." at bounding box center [318, 502] width 204 height 24
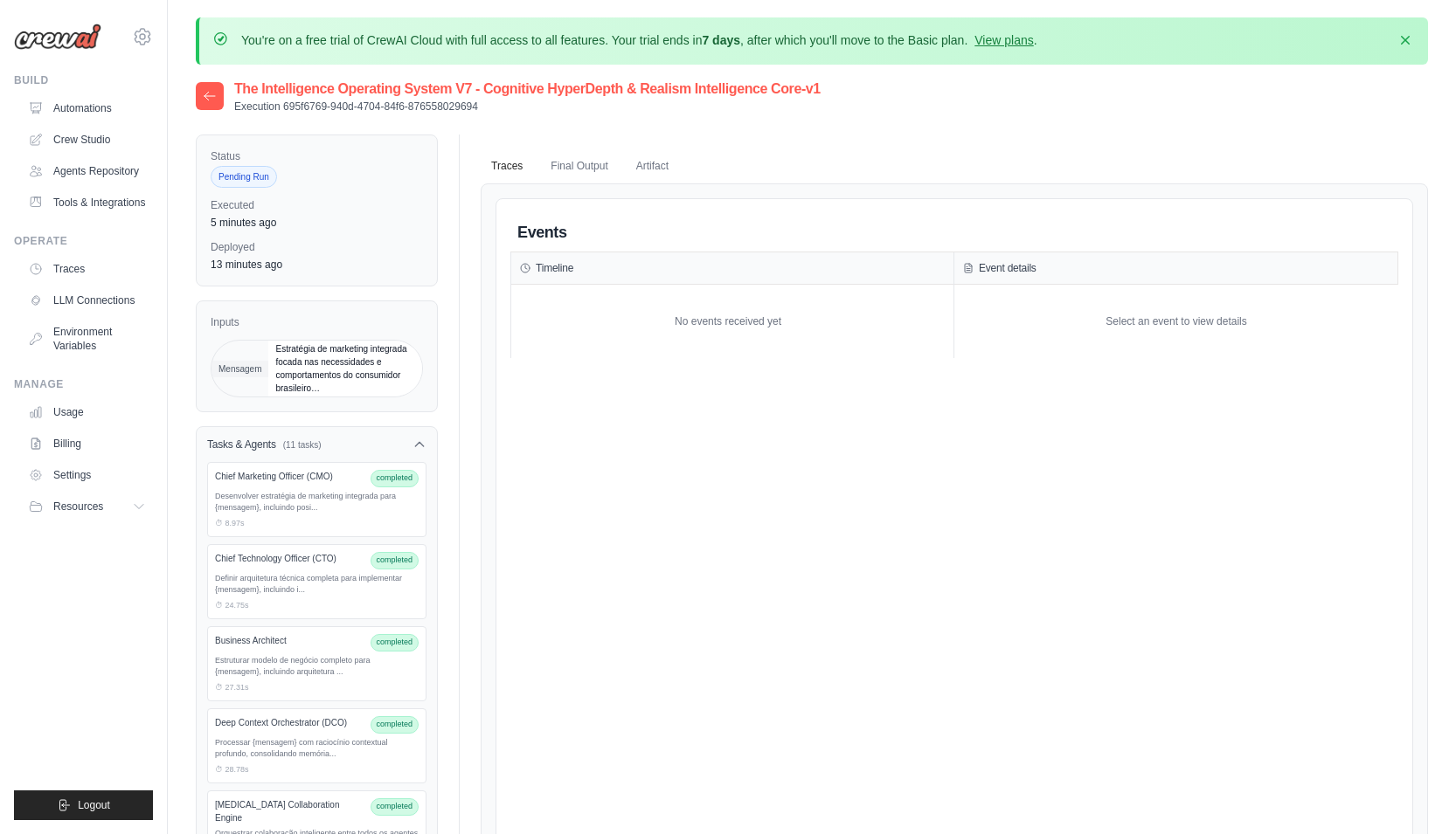
click at [313, 467] on div "Chief Marketing Officer (CMO) completed Desenvolver estratégia de marketing int…" at bounding box center [317, 499] width 219 height 75
click at [434, 448] on div "Tasks & Agents (11 tasks)" at bounding box center [317, 444] width 240 height 35
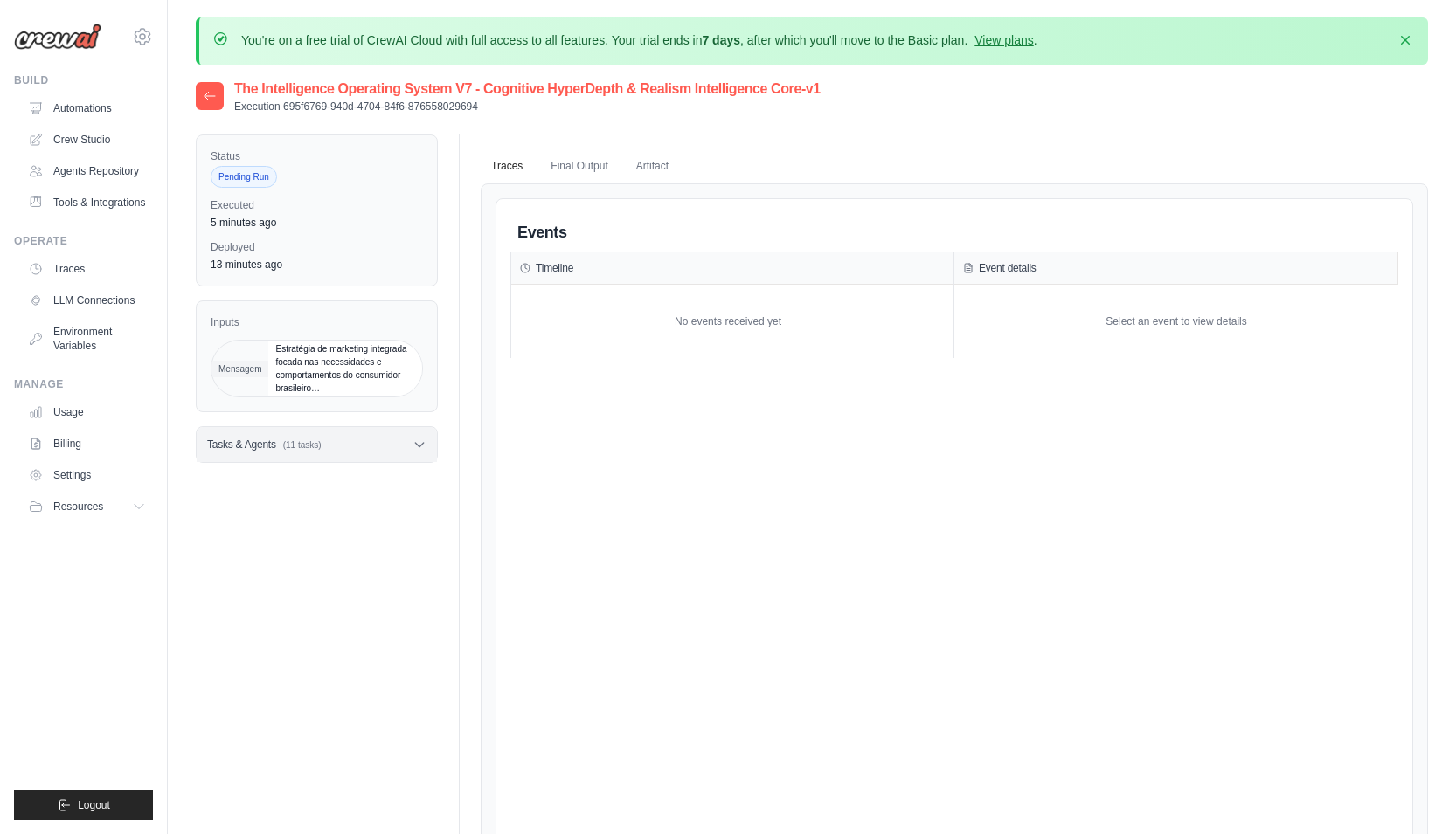
click at [406, 438] on div "Tasks & Agents (11 tasks)" at bounding box center [317, 444] width 240 height 35
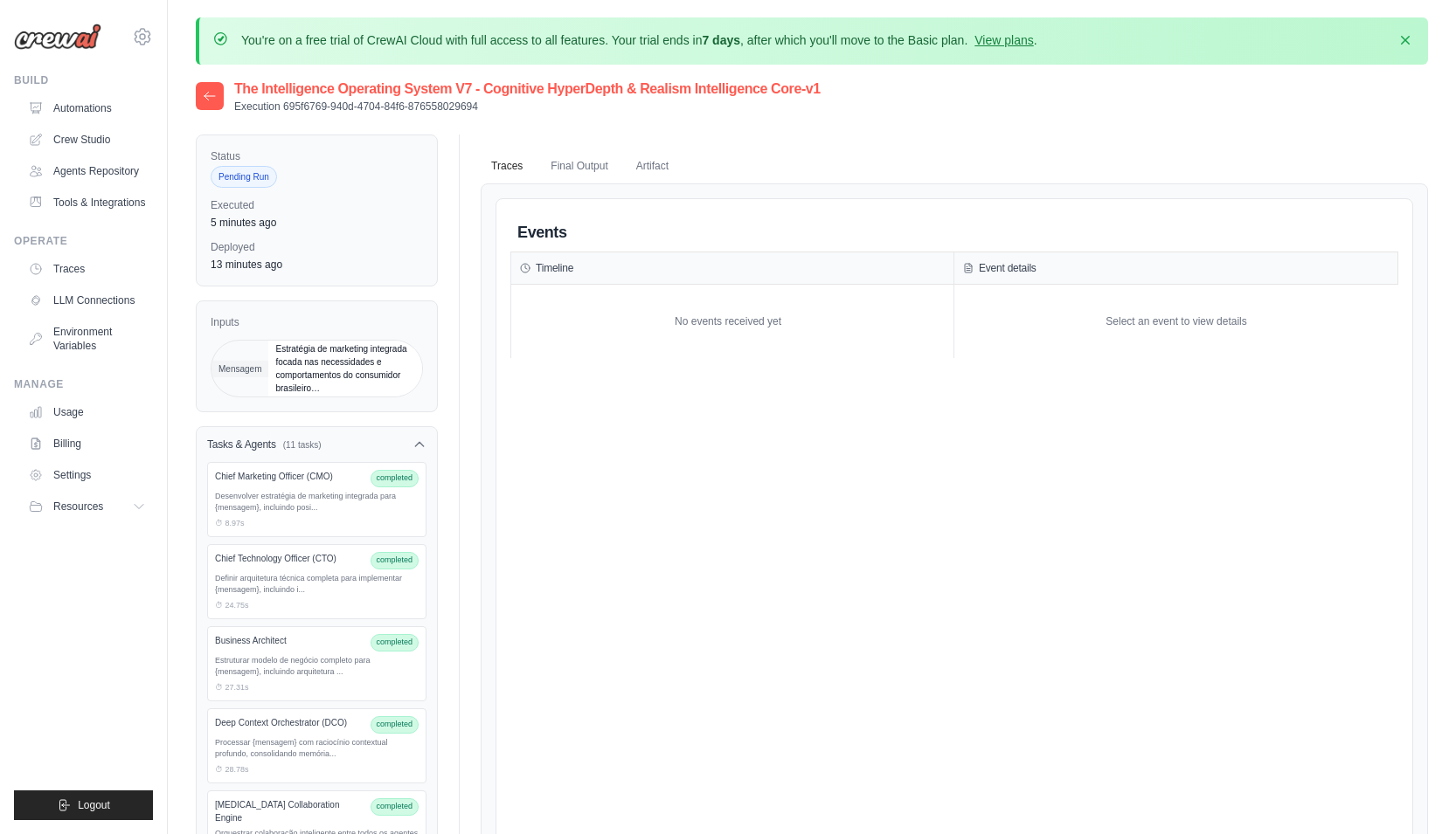
drag, startPoint x: 1101, startPoint y: 298, endPoint x: 1205, endPoint y: 300, distance: 104.0
click at [1197, 300] on div "Select an event to view details" at bounding box center [1177, 321] width 444 height 73
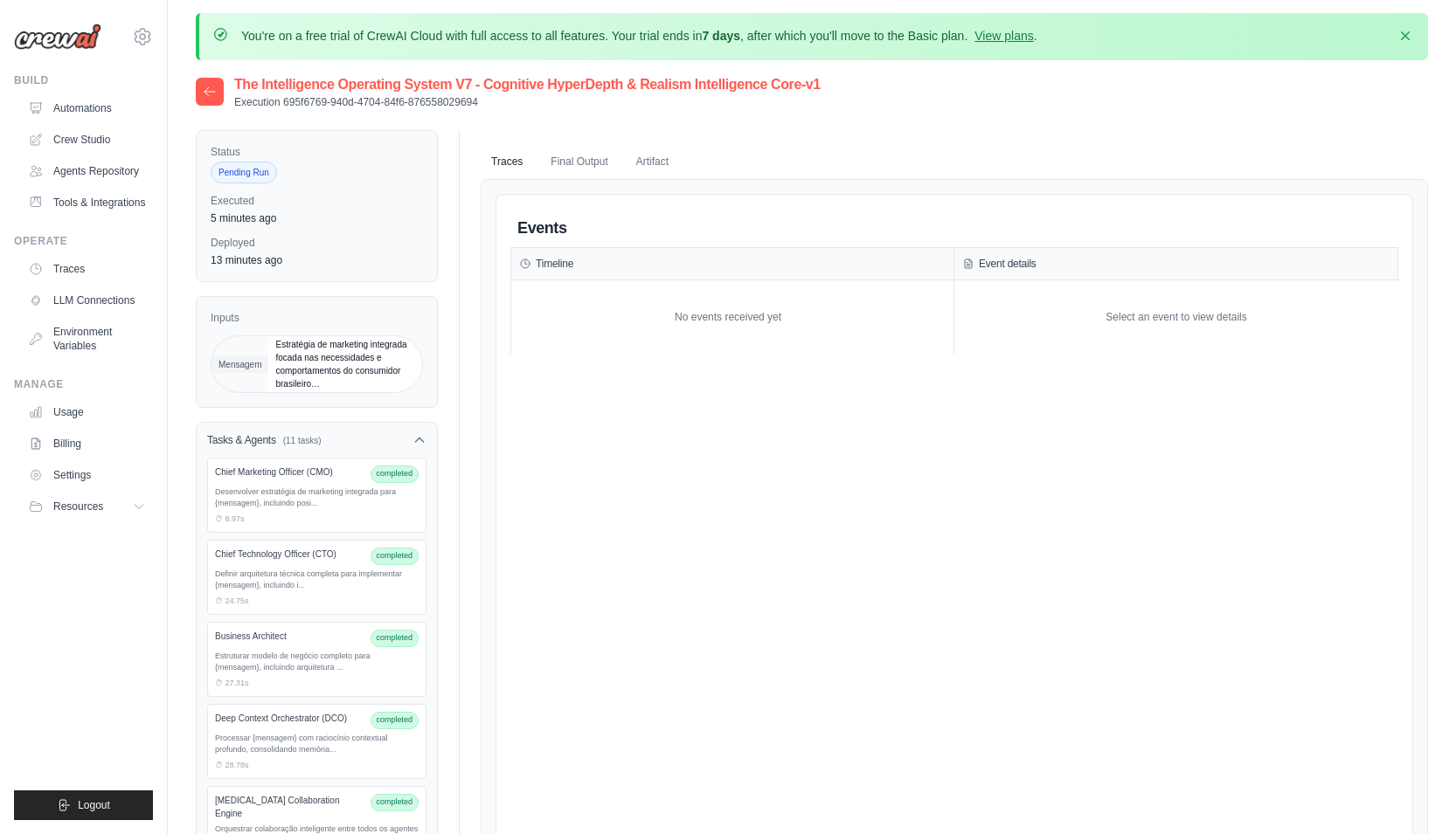
scroll to position [4, 0]
click at [208, 98] on icon at bounding box center [210, 92] width 14 height 14
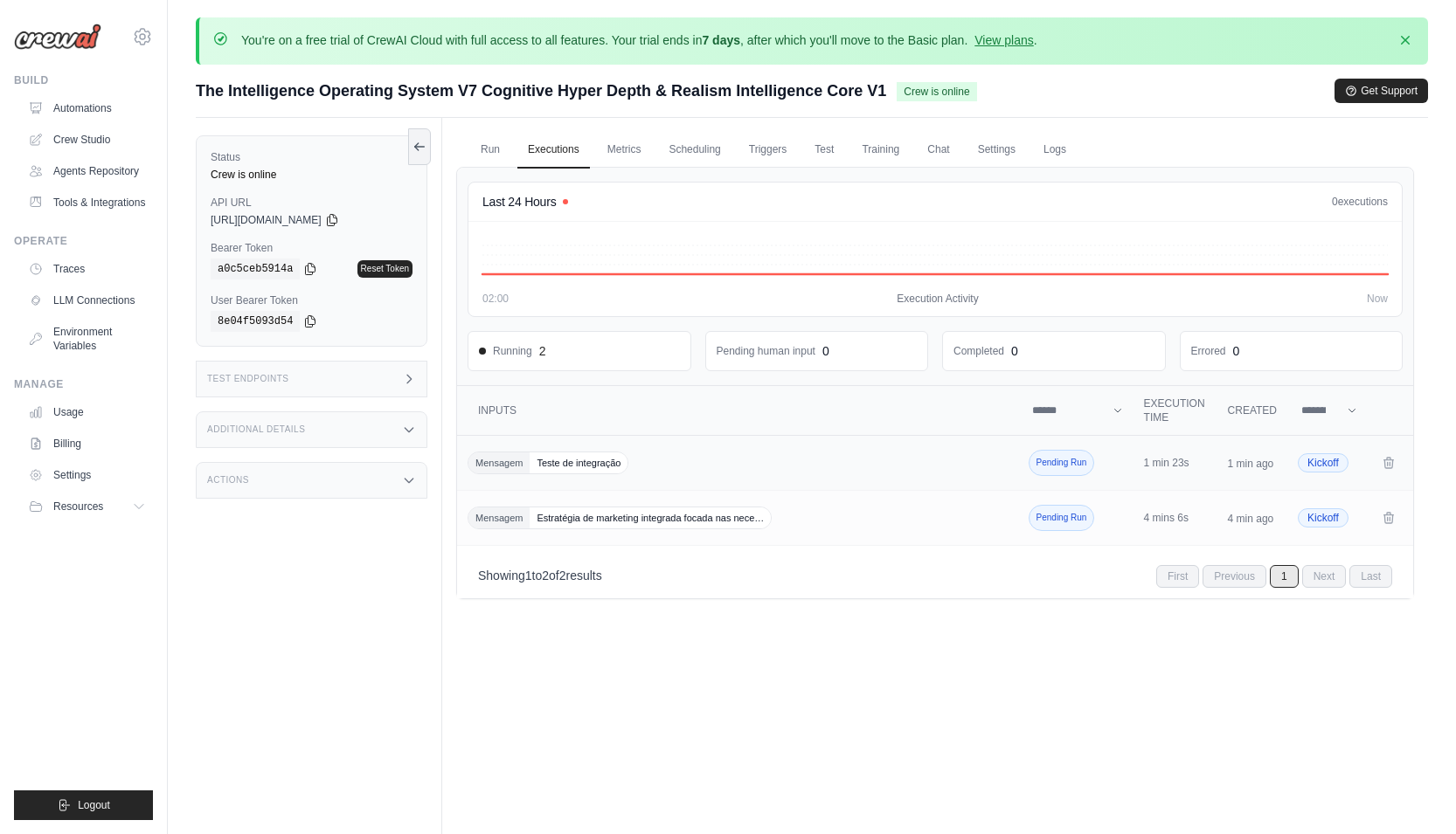
click at [1030, 461] on span "Pending Run" at bounding box center [1062, 463] width 67 height 27
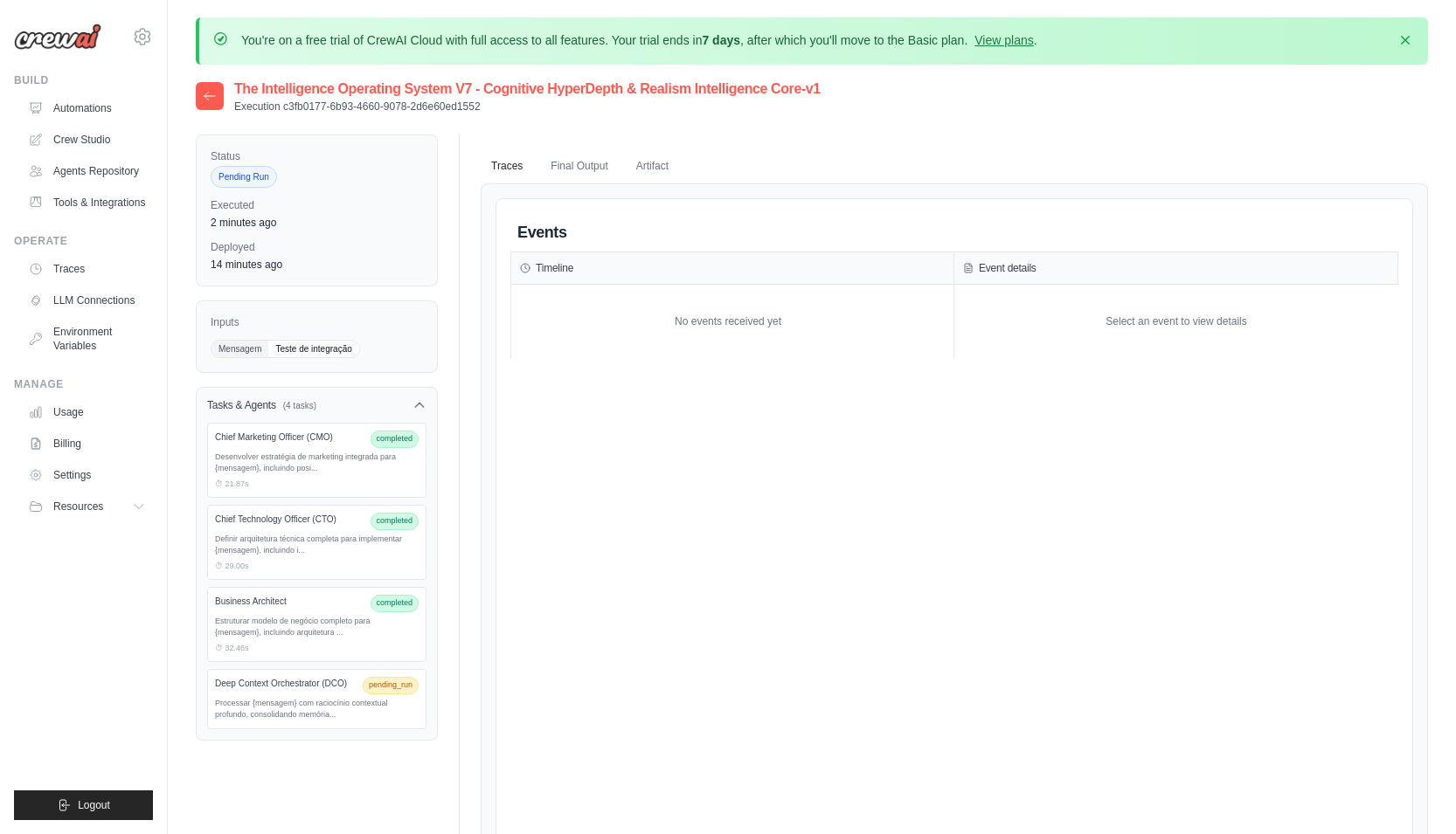
click at [206, 99] on icon at bounding box center [210, 96] width 14 height 14
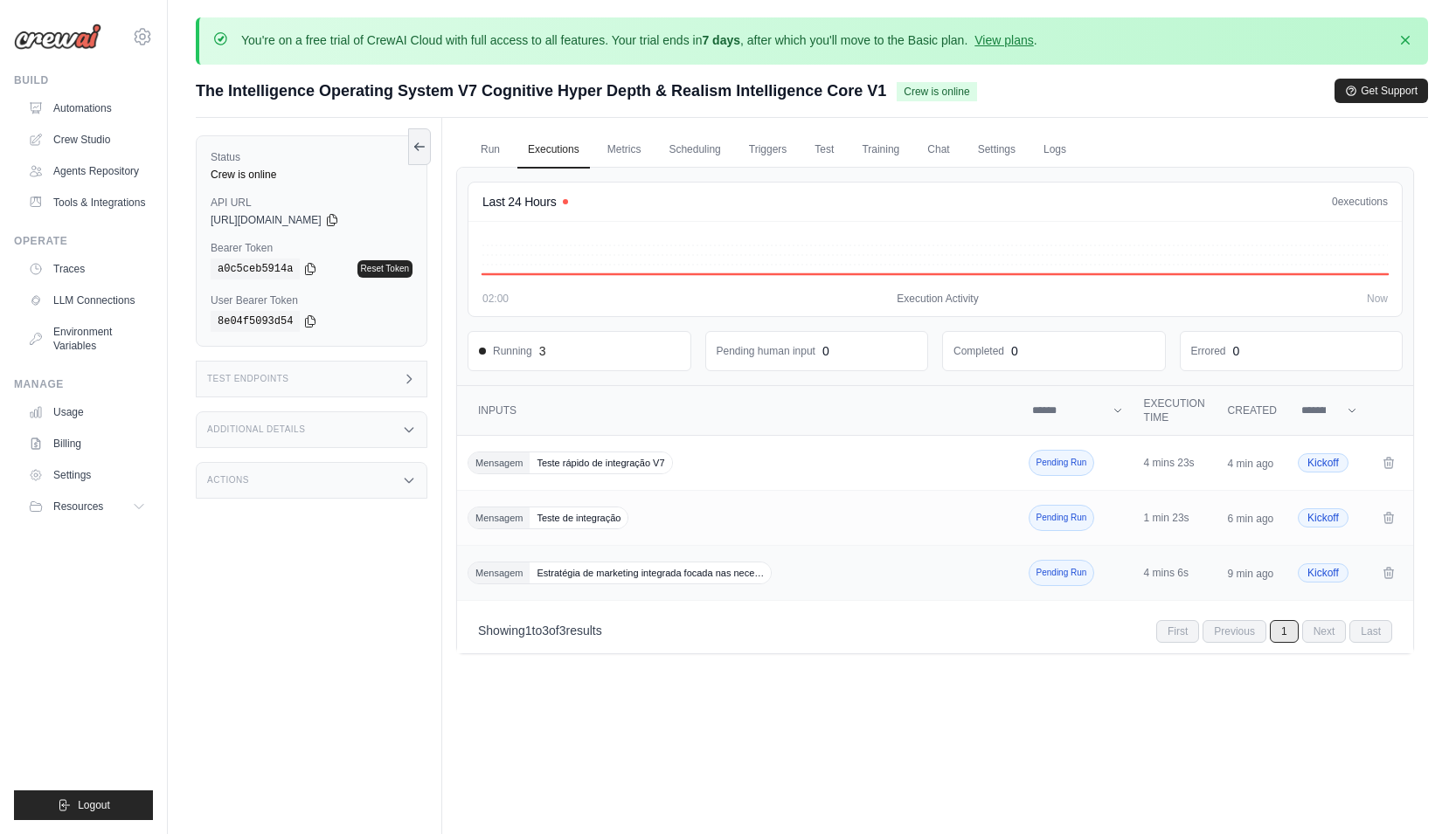
click at [1158, 563] on td "4 mins 6s" at bounding box center [1176, 574] width 84 height 55
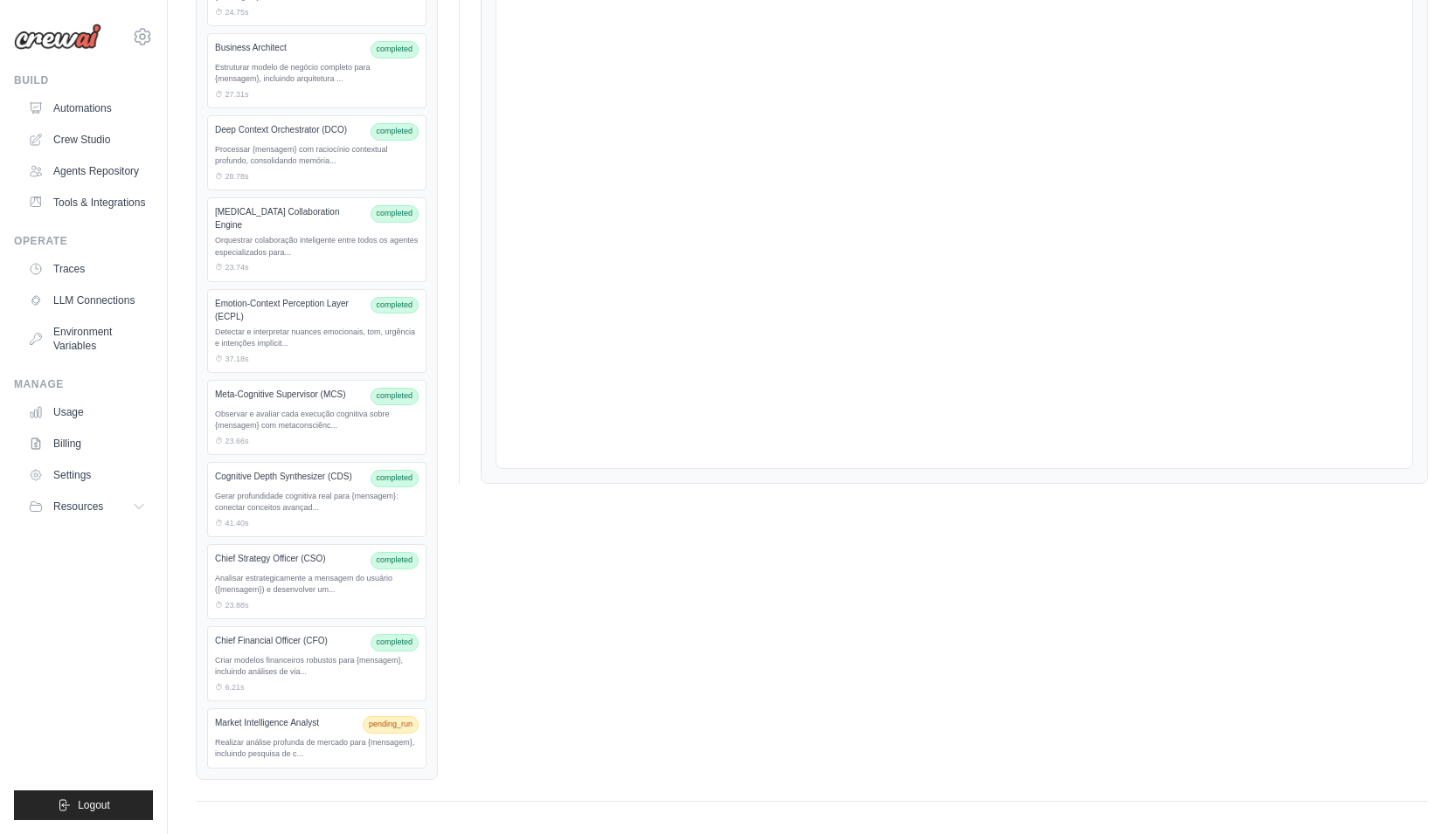
click at [359, 742] on div "Realizar análise profunda de mercado para {mensagem}, incluindo pesquisa de c..." at bounding box center [318, 749] width 204 height 24
click at [372, 738] on div "Realizar análise profunda de mercado para {mensagem}, incluindo pesquisa de c..." at bounding box center [318, 749] width 204 height 24
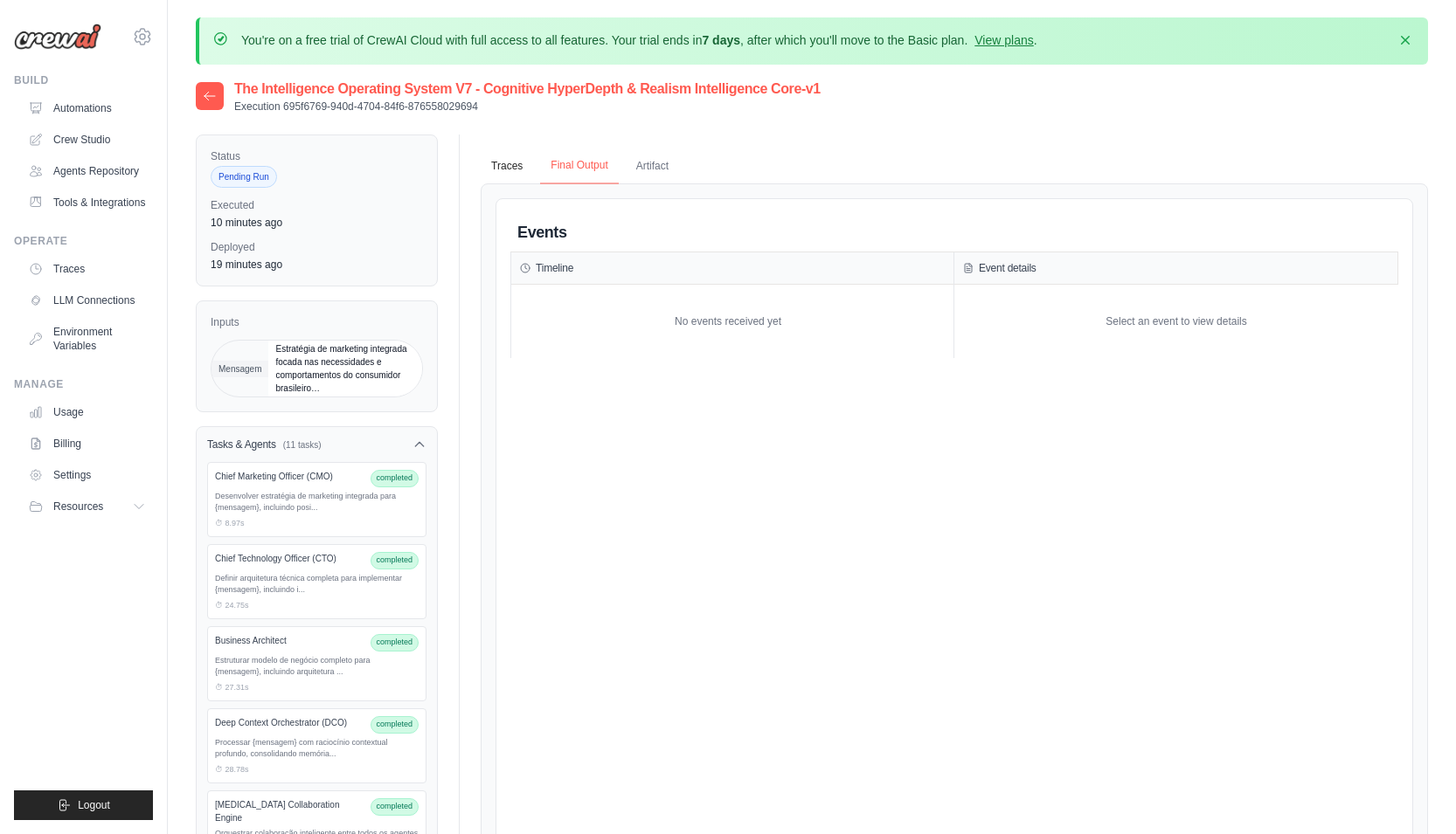
click at [572, 168] on button "Final Output" at bounding box center [580, 166] width 78 height 37
click at [657, 176] on button "Artifact" at bounding box center [652, 166] width 53 height 37
click at [508, 167] on button "Traces" at bounding box center [506, 166] width 52 height 37
click at [260, 173] on span "Pending Run" at bounding box center [244, 176] width 67 height 22
click at [196, 86] on div at bounding box center [209, 95] width 28 height 28
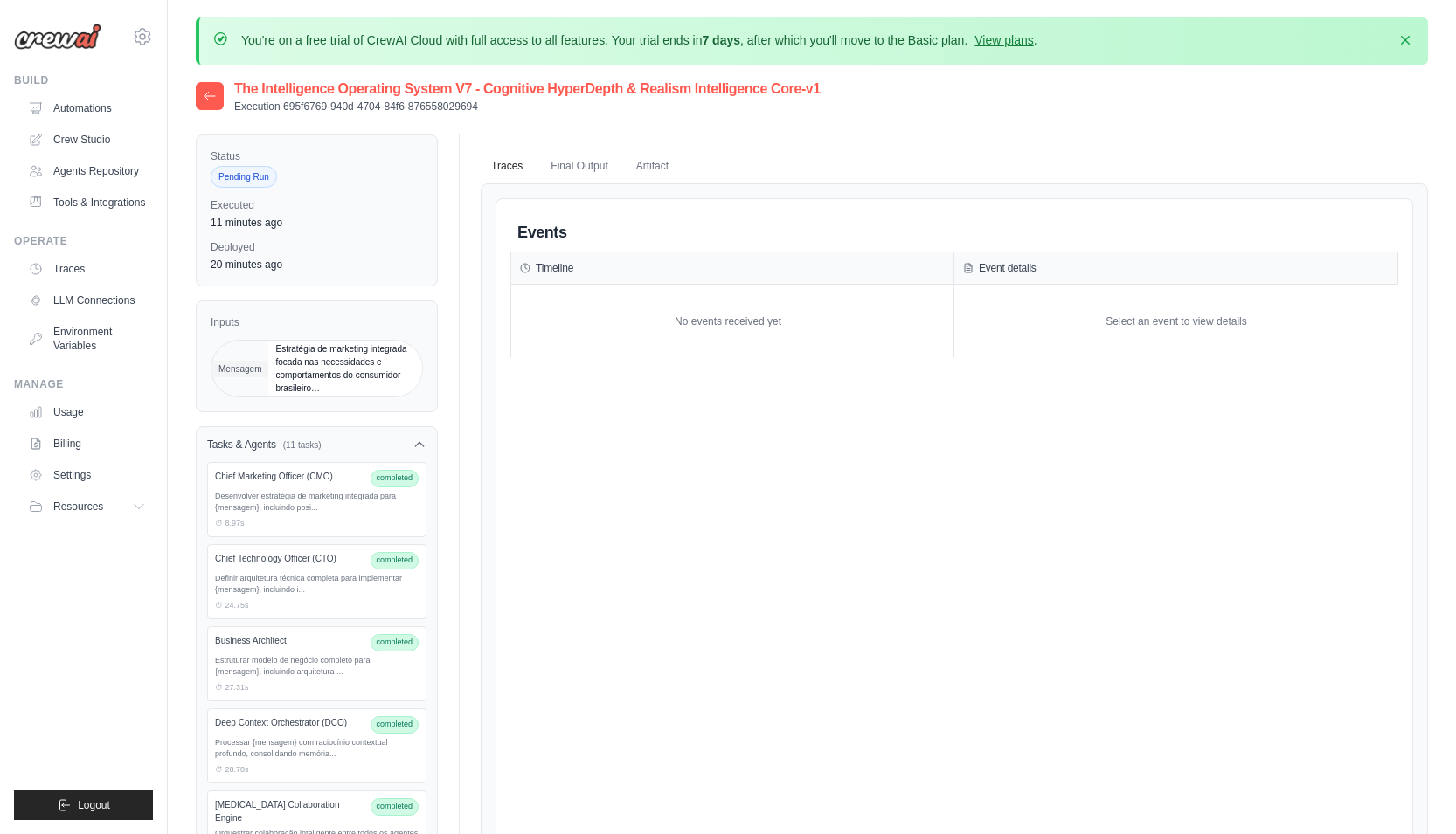
click at [203, 95] on icon at bounding box center [210, 96] width 14 height 14
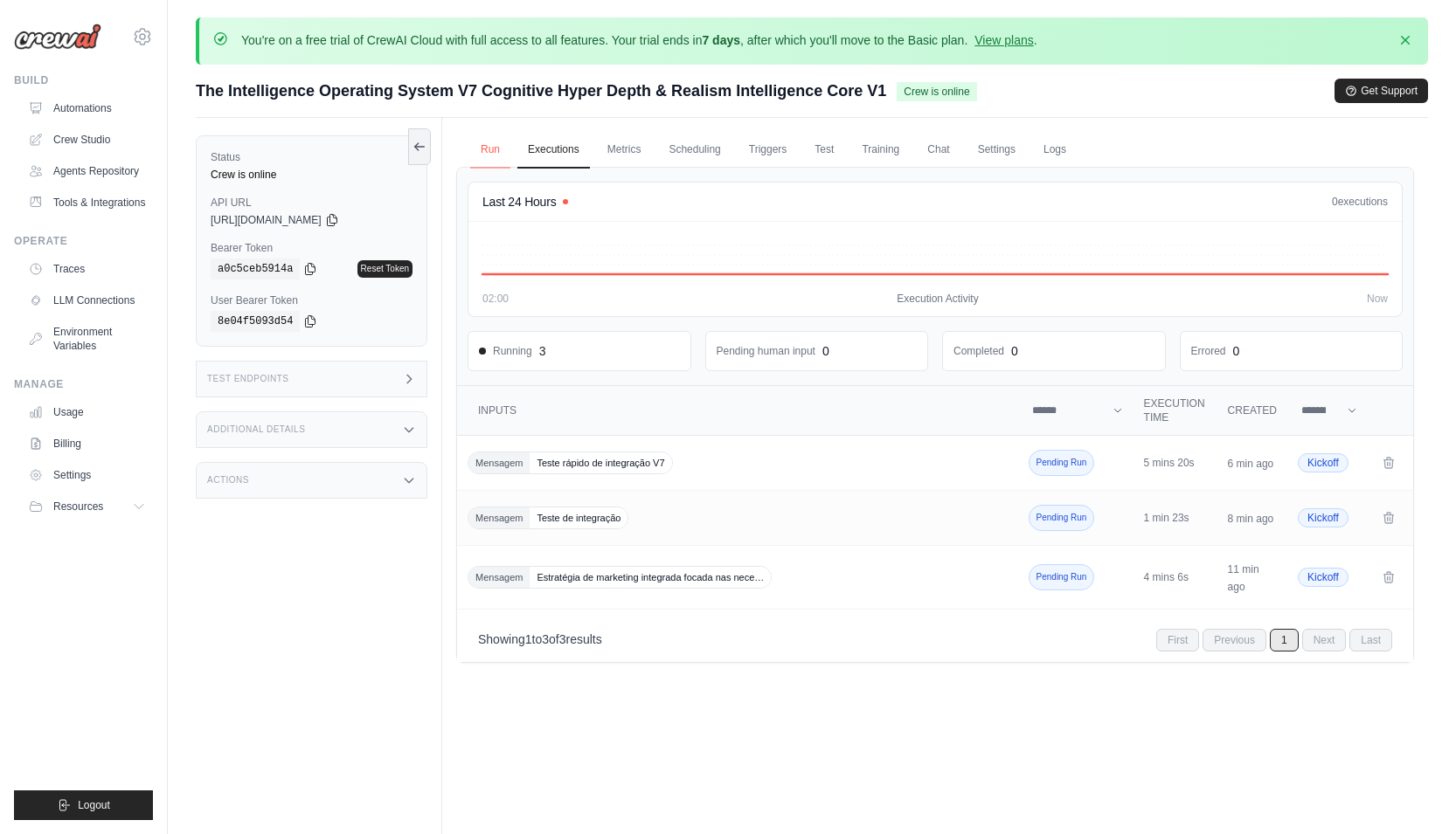
click at [494, 144] on link "Run" at bounding box center [490, 150] width 40 height 37
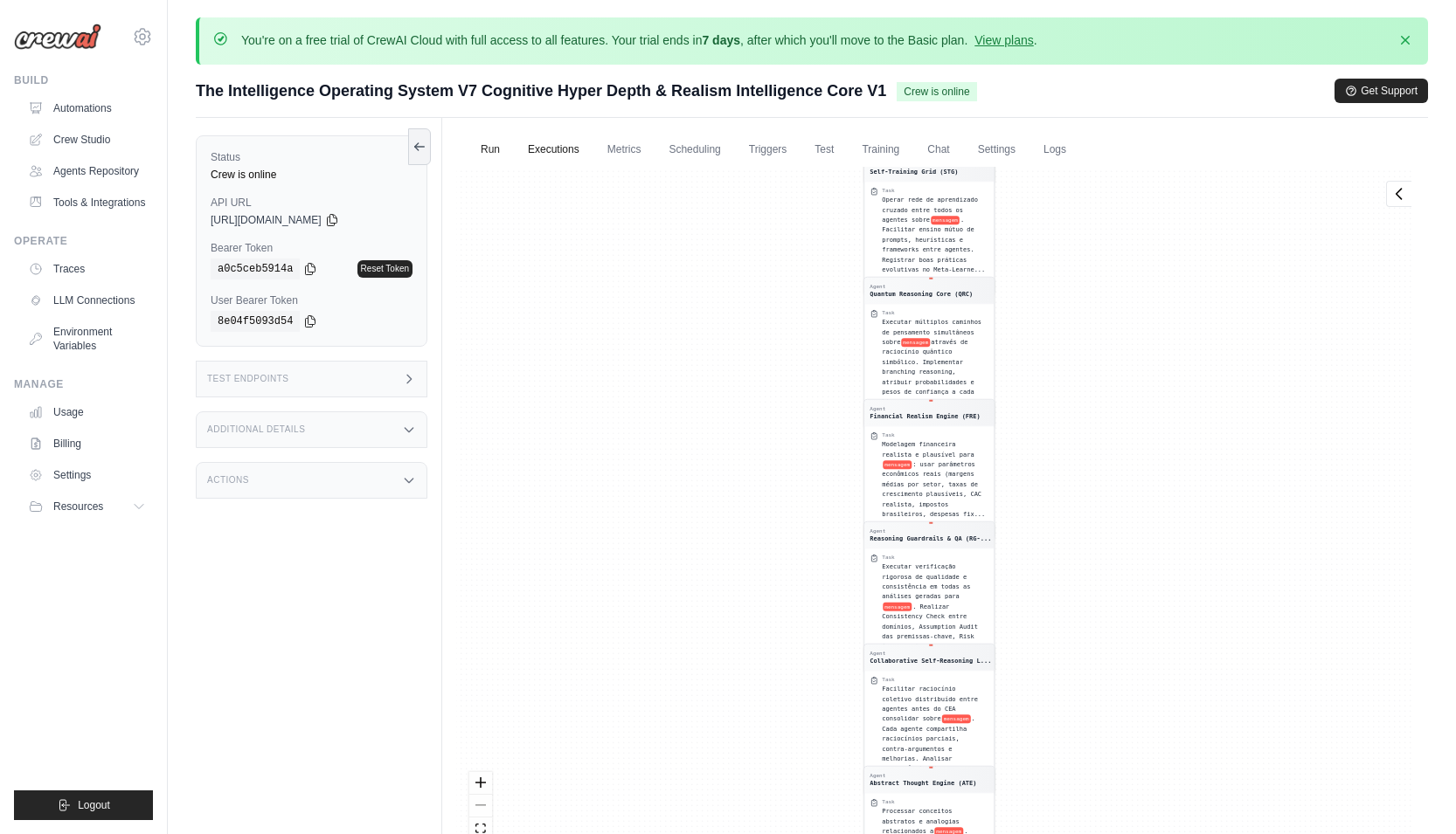
click at [568, 132] on link "Executions" at bounding box center [554, 150] width 72 height 37
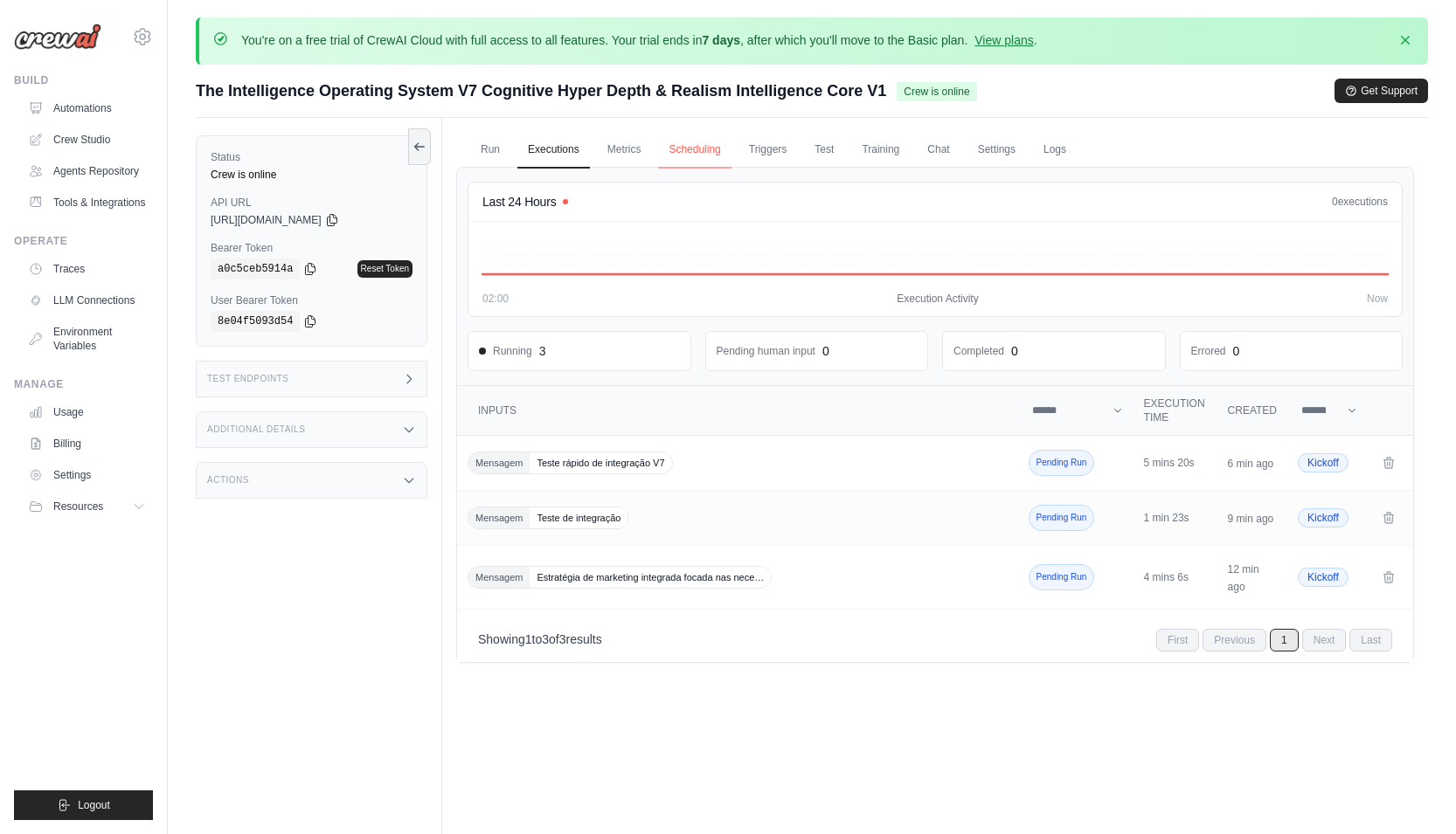
click at [720, 148] on link "Scheduling" at bounding box center [694, 150] width 72 height 37
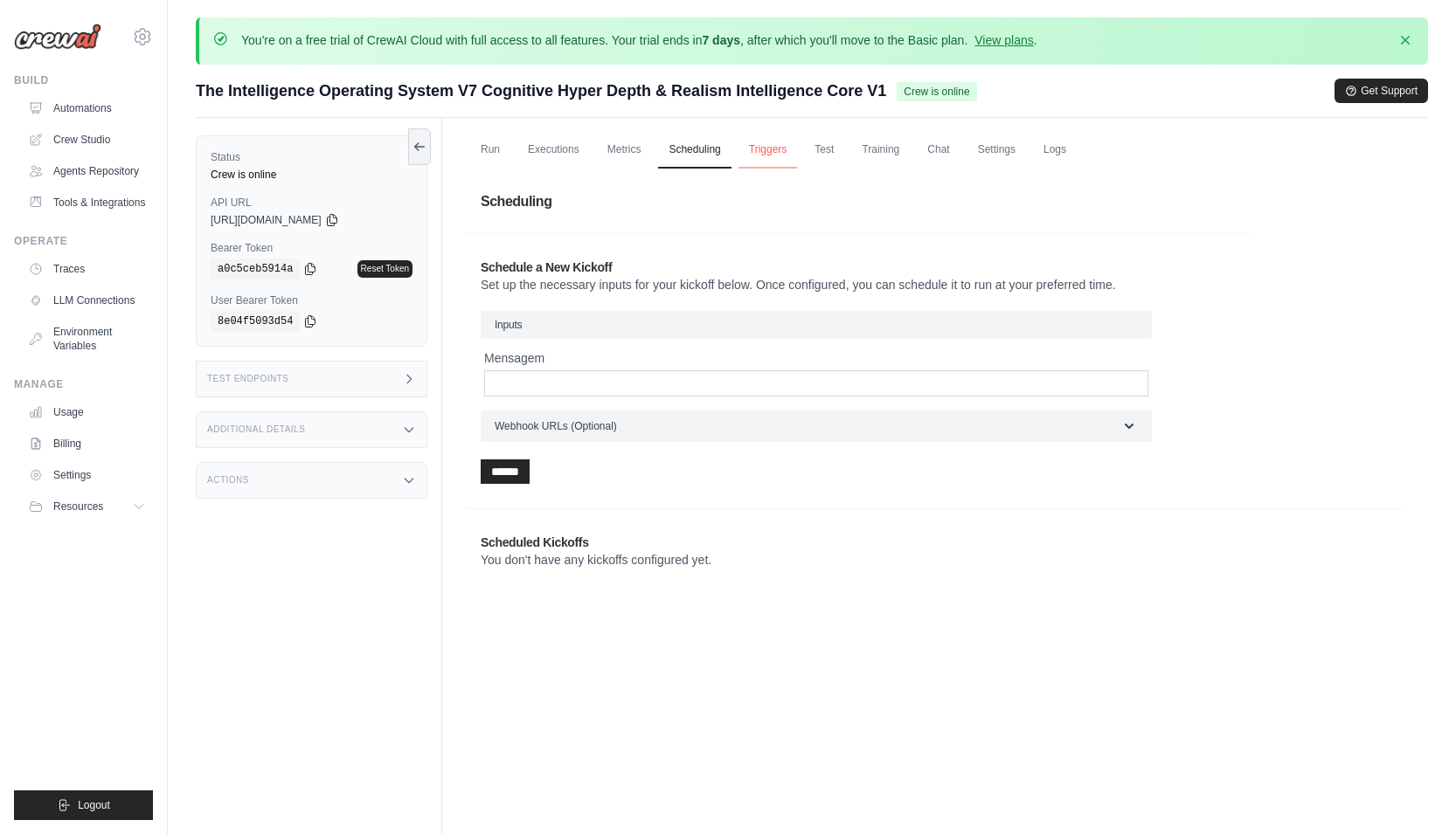
click at [778, 151] on link "Triggers" at bounding box center [769, 150] width 59 height 37
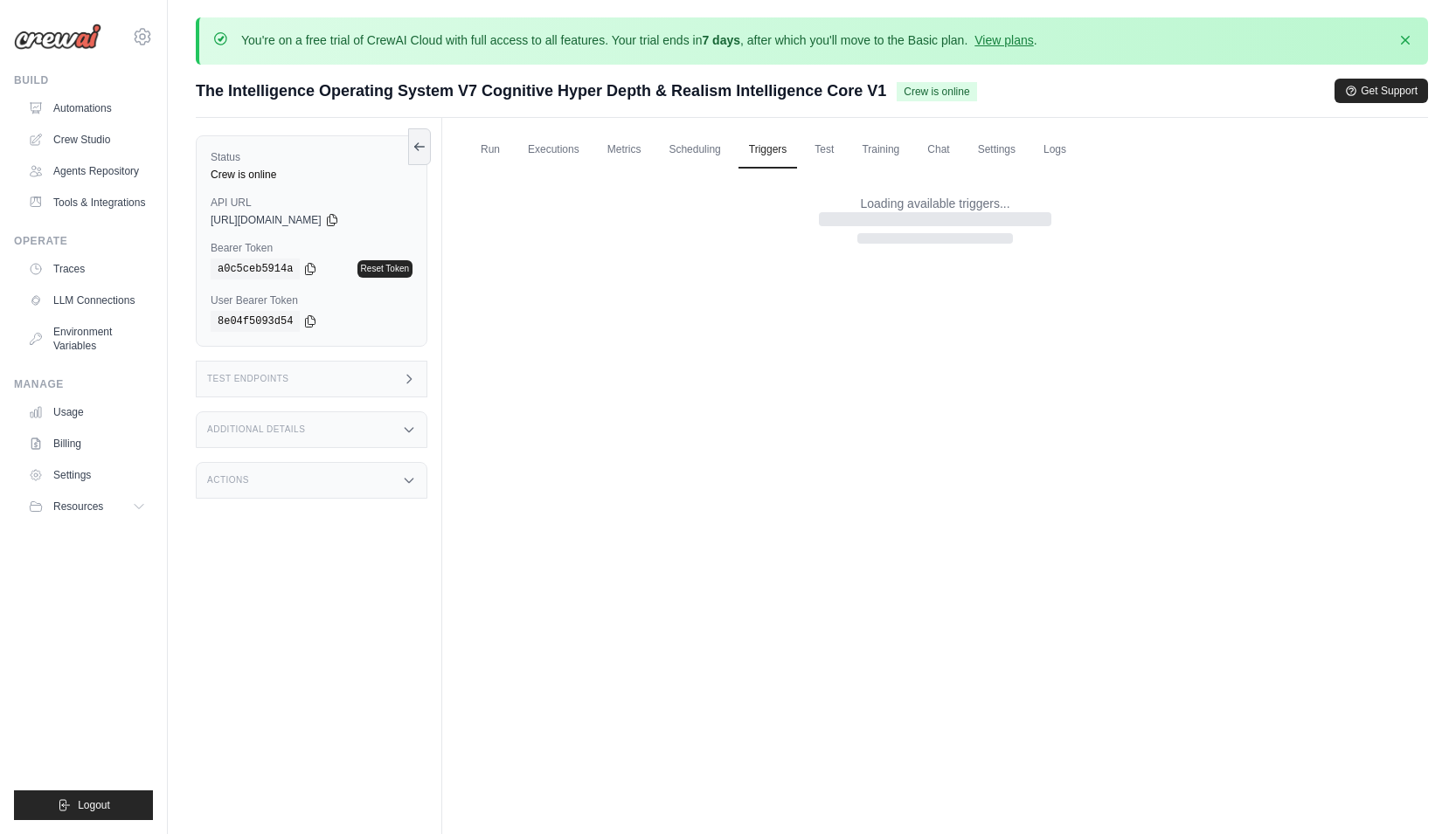
click at [847, 147] on ul "Run Executions Metrics Scheduling Triggers Test Training Chat Settings Logs" at bounding box center [935, 150] width 958 height 36
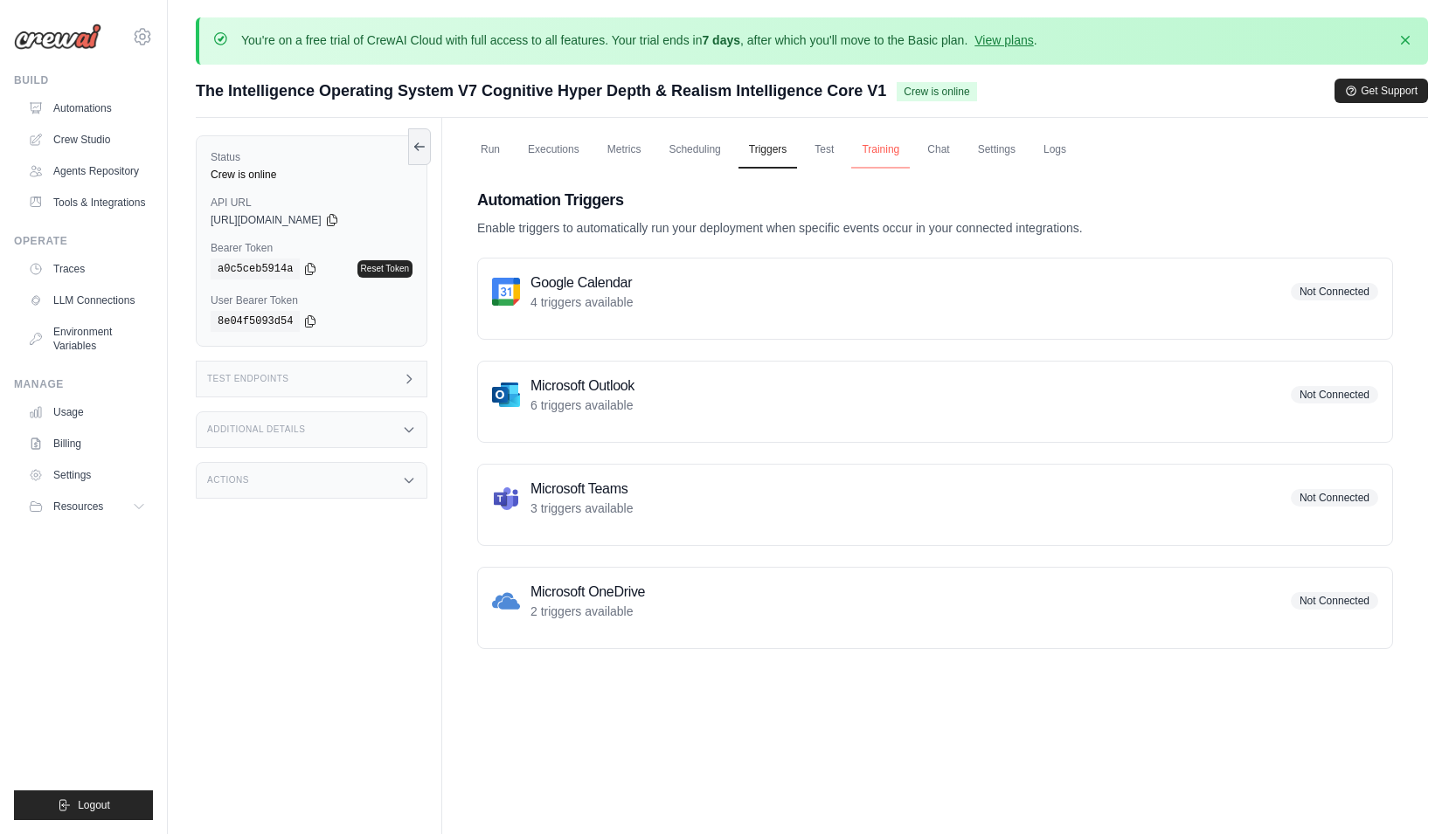
click at [880, 147] on link "Training" at bounding box center [880, 150] width 58 height 37
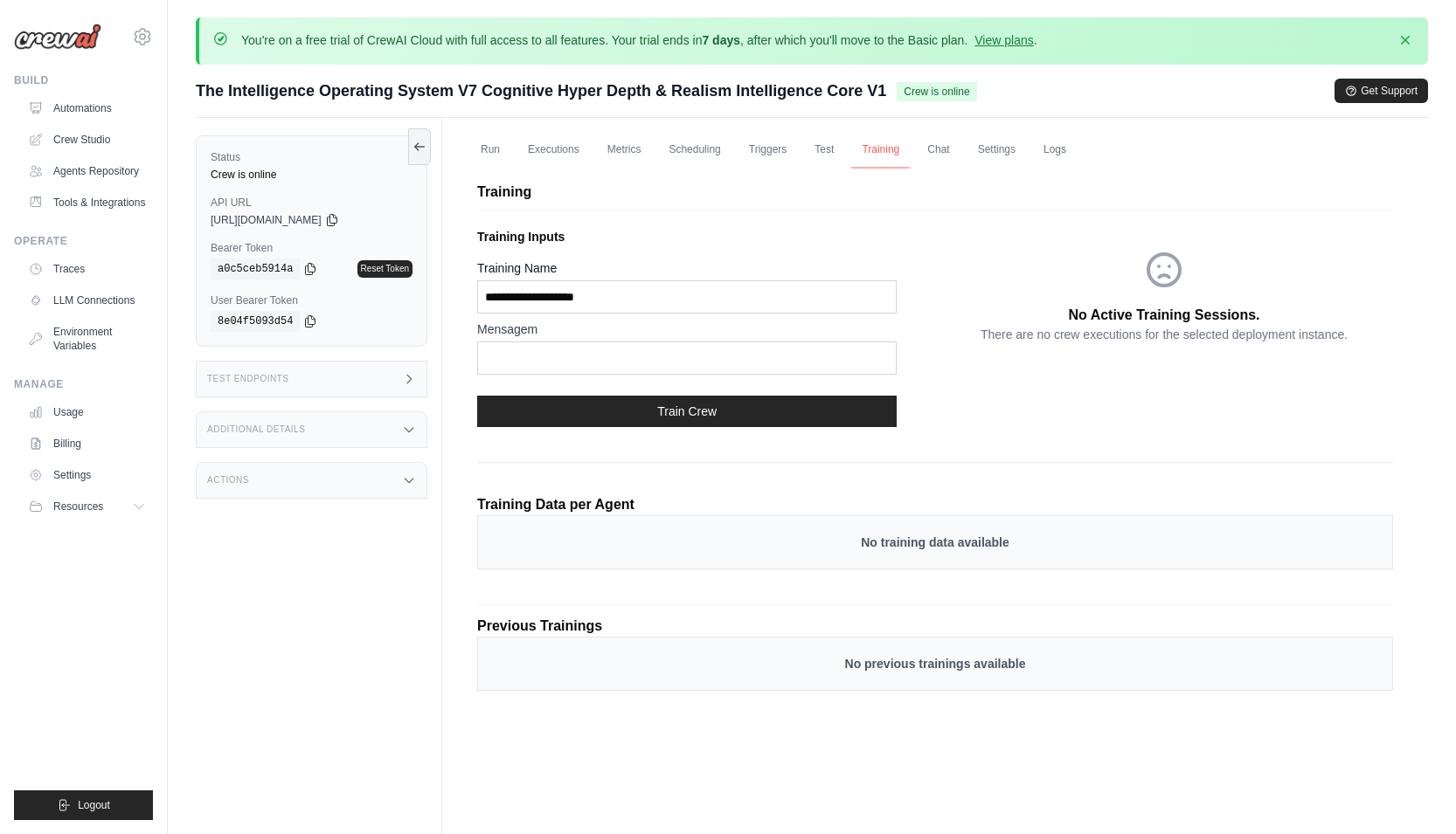
click at [861, 146] on link "Training" at bounding box center [880, 150] width 58 height 37
click at [819, 145] on link "Test" at bounding box center [824, 150] width 40 height 37
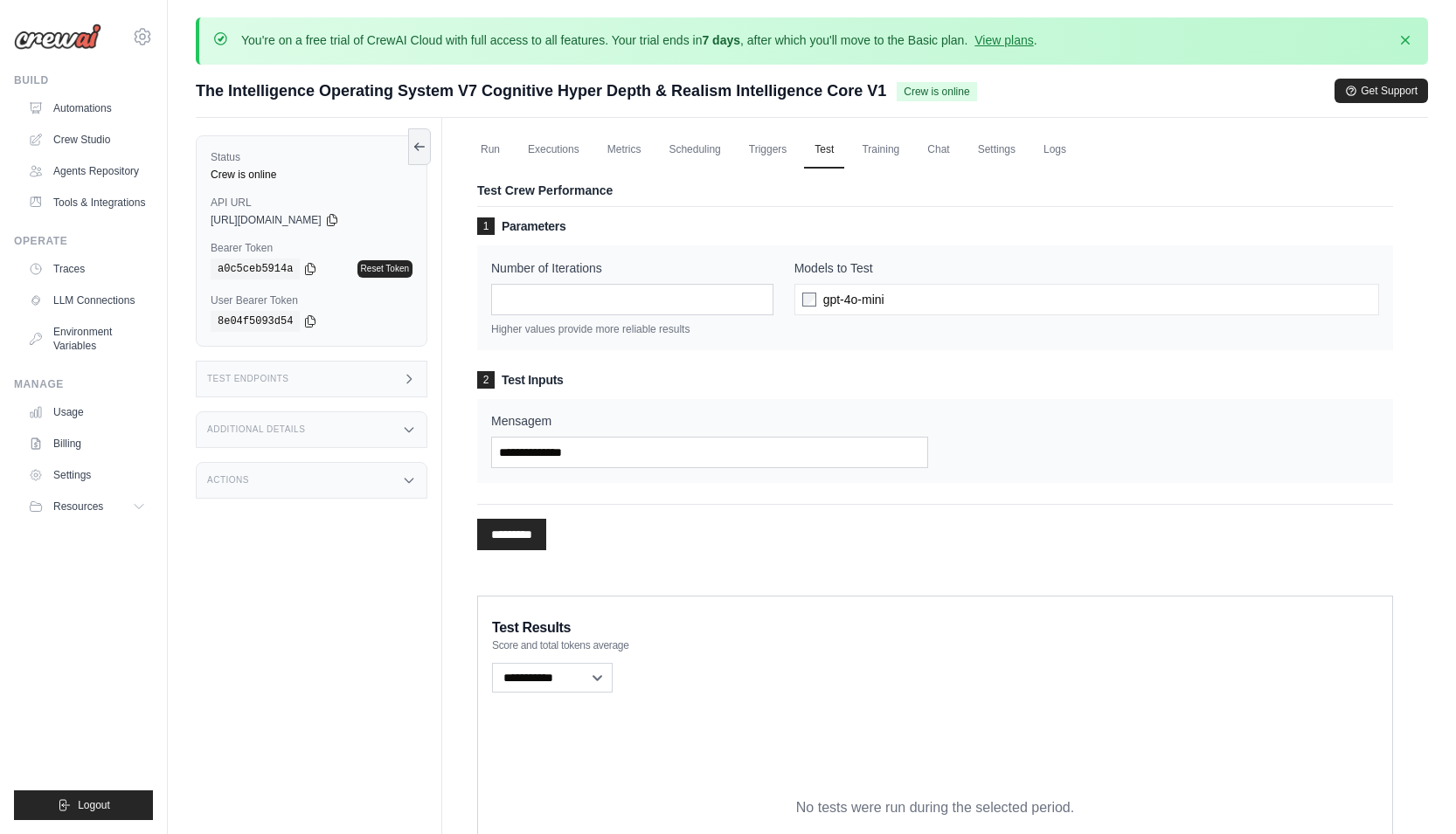
click at [797, 432] on div "Mensagem" at bounding box center [709, 440] width 437 height 56
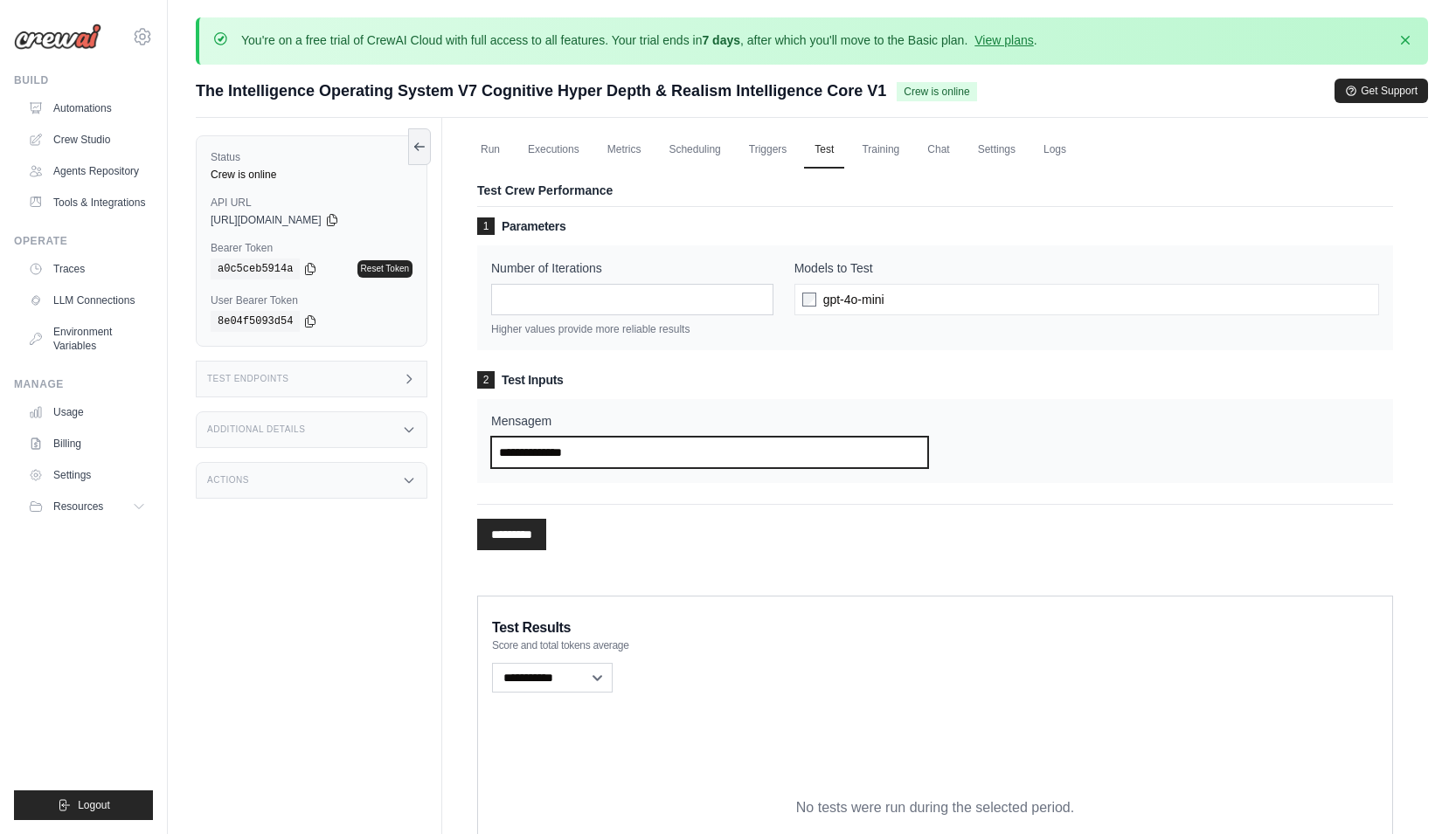
click at [796, 443] on input "Mensagem" at bounding box center [709, 452] width 437 height 31
click at [1004, 151] on link "Settings" at bounding box center [996, 150] width 58 height 37
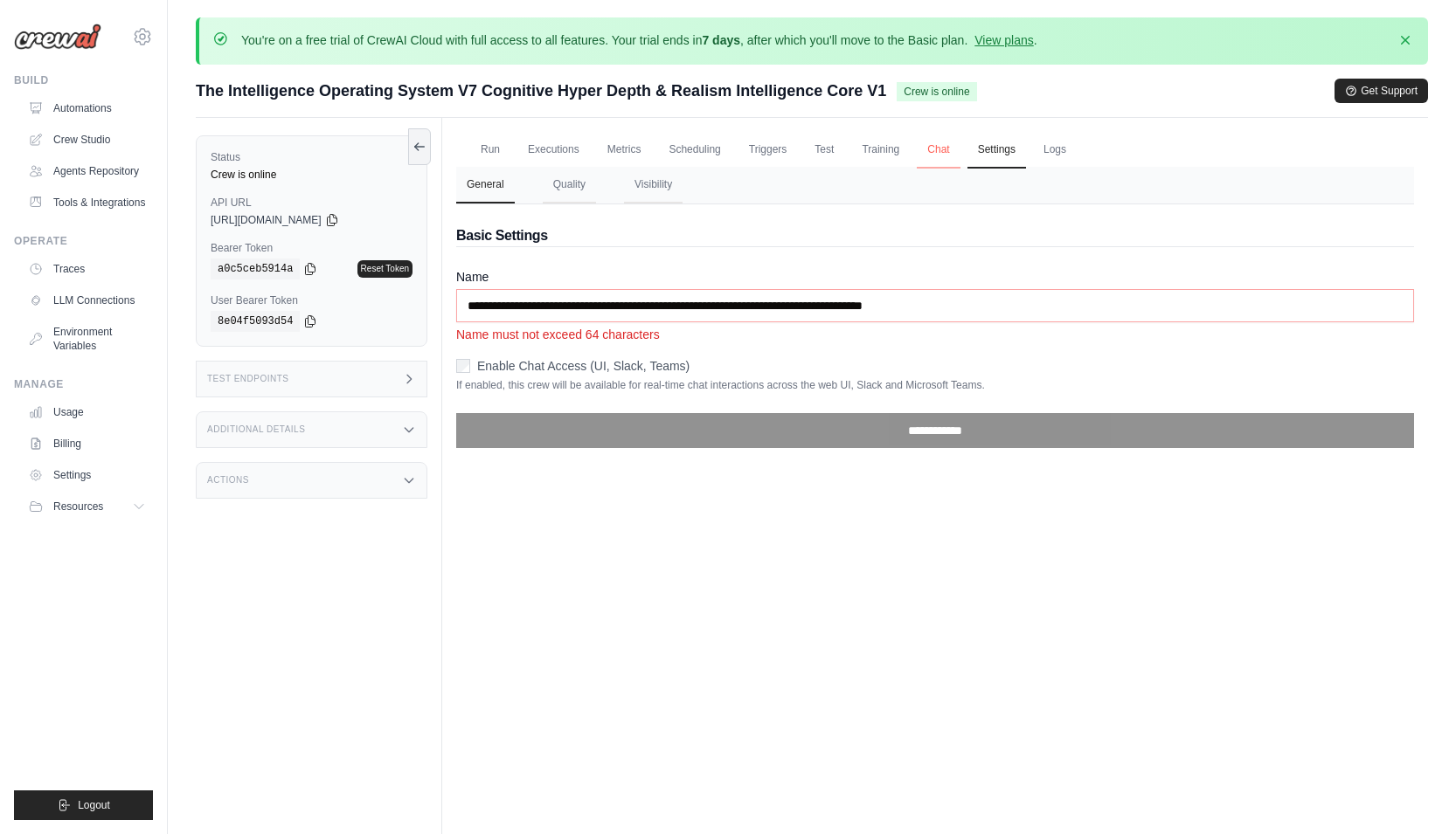
click at [944, 153] on link "Chat" at bounding box center [938, 150] width 43 height 37
click at [501, 148] on link "Run" at bounding box center [490, 150] width 40 height 37
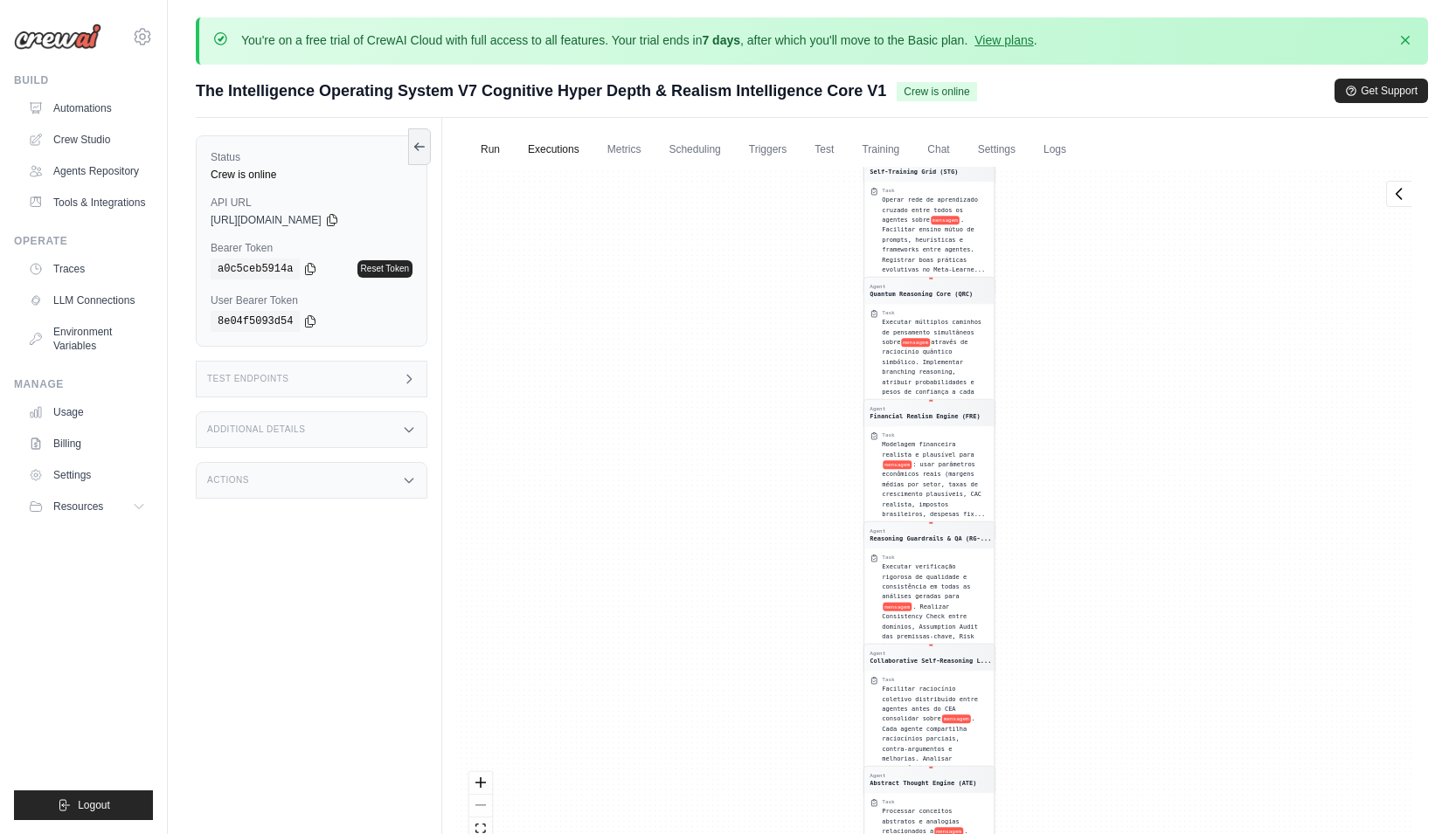
click at [559, 153] on link "Executions" at bounding box center [554, 150] width 72 height 37
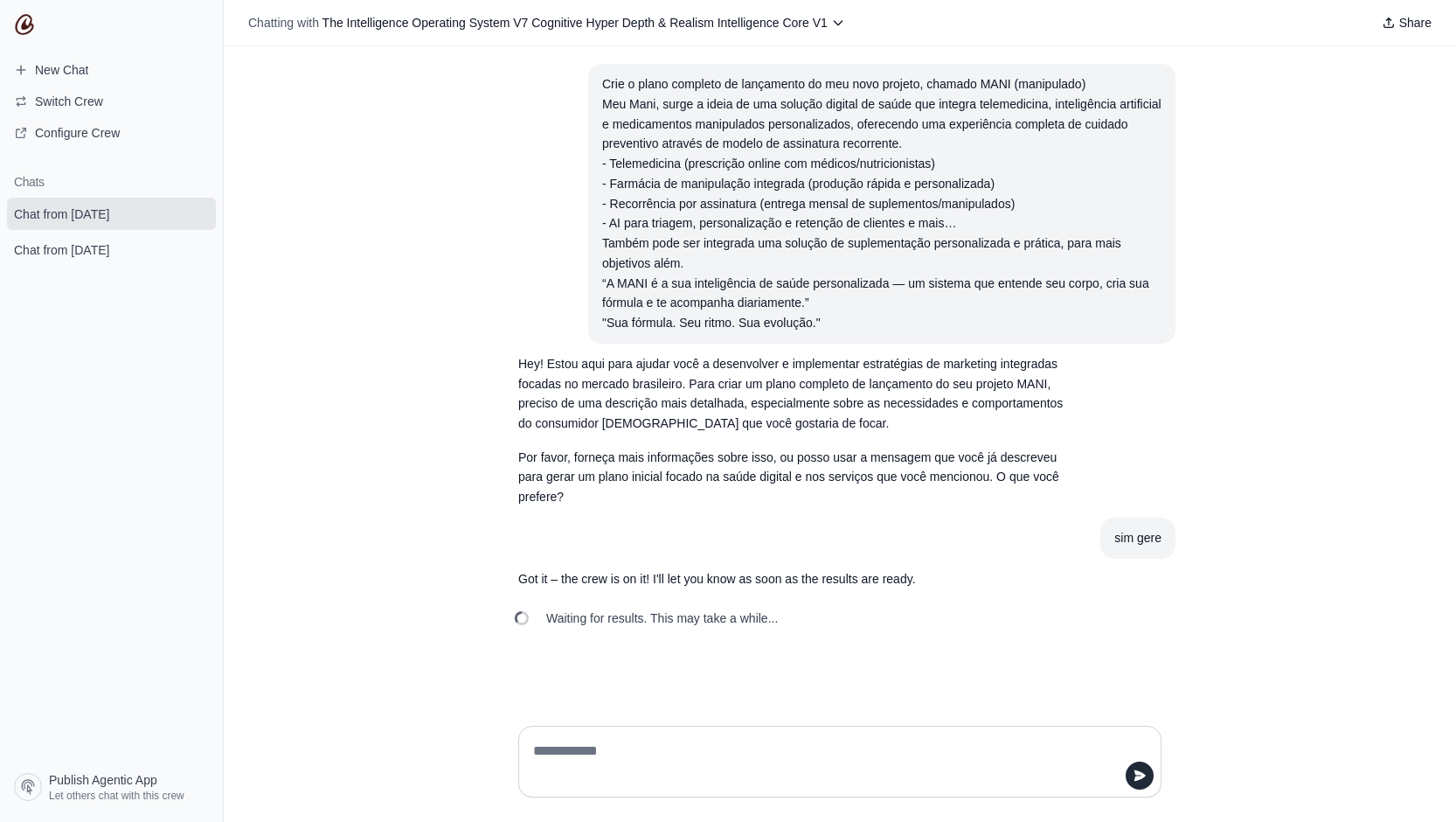
scroll to position [41, 0]
click at [546, 627] on span "Waiting for results. This may take a while..." at bounding box center [662, 618] width 232 height 17
